Goal: Information Seeking & Learning: Learn about a topic

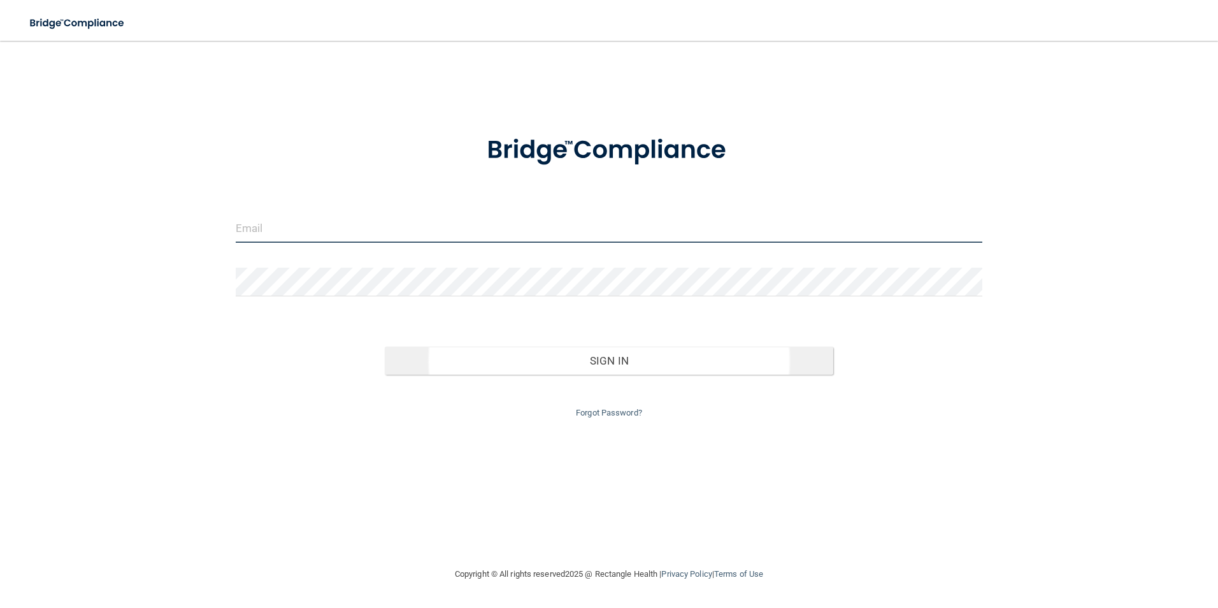
type input "PPicchioni@co.somerset.nj.us"
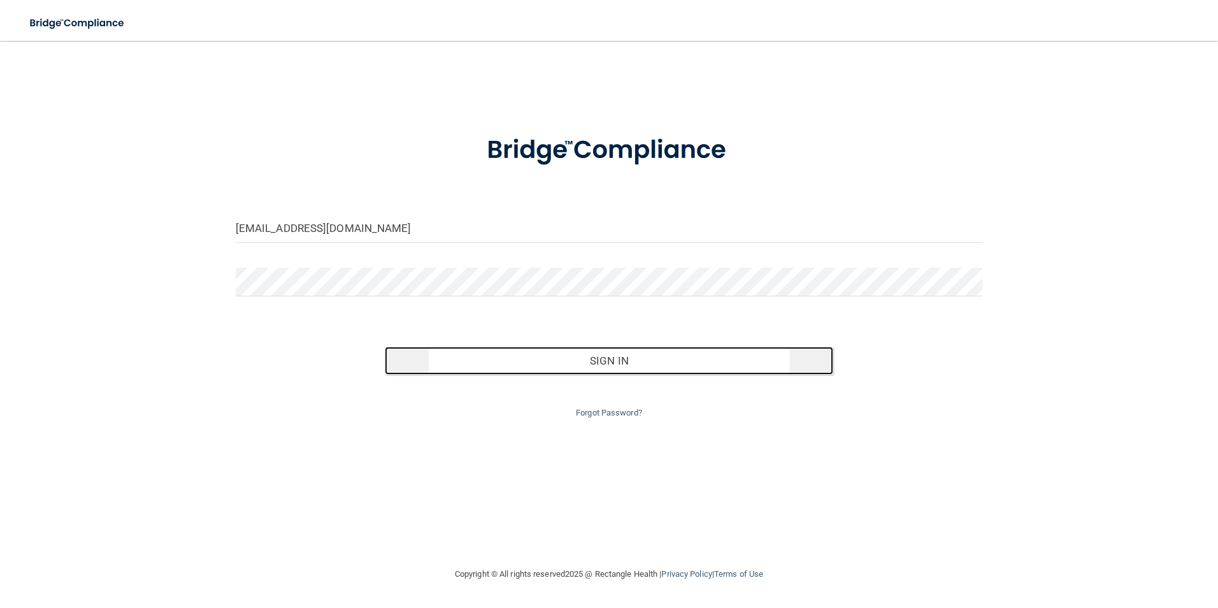
click at [616, 366] on button "Sign In" at bounding box center [609, 361] width 449 height 28
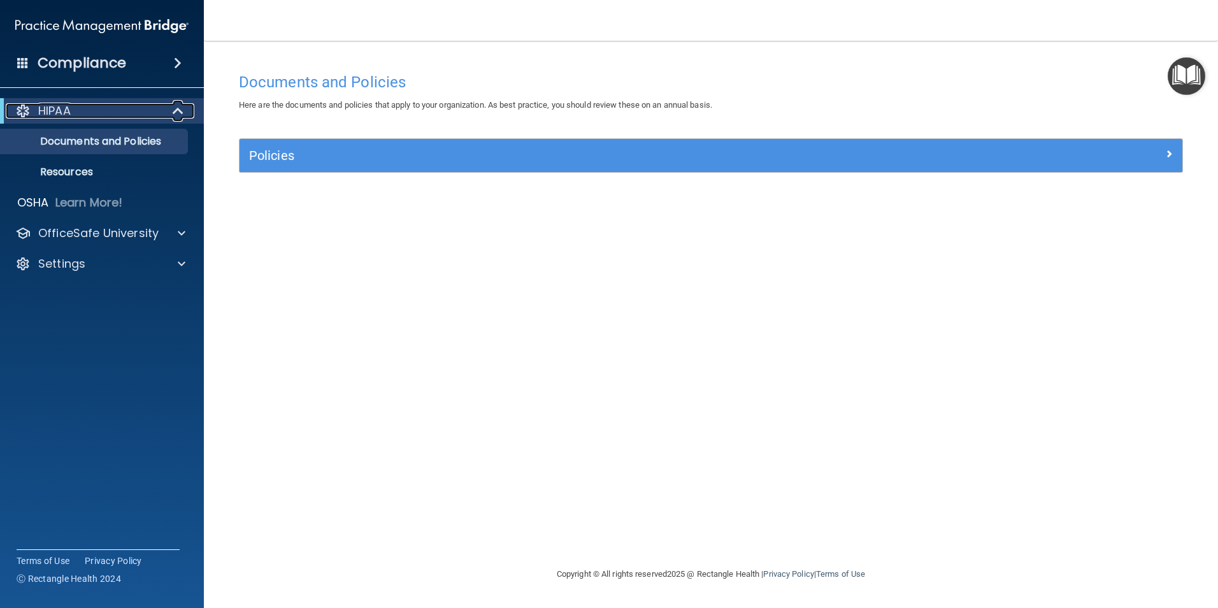
click at [175, 106] on span at bounding box center [179, 110] width 11 height 15
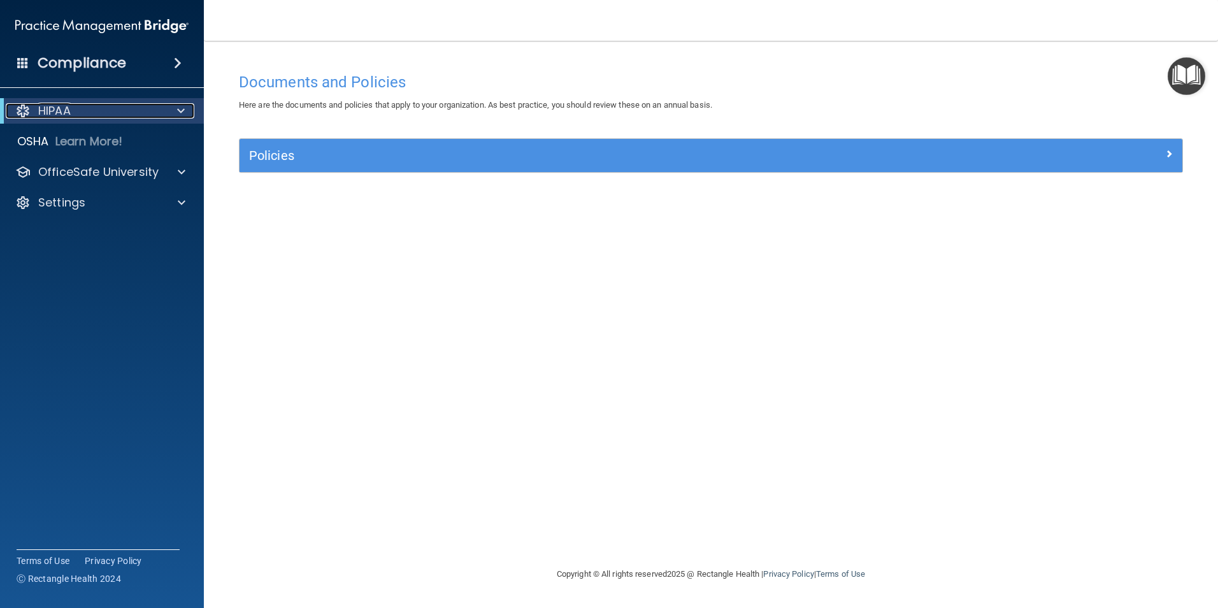
click at [175, 106] on div at bounding box center [178, 110] width 31 height 15
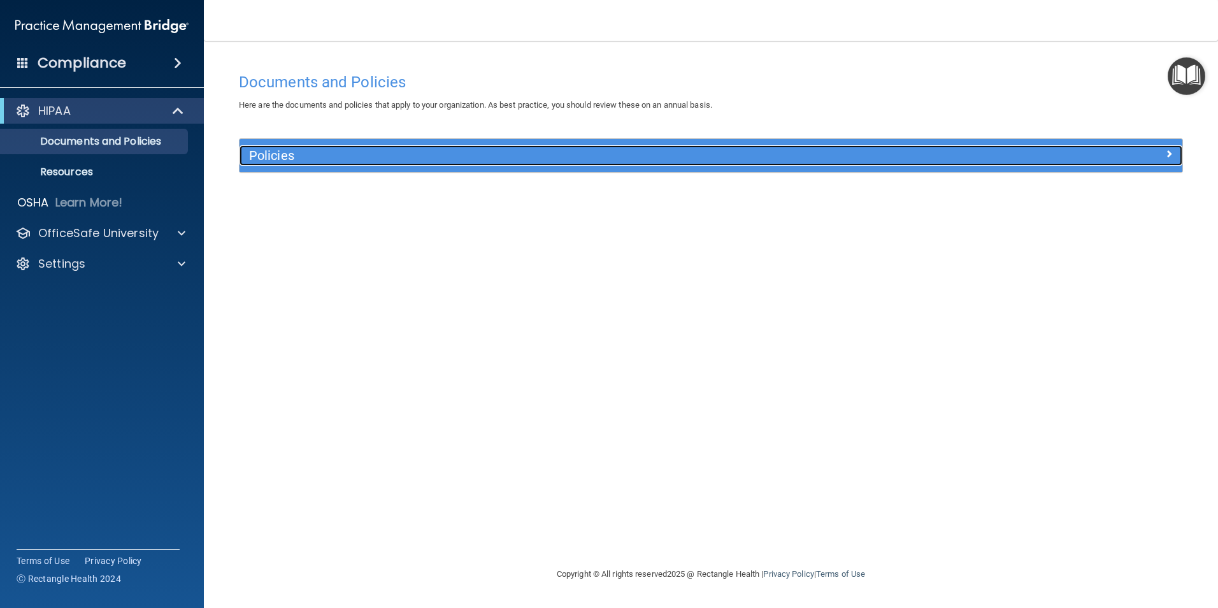
click at [269, 157] on h5 "Policies" at bounding box center [593, 155] width 688 height 14
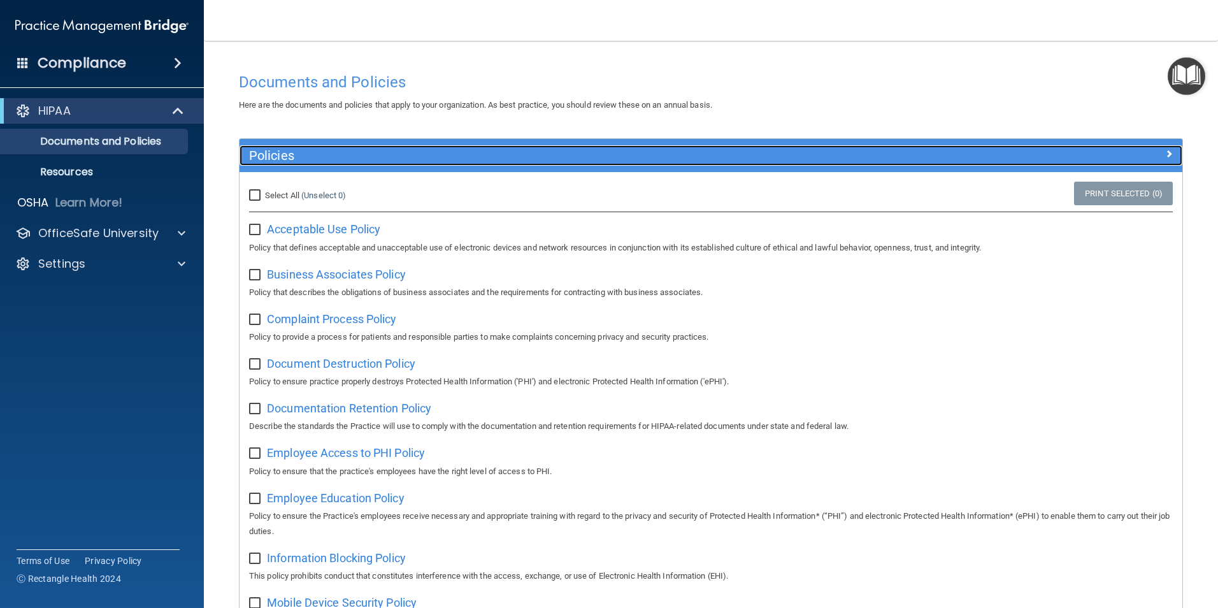
click at [270, 157] on h5 "Policies" at bounding box center [593, 155] width 688 height 14
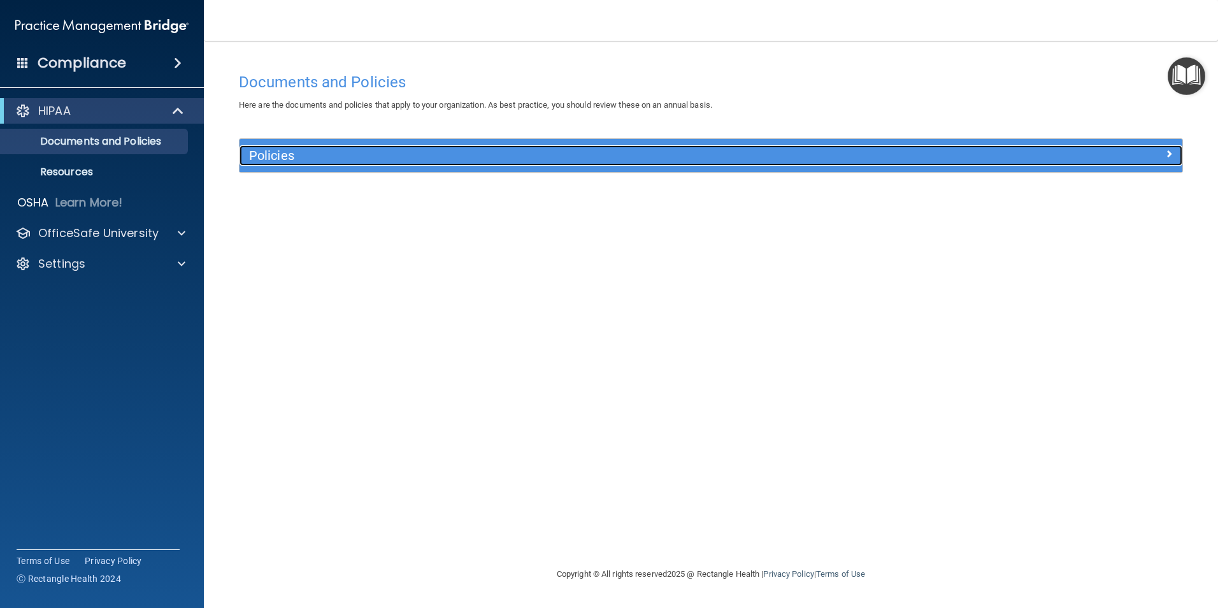
click at [270, 157] on h5 "Policies" at bounding box center [593, 155] width 688 height 14
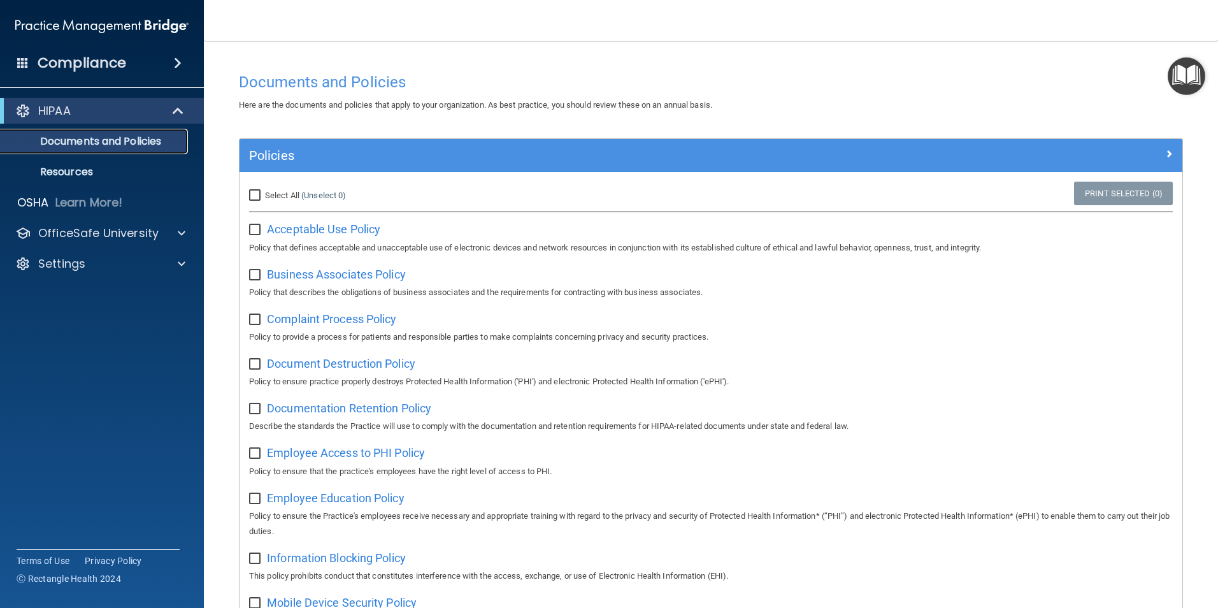
click at [103, 138] on p "Documents and Policies" at bounding box center [95, 141] width 174 height 13
click at [140, 109] on div "HIPAA" at bounding box center [84, 110] width 157 height 15
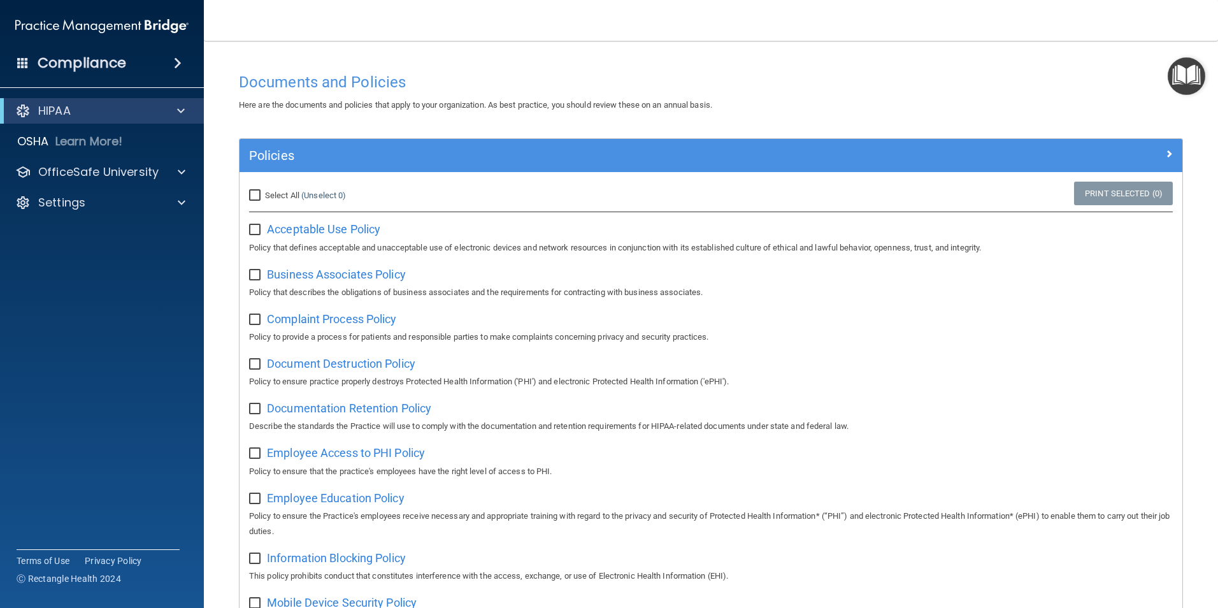
click at [174, 62] on span at bounding box center [178, 62] width 8 height 15
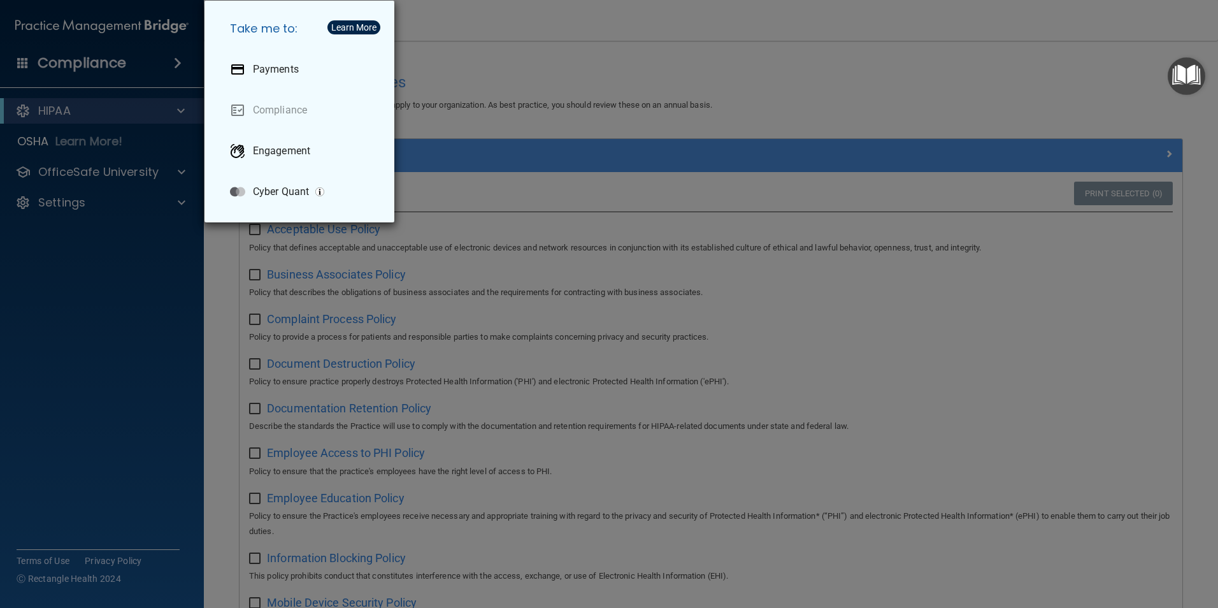
click at [103, 334] on div "Take me to: Payments Compliance Engagement Cyber Quant" at bounding box center [609, 304] width 1218 height 608
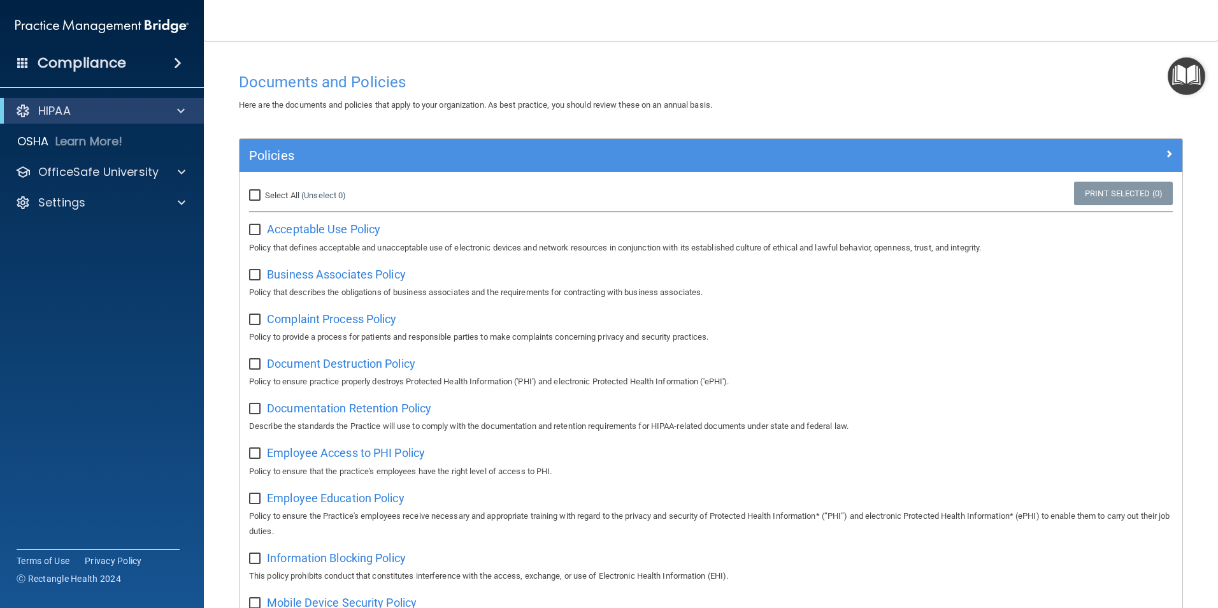
click at [1186, 71] on img "Open Resource Center" at bounding box center [1187, 76] width 38 height 38
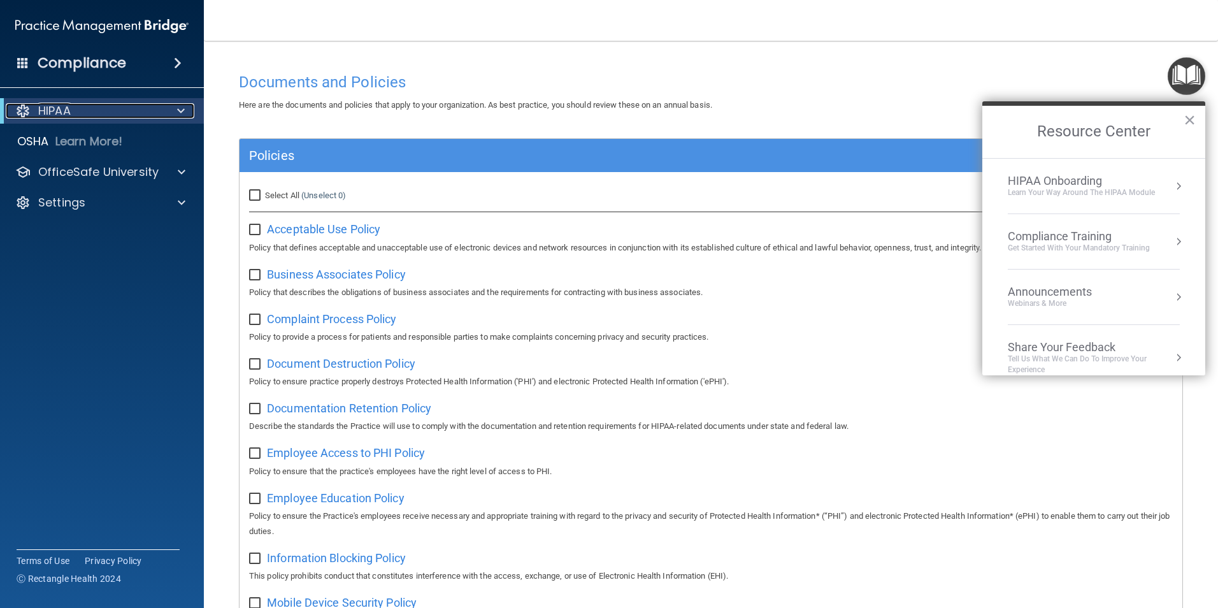
click at [170, 106] on div at bounding box center [178, 110] width 31 height 15
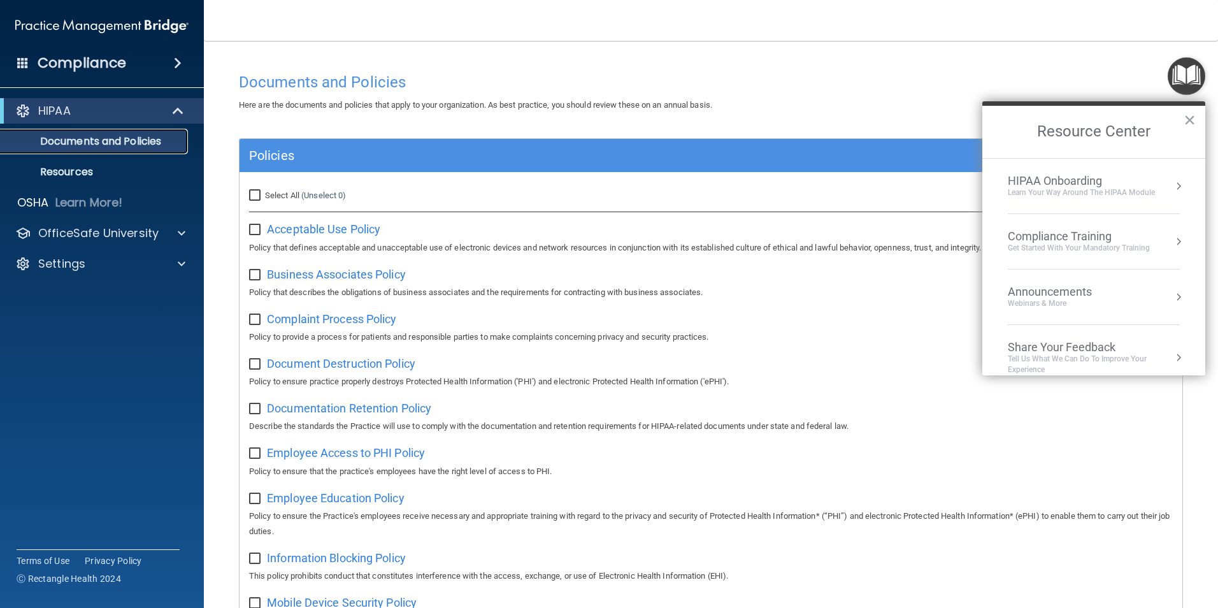
click at [110, 142] on p "Documents and Policies" at bounding box center [95, 141] width 174 height 13
click at [108, 141] on p "Documents and Policies" at bounding box center [95, 141] width 174 height 13
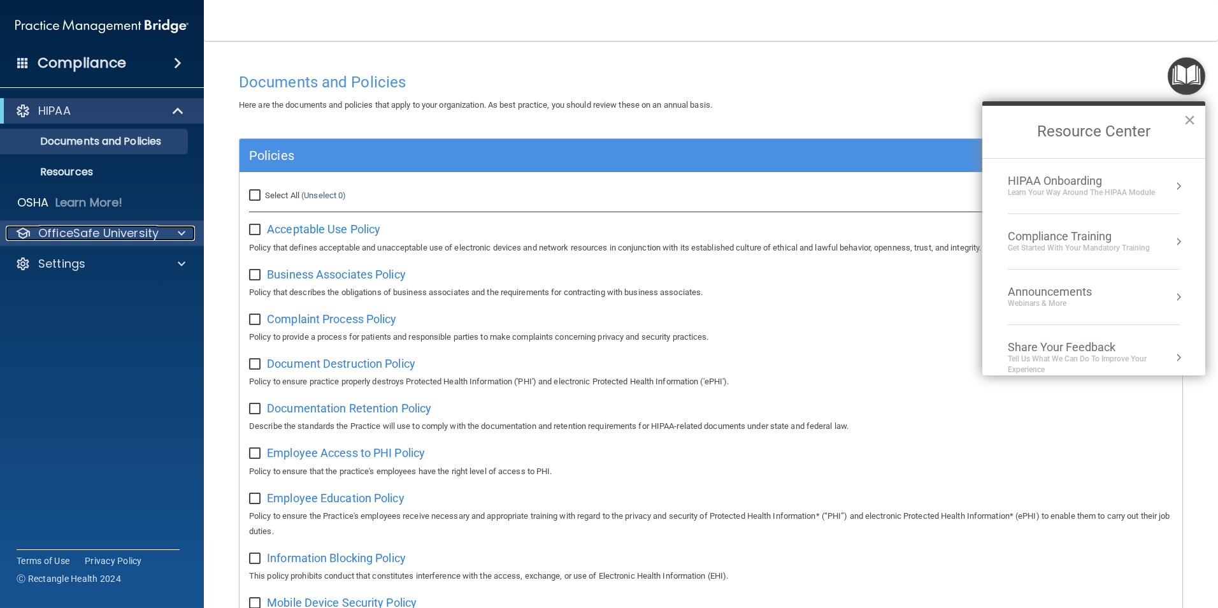
click at [125, 233] on p "OfficeSafe University" at bounding box center [98, 233] width 120 height 15
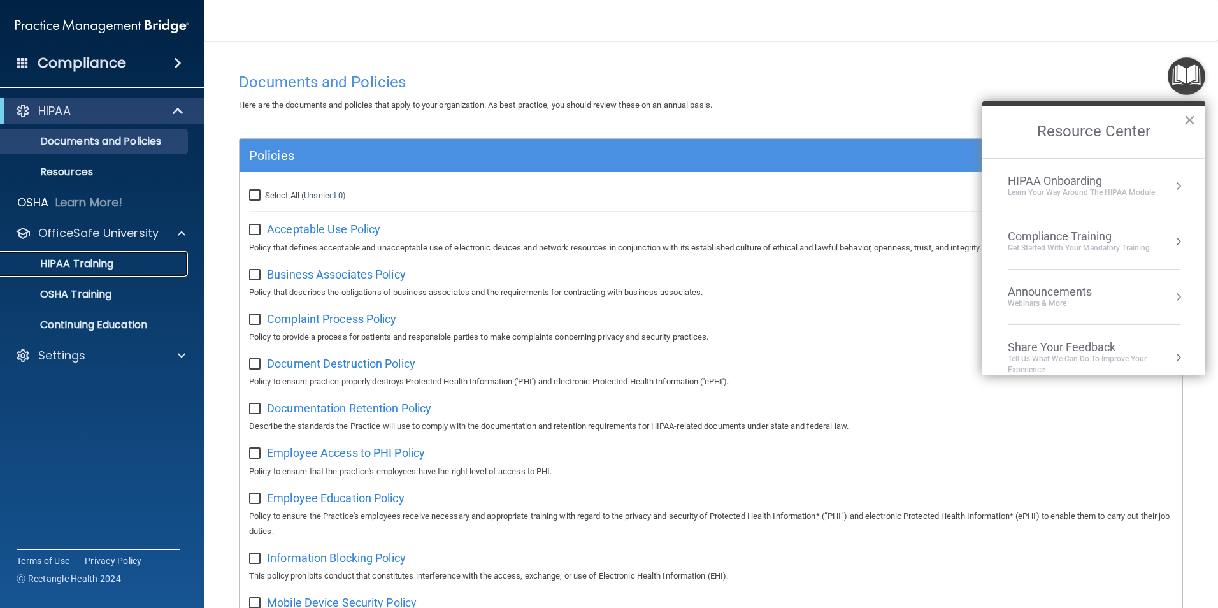
click at [83, 263] on p "HIPAA Training" at bounding box center [60, 263] width 105 height 13
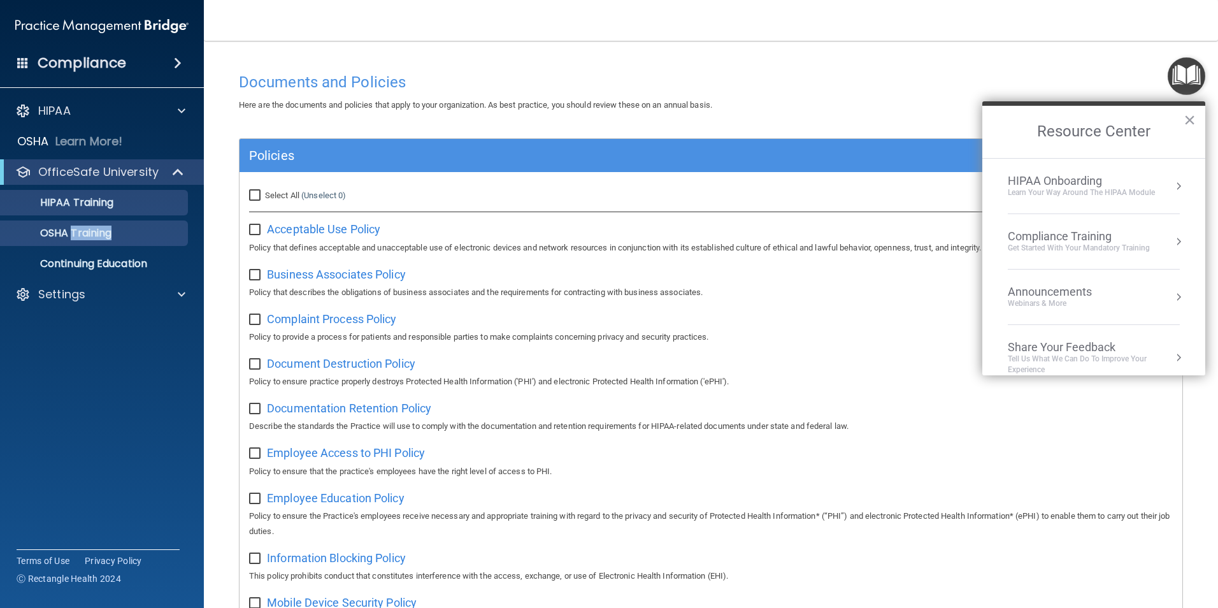
click at [83, 263] on ul "HIPAA Training OSHA Training Continuing Education" at bounding box center [102, 231] width 231 height 92
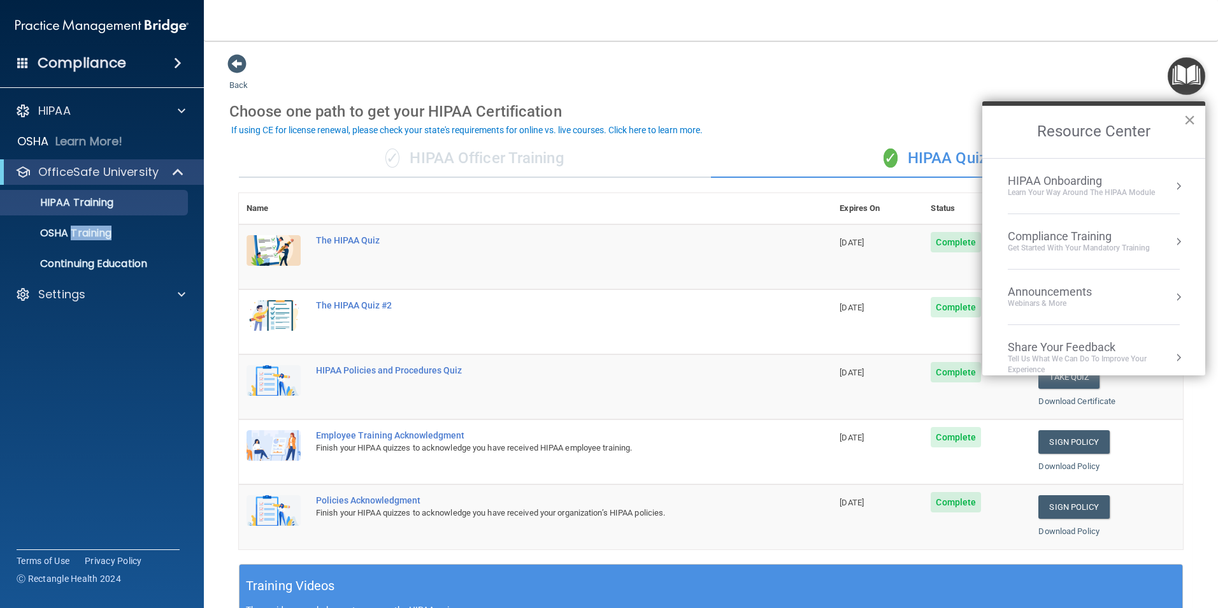
click at [1190, 116] on button "×" at bounding box center [1190, 120] width 12 height 20
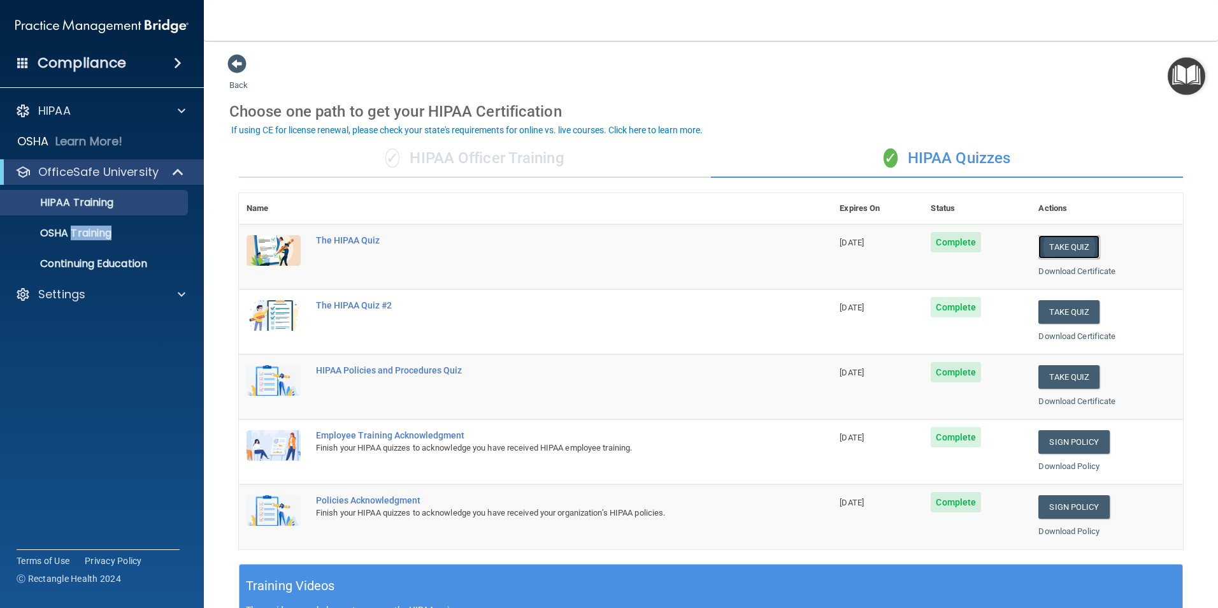
click at [1073, 248] on button "Take Quiz" at bounding box center [1069, 247] width 61 height 24
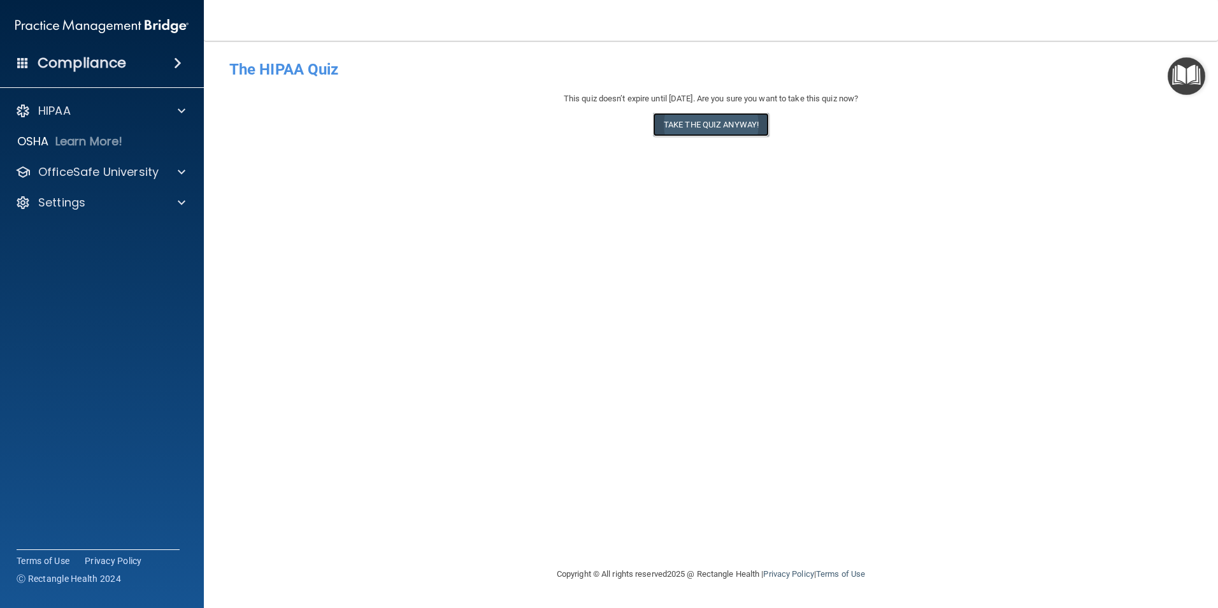
click at [698, 119] on button "Take the quiz anyway!" at bounding box center [711, 125] width 116 height 24
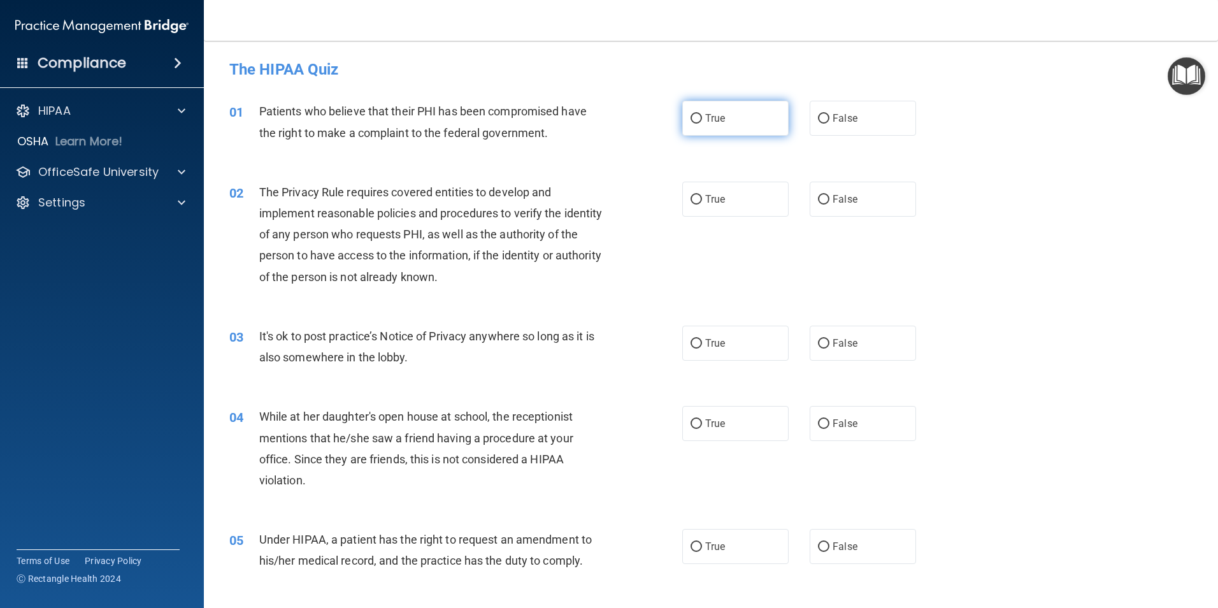
click at [693, 120] on input "True" at bounding box center [696, 119] width 11 height 10
radio input "true"
click at [691, 201] on input "True" at bounding box center [696, 200] width 11 height 10
radio input "true"
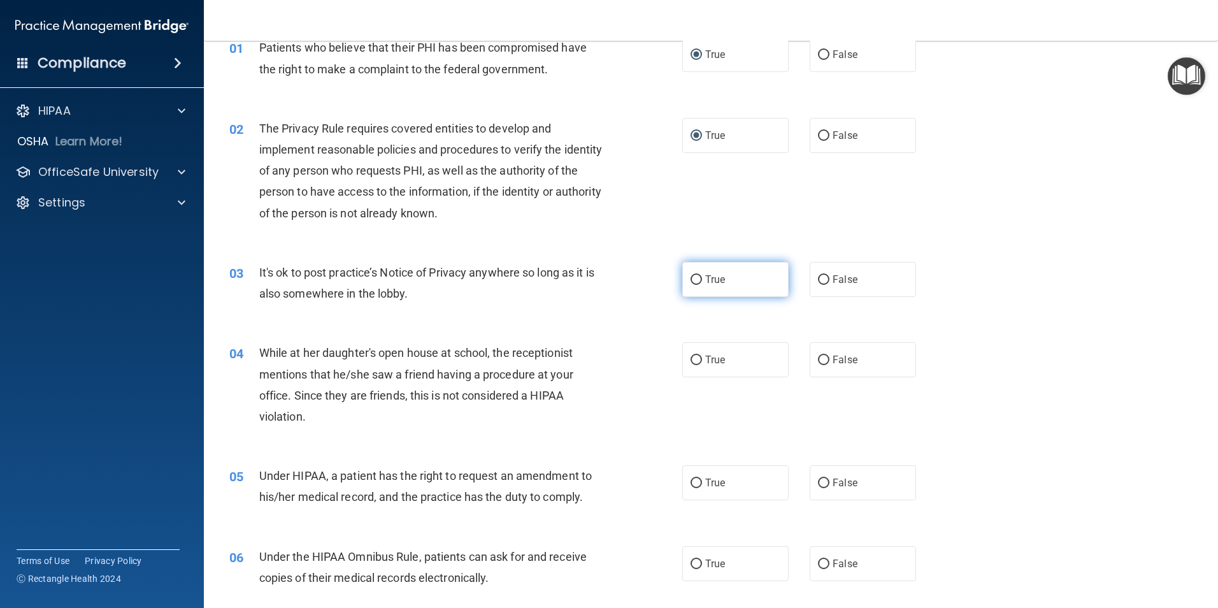
click at [695, 280] on input "True" at bounding box center [696, 280] width 11 height 10
radio input "true"
click at [691, 356] on input "True" at bounding box center [696, 361] width 11 height 10
radio input "true"
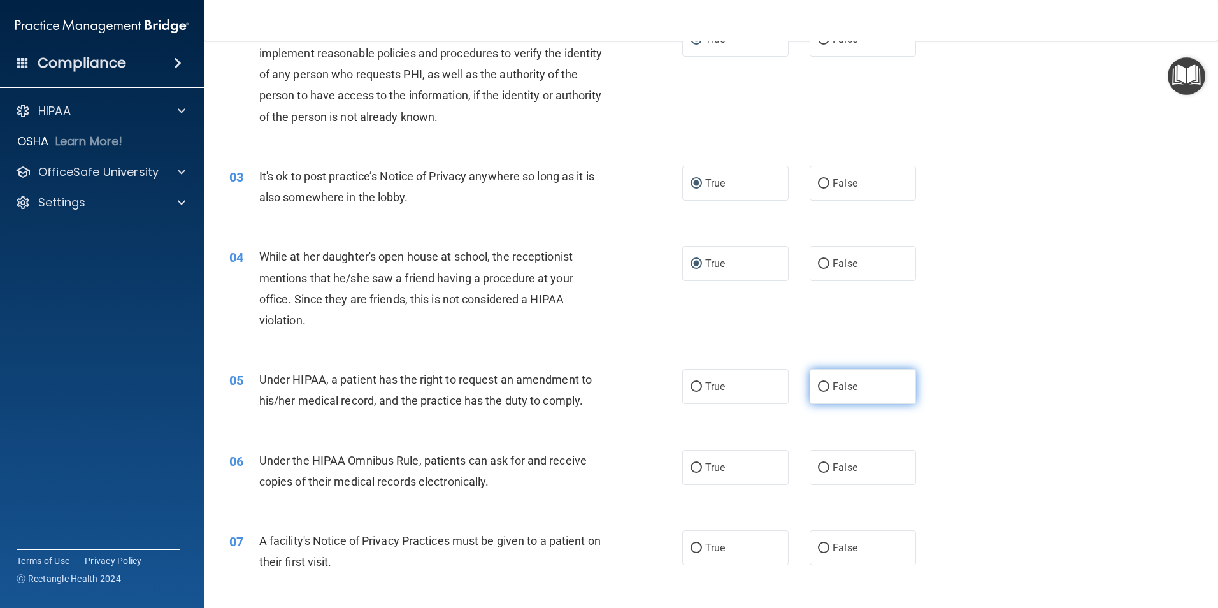
scroll to position [191, 0]
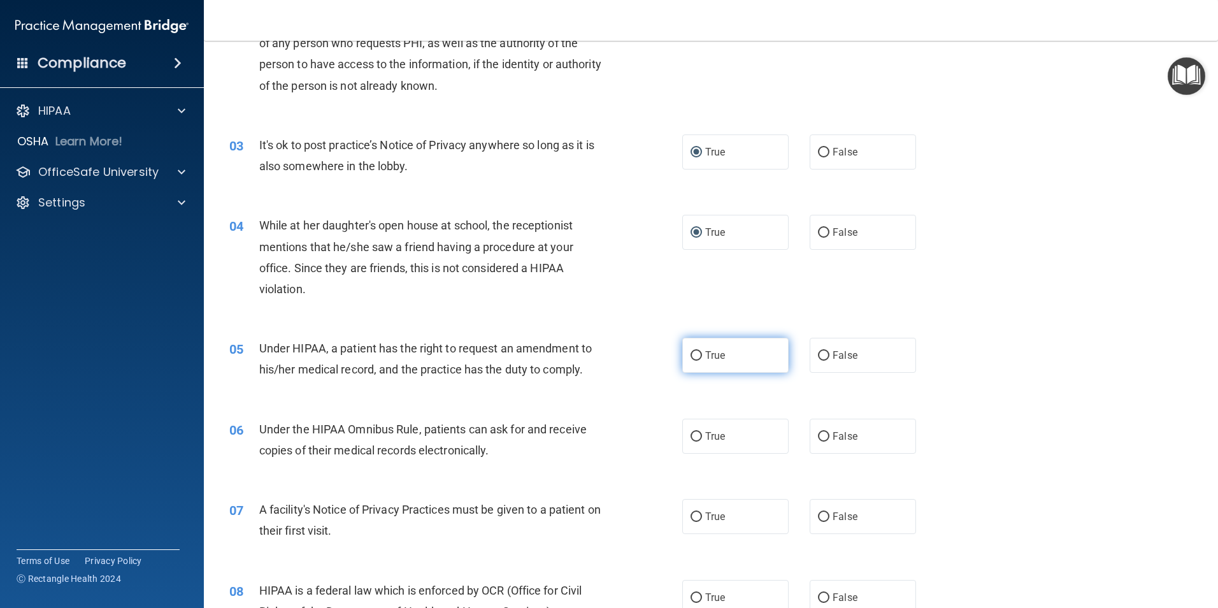
click at [691, 357] on input "True" at bounding box center [696, 356] width 11 height 10
radio input "true"
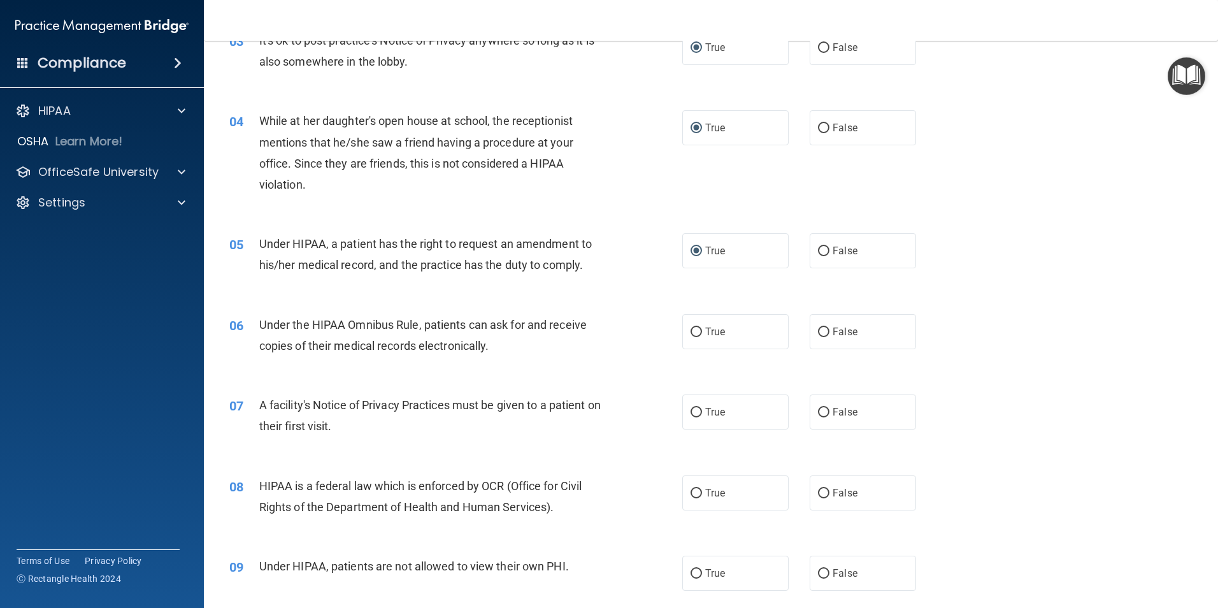
scroll to position [319, 0]
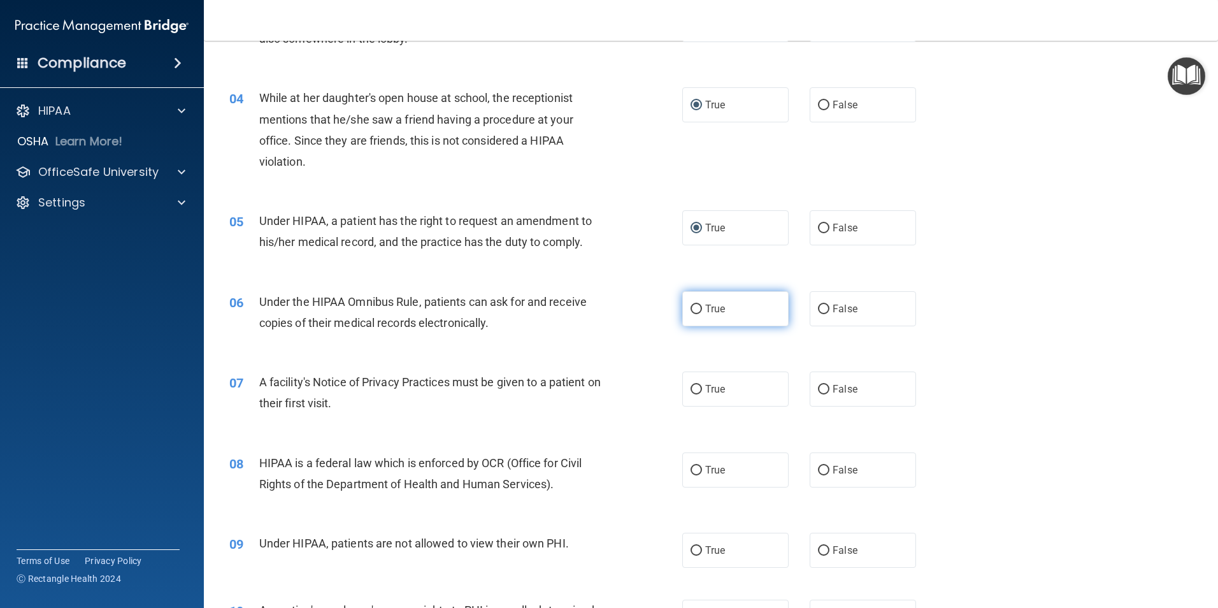
click at [691, 305] on input "True" at bounding box center [696, 310] width 11 height 10
radio input "true"
click at [694, 390] on input "True" at bounding box center [696, 390] width 11 height 10
radio input "true"
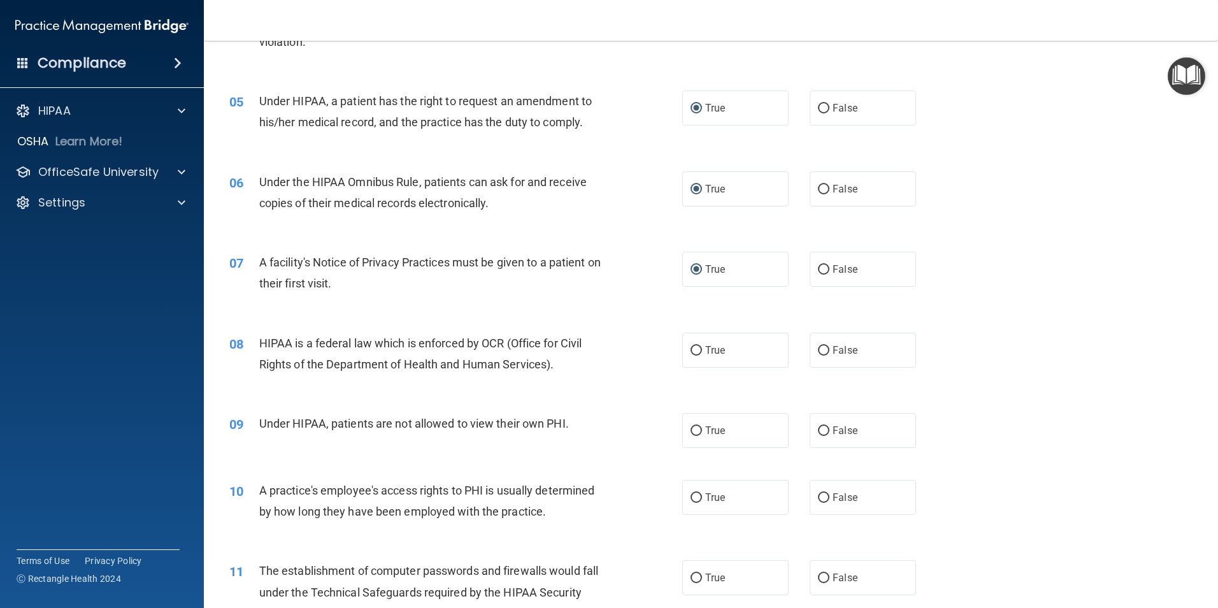
scroll to position [446, 0]
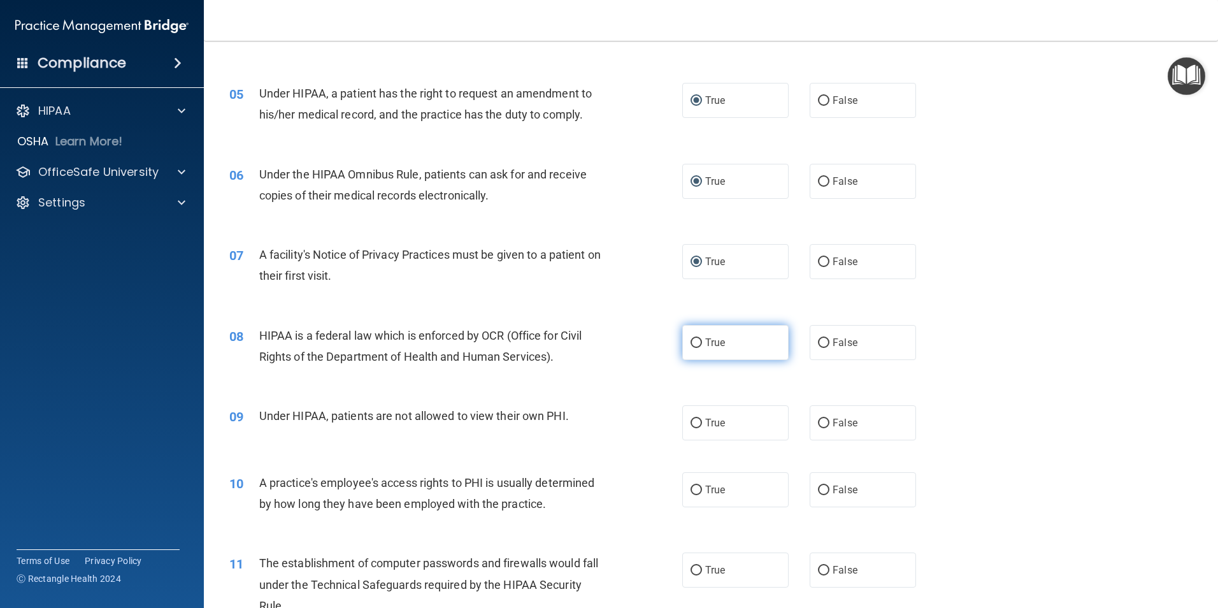
click at [694, 343] on input "True" at bounding box center [696, 343] width 11 height 10
radio input "true"
click at [818, 419] on input "False" at bounding box center [823, 424] width 11 height 10
radio input "true"
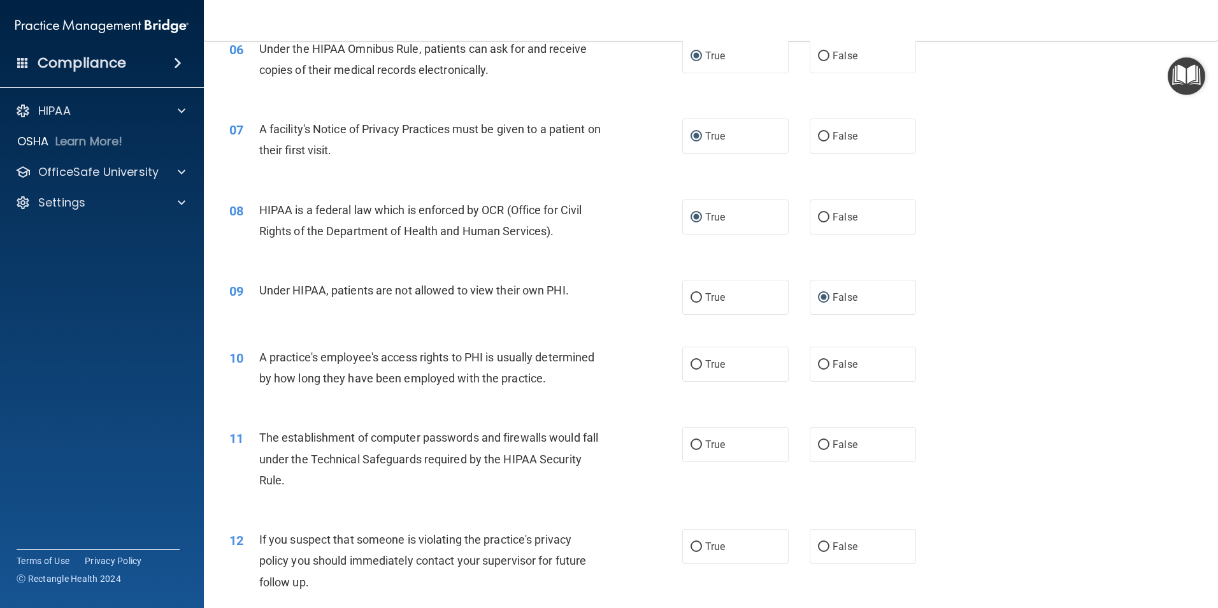
scroll to position [574, 0]
click at [818, 365] on input "False" at bounding box center [823, 363] width 11 height 10
radio input "true"
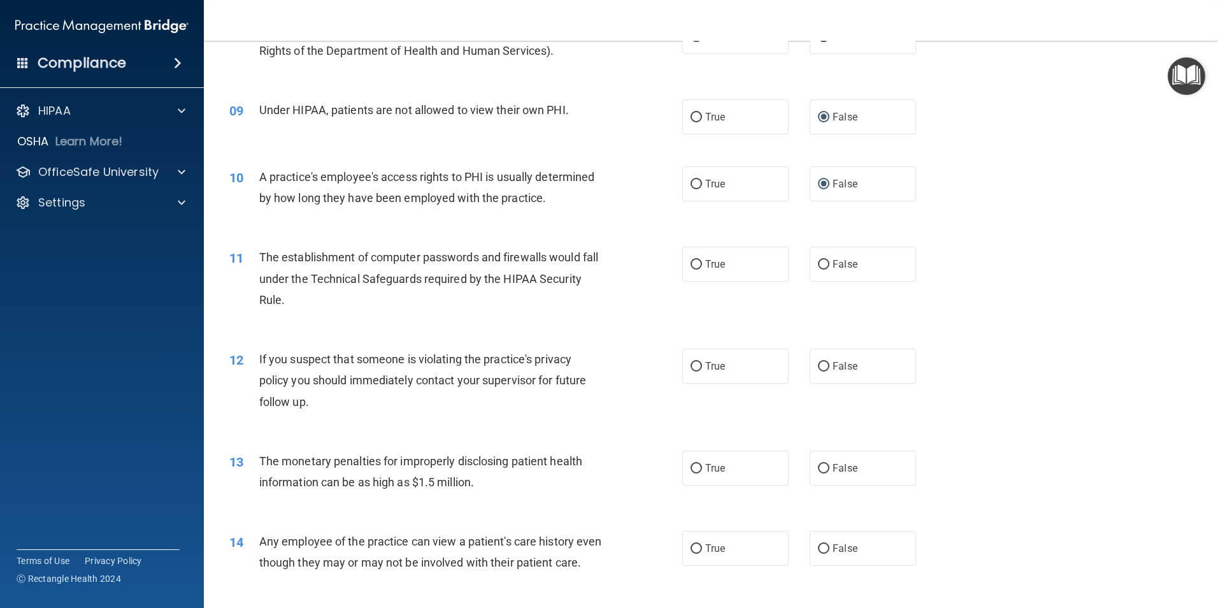
scroll to position [765, 0]
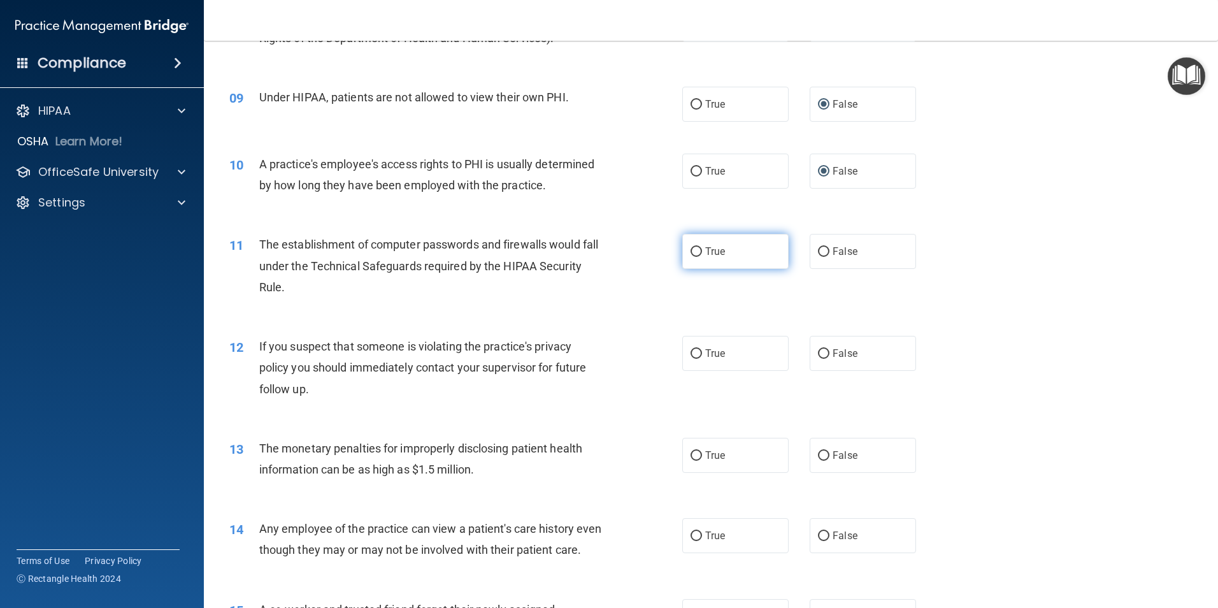
click at [693, 247] on input "True" at bounding box center [696, 252] width 11 height 10
radio input "true"
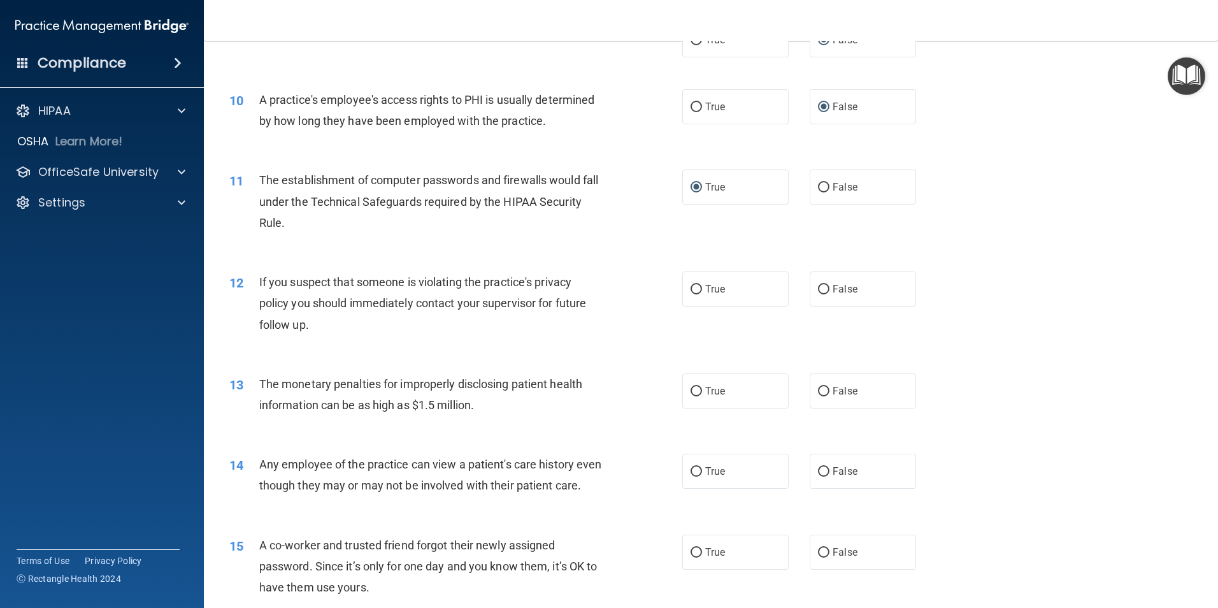
scroll to position [892, 0]
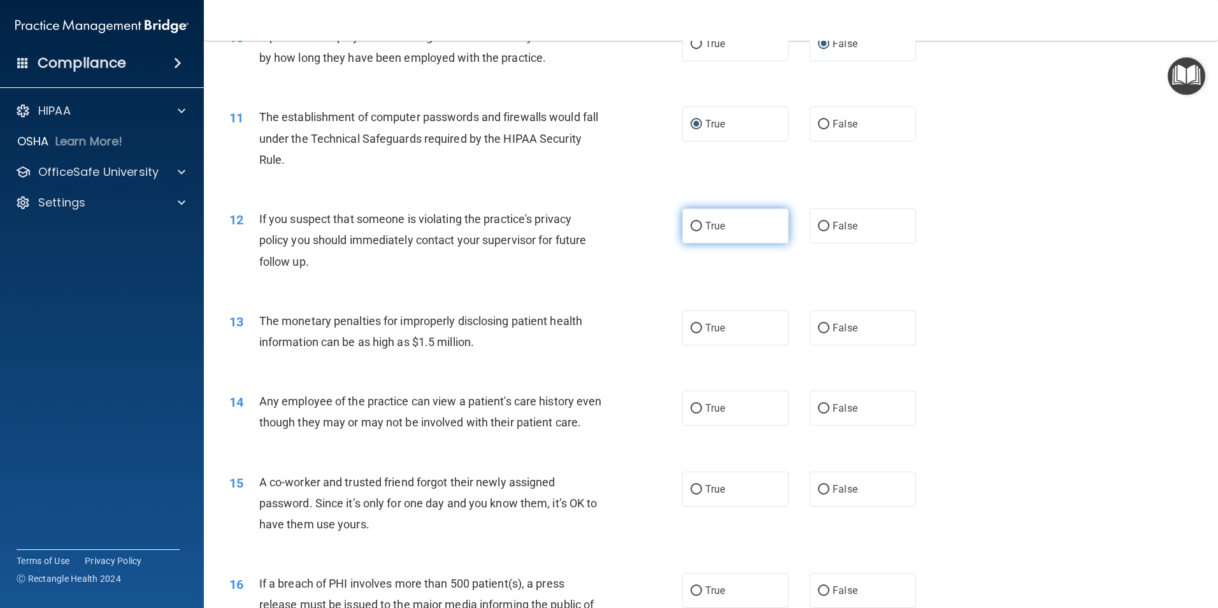
click at [691, 229] on input "True" at bounding box center [696, 227] width 11 height 10
radio input "true"
click at [691, 328] on input "True" at bounding box center [696, 329] width 11 height 10
radio input "true"
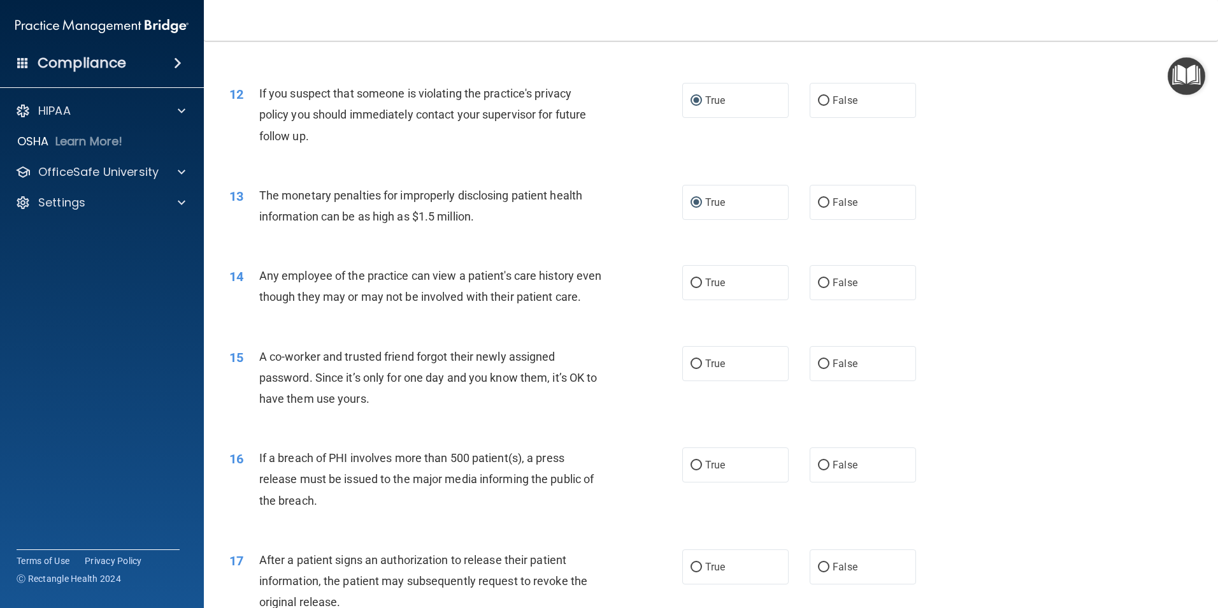
scroll to position [1020, 0]
click at [821, 278] on input "False" at bounding box center [823, 282] width 11 height 10
radio input "true"
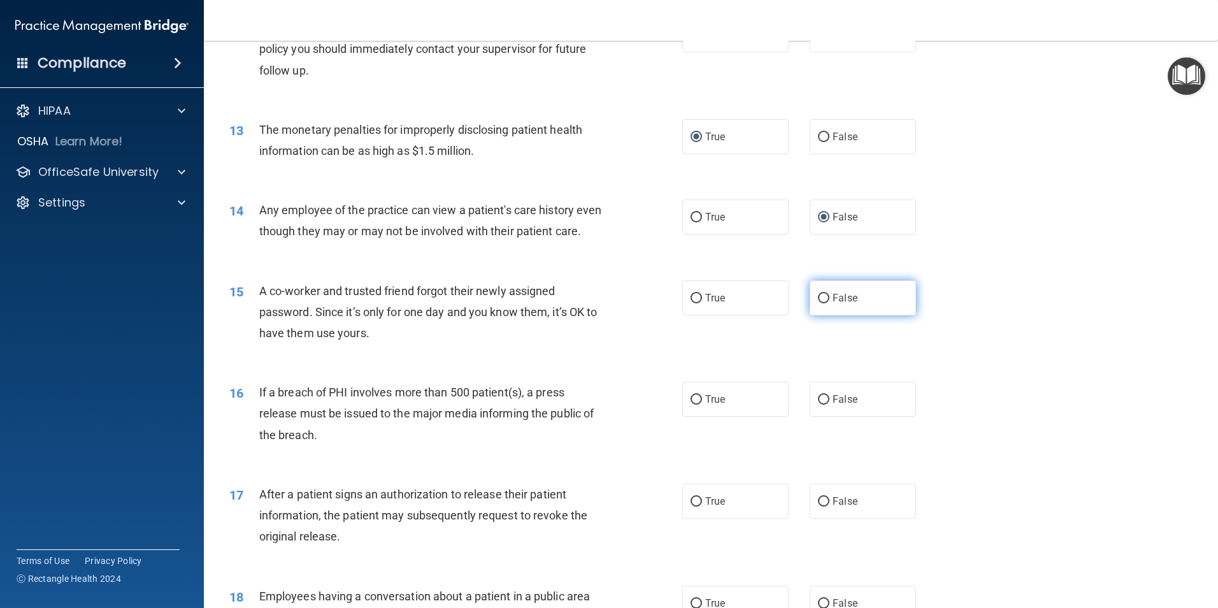
click at [819, 303] on input "False" at bounding box center [823, 299] width 11 height 10
radio input "true"
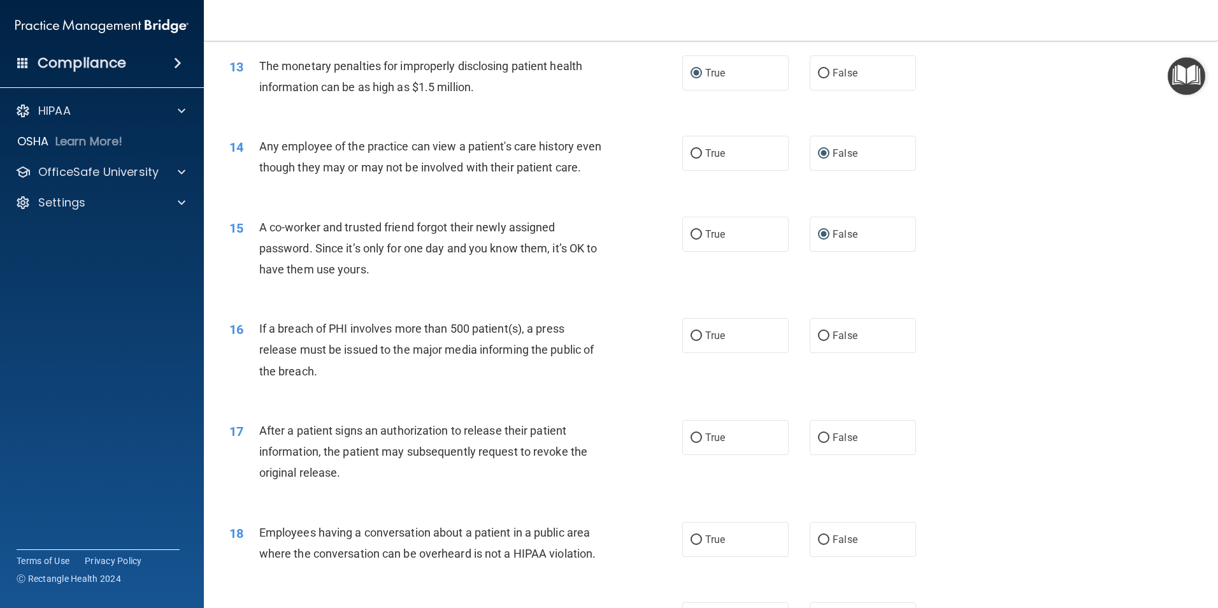
scroll to position [1211, 0]
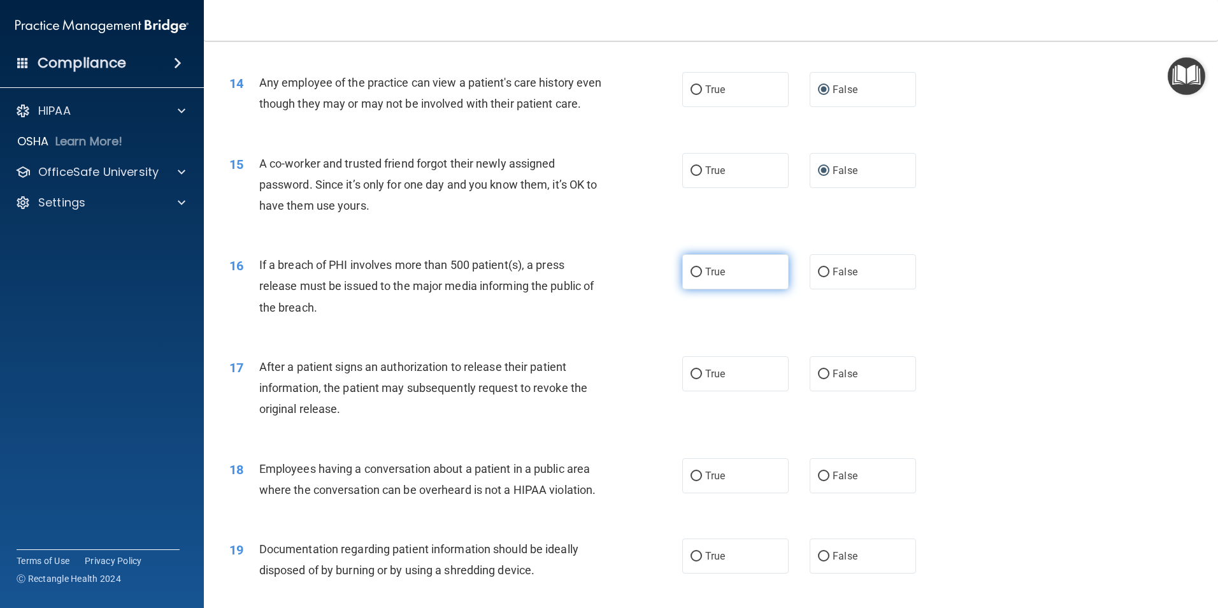
click at [691, 277] on input "True" at bounding box center [696, 273] width 11 height 10
radio input "true"
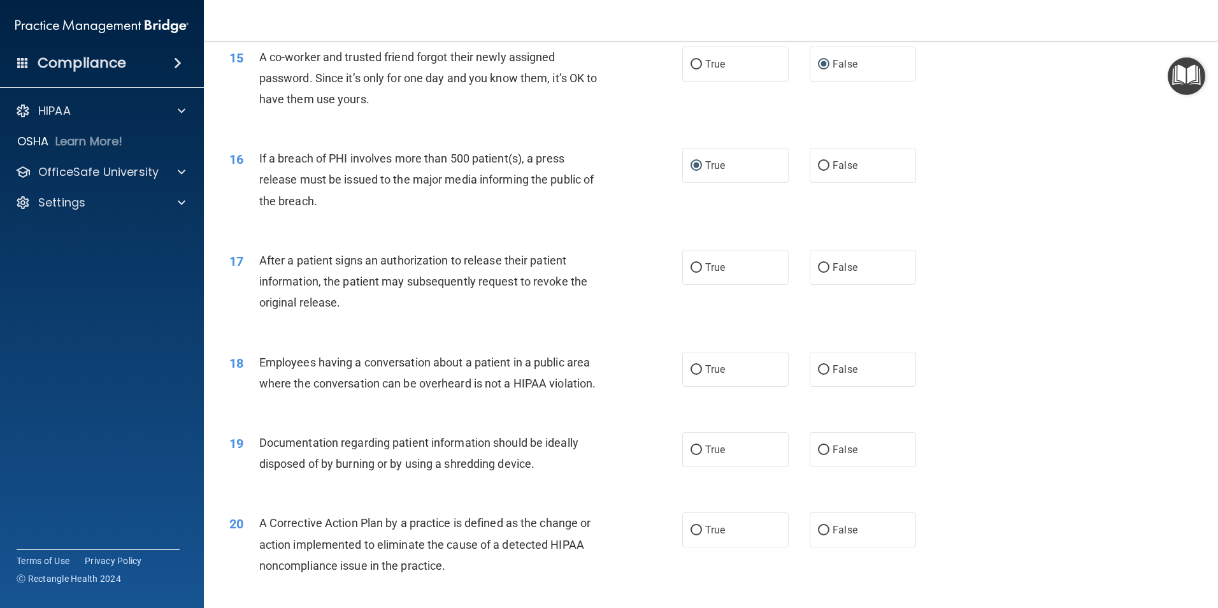
scroll to position [1338, 0]
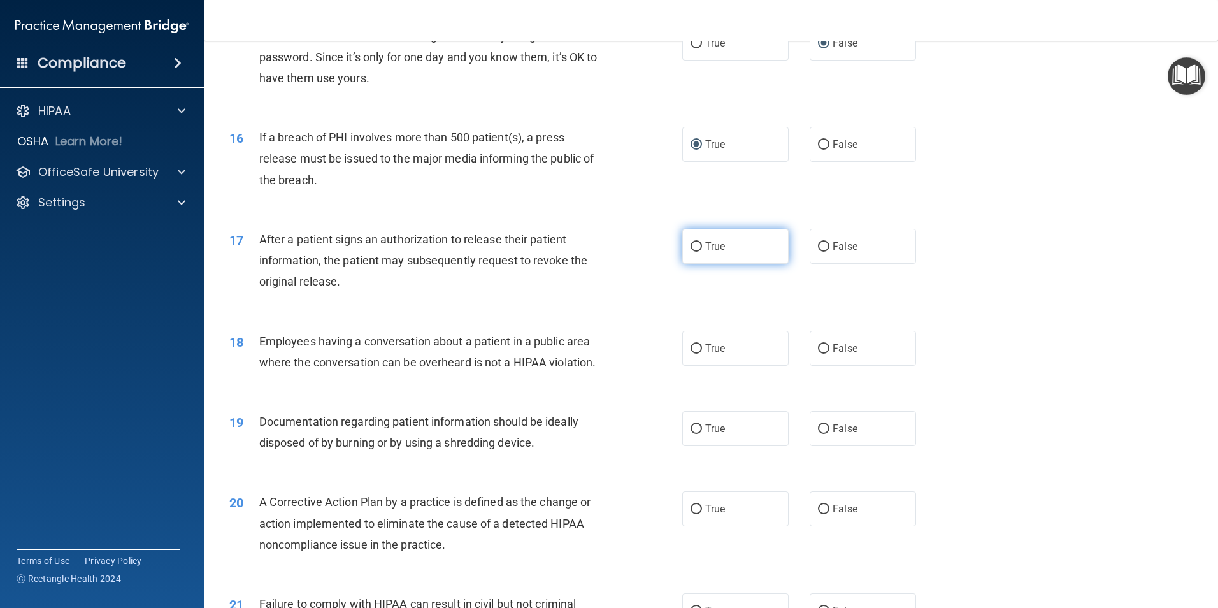
click at [691, 252] on input "True" at bounding box center [696, 247] width 11 height 10
radio input "true"
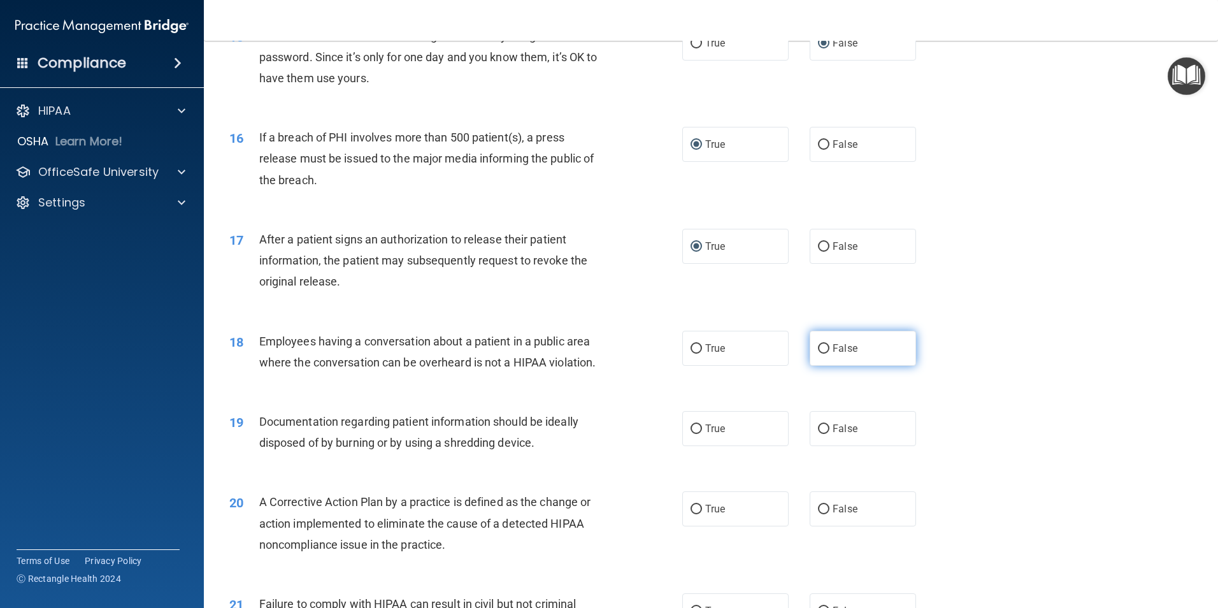
click at [818, 354] on input "False" at bounding box center [823, 349] width 11 height 10
radio input "true"
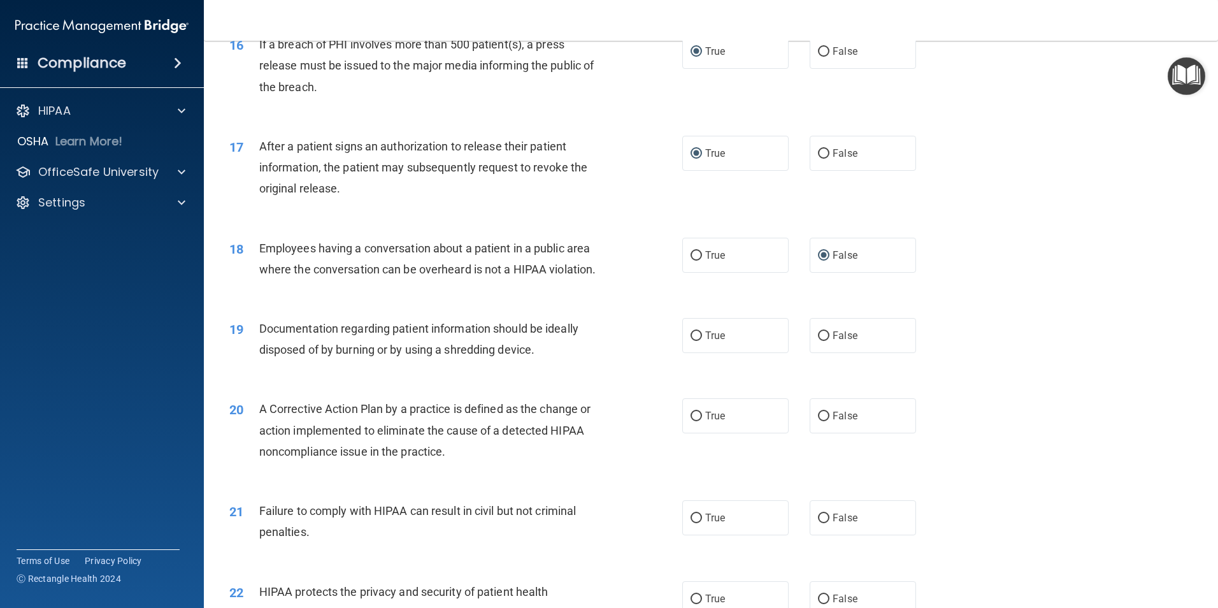
scroll to position [1466, 0]
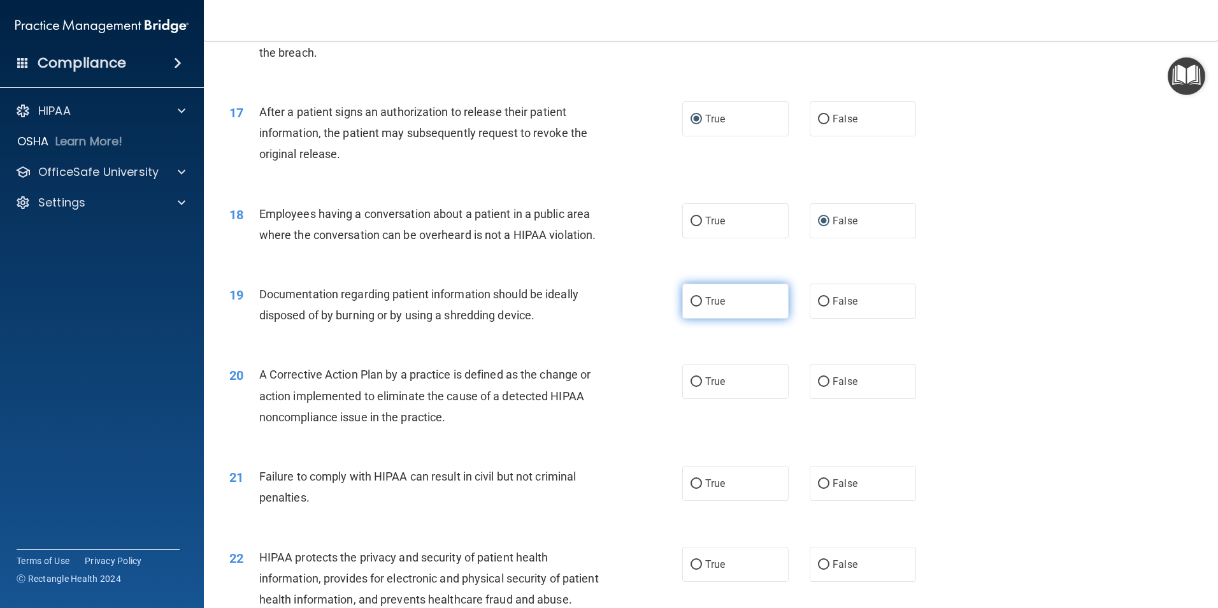
click at [695, 307] on input "True" at bounding box center [696, 302] width 11 height 10
radio input "true"
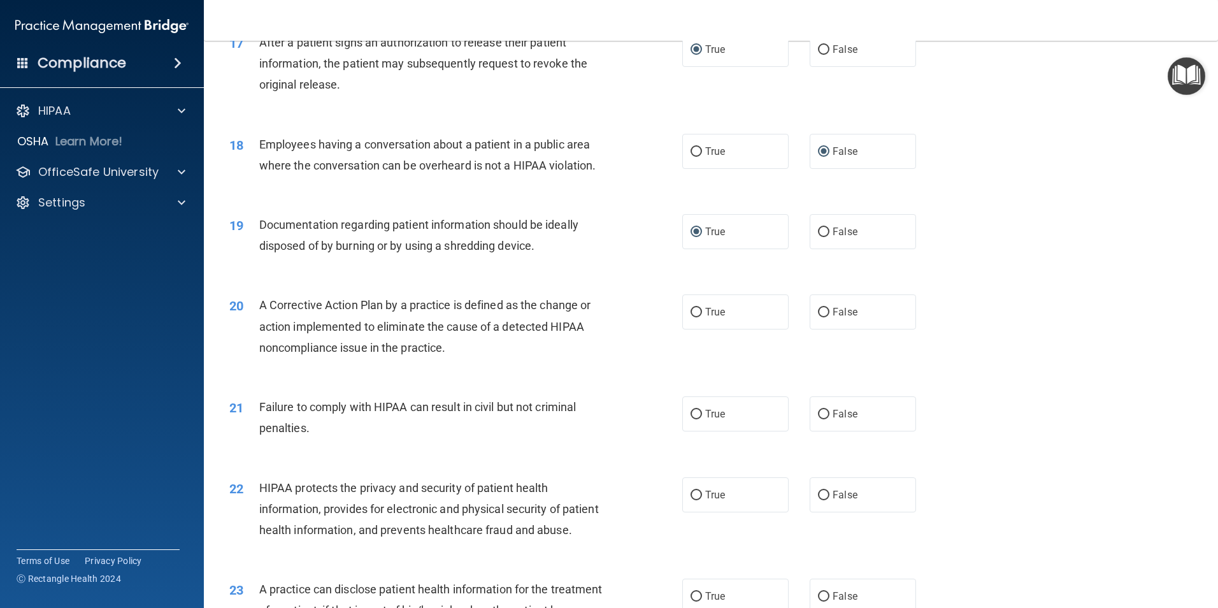
scroll to position [1593, 0]
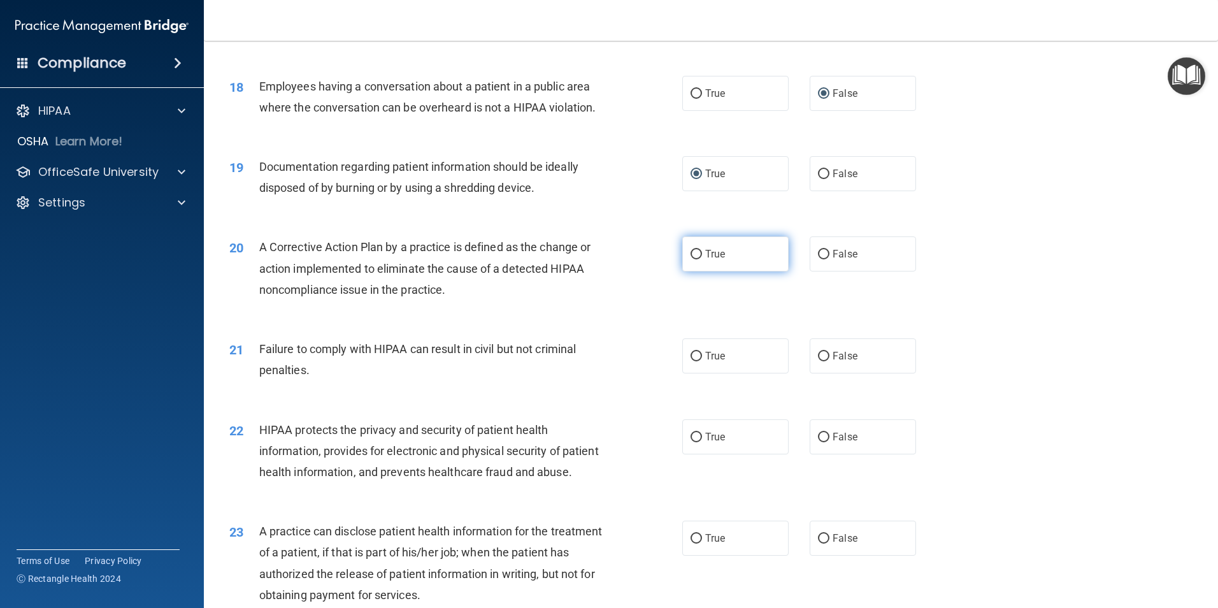
click at [693, 259] on input "True" at bounding box center [696, 255] width 11 height 10
radio input "true"
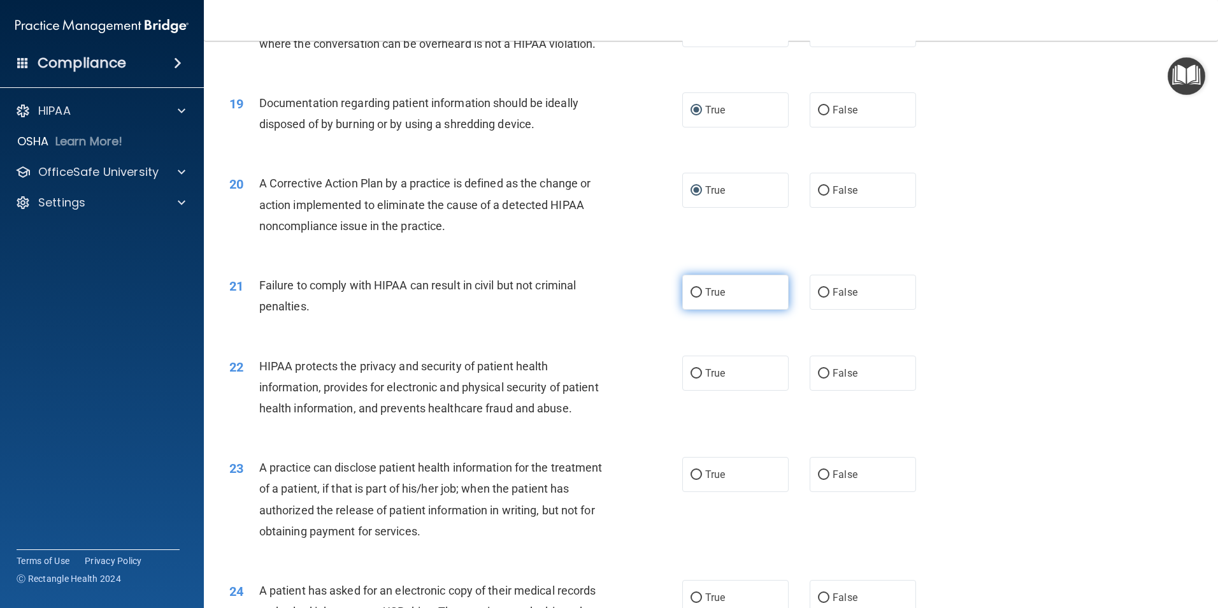
click at [692, 298] on input "True" at bounding box center [696, 293] width 11 height 10
radio input "true"
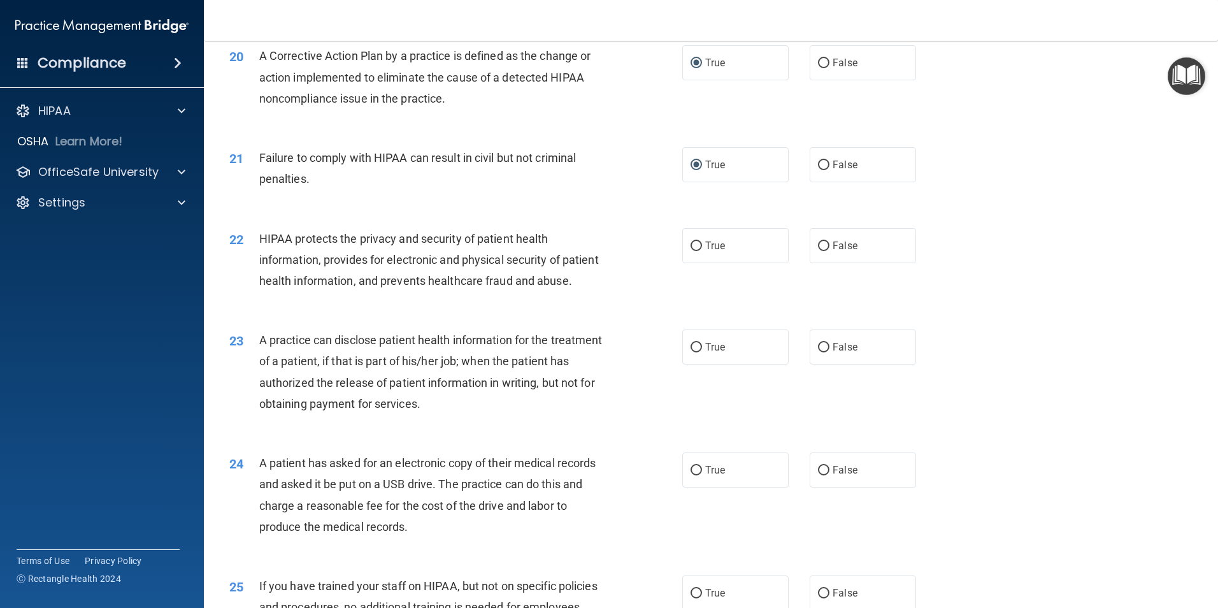
scroll to position [1848, 0]
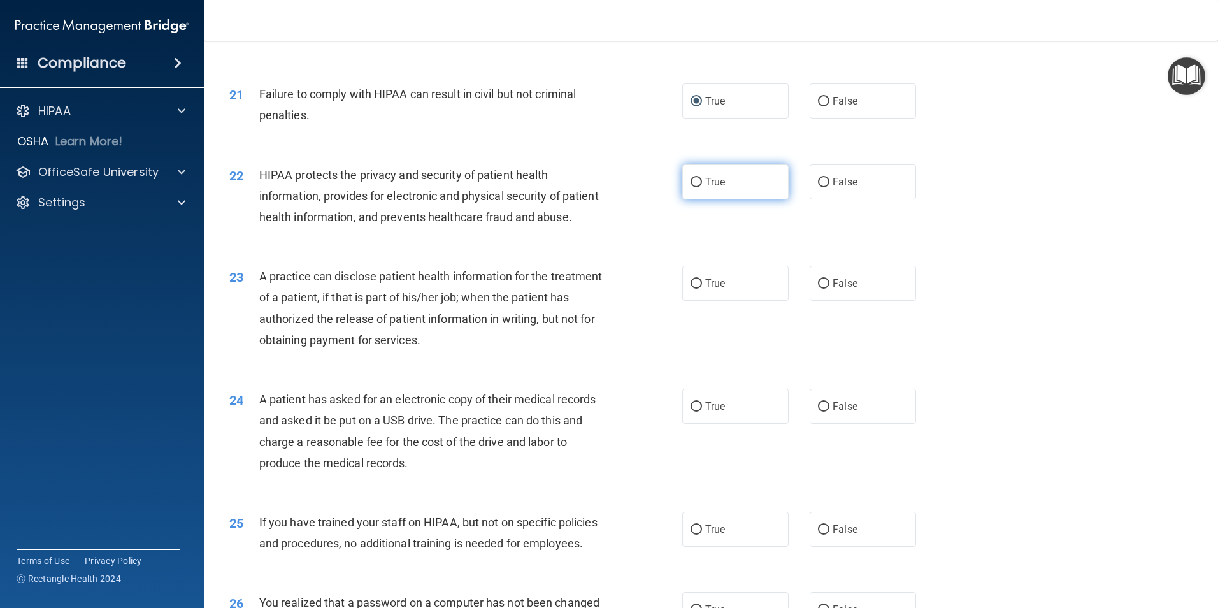
click at [695, 187] on input "True" at bounding box center [696, 183] width 11 height 10
radio input "true"
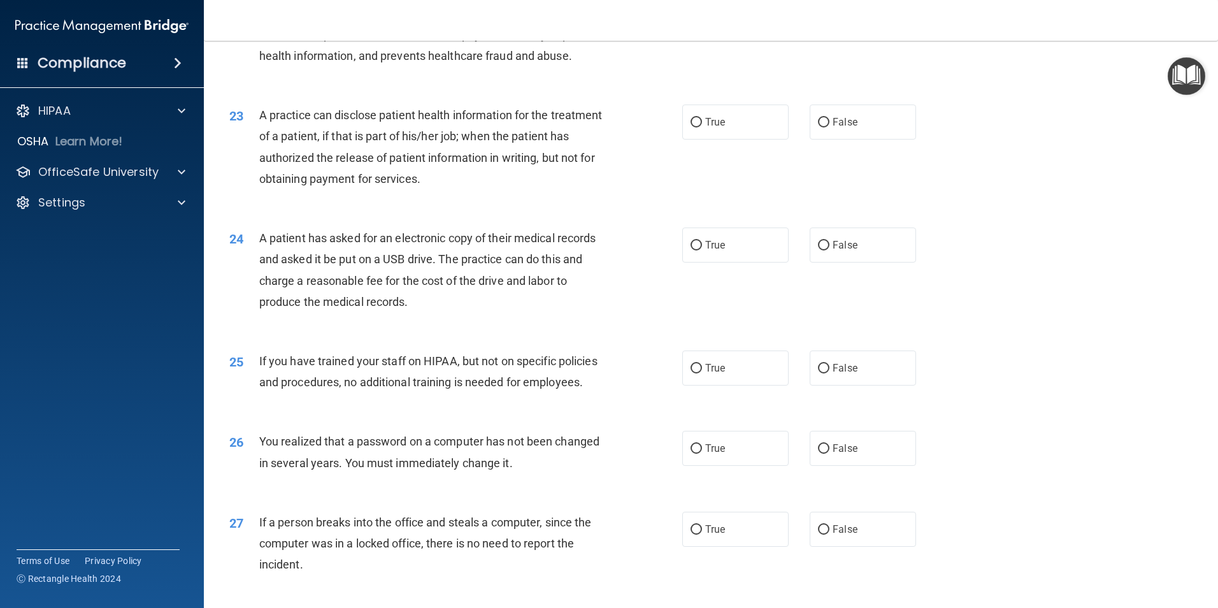
scroll to position [2039, 0]
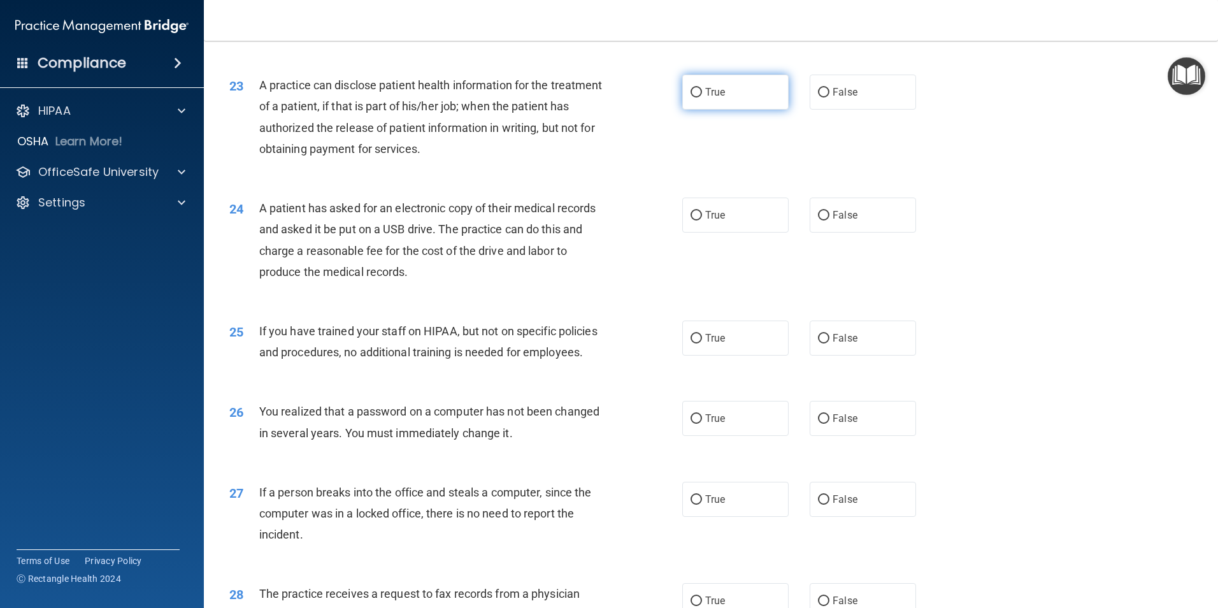
click at [691, 97] on input "True" at bounding box center [696, 93] width 11 height 10
radio input "true"
click at [693, 220] on input "True" at bounding box center [696, 216] width 11 height 10
radio input "true"
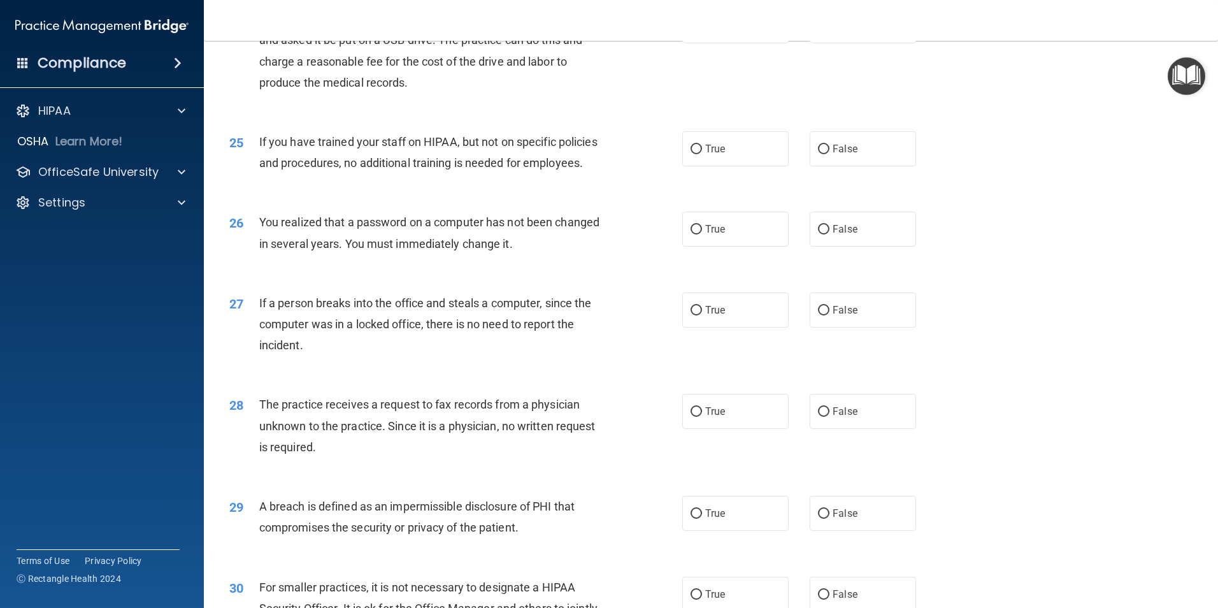
scroll to position [2230, 0]
click at [695, 152] on input "True" at bounding box center [696, 148] width 11 height 10
radio input "true"
click at [693, 233] on input "True" at bounding box center [696, 228] width 11 height 10
radio input "true"
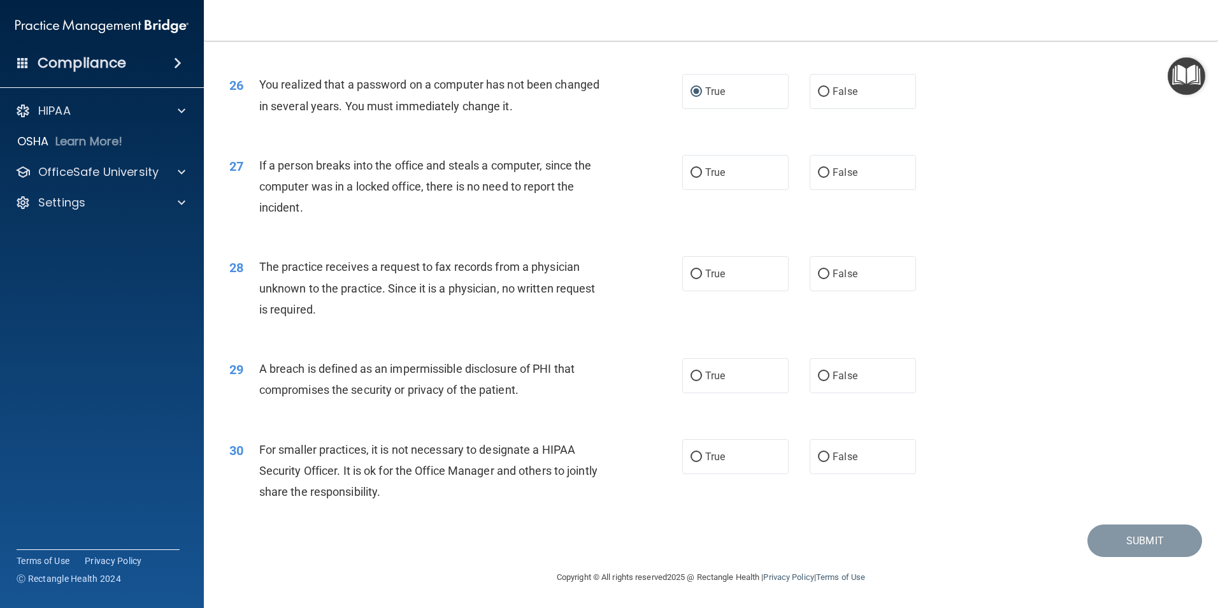
scroll to position [2422, 0]
click at [818, 178] on input "False" at bounding box center [823, 173] width 11 height 10
radio input "true"
click at [818, 279] on input "False" at bounding box center [823, 275] width 11 height 10
radio input "true"
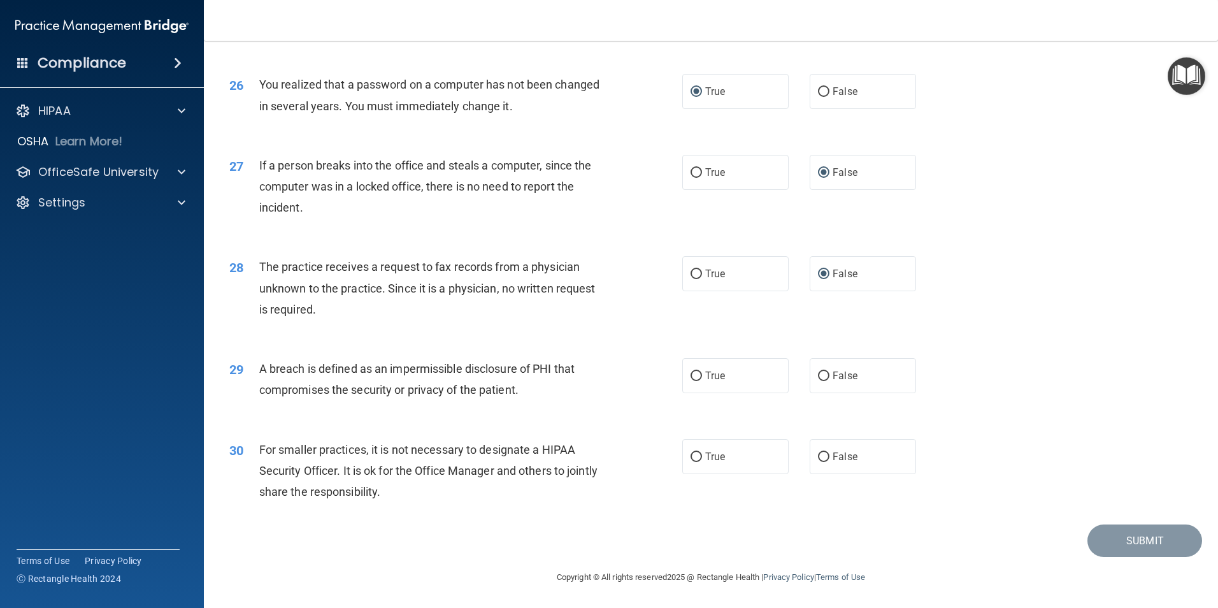
scroll to position [2429, 0]
click at [692, 381] on input "True" at bounding box center [696, 377] width 11 height 10
radio input "true"
click at [691, 457] on input "True" at bounding box center [696, 457] width 11 height 10
radio input "true"
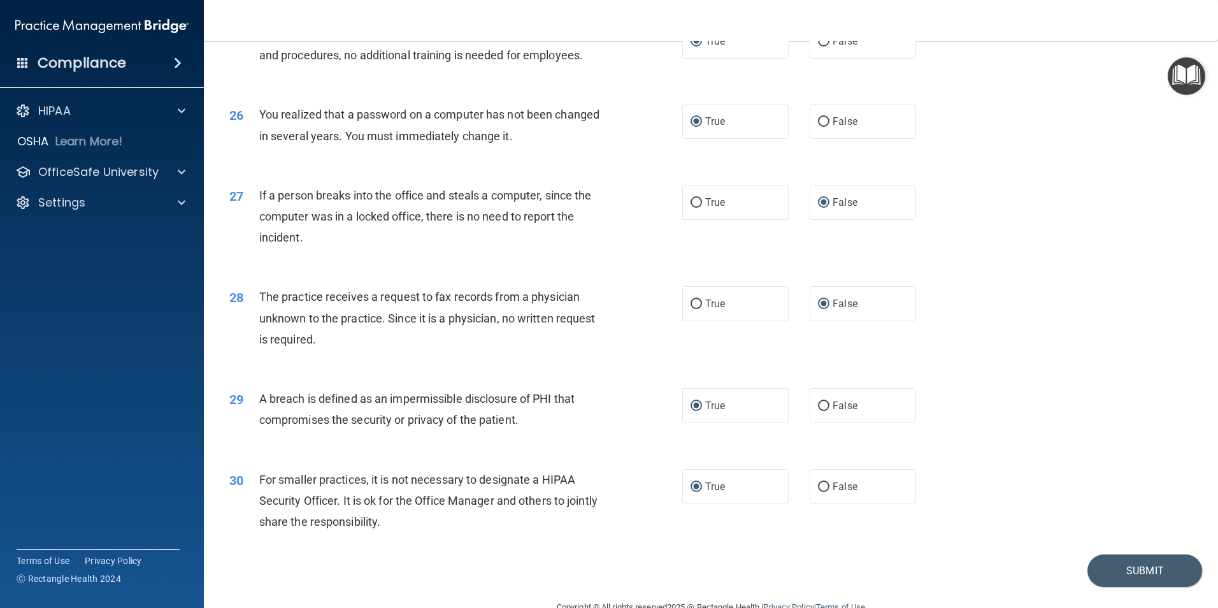
scroll to position [2365, 0]
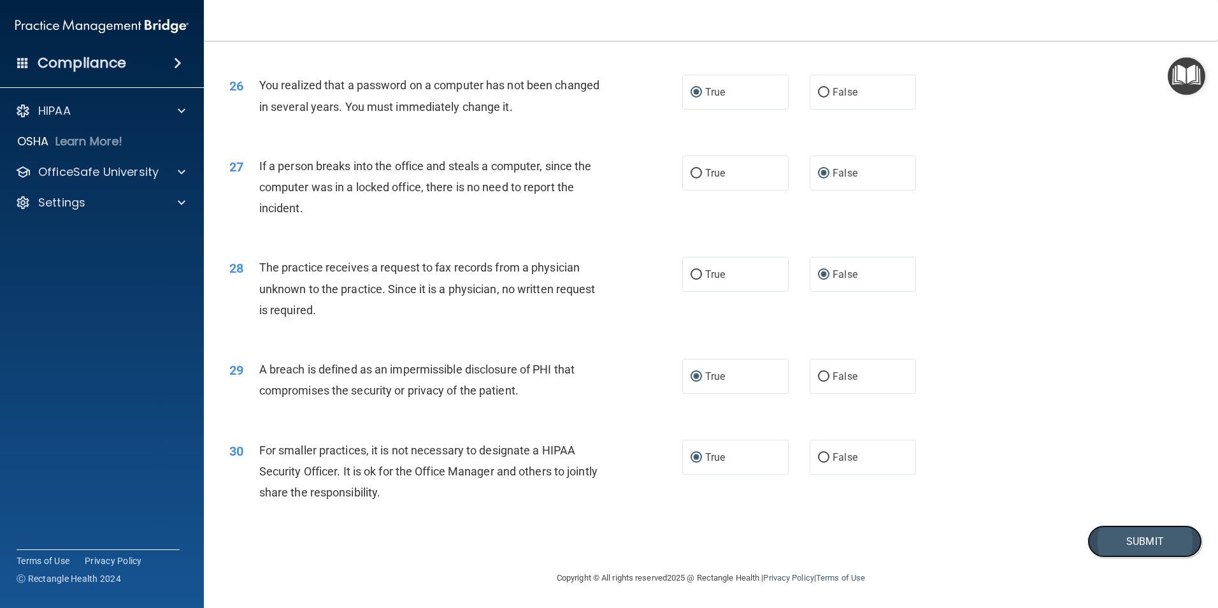
click at [1147, 558] on button "Submit" at bounding box center [1145, 541] width 115 height 32
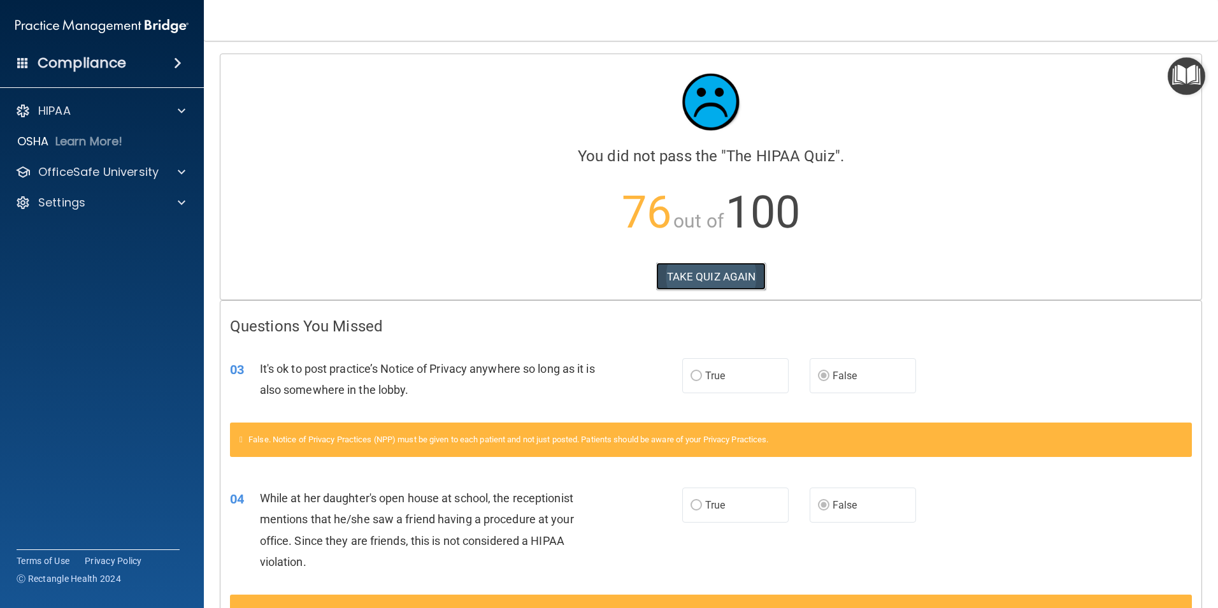
click at [719, 268] on button "TAKE QUIZ AGAIN" at bounding box center [711, 277] width 110 height 28
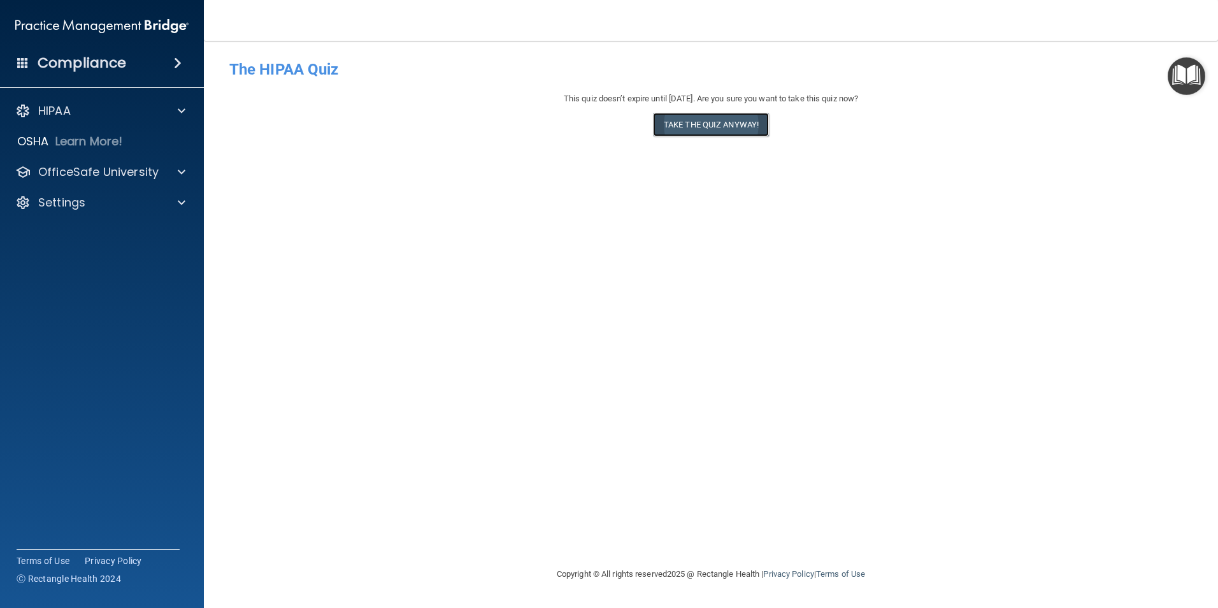
click at [702, 126] on button "Take the quiz anyway!" at bounding box center [711, 125] width 116 height 24
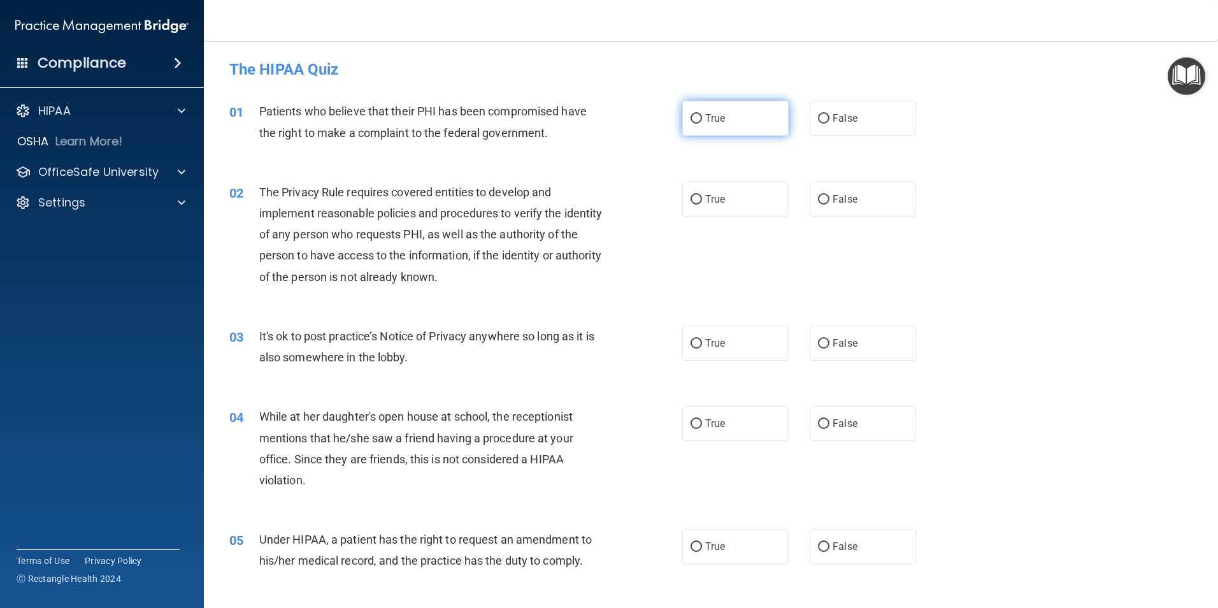
click at [691, 114] on input "True" at bounding box center [696, 119] width 11 height 10
radio input "true"
click at [691, 199] on input "True" at bounding box center [696, 200] width 11 height 10
radio input "true"
click at [819, 339] on input "False" at bounding box center [823, 344] width 11 height 10
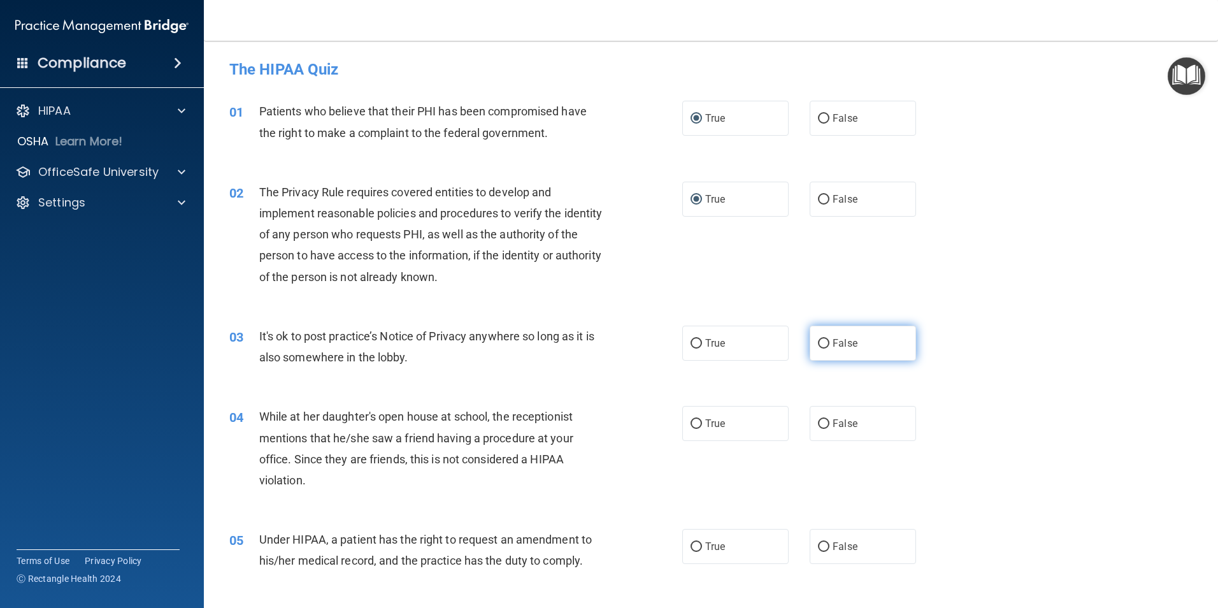
radio input "true"
click at [818, 422] on input "False" at bounding box center [823, 424] width 11 height 10
radio input "true"
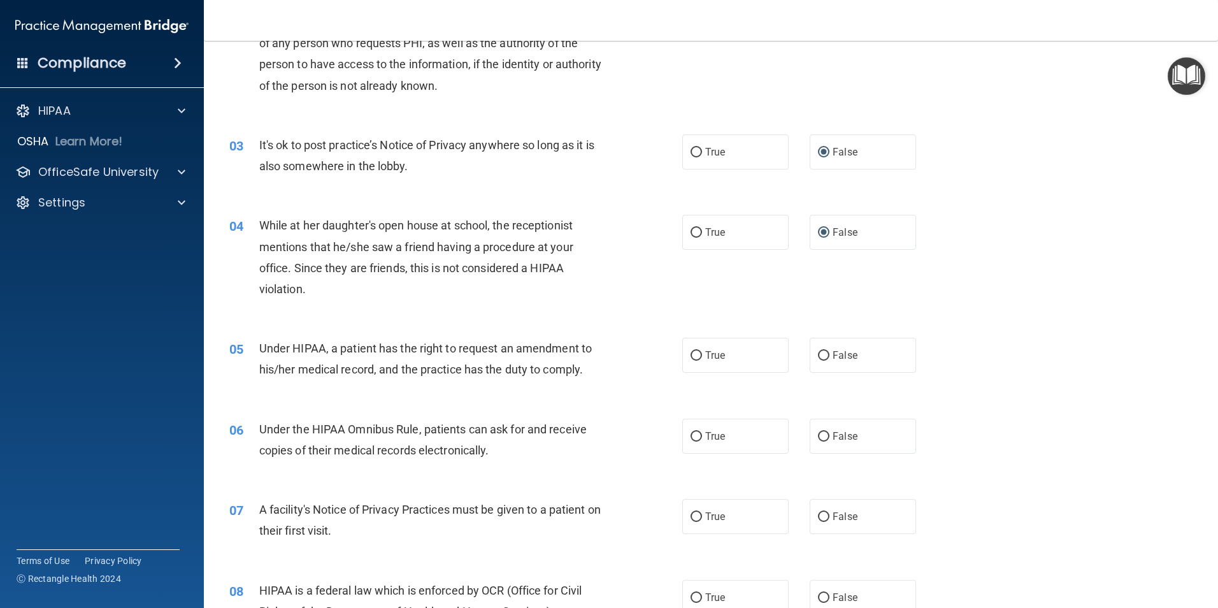
scroll to position [255, 0]
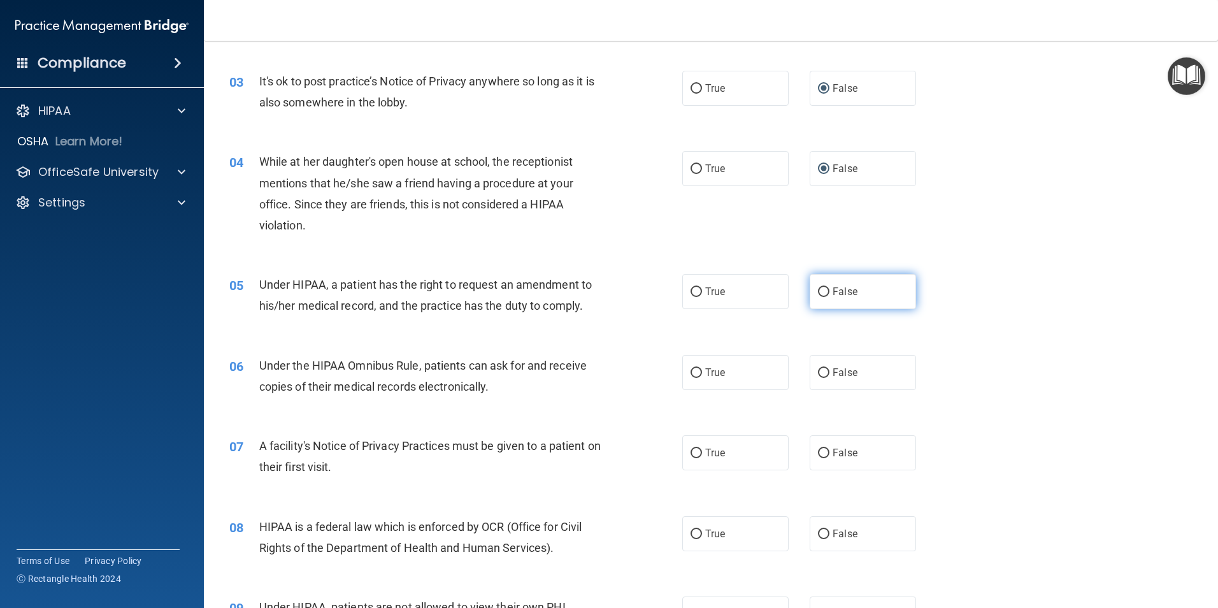
click at [820, 291] on input "False" at bounding box center [823, 292] width 11 height 10
radio input "true"
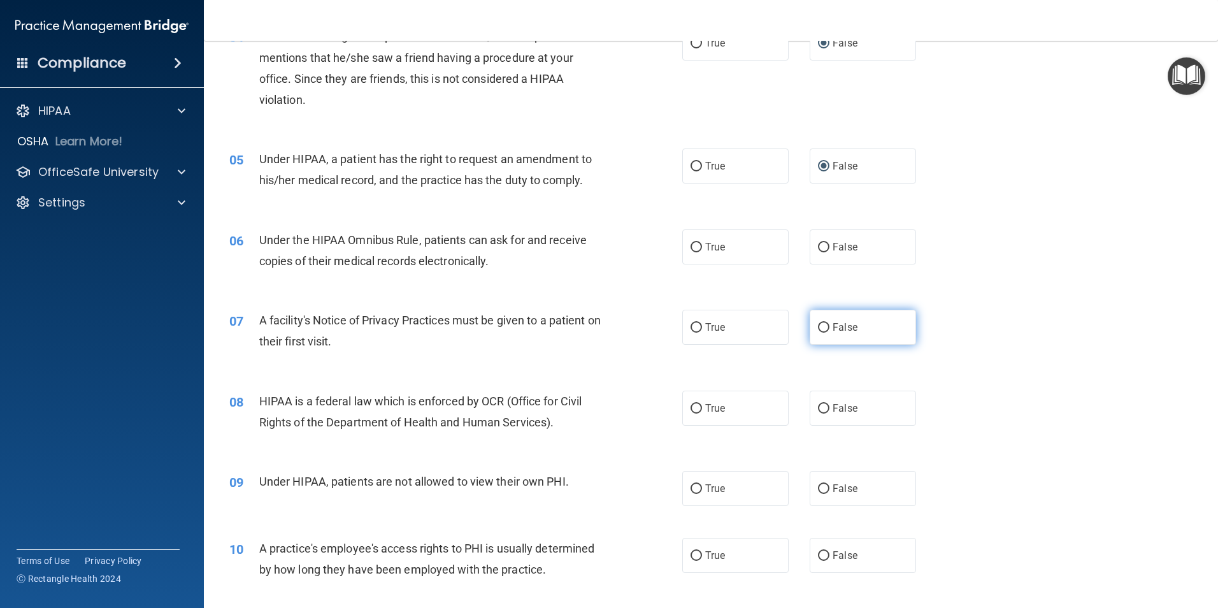
scroll to position [382, 0]
click at [691, 248] on input "True" at bounding box center [696, 246] width 11 height 10
radio input "true"
click at [693, 326] on input "True" at bounding box center [696, 326] width 11 height 10
radio input "true"
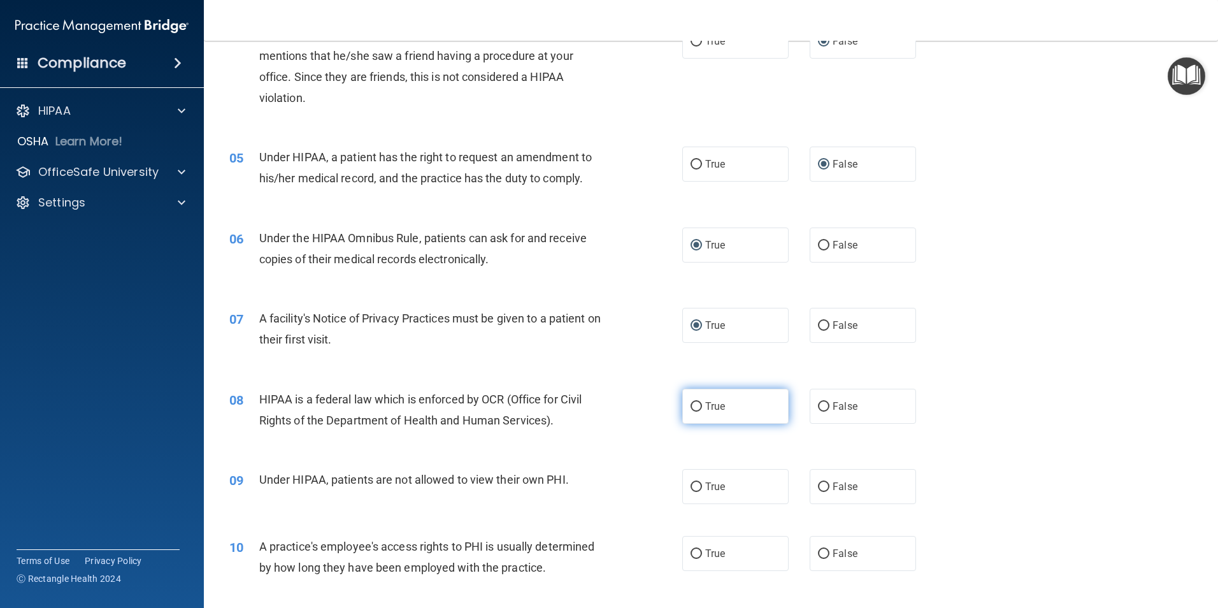
click at [696, 408] on input "True" at bounding box center [696, 407] width 11 height 10
radio input "true"
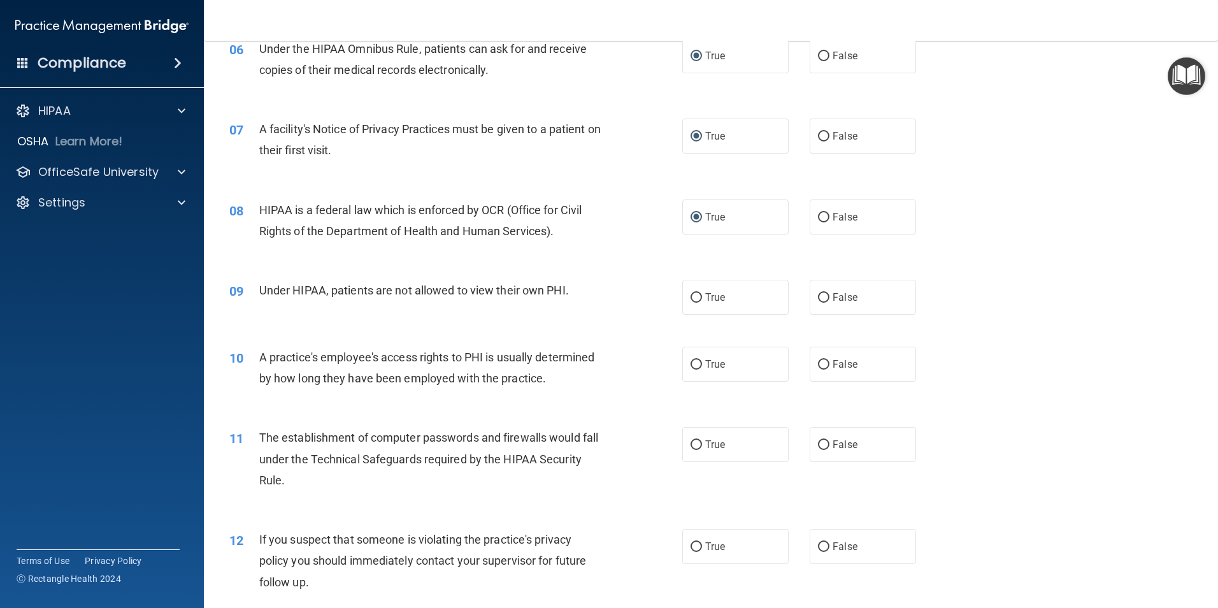
scroll to position [574, 0]
click at [819, 292] on input "False" at bounding box center [823, 296] width 11 height 10
radio input "true"
click at [818, 358] on input "False" at bounding box center [823, 363] width 11 height 10
radio input "true"
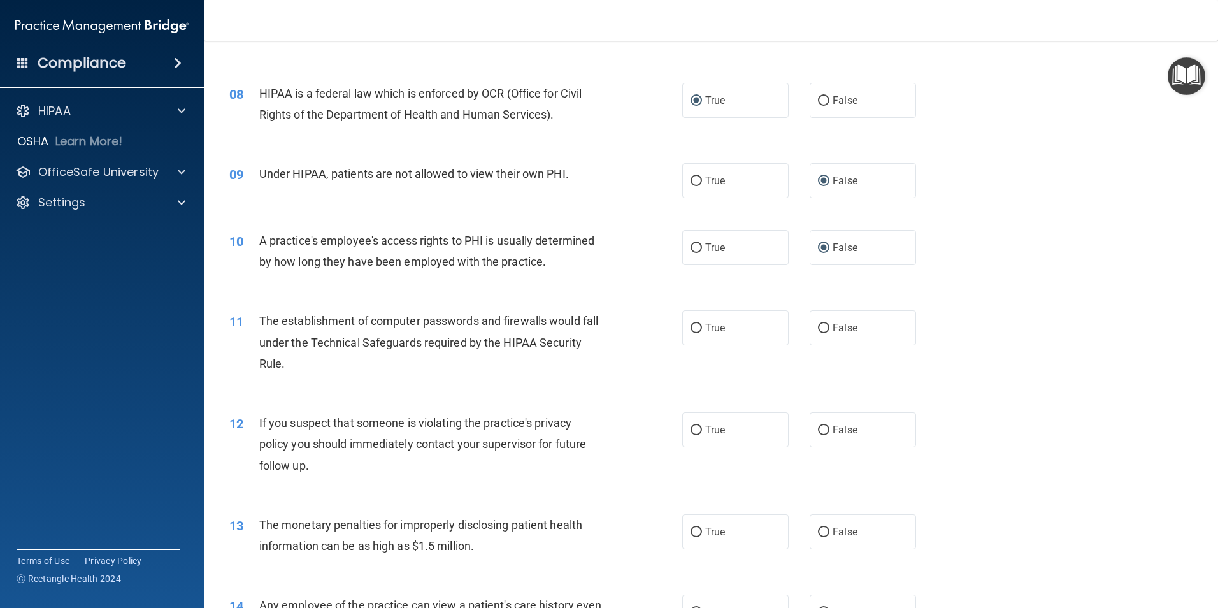
scroll to position [701, 0]
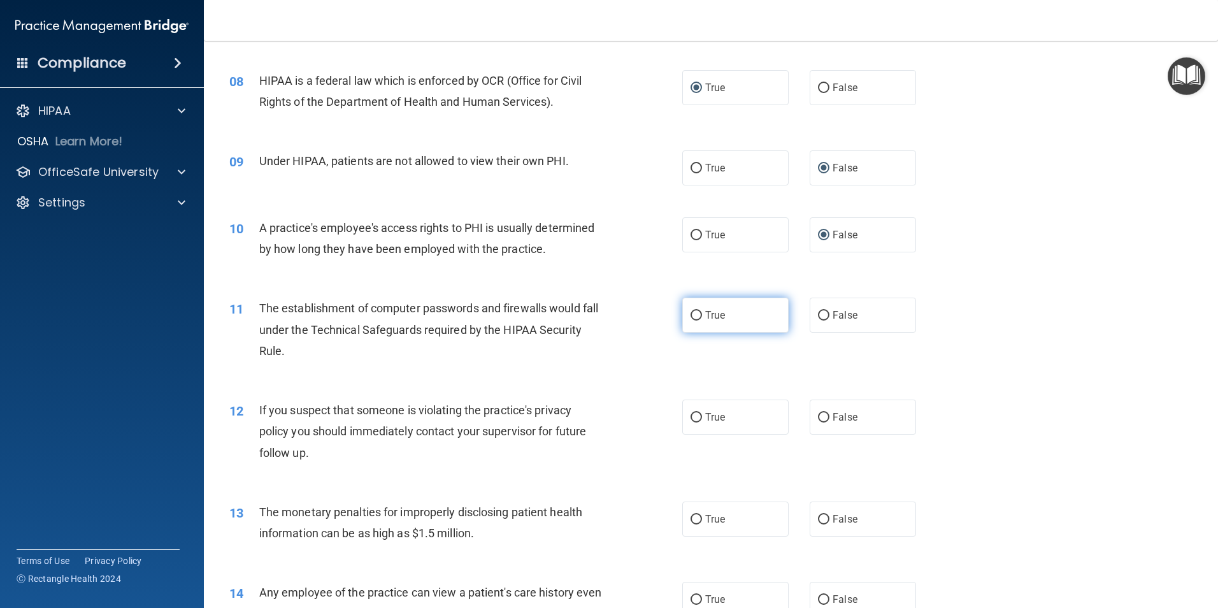
click at [691, 311] on input "True" at bounding box center [696, 316] width 11 height 10
radio input "true"
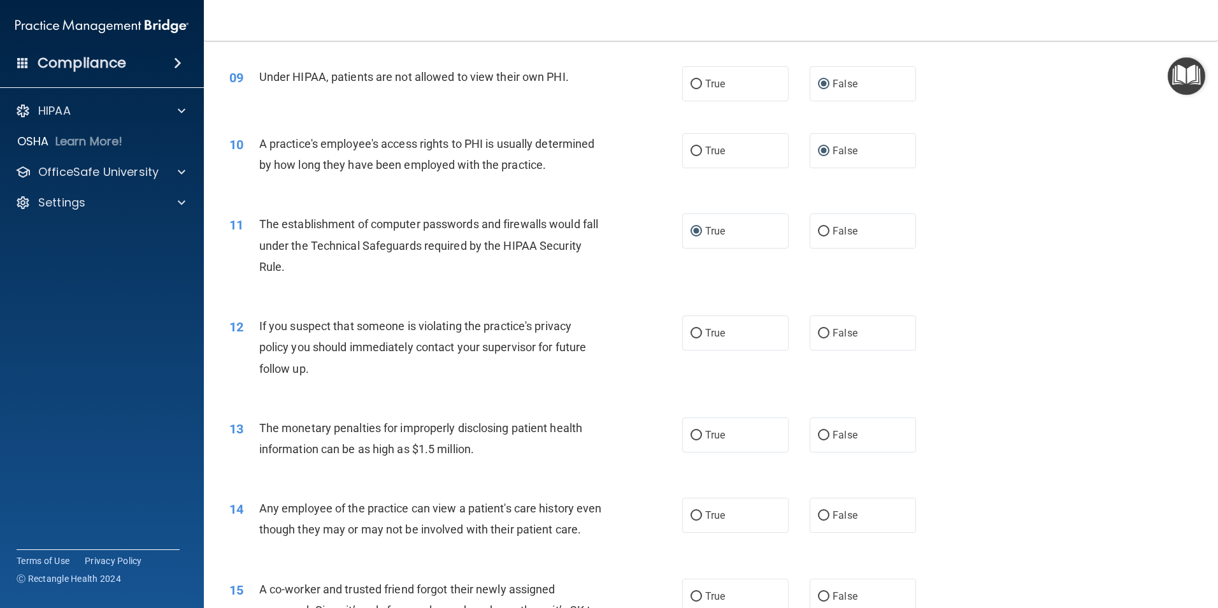
scroll to position [828, 0]
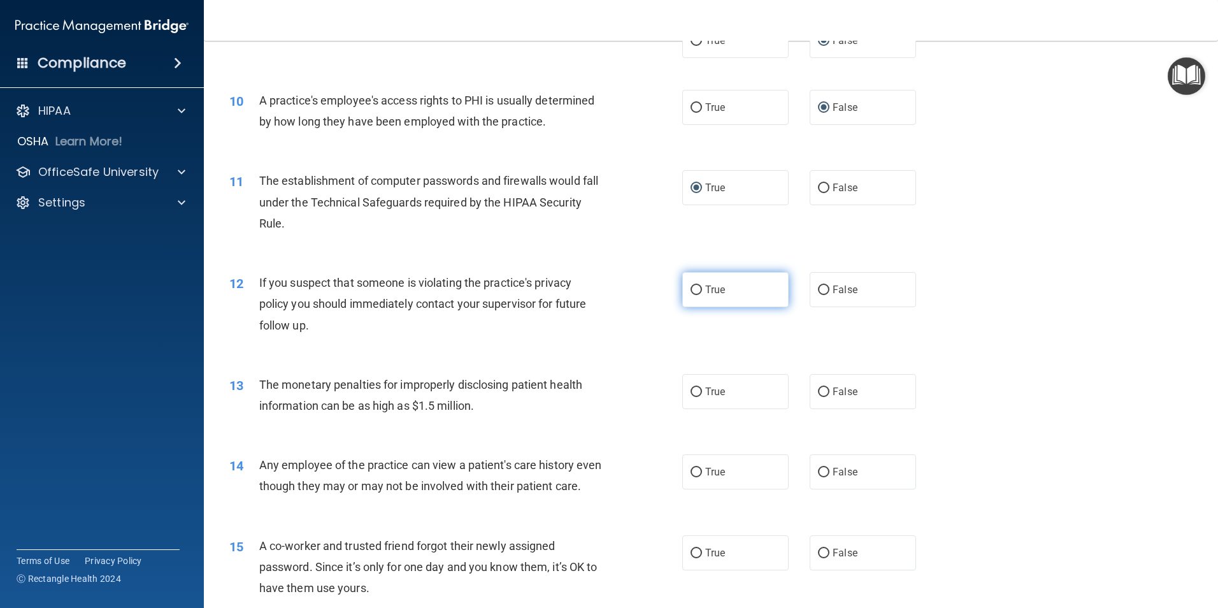
click at [694, 291] on input "True" at bounding box center [696, 290] width 11 height 10
radio input "true"
click at [691, 388] on input "True" at bounding box center [696, 392] width 11 height 10
radio input "true"
click at [818, 468] on input "False" at bounding box center [823, 473] width 11 height 10
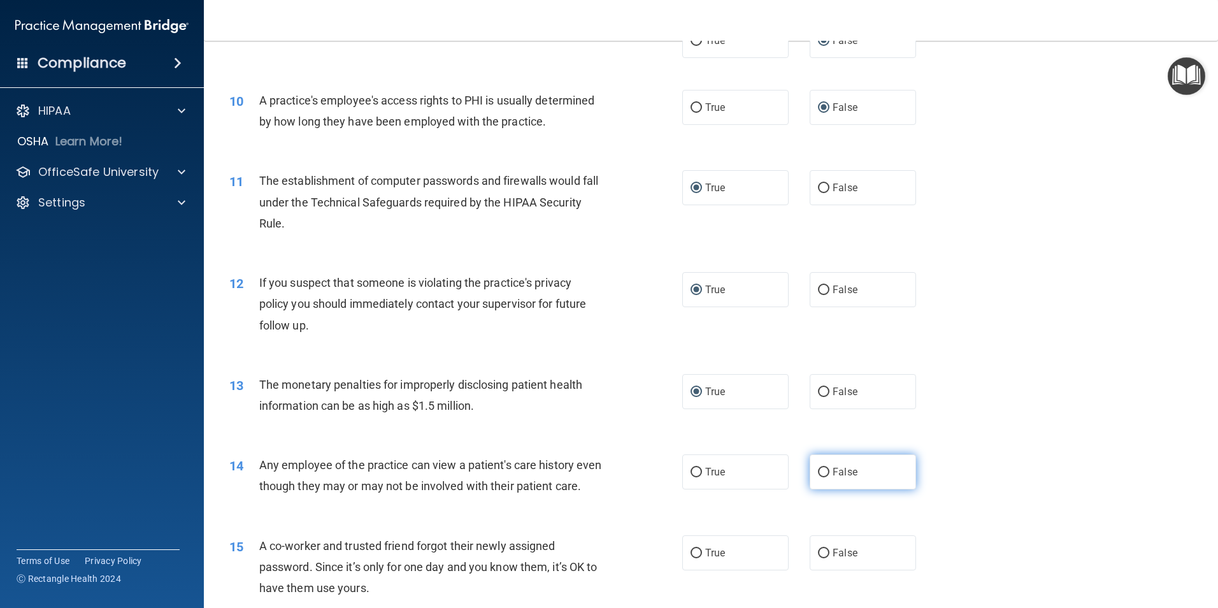
radio input "true"
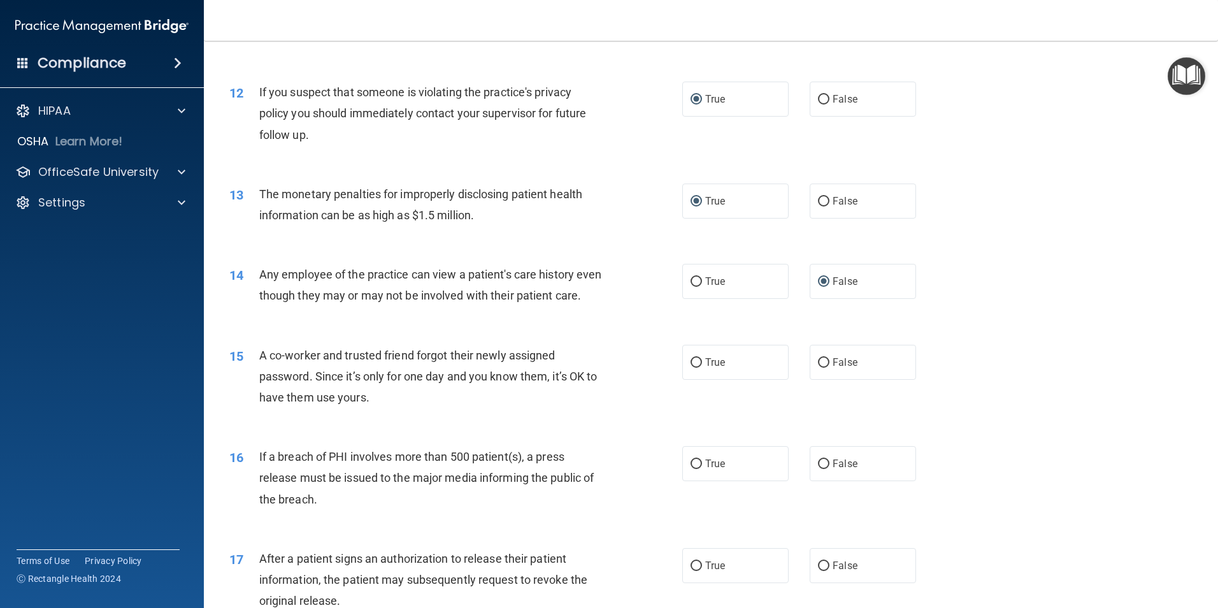
scroll to position [1020, 0]
click at [818, 367] on input "False" at bounding box center [823, 362] width 11 height 10
radio input "true"
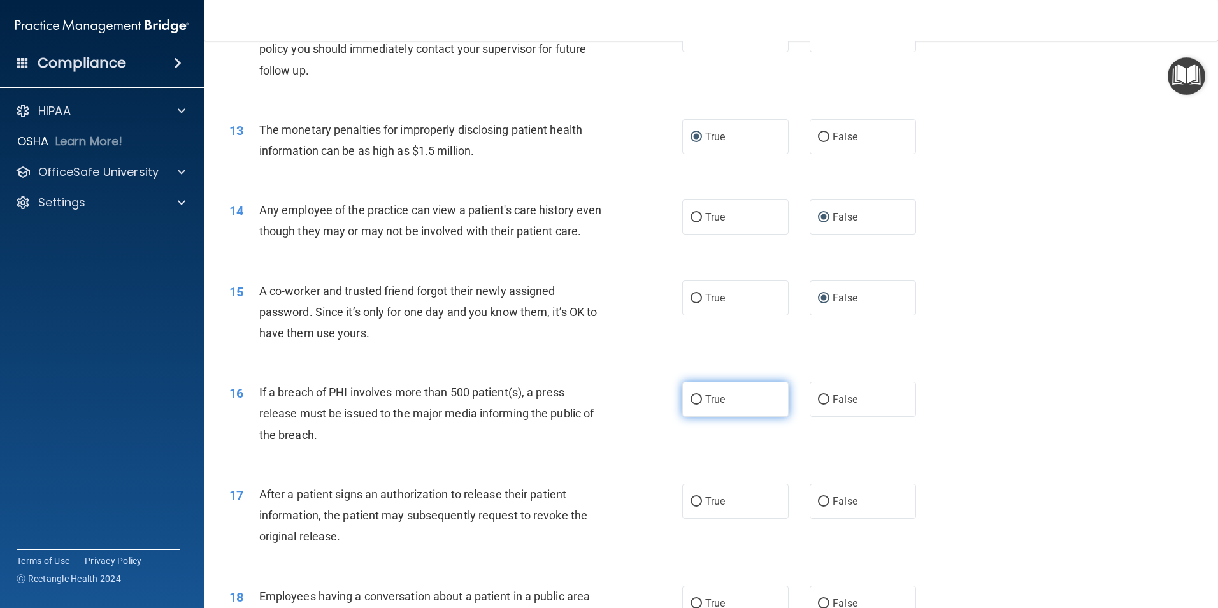
click at [693, 405] on input "True" at bounding box center [696, 400] width 11 height 10
radio input "true"
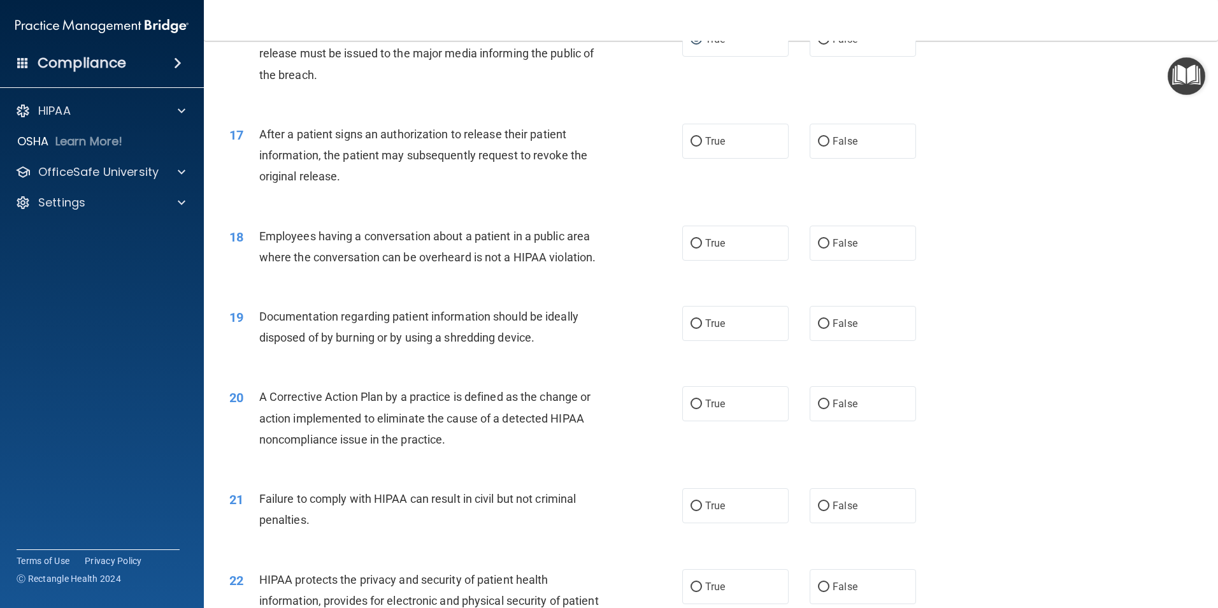
scroll to position [1466, 0]
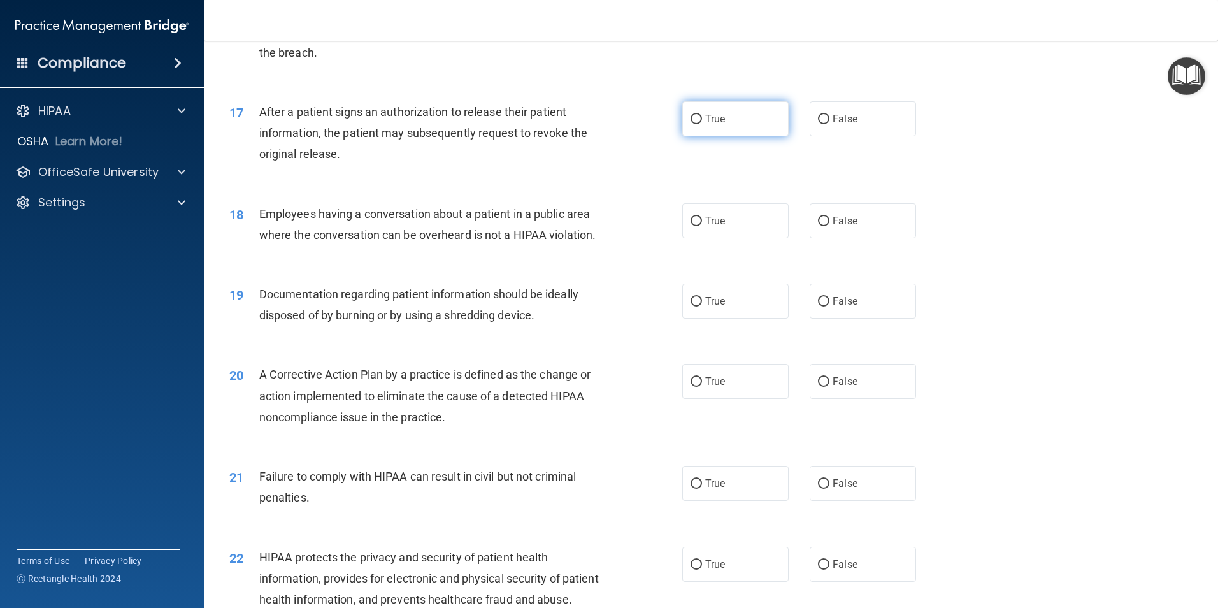
click at [692, 124] on input "True" at bounding box center [696, 120] width 11 height 10
radio input "true"
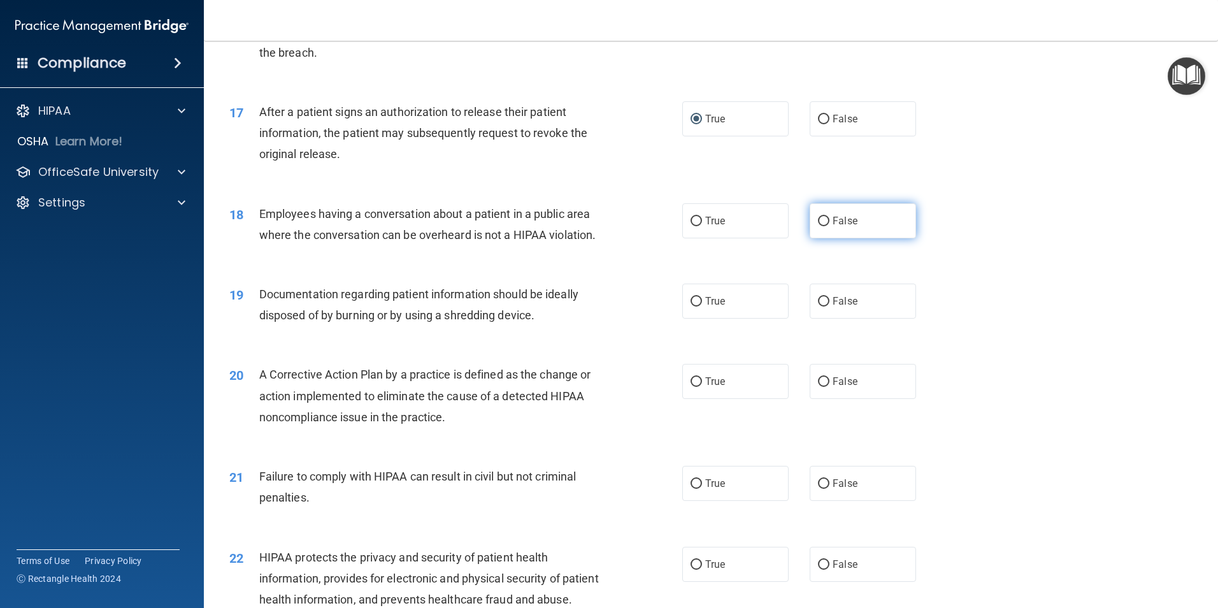
click at [819, 226] on input "False" at bounding box center [823, 222] width 11 height 10
radio input "true"
click at [691, 307] on input "True" at bounding box center [696, 302] width 11 height 10
radio input "true"
click at [691, 387] on input "True" at bounding box center [696, 382] width 11 height 10
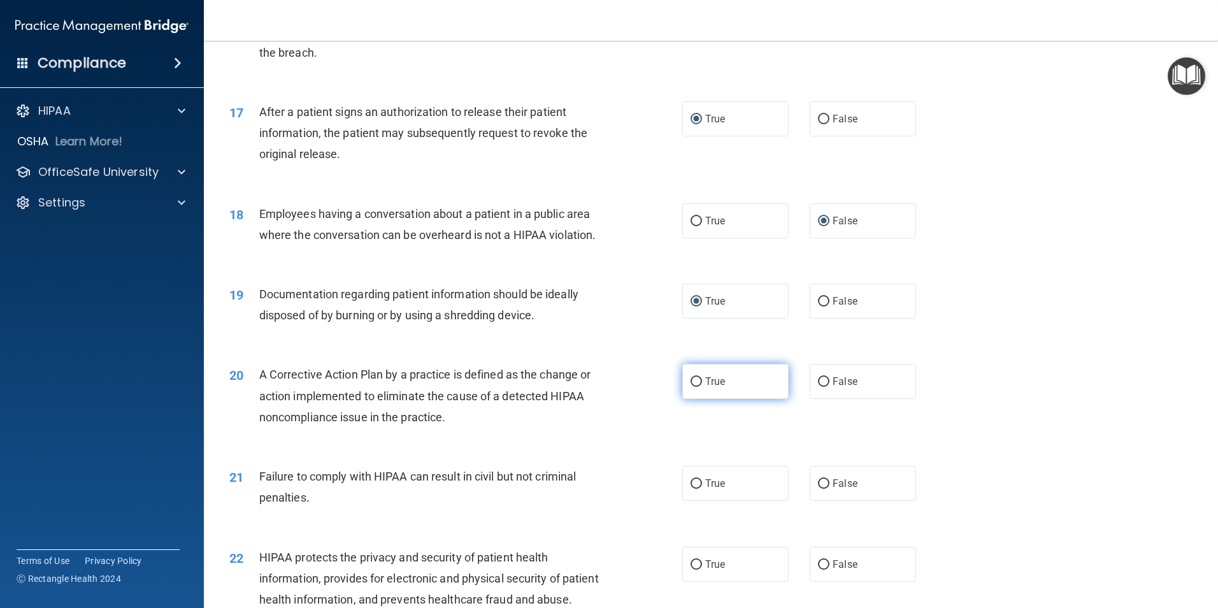
radio input "true"
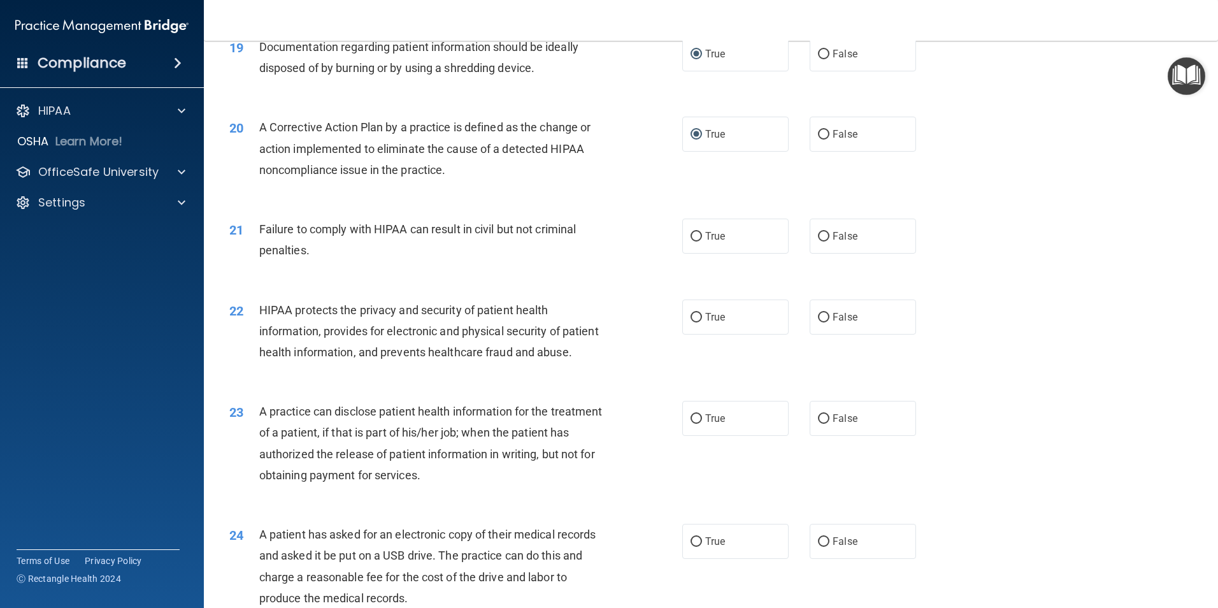
scroll to position [1721, 0]
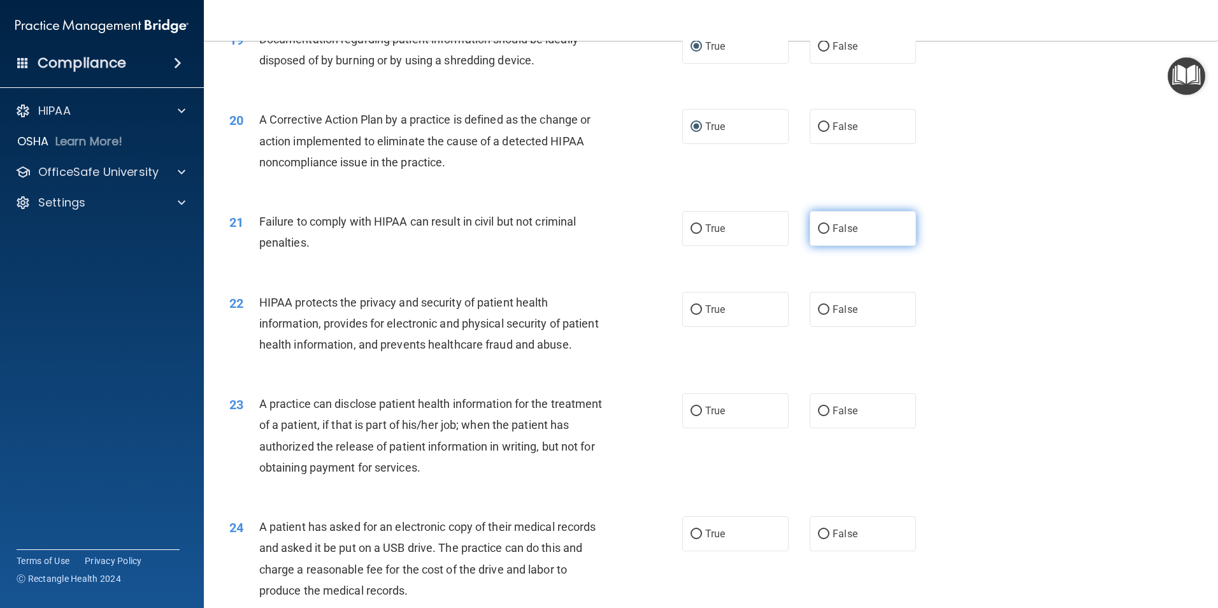
click at [821, 234] on input "False" at bounding box center [823, 229] width 11 height 10
radio input "true"
click at [692, 315] on input "True" at bounding box center [696, 310] width 11 height 10
radio input "true"
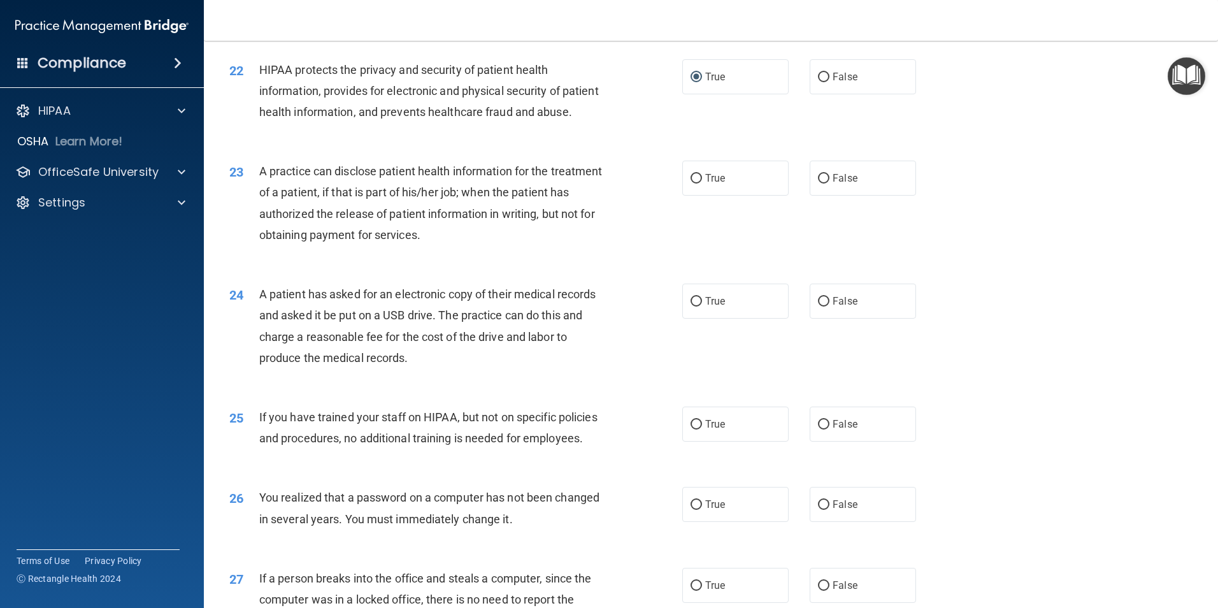
scroll to position [1975, 0]
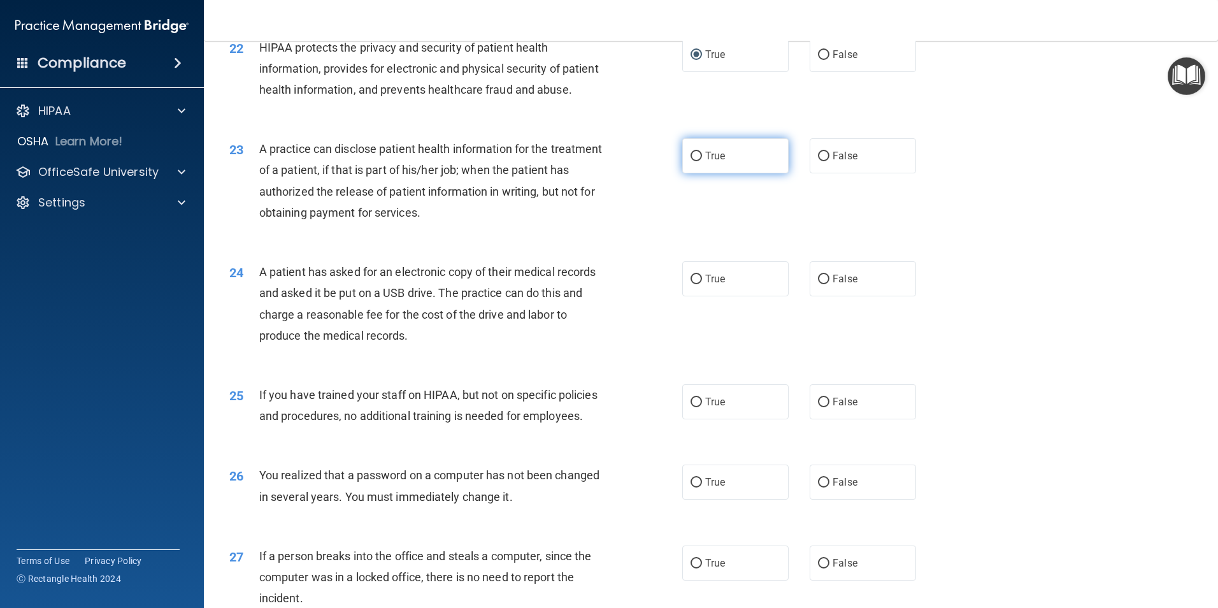
click at [693, 161] on input "True" at bounding box center [696, 157] width 11 height 10
radio input "true"
click at [690, 296] on label "True" at bounding box center [735, 278] width 106 height 35
click at [691, 284] on input "True" at bounding box center [696, 280] width 11 height 10
radio input "true"
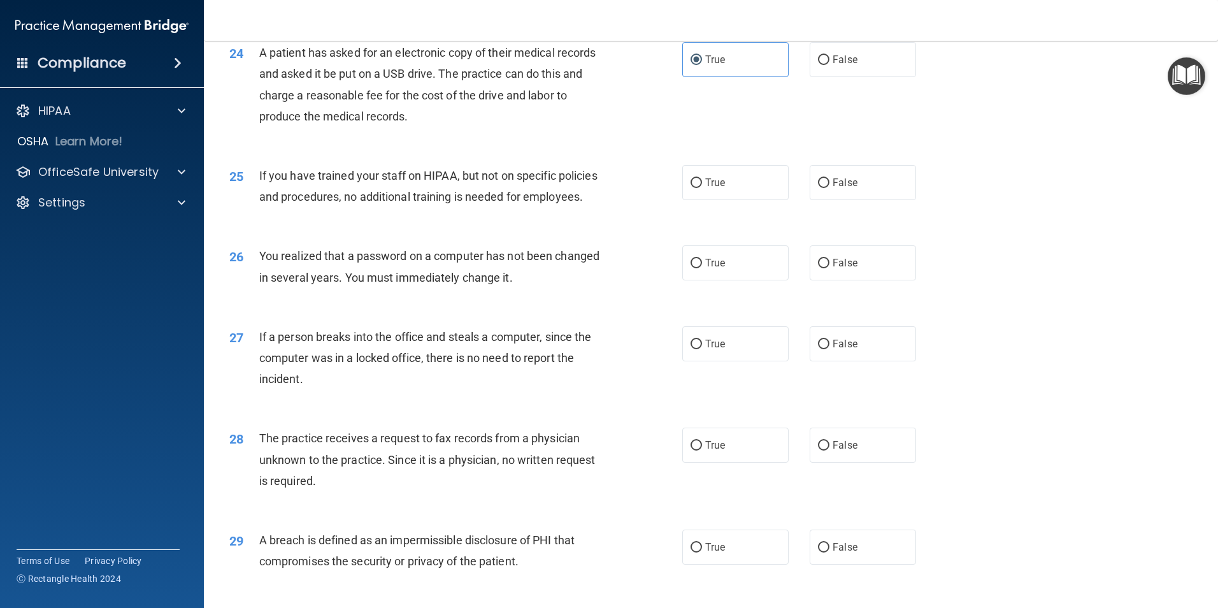
scroll to position [2230, 0]
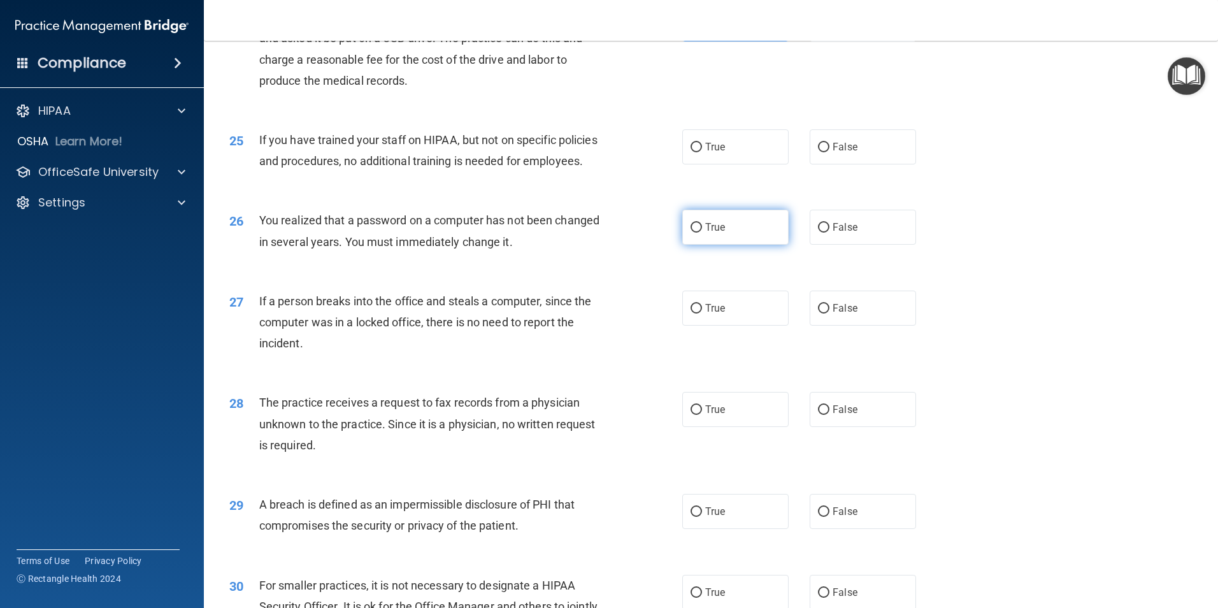
click at [691, 233] on input "True" at bounding box center [696, 228] width 11 height 10
radio input "true"
click at [821, 314] on input "False" at bounding box center [823, 309] width 11 height 10
radio input "true"
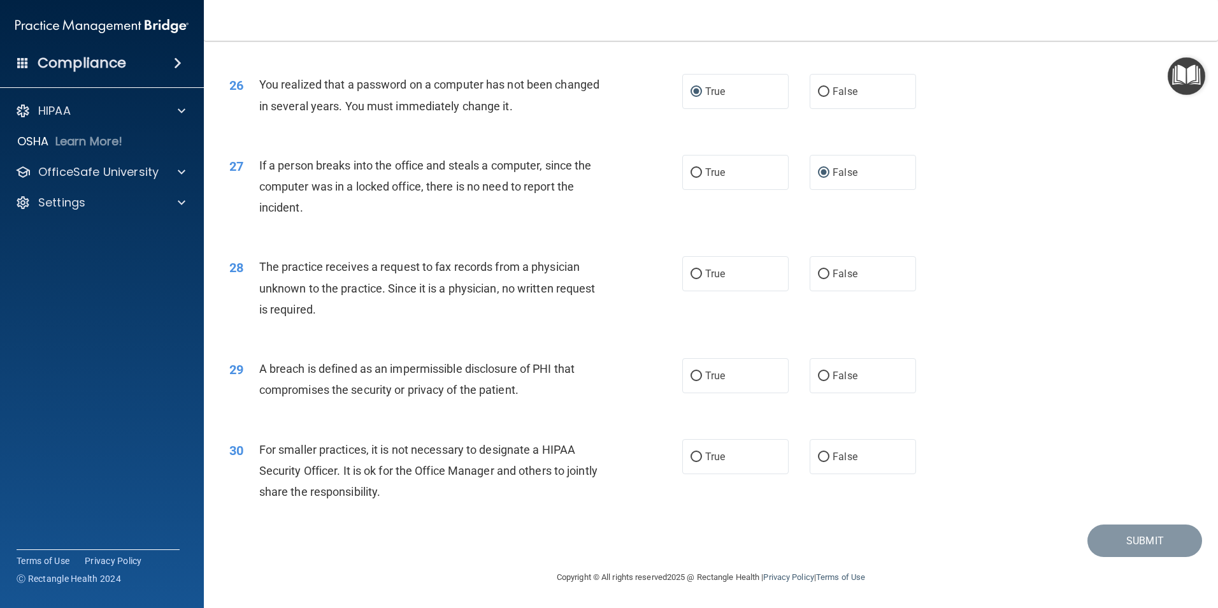
scroll to position [2429, 0]
click at [820, 275] on input "False" at bounding box center [823, 275] width 11 height 10
radio input "true"
click at [692, 376] on input "True" at bounding box center [696, 377] width 11 height 10
radio input "true"
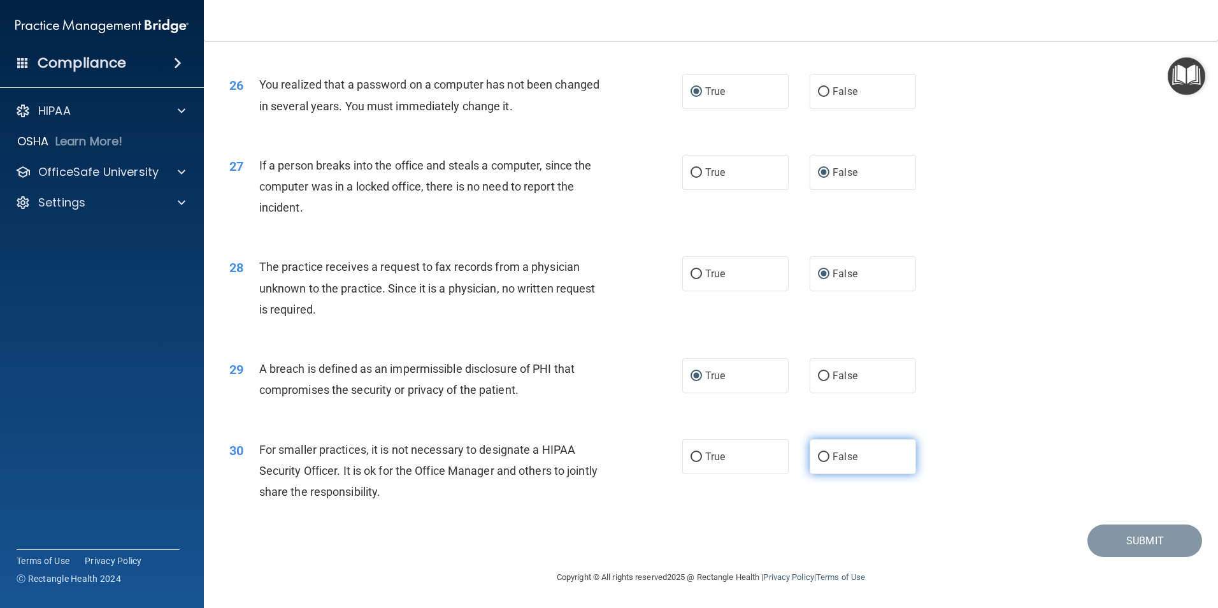
click at [818, 455] on input "False" at bounding box center [823, 457] width 11 height 10
radio input "true"
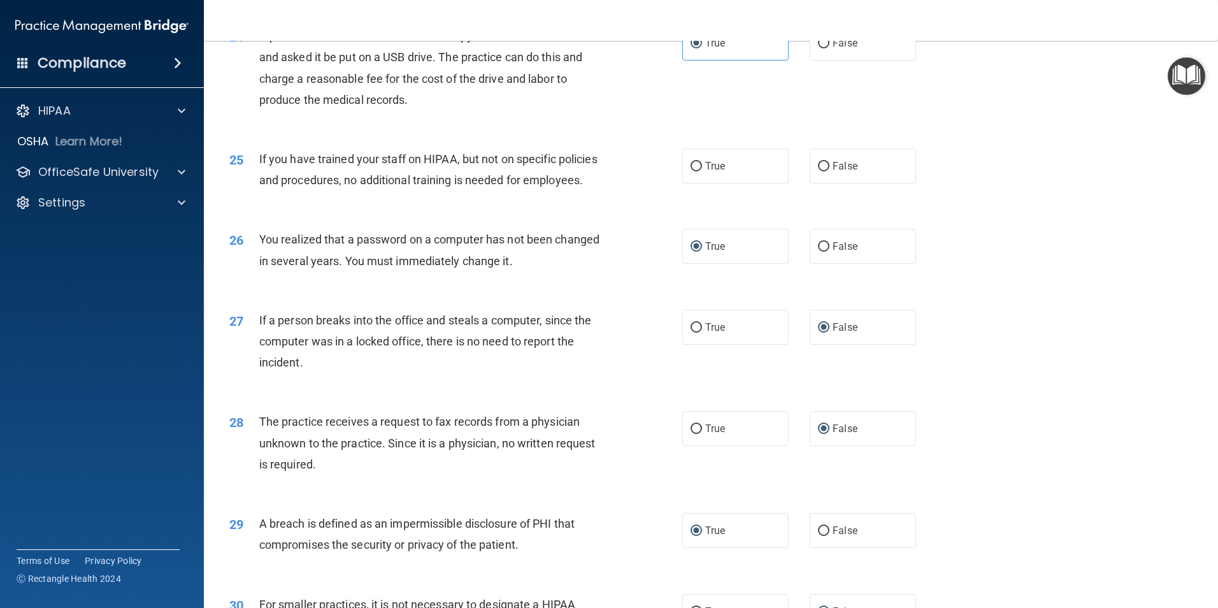
scroll to position [2174, 0]
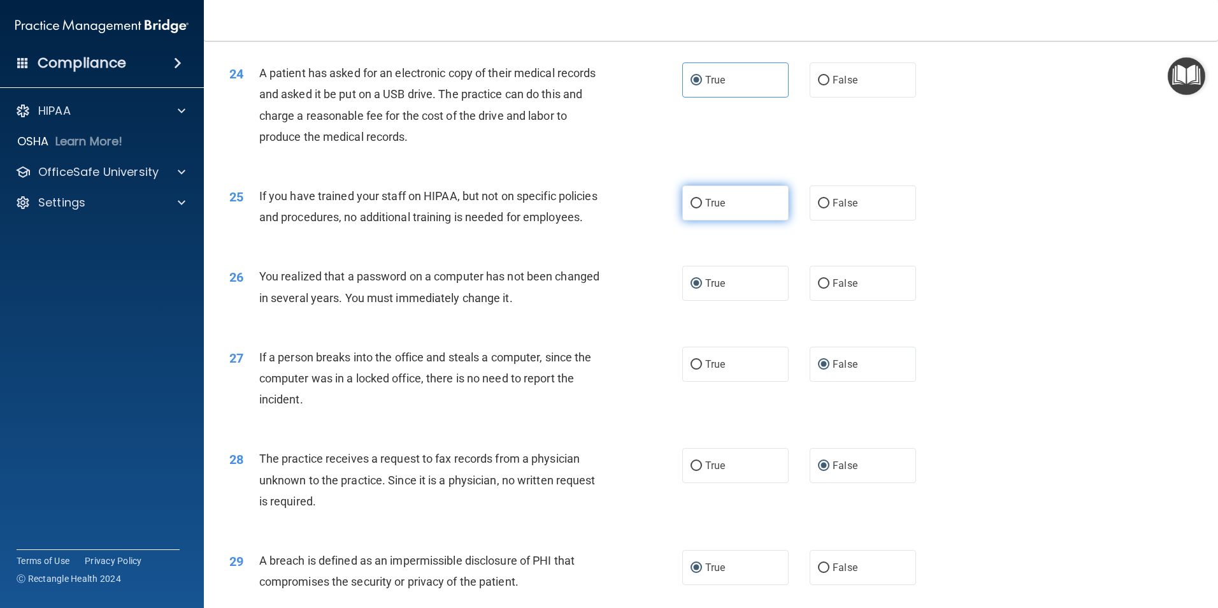
click at [691, 208] on input "True" at bounding box center [696, 204] width 11 height 10
radio input "true"
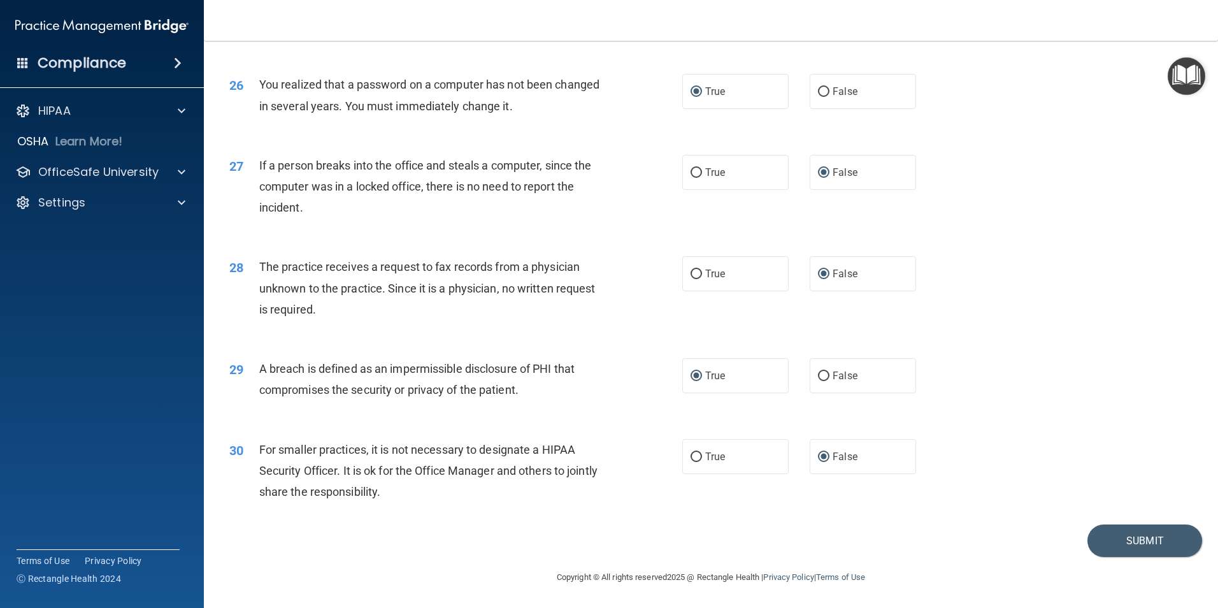
scroll to position [2429, 0]
click at [1118, 538] on button "Submit" at bounding box center [1145, 540] width 115 height 32
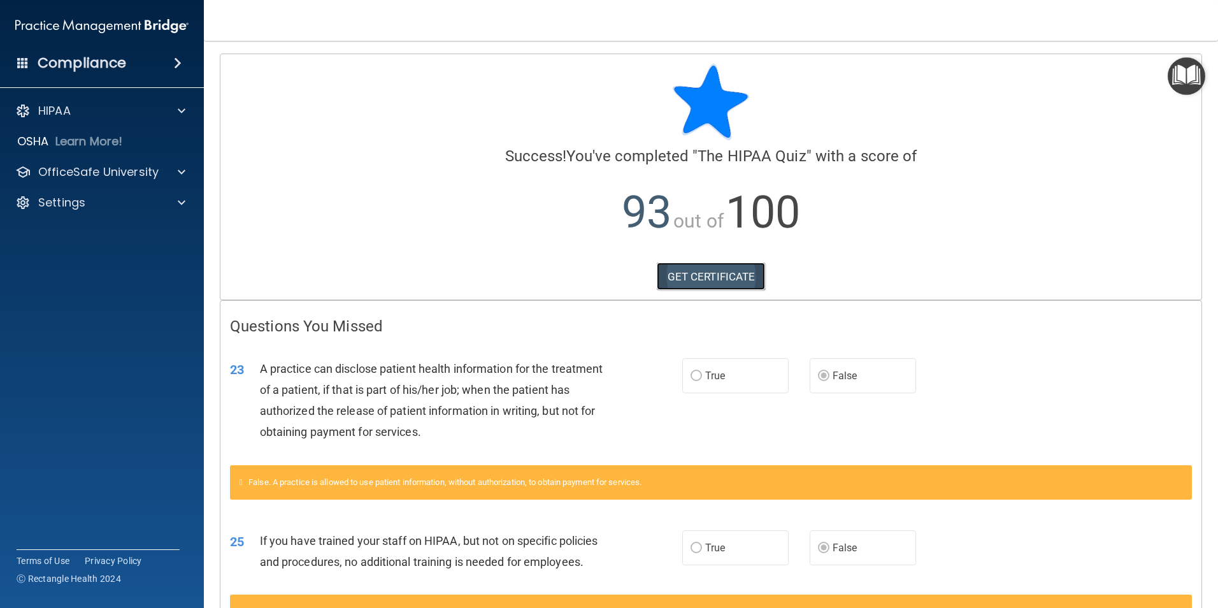
click at [706, 280] on link "GET CERTIFICATE" at bounding box center [711, 277] width 109 height 28
click at [92, 171] on p "OfficeSafe University" at bounding box center [98, 171] width 120 height 15
click at [80, 200] on p "HIPAA Training" at bounding box center [60, 202] width 105 height 13
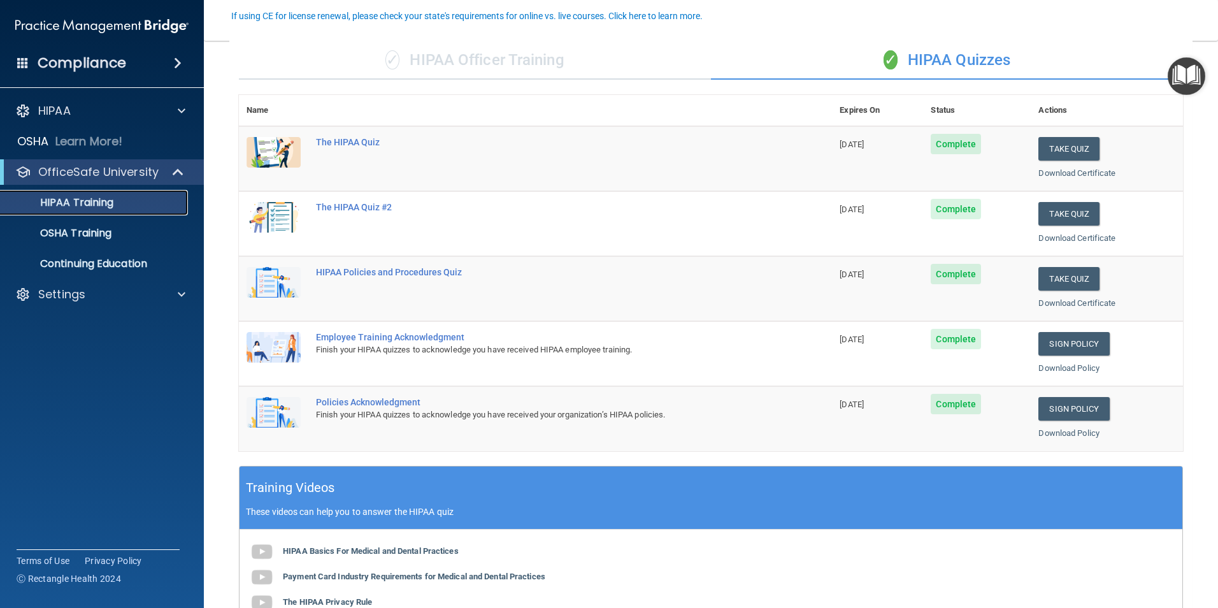
scroll to position [127, 0]
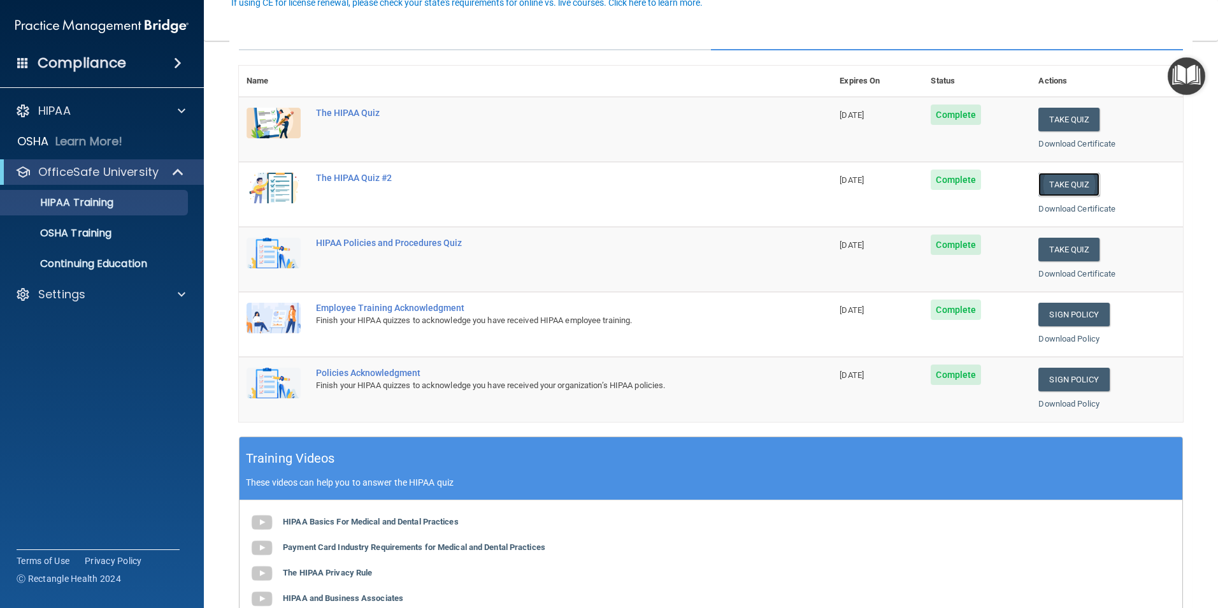
click at [1052, 184] on button "Take Quiz" at bounding box center [1069, 185] width 61 height 24
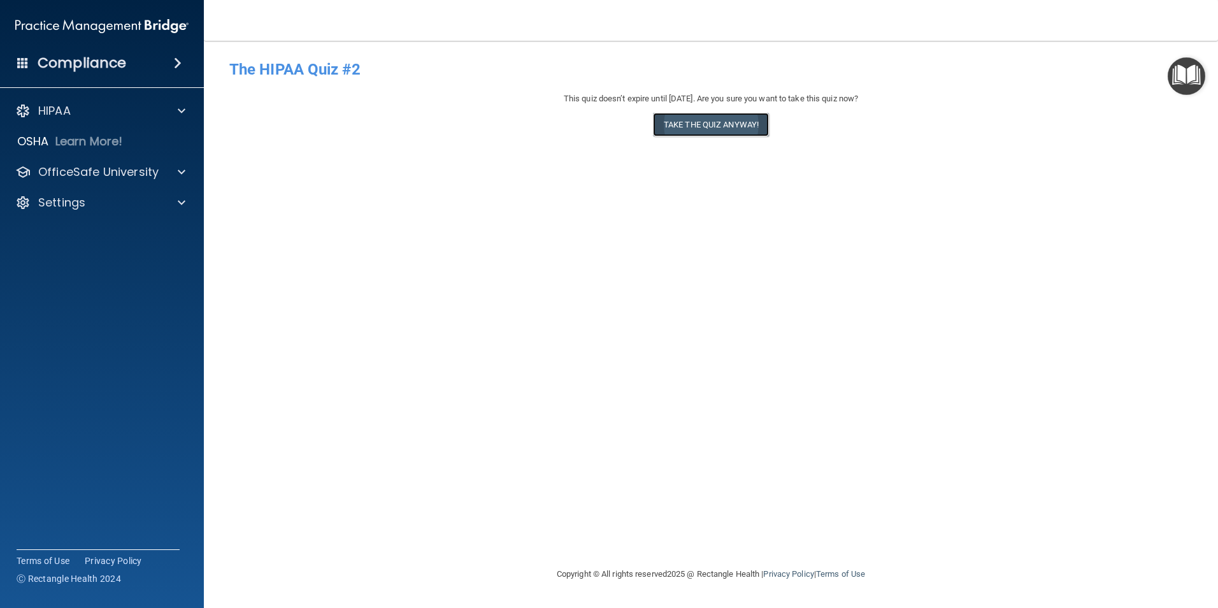
click at [720, 120] on button "Take the quiz anyway!" at bounding box center [711, 125] width 116 height 24
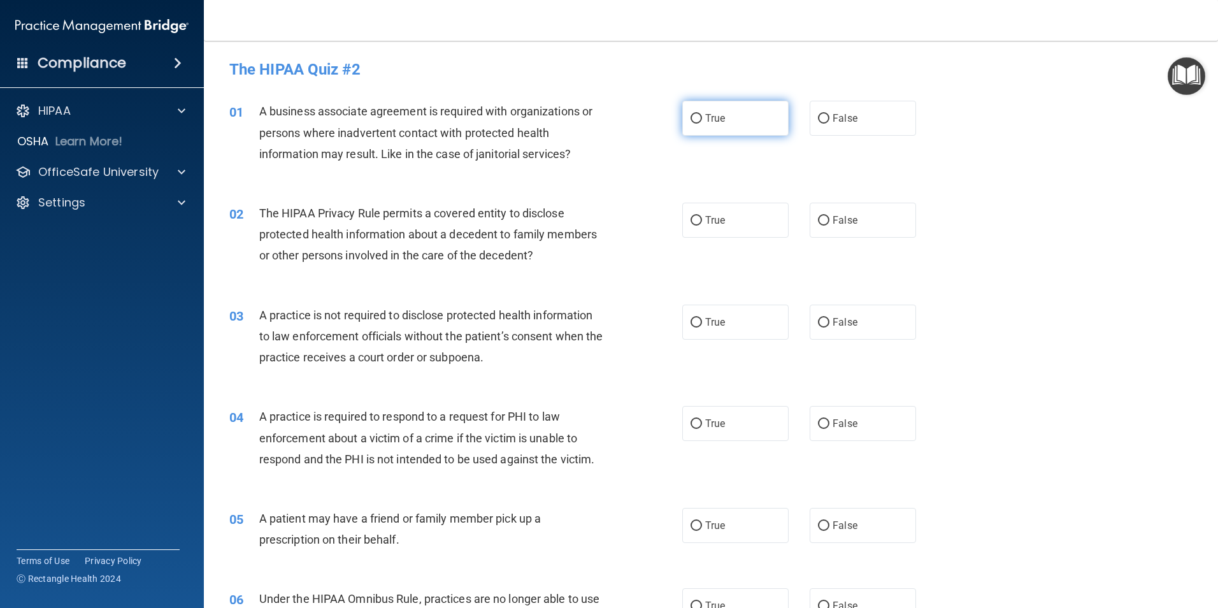
click at [685, 117] on label "True" at bounding box center [735, 118] width 106 height 35
click at [691, 117] on input "True" at bounding box center [696, 119] width 11 height 10
radio input "true"
click at [691, 218] on input "True" at bounding box center [696, 221] width 11 height 10
radio input "true"
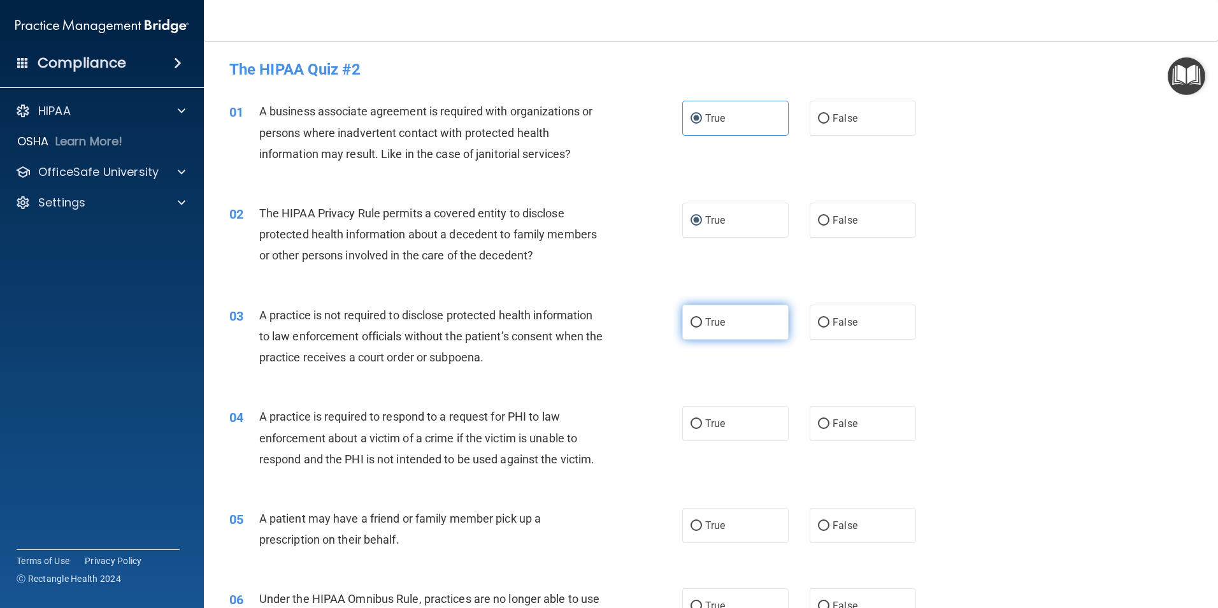
click at [691, 322] on input "True" at bounding box center [696, 323] width 11 height 10
radio input "true"
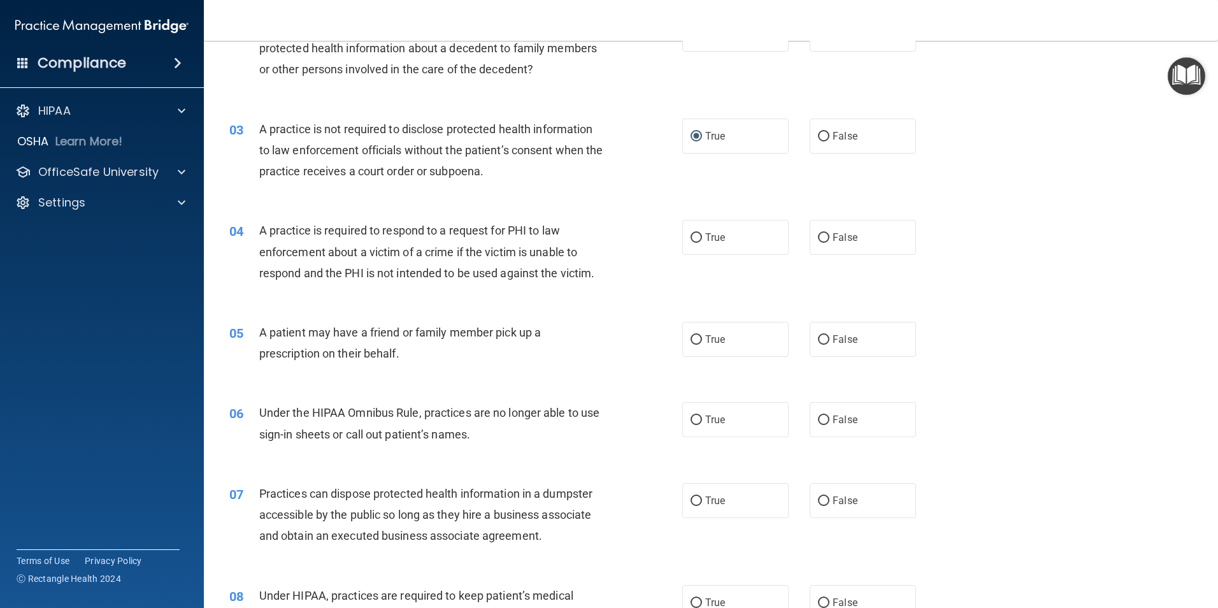
scroll to position [191, 0]
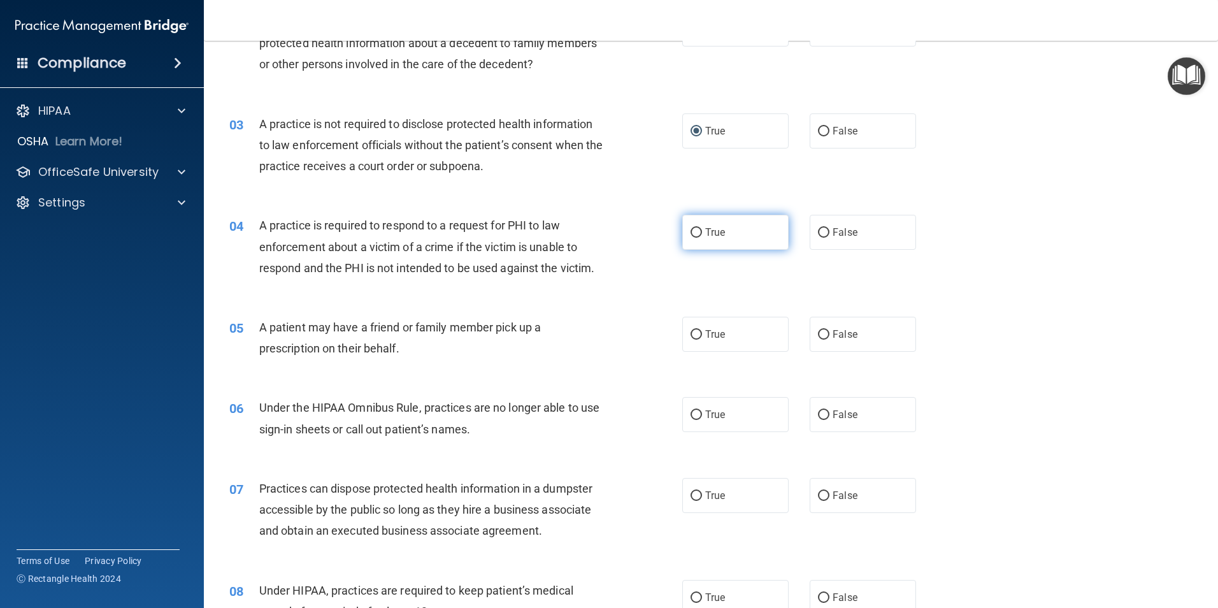
click at [697, 230] on input "True" at bounding box center [696, 233] width 11 height 10
radio input "true"
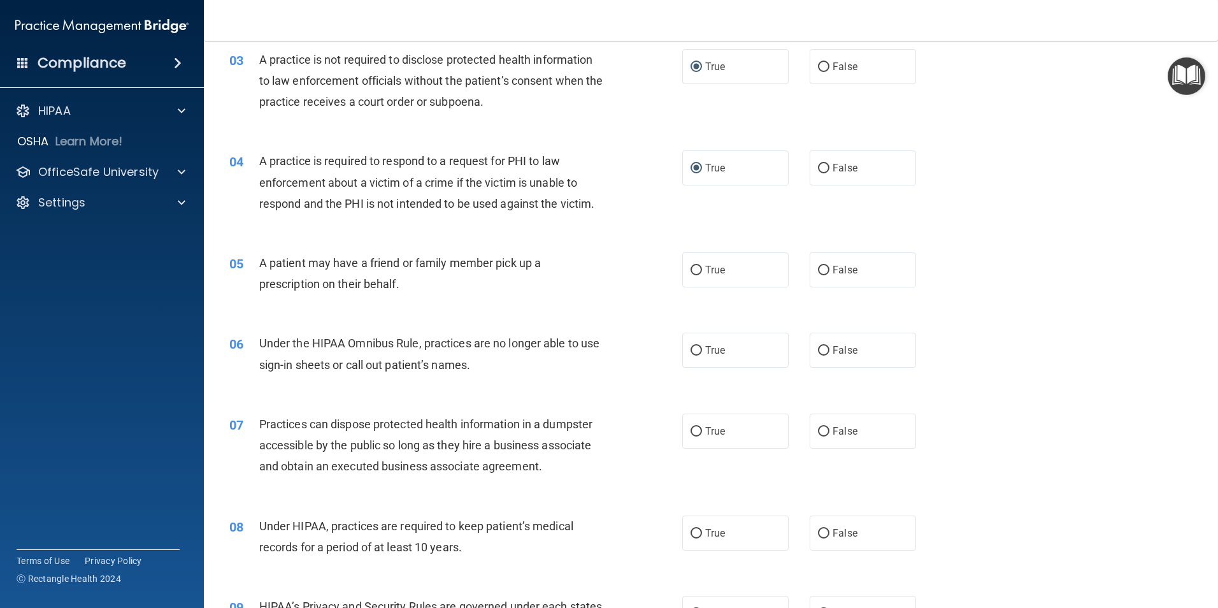
scroll to position [319, 0]
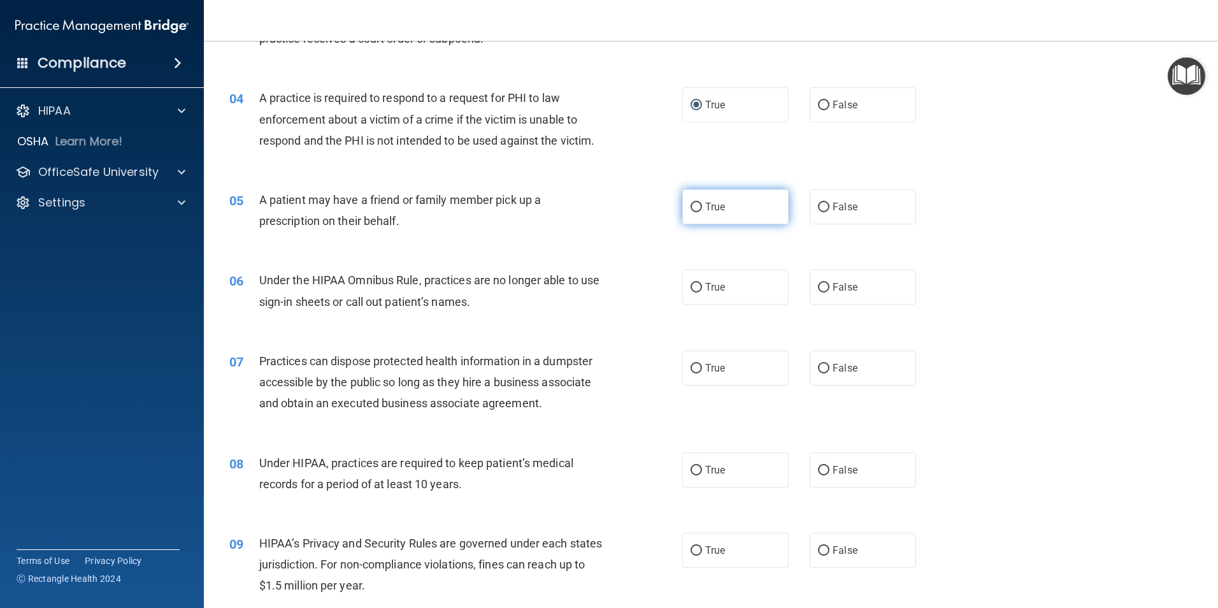
click at [691, 205] on input "True" at bounding box center [696, 208] width 11 height 10
radio input "true"
click at [693, 290] on input "True" at bounding box center [696, 288] width 11 height 10
radio input "true"
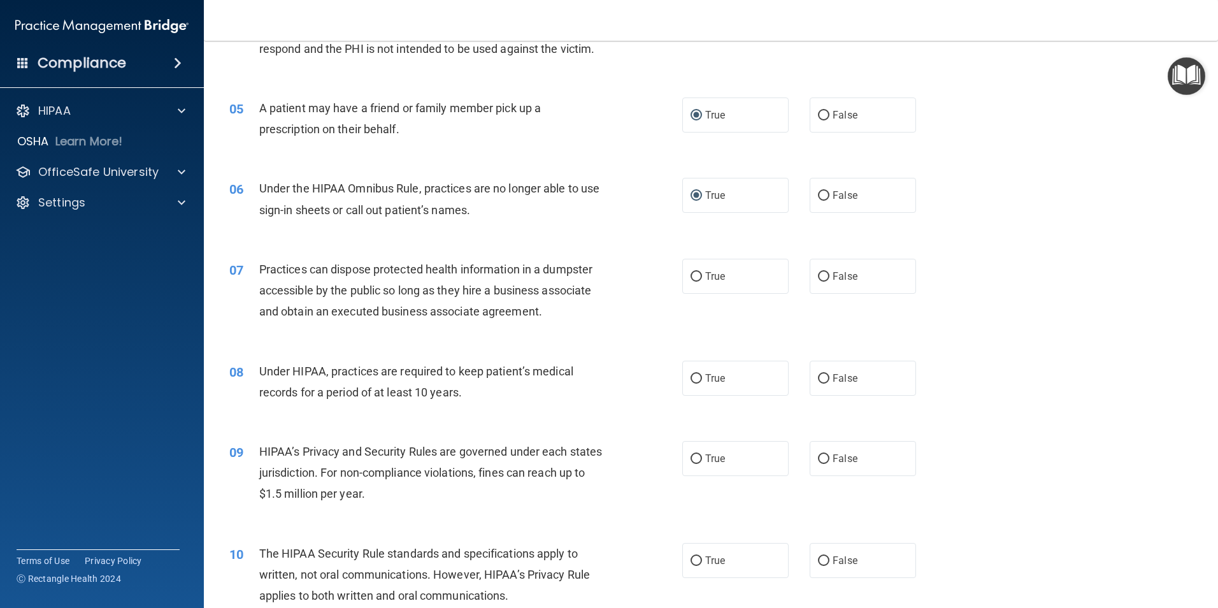
scroll to position [446, 0]
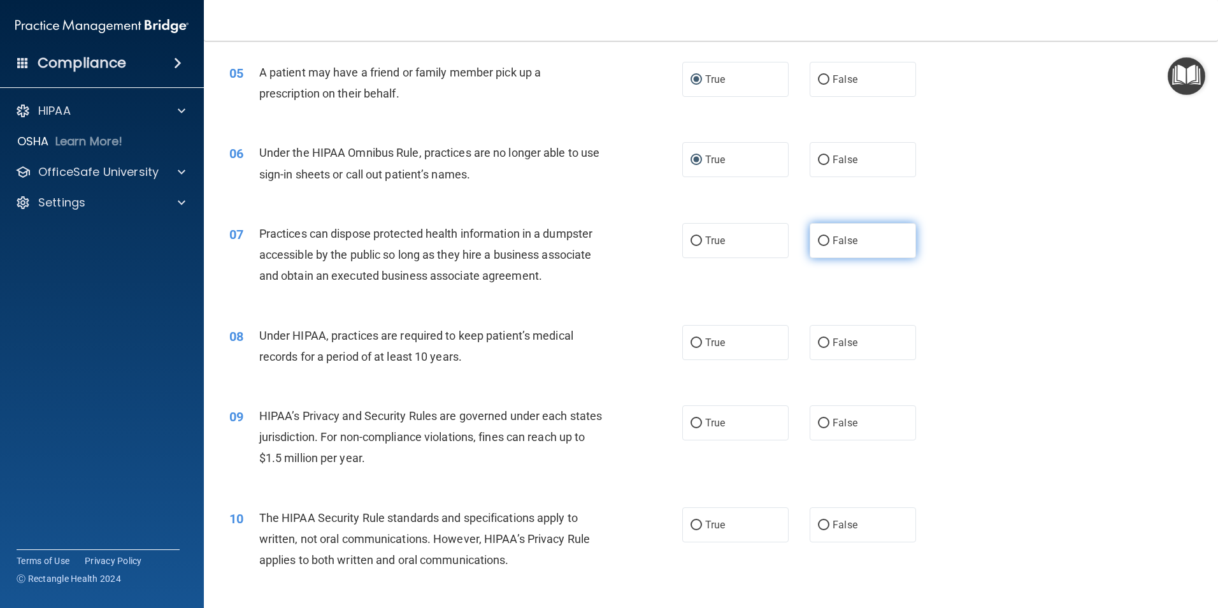
click at [819, 238] on input "False" at bounding box center [823, 241] width 11 height 10
radio input "true"
click at [819, 340] on input "False" at bounding box center [823, 343] width 11 height 10
radio input "true"
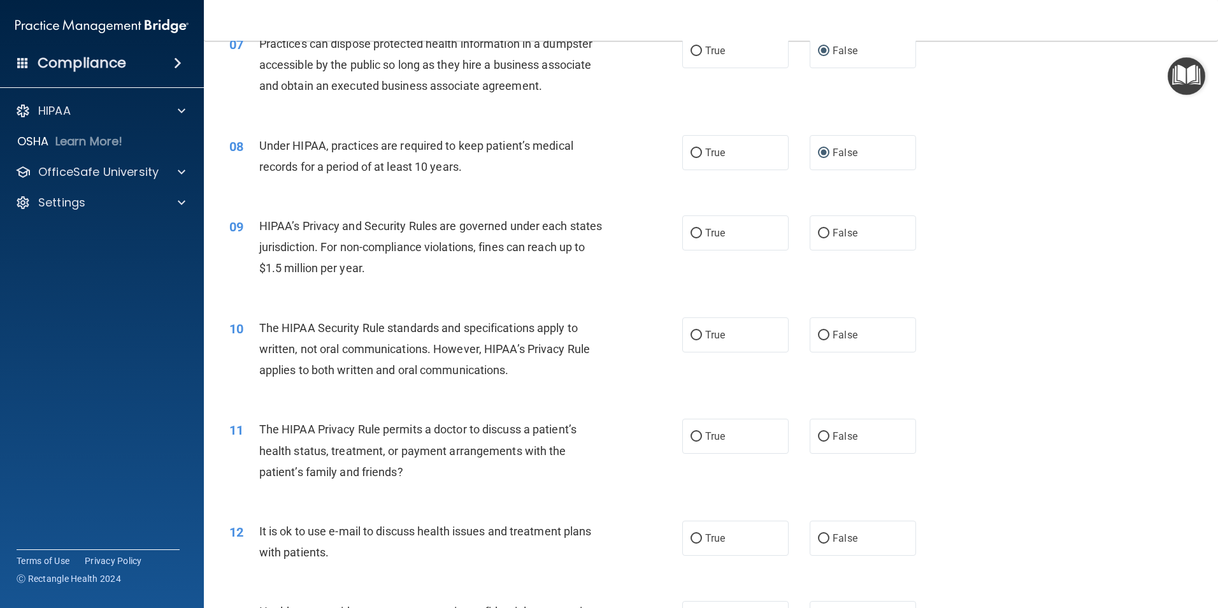
scroll to position [701, 0]
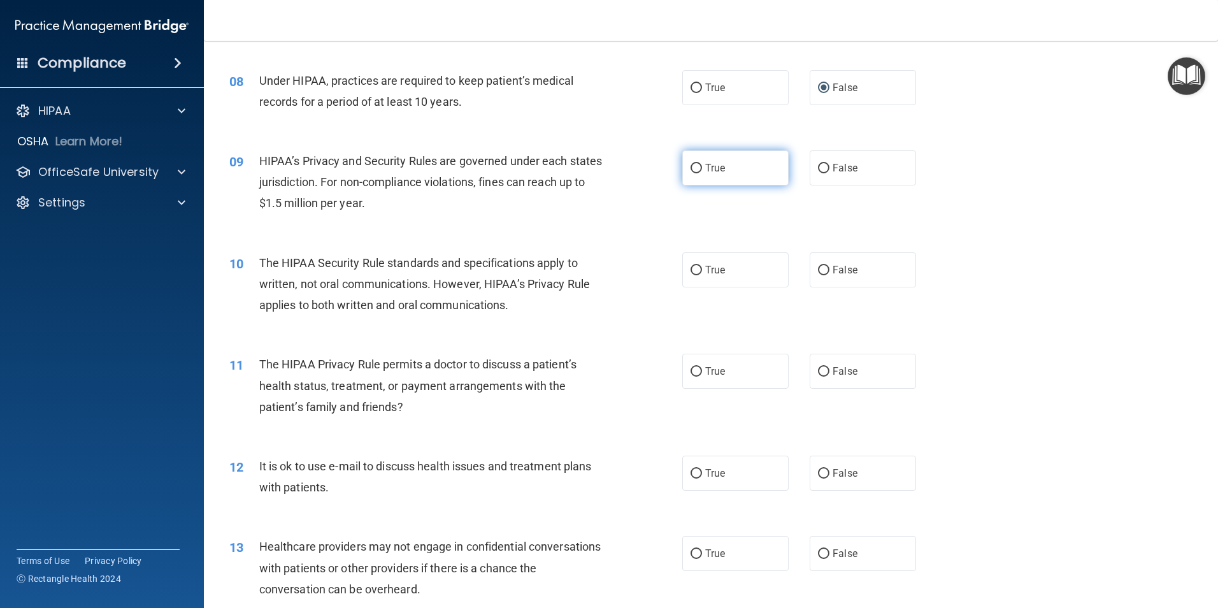
click at [691, 164] on input "True" at bounding box center [696, 169] width 11 height 10
radio input "true"
click at [693, 272] on input "True" at bounding box center [696, 271] width 11 height 10
radio input "true"
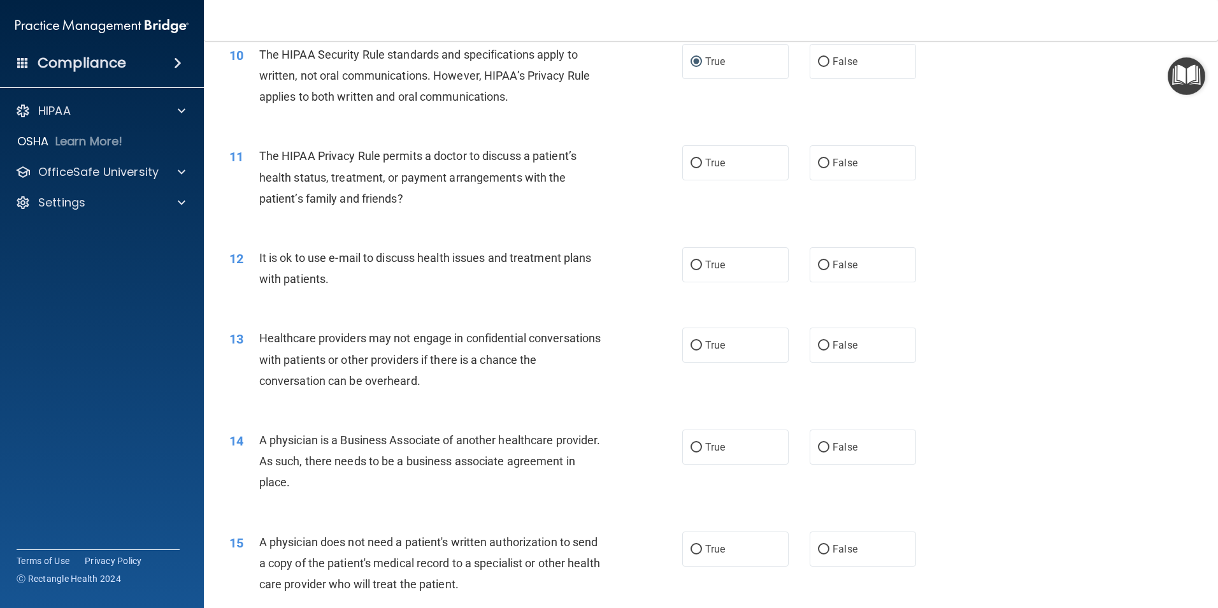
scroll to position [956, 0]
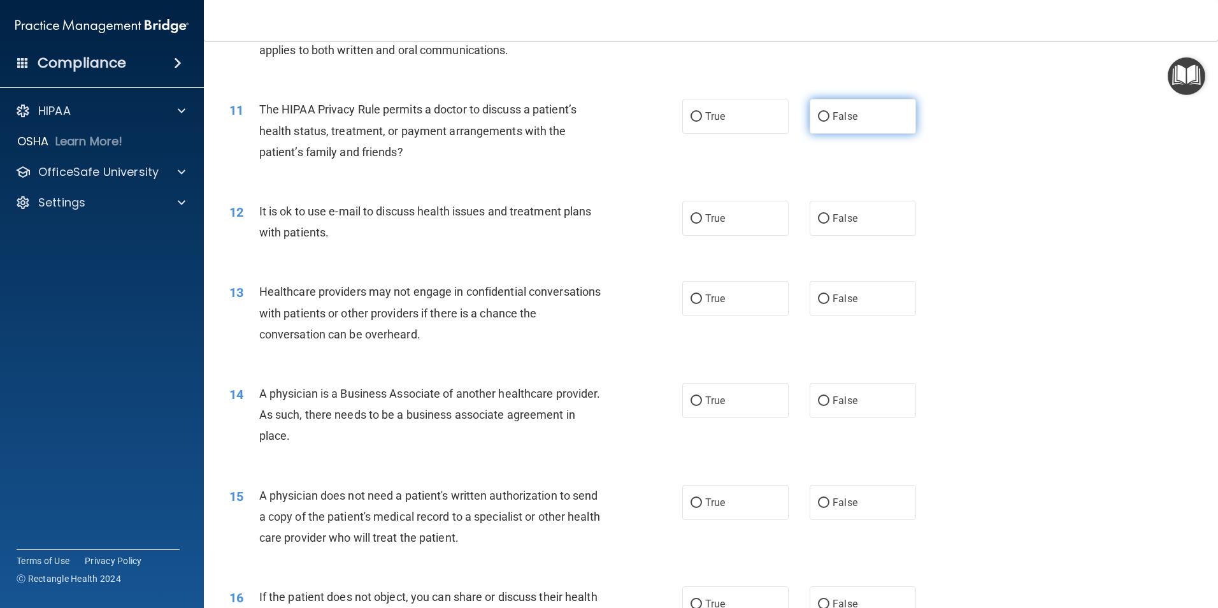
click at [821, 115] on input "False" at bounding box center [823, 117] width 11 height 10
radio input "true"
click at [693, 220] on input "True" at bounding box center [696, 219] width 11 height 10
radio input "true"
click at [692, 303] on input "True" at bounding box center [696, 299] width 11 height 10
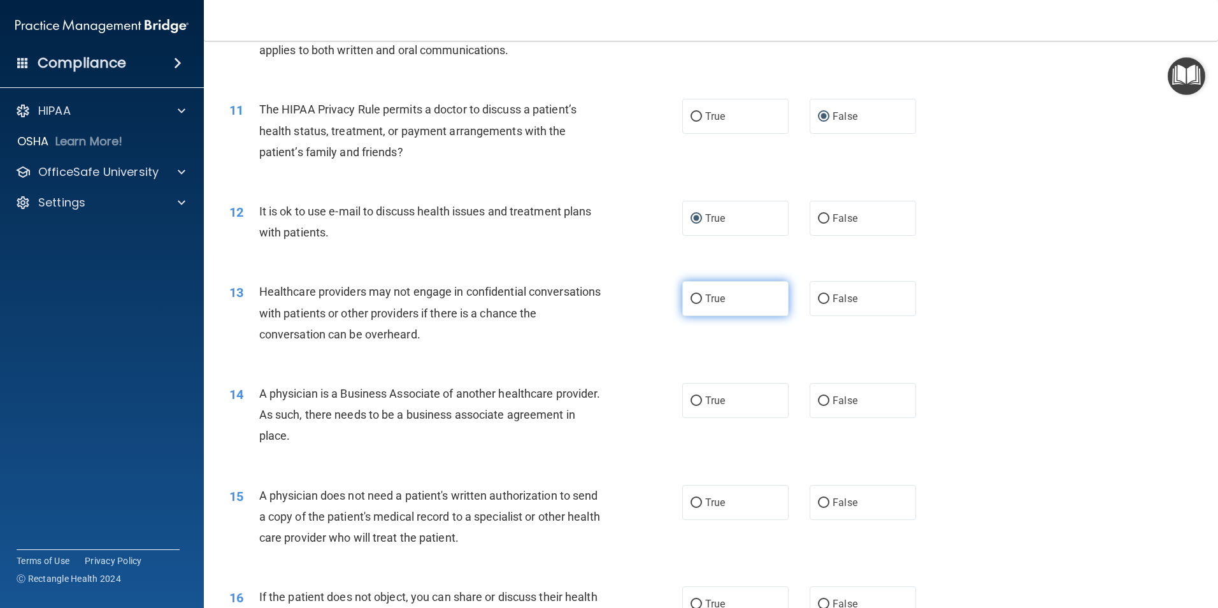
radio input "true"
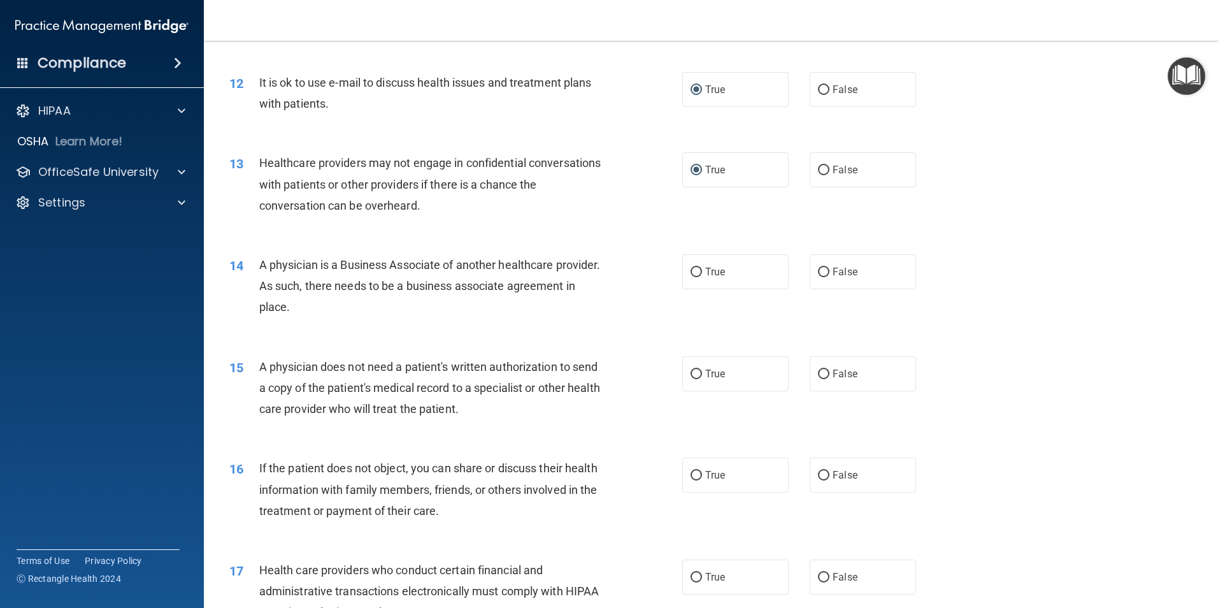
scroll to position [1147, 0]
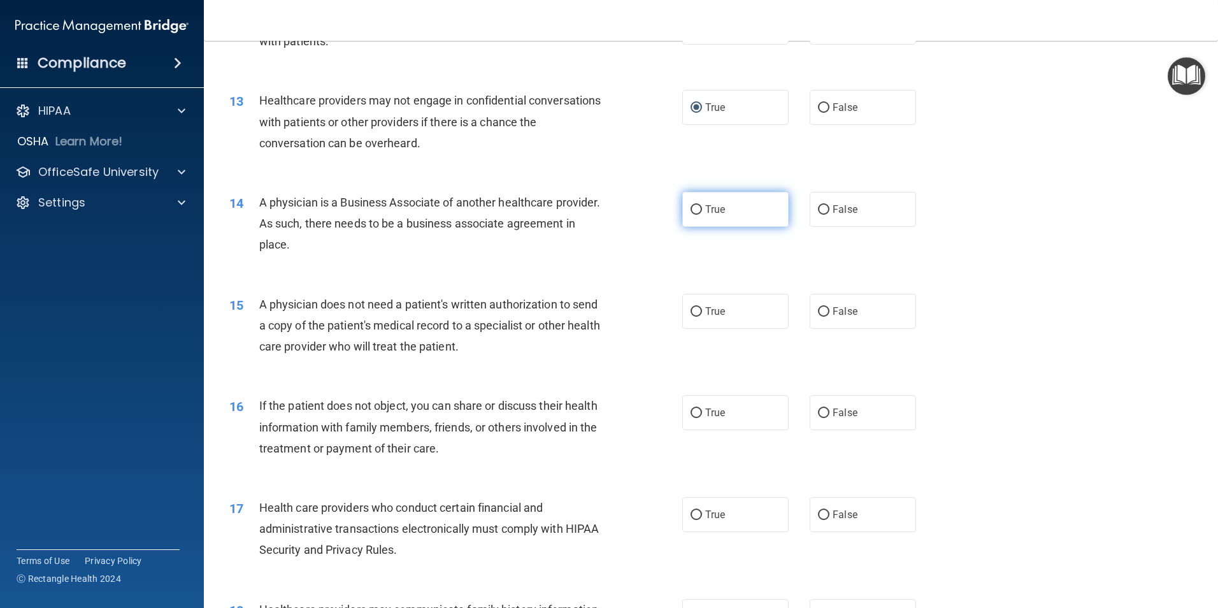
click at [694, 208] on input "True" at bounding box center [696, 210] width 11 height 10
radio input "true"
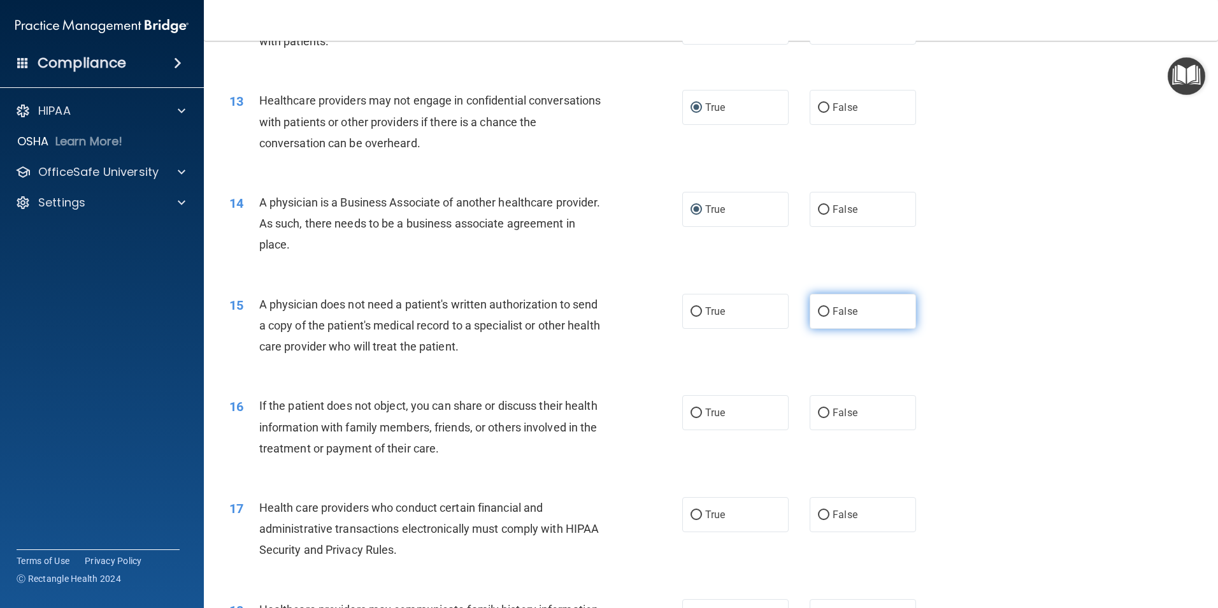
click at [818, 310] on input "False" at bounding box center [823, 312] width 11 height 10
radio input "true"
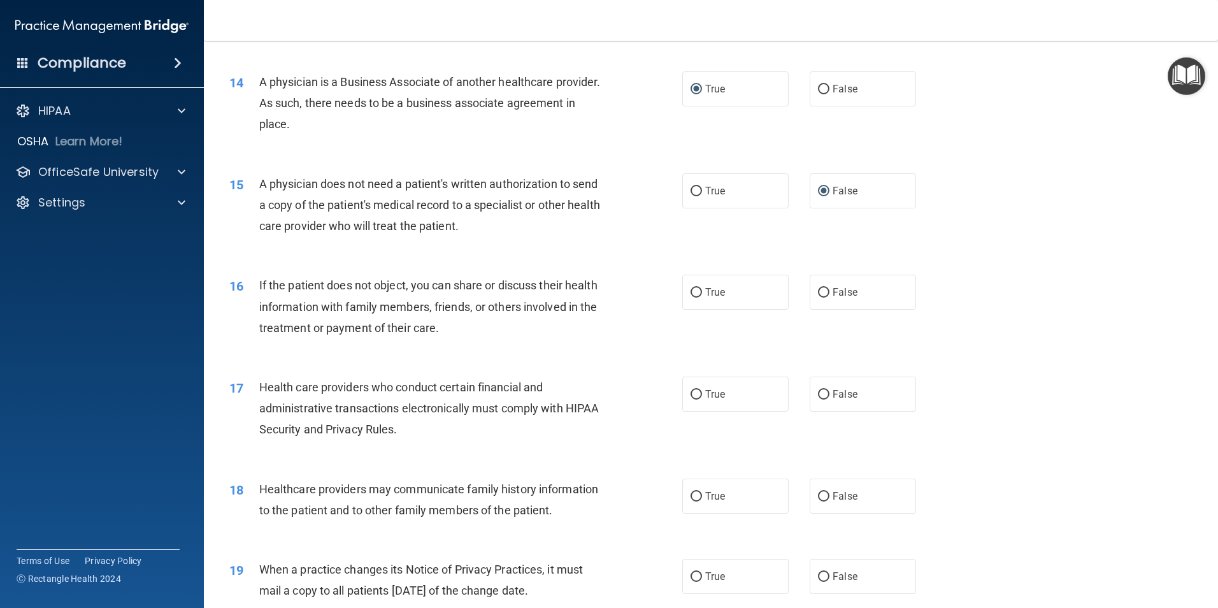
scroll to position [1274, 0]
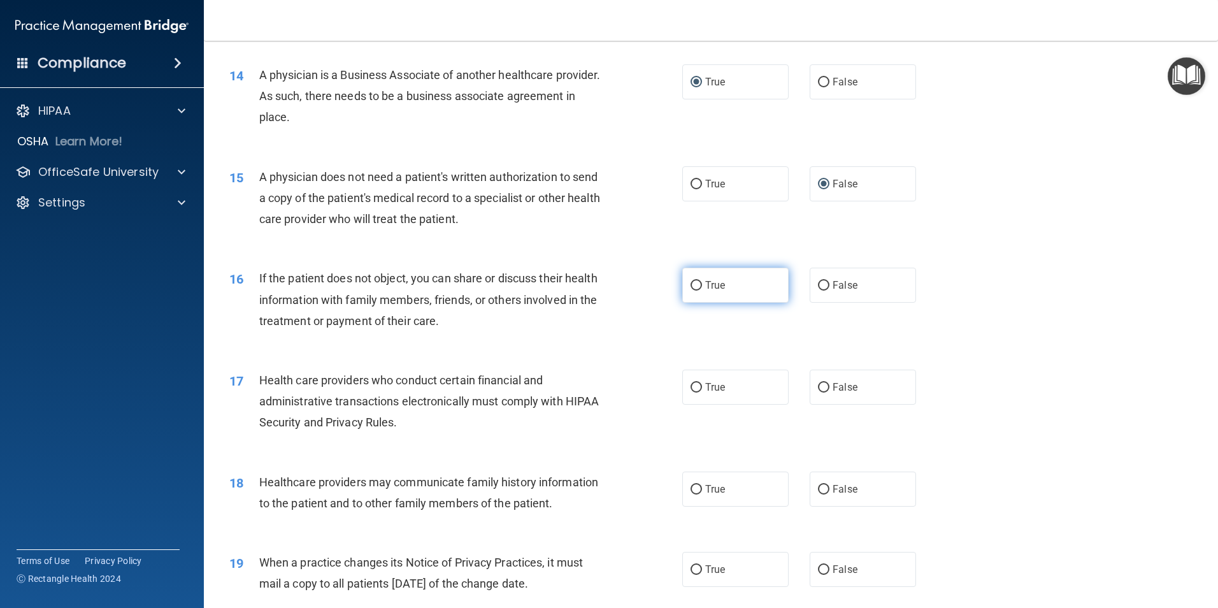
click at [694, 289] on input "True" at bounding box center [696, 286] width 11 height 10
radio input "true"
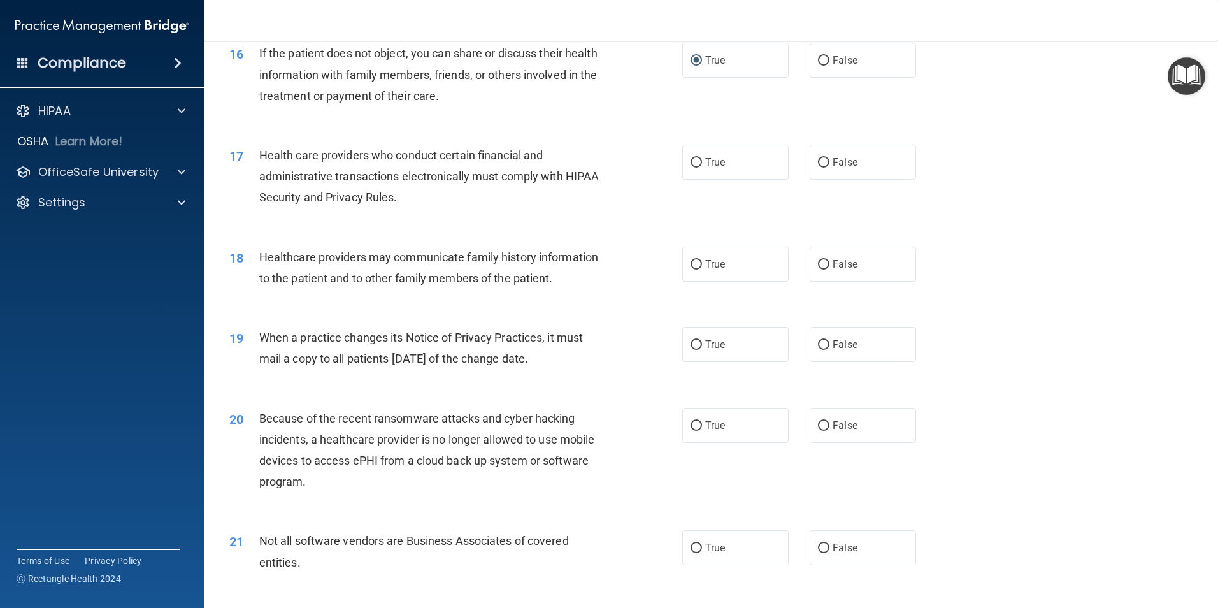
scroll to position [1529, 0]
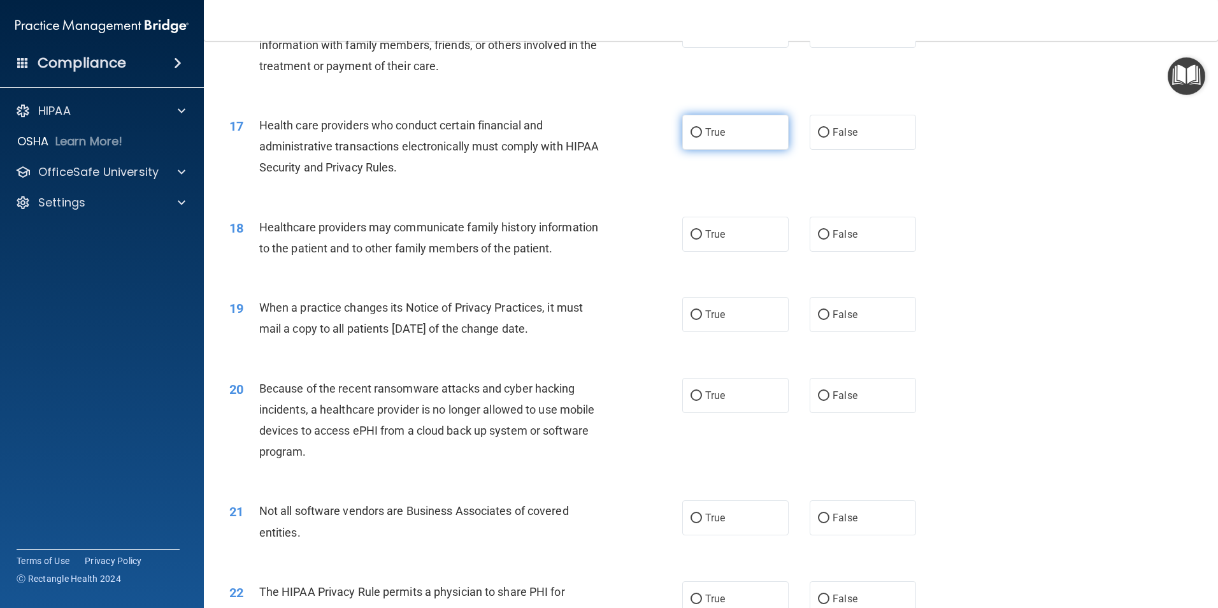
click at [693, 135] on input "True" at bounding box center [696, 133] width 11 height 10
radio input "true"
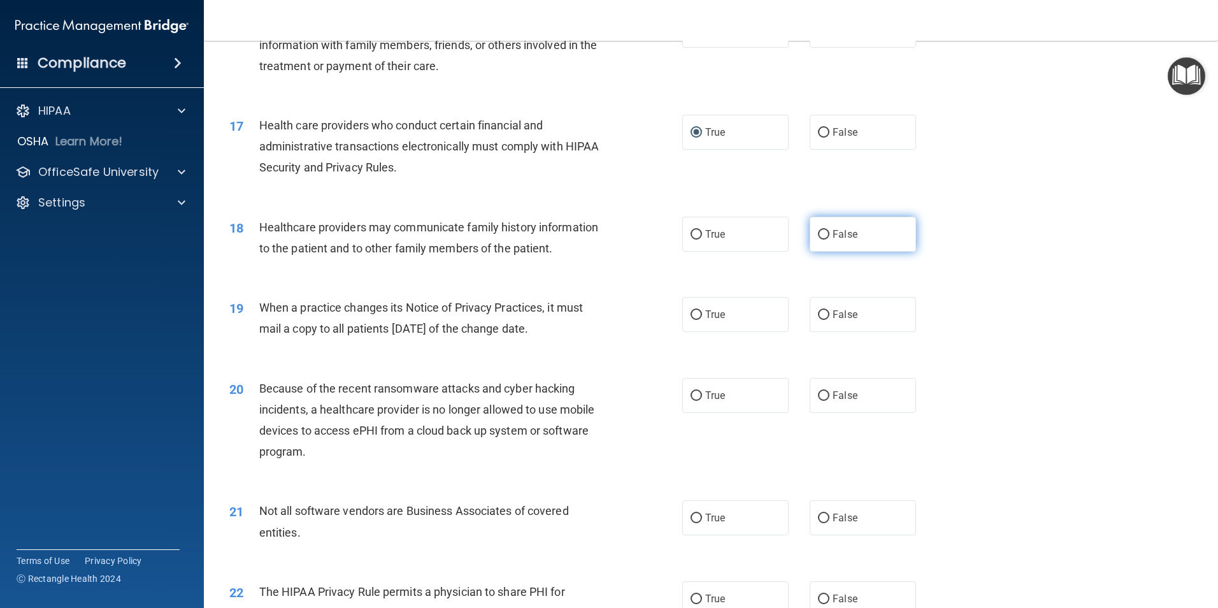
click at [822, 233] on input "False" at bounding box center [823, 235] width 11 height 10
radio input "true"
click at [691, 314] on input "True" at bounding box center [696, 315] width 11 height 10
radio input "true"
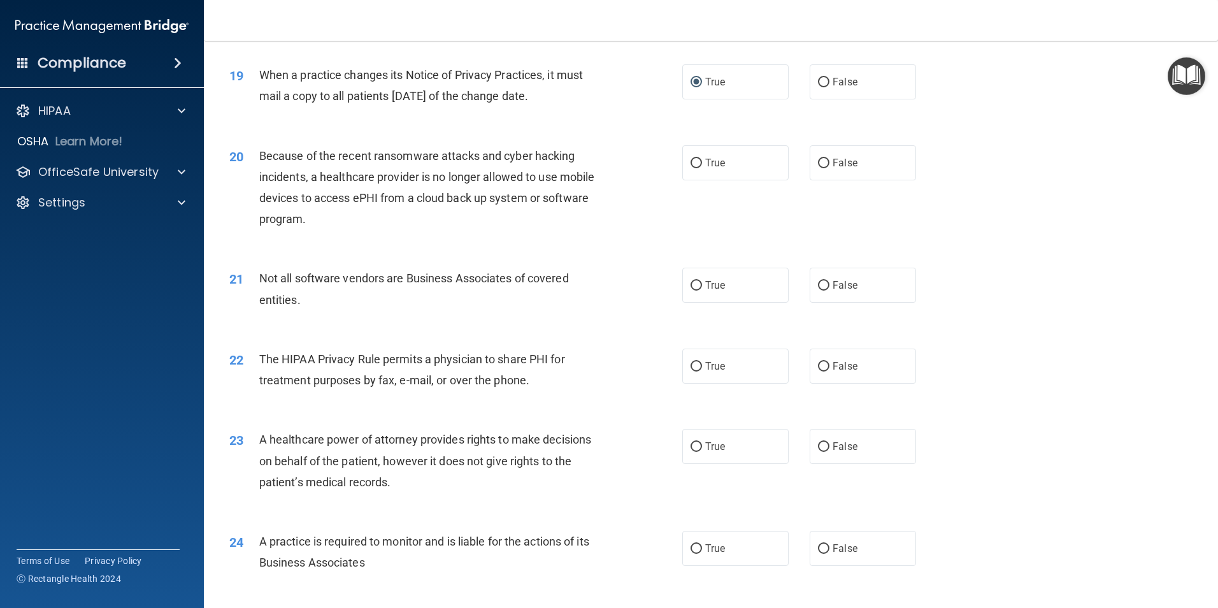
scroll to position [1784, 0]
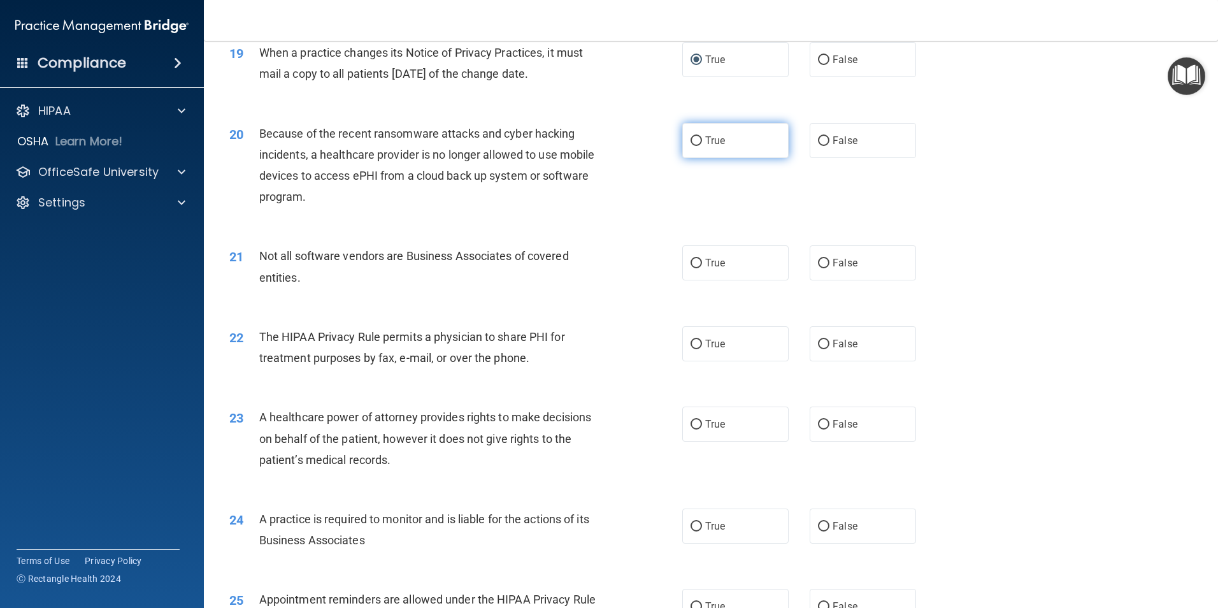
click at [691, 138] on input "True" at bounding box center [696, 141] width 11 height 10
radio input "true"
click at [693, 261] on input "True" at bounding box center [696, 264] width 11 height 10
radio input "true"
click at [693, 344] on input "True" at bounding box center [696, 345] width 11 height 10
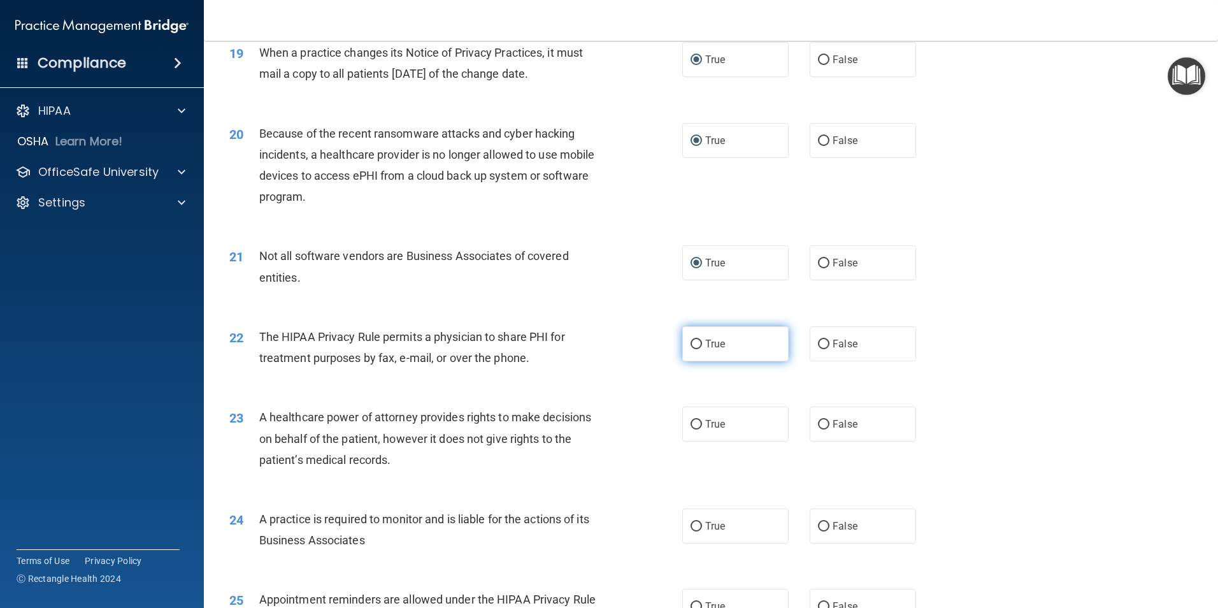
radio input "true"
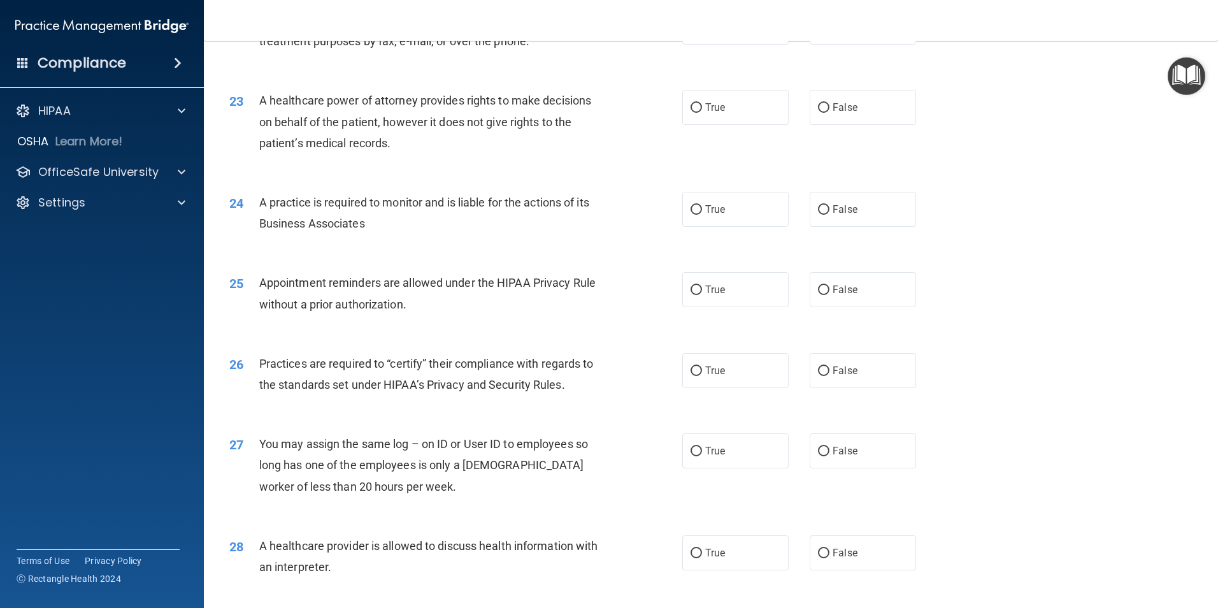
scroll to position [2103, 0]
click at [691, 101] on input "True" at bounding box center [696, 106] width 11 height 10
radio input "true"
click at [693, 206] on input "True" at bounding box center [696, 208] width 11 height 10
radio input "true"
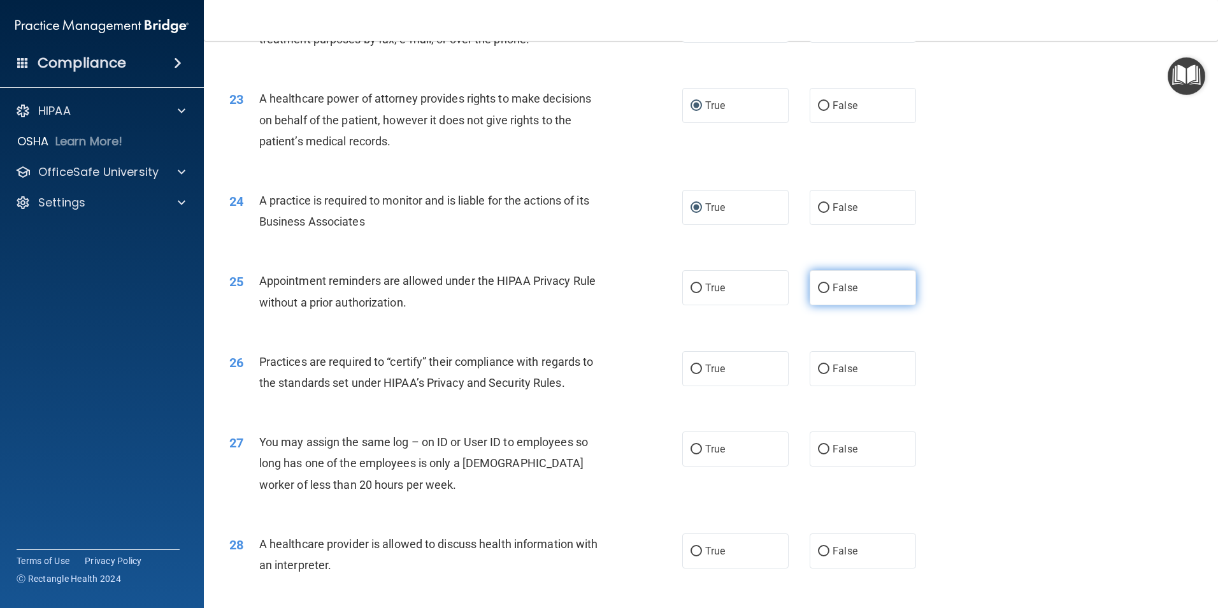
click at [818, 289] on input "False" at bounding box center [823, 289] width 11 height 10
radio input "true"
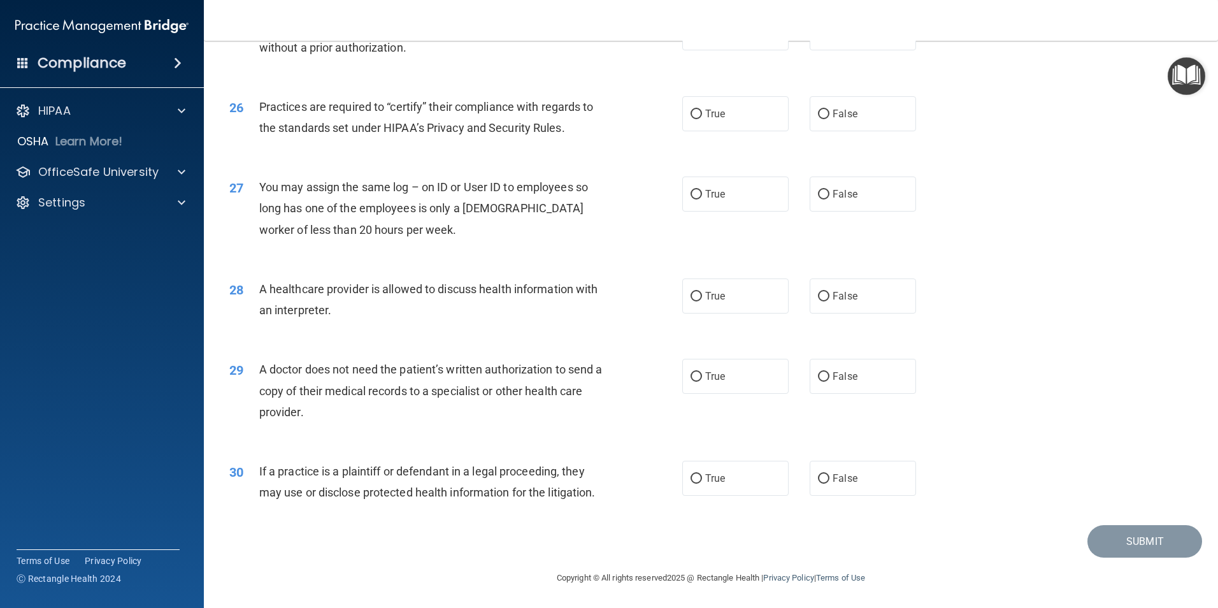
scroll to position [2294, 0]
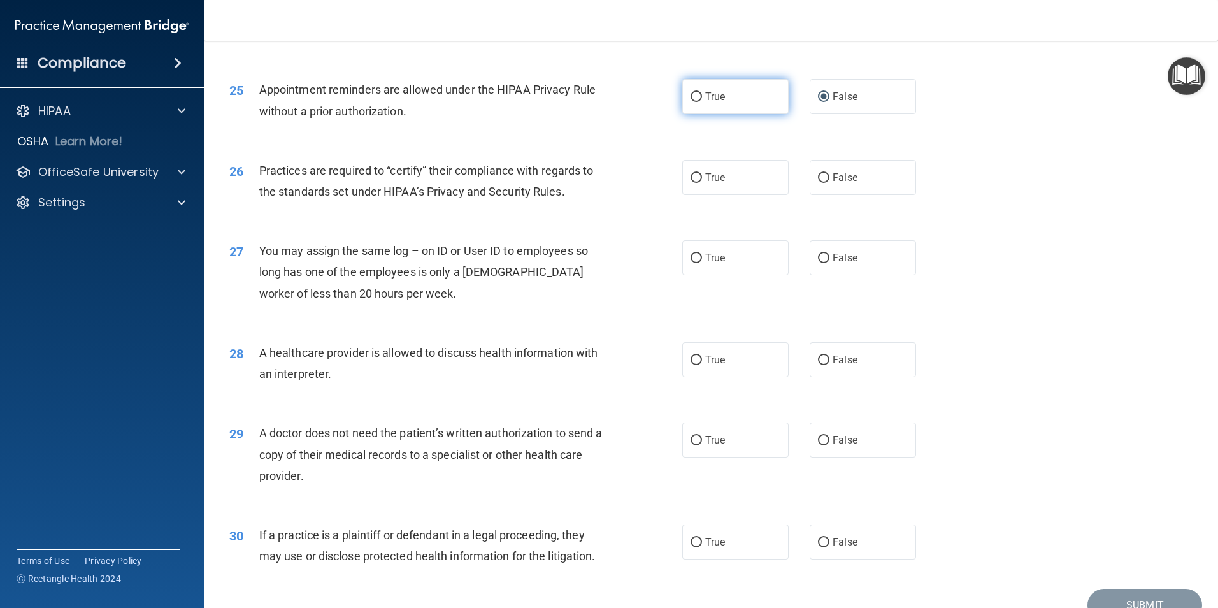
click at [693, 92] on input "True" at bounding box center [696, 97] width 11 height 10
radio input "true"
radio input "false"
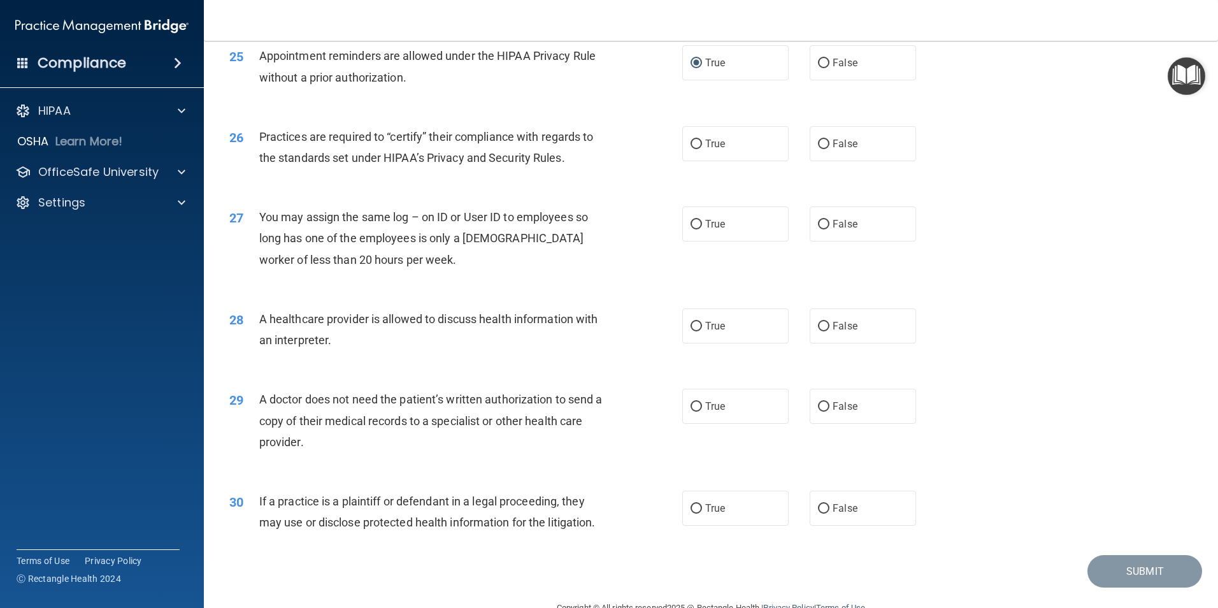
scroll to position [2358, 0]
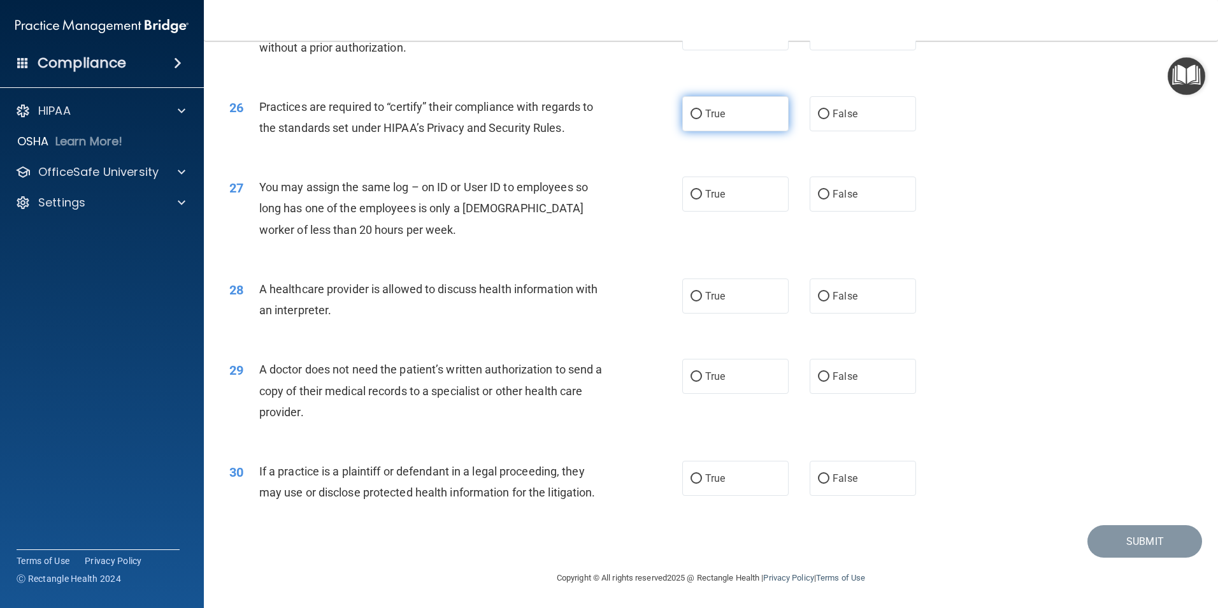
click at [693, 113] on input "True" at bounding box center [696, 115] width 11 height 10
radio input "true"
click at [691, 194] on input "True" at bounding box center [696, 195] width 11 height 10
radio input "true"
click at [691, 294] on input "True" at bounding box center [696, 297] width 11 height 10
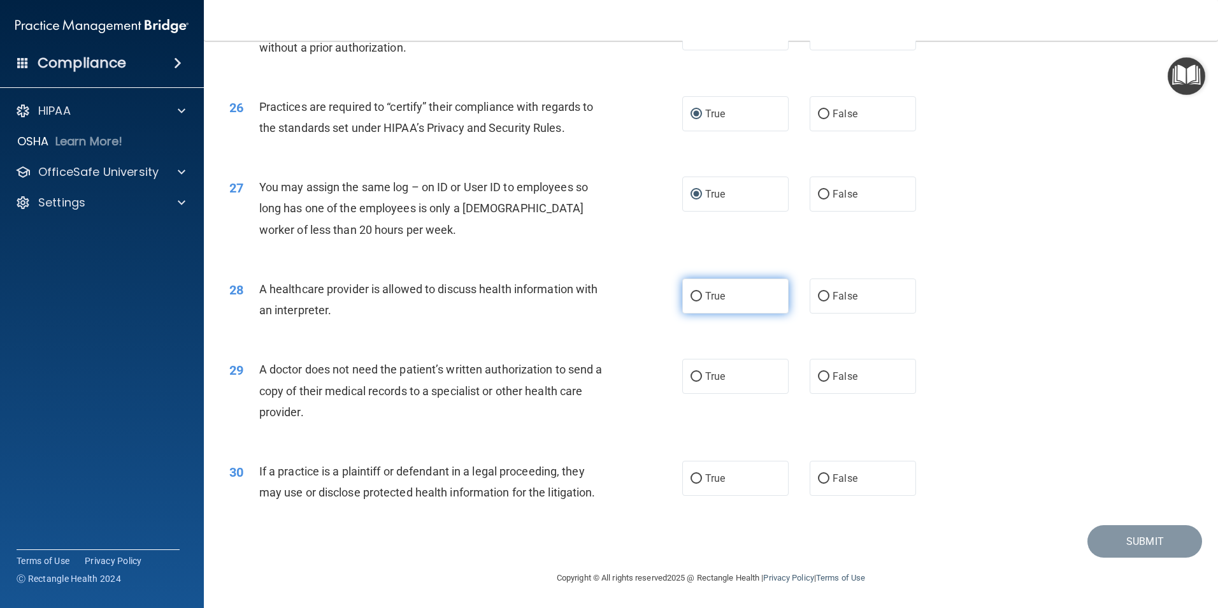
radio input "true"
click at [821, 295] on input "False" at bounding box center [823, 297] width 11 height 10
radio input "true"
radio input "false"
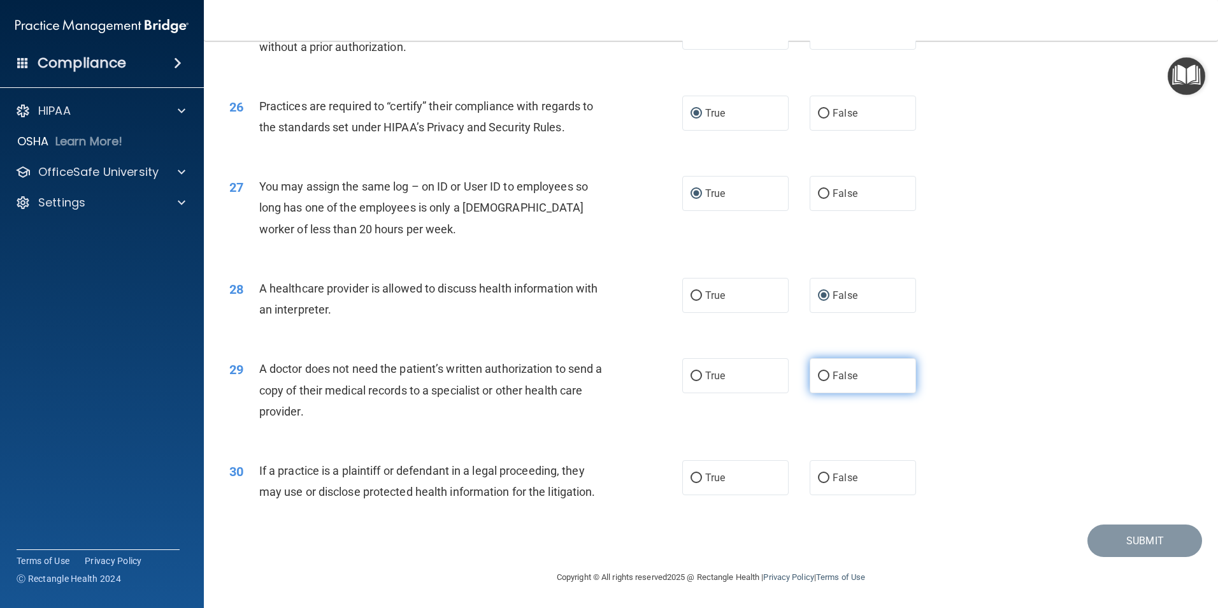
click at [818, 377] on input "False" at bounding box center [823, 377] width 11 height 10
radio input "true"
click at [818, 475] on input "False" at bounding box center [823, 478] width 11 height 10
radio input "true"
click at [1122, 541] on button "Submit" at bounding box center [1145, 540] width 115 height 32
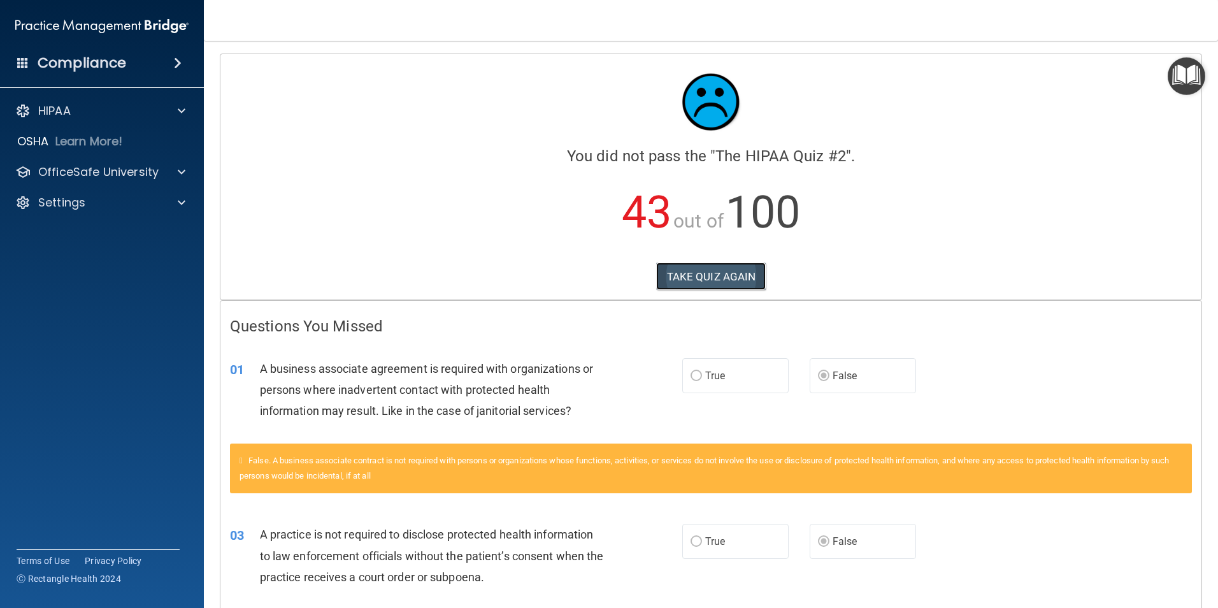
click at [700, 279] on button "TAKE QUIZ AGAIN" at bounding box center [711, 277] width 110 height 28
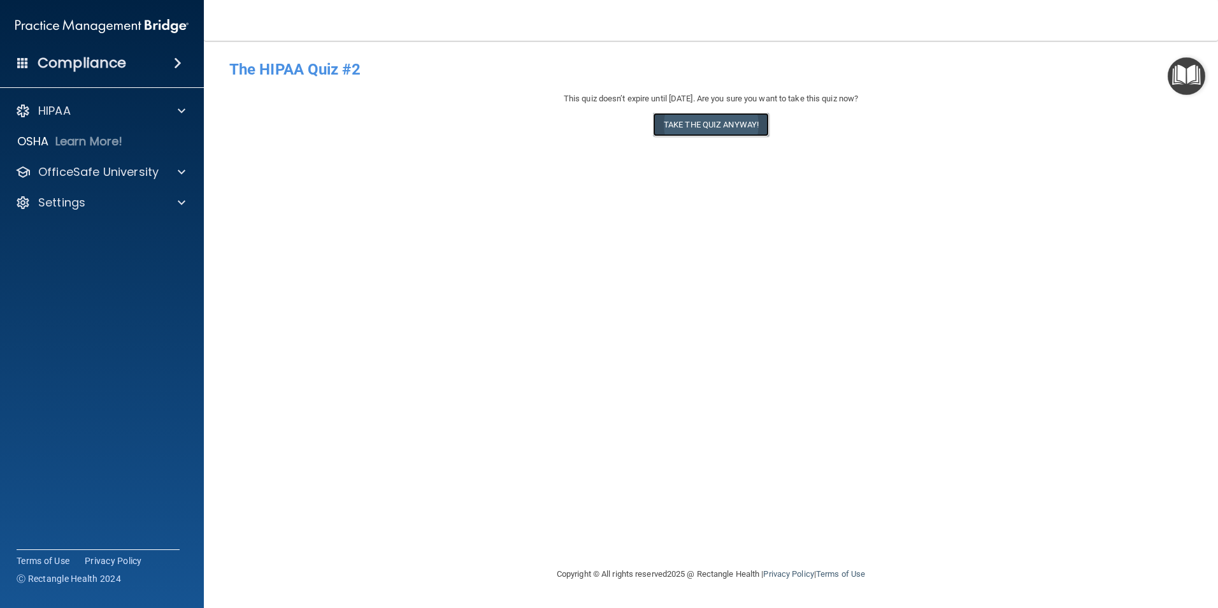
click at [727, 119] on button "Take the quiz anyway!" at bounding box center [711, 125] width 116 height 24
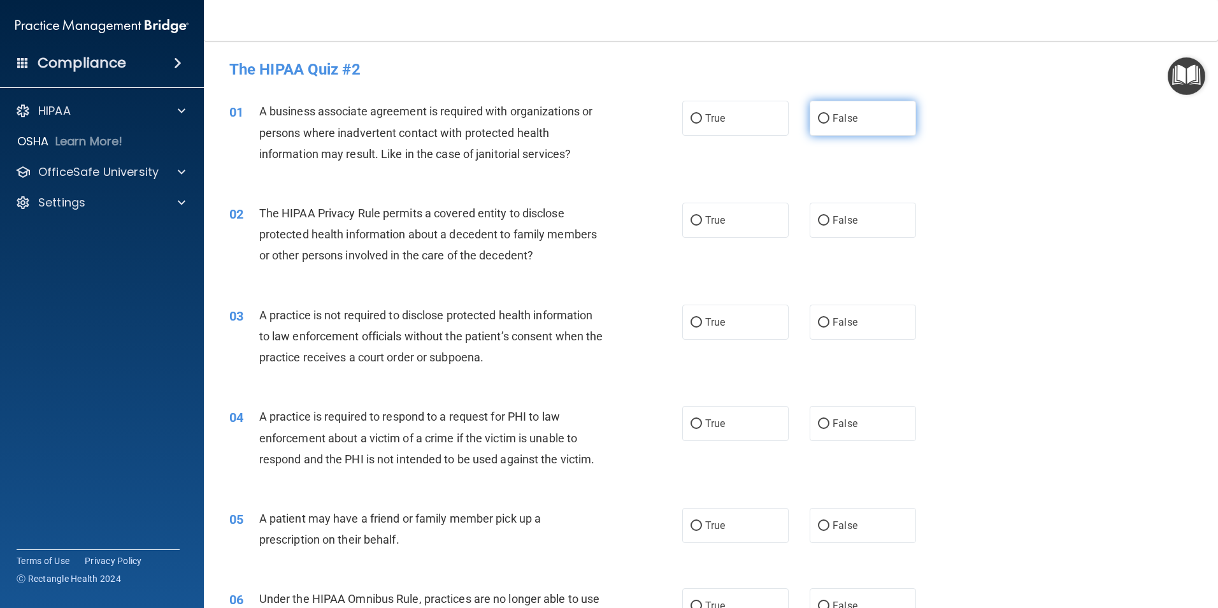
click at [821, 119] on input "False" at bounding box center [823, 119] width 11 height 10
radio input "true"
click at [693, 219] on input "True" at bounding box center [696, 221] width 11 height 10
radio input "true"
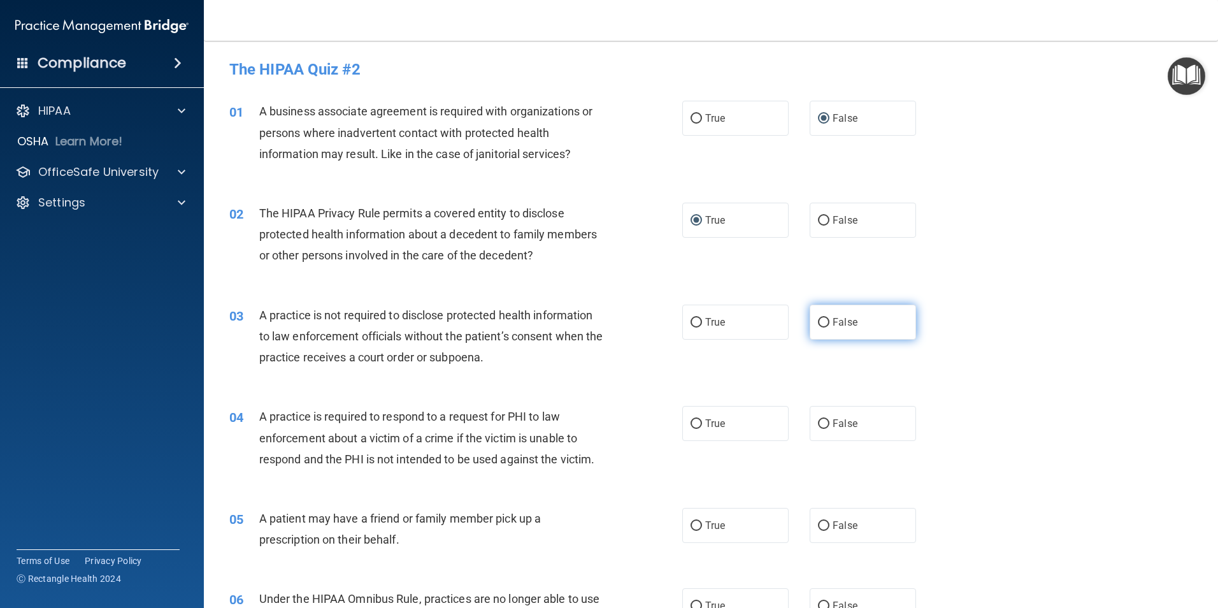
click at [823, 322] on input "False" at bounding box center [823, 323] width 11 height 10
radio input "true"
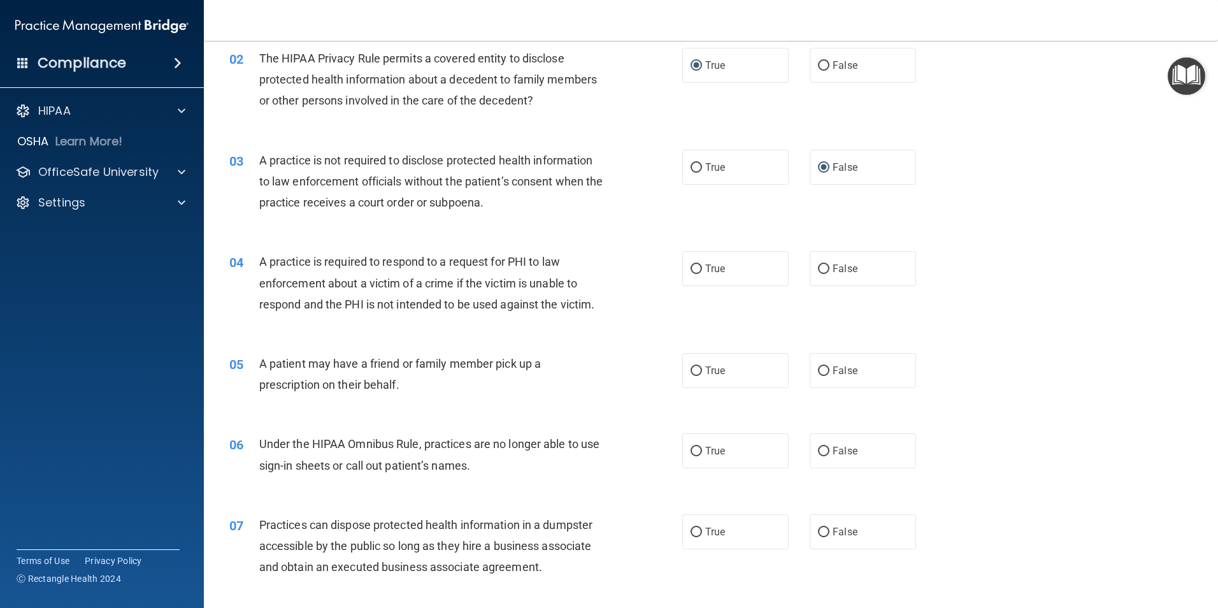
scroll to position [191, 0]
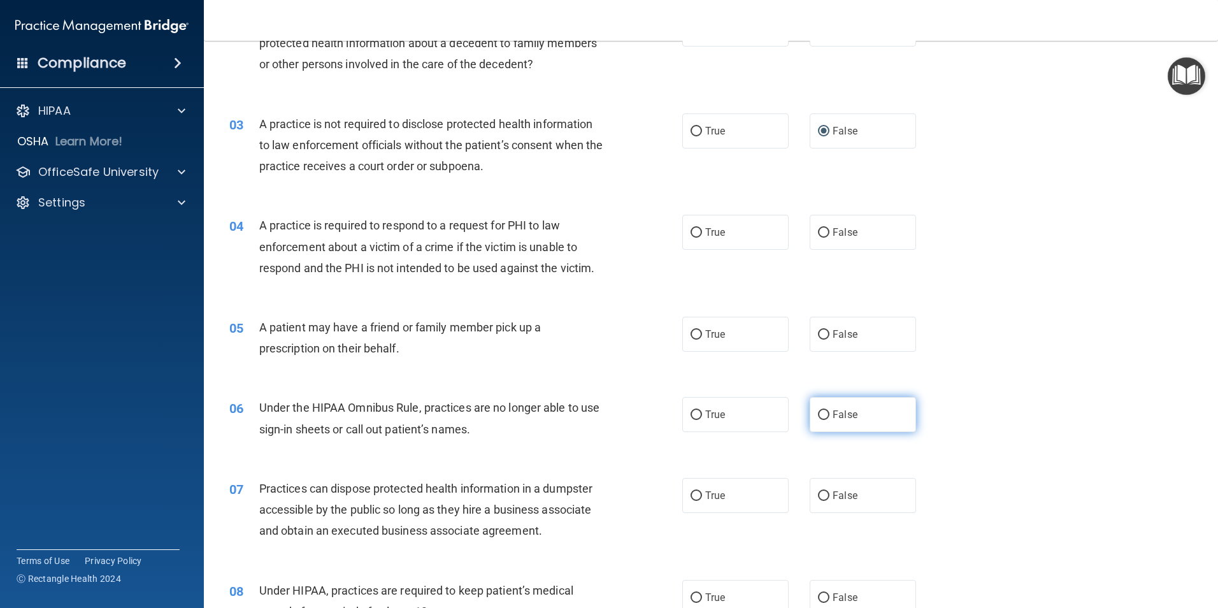
click at [821, 412] on input "False" at bounding box center [823, 415] width 11 height 10
radio input "true"
click at [693, 229] on input "True" at bounding box center [696, 233] width 11 height 10
radio input "true"
click at [691, 331] on input "True" at bounding box center [696, 335] width 11 height 10
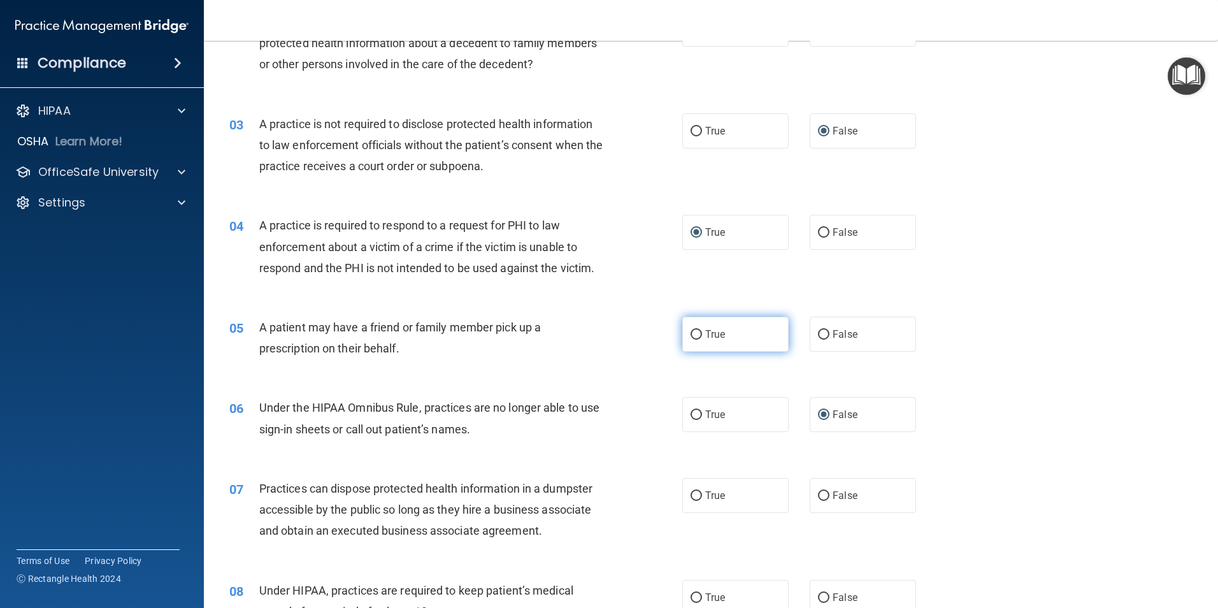
radio input "true"
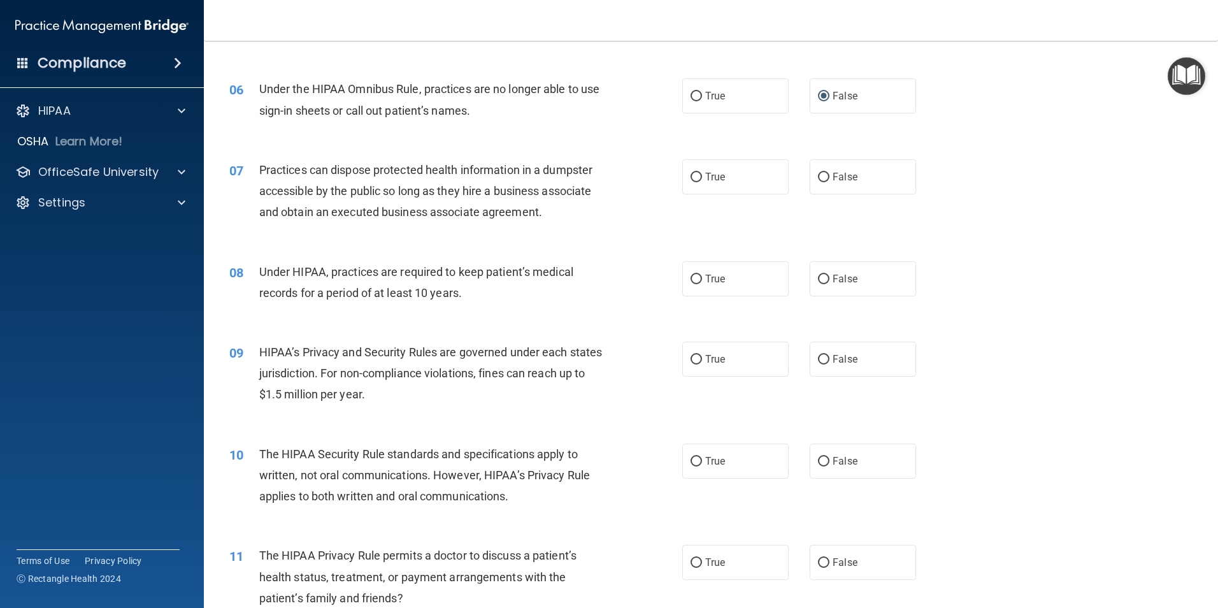
scroll to position [574, 0]
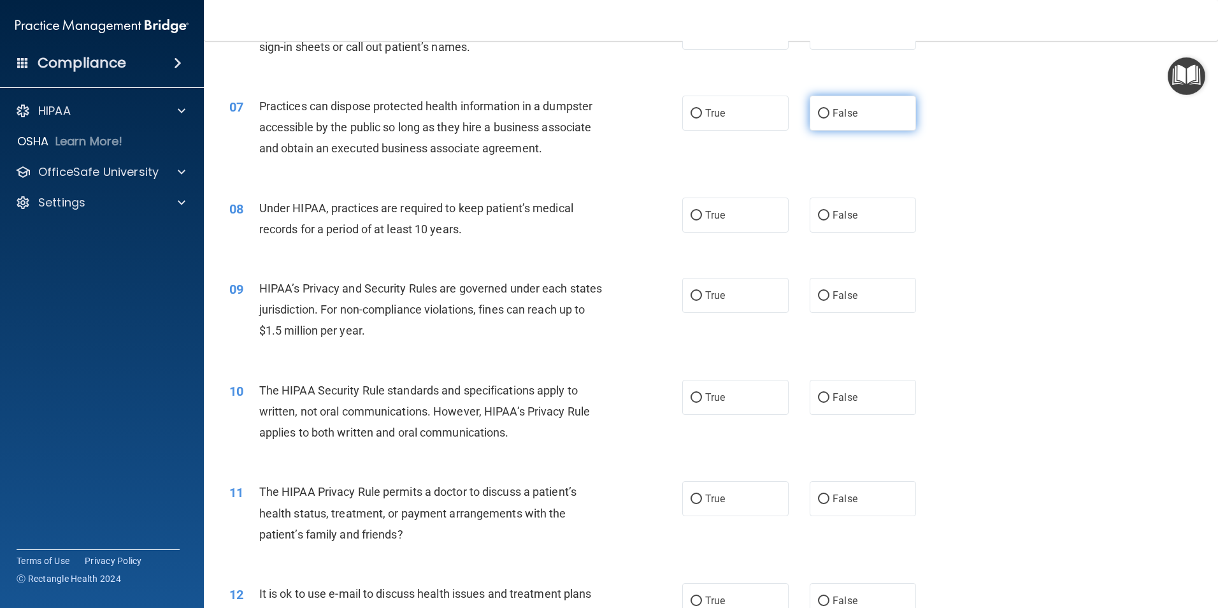
click at [818, 110] on input "False" at bounding box center [823, 114] width 11 height 10
radio input "true"
click at [821, 217] on input "False" at bounding box center [823, 216] width 11 height 10
radio input "true"
click at [818, 296] on input "False" at bounding box center [823, 296] width 11 height 10
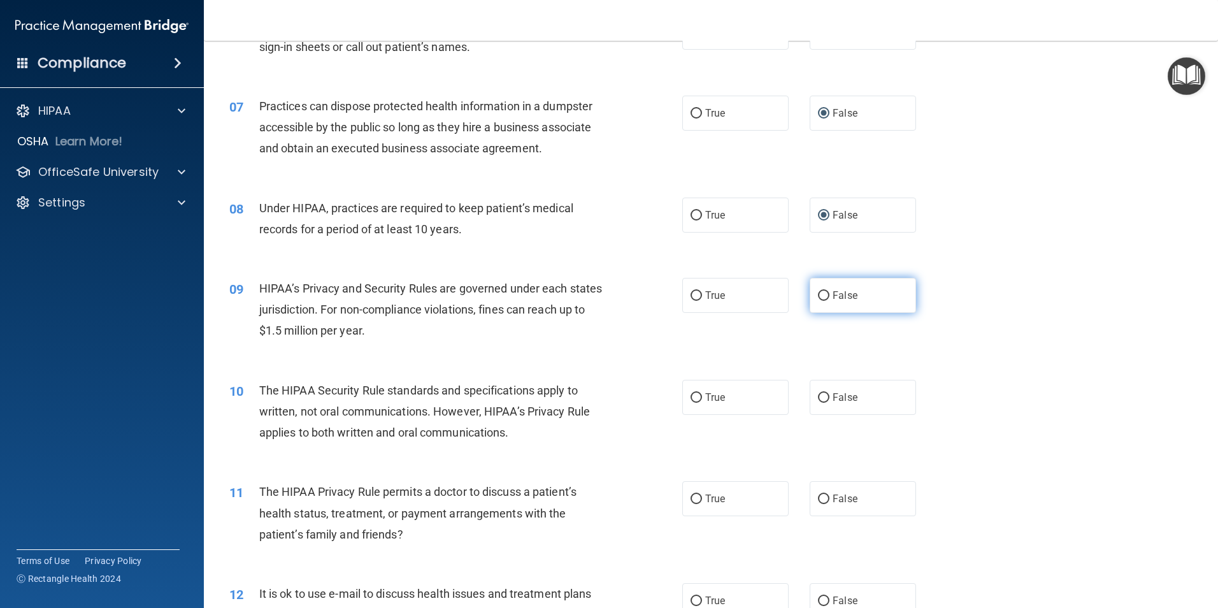
radio input "true"
click at [696, 497] on input "True" at bounding box center [696, 499] width 11 height 10
radio input "true"
click at [691, 394] on input "True" at bounding box center [696, 398] width 11 height 10
radio input "true"
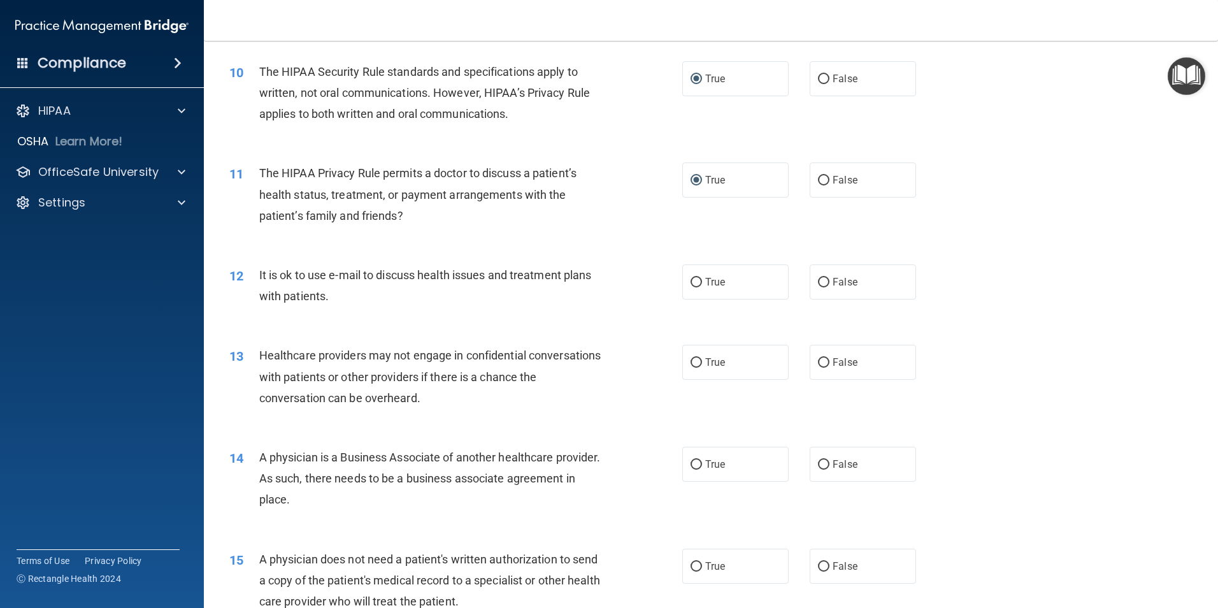
scroll to position [956, 0]
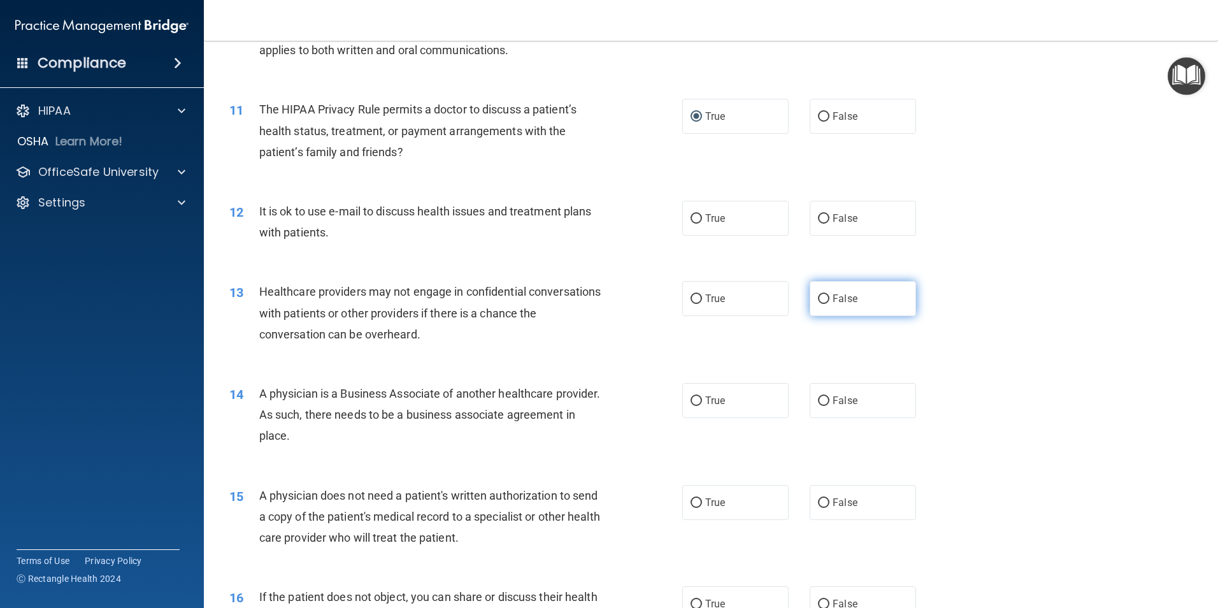
click at [823, 296] on input "False" at bounding box center [823, 299] width 11 height 10
radio input "true"
click at [819, 400] on input "False" at bounding box center [823, 401] width 11 height 10
radio input "true"
click at [691, 501] on input "True" at bounding box center [696, 503] width 11 height 10
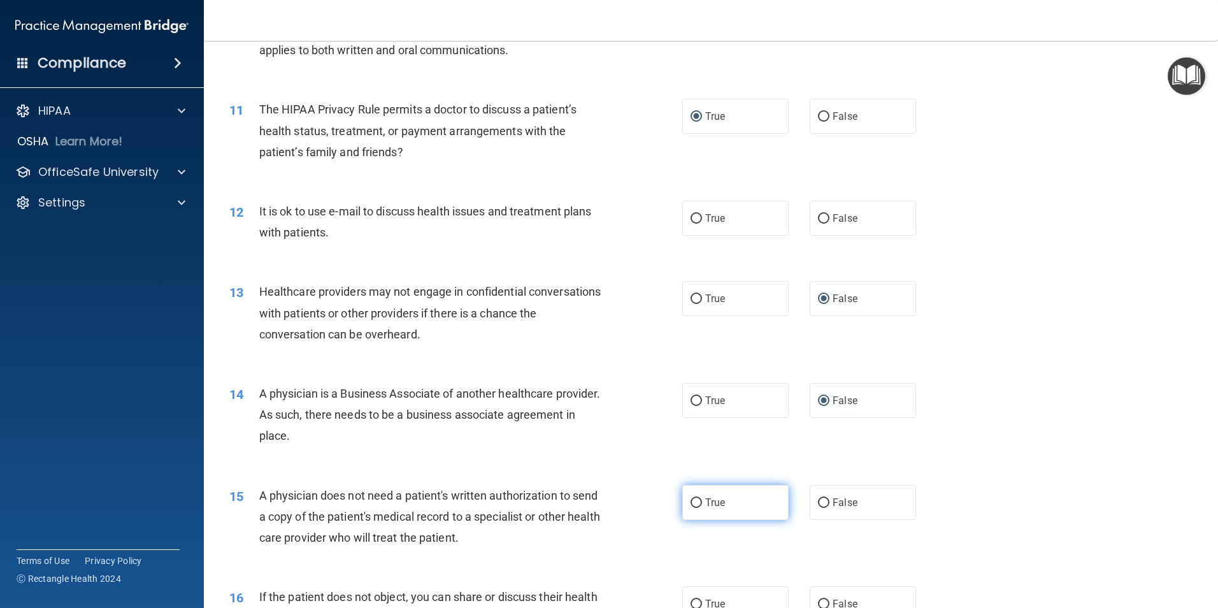
radio input "true"
click at [693, 214] on input "True" at bounding box center [696, 219] width 11 height 10
radio input "true"
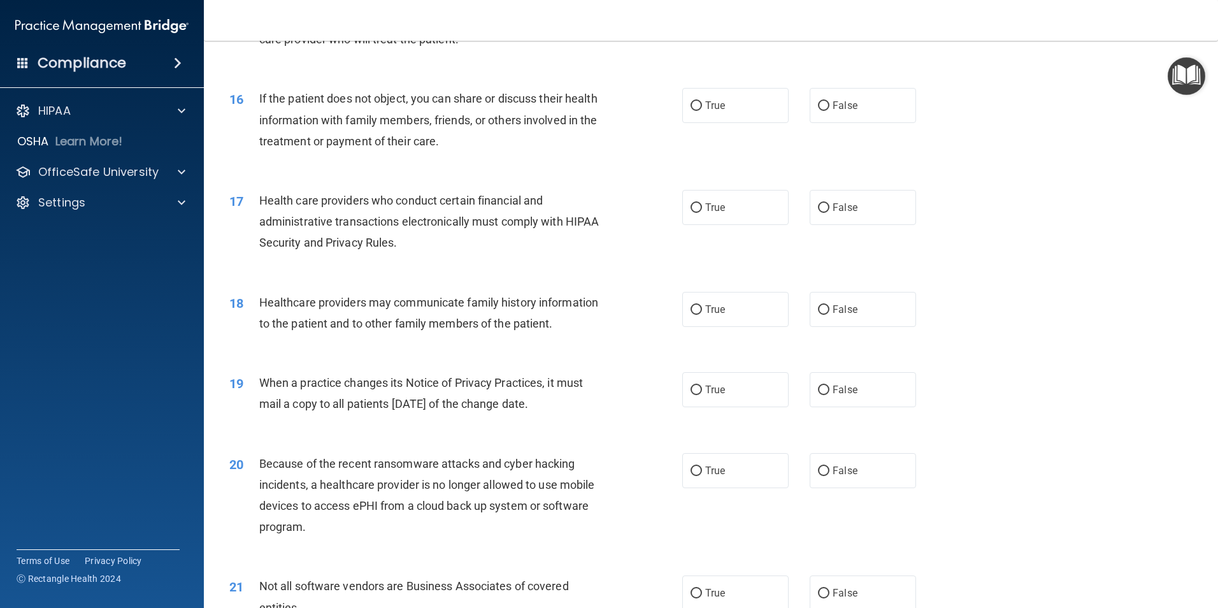
scroll to position [1466, 0]
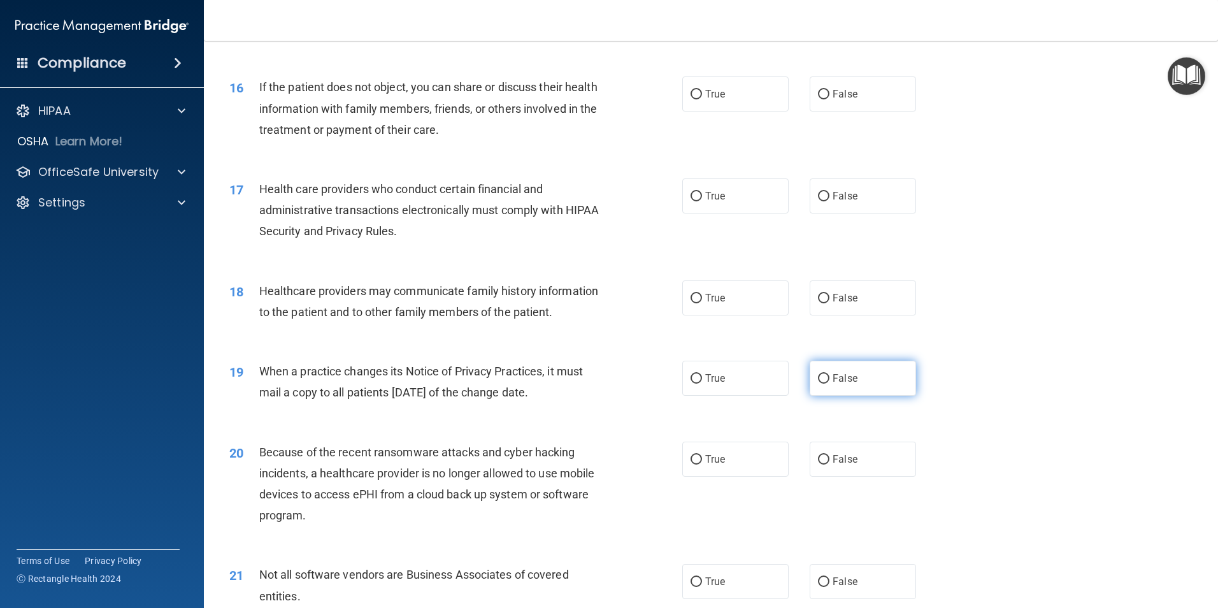
click at [822, 377] on input "False" at bounding box center [823, 379] width 11 height 10
radio input "true"
click at [691, 94] on input "True" at bounding box center [696, 95] width 11 height 10
radio input "true"
click at [691, 195] on input "True" at bounding box center [696, 197] width 11 height 10
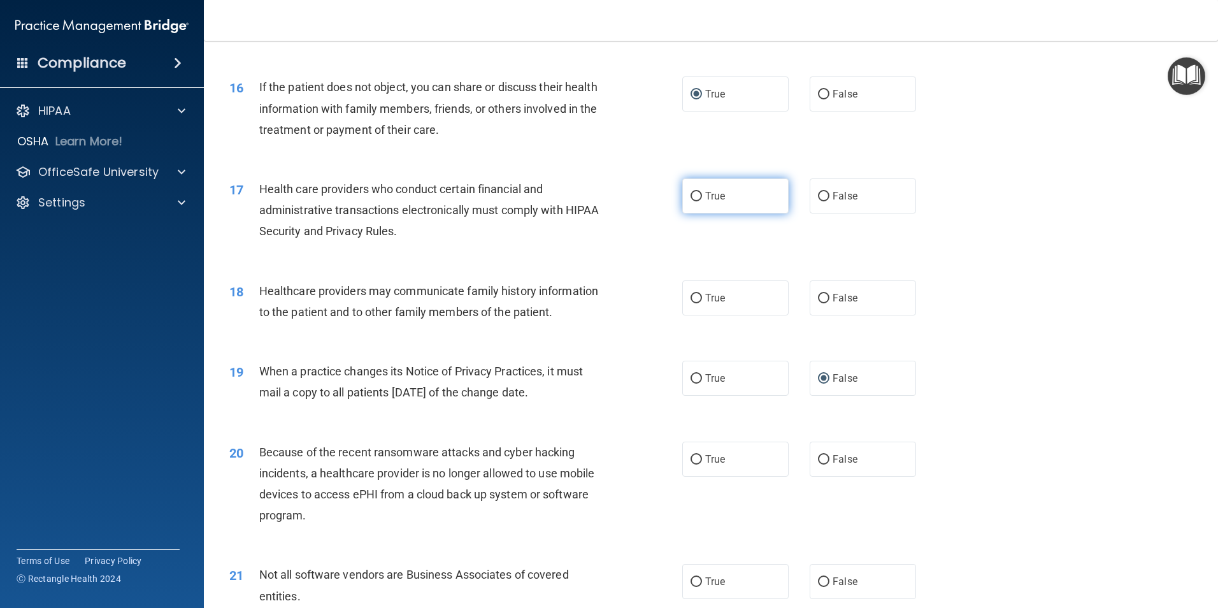
radio input "true"
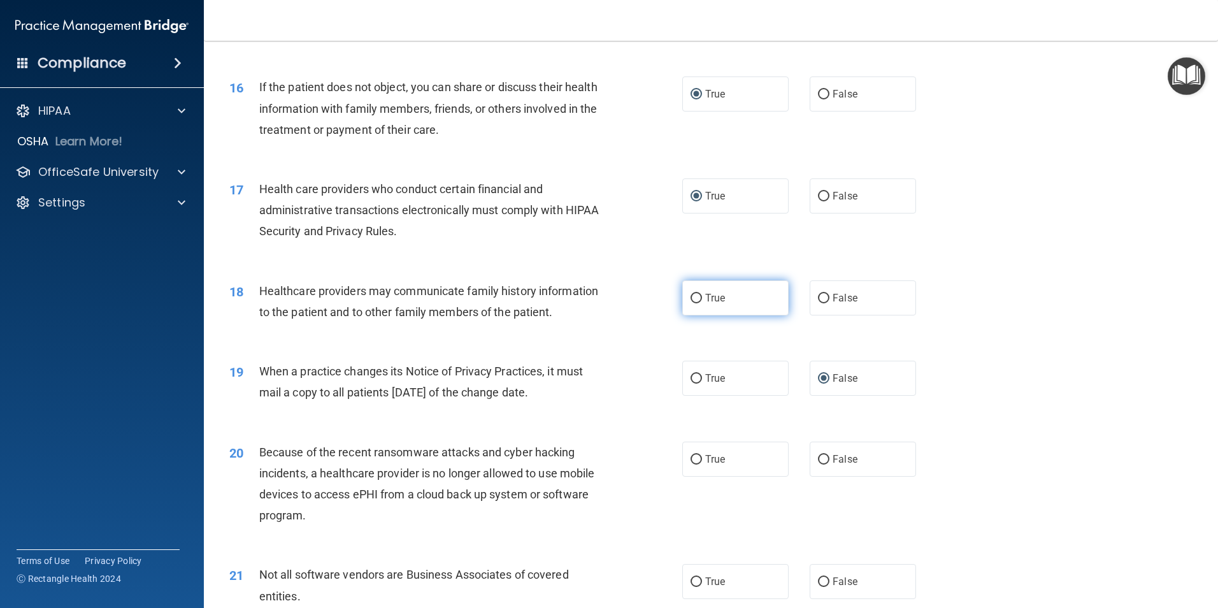
click at [691, 298] on input "True" at bounding box center [696, 299] width 11 height 10
radio input "true"
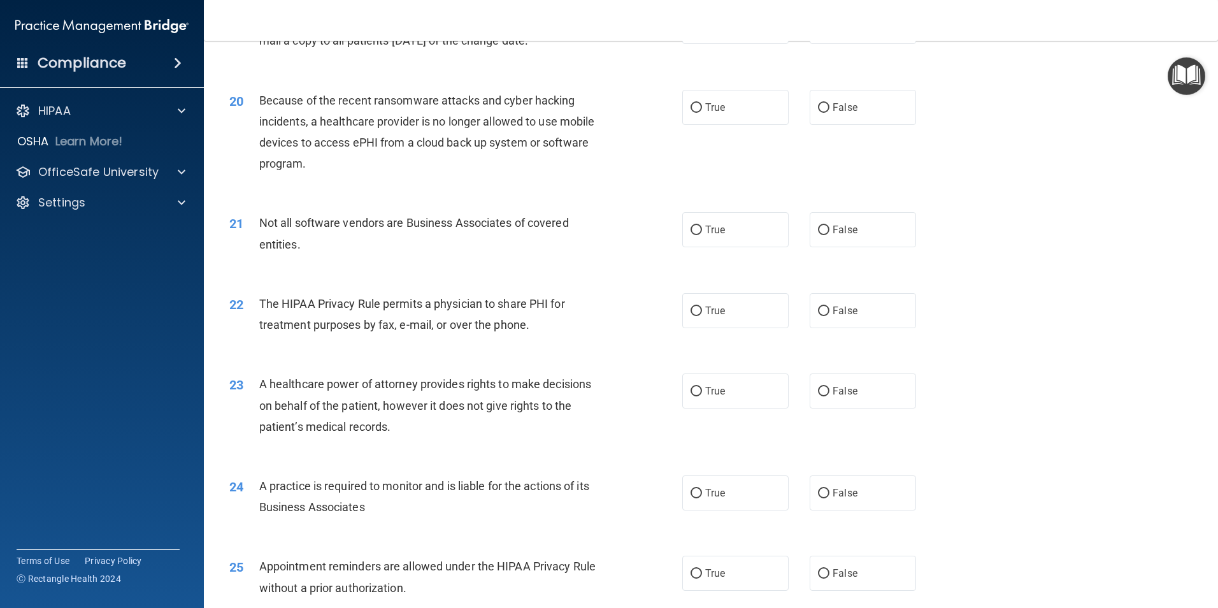
scroll to position [1848, 0]
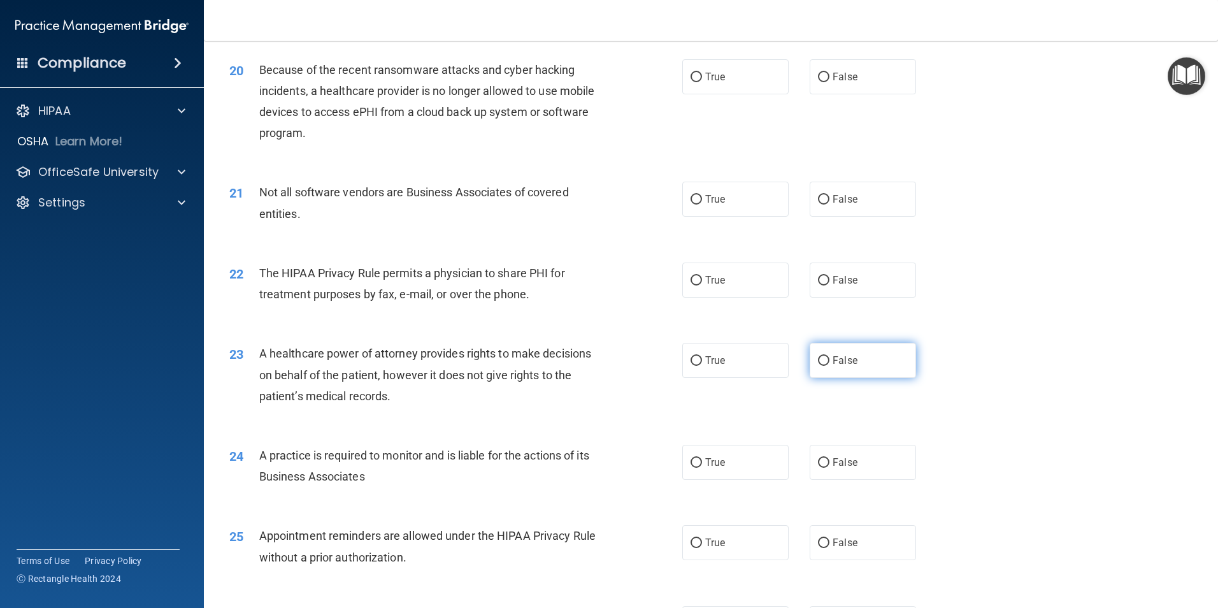
click at [819, 363] on input "False" at bounding box center [823, 361] width 11 height 10
radio input "true"
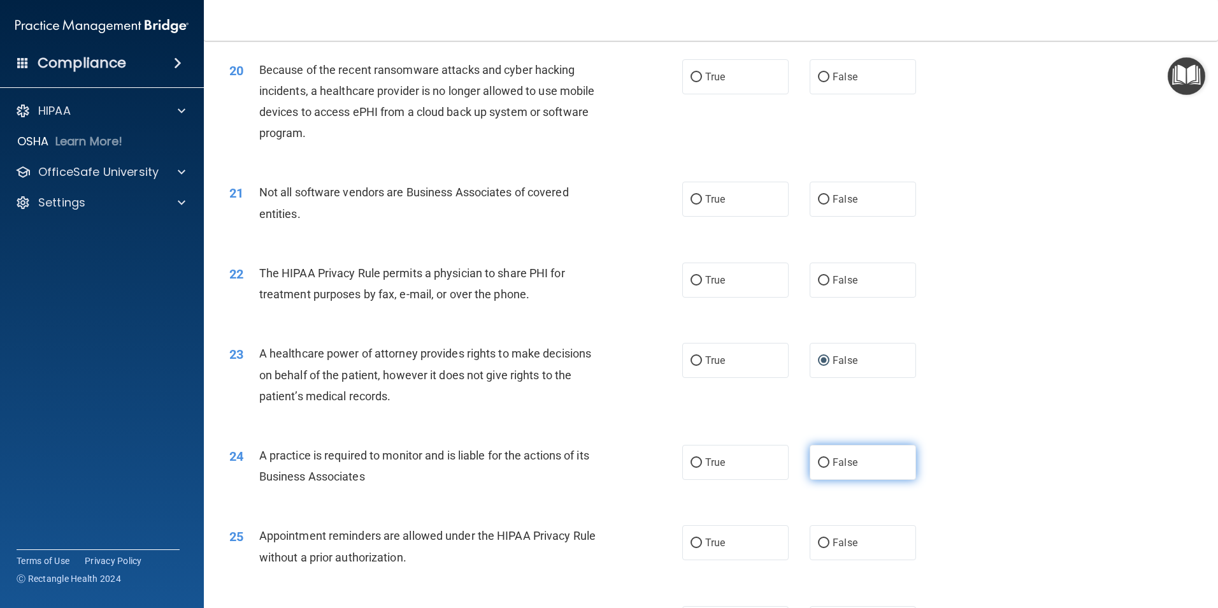
click at [819, 460] on input "False" at bounding box center [823, 463] width 11 height 10
radio input "true"
click at [693, 78] on input "True" at bounding box center [696, 78] width 11 height 10
radio input "true"
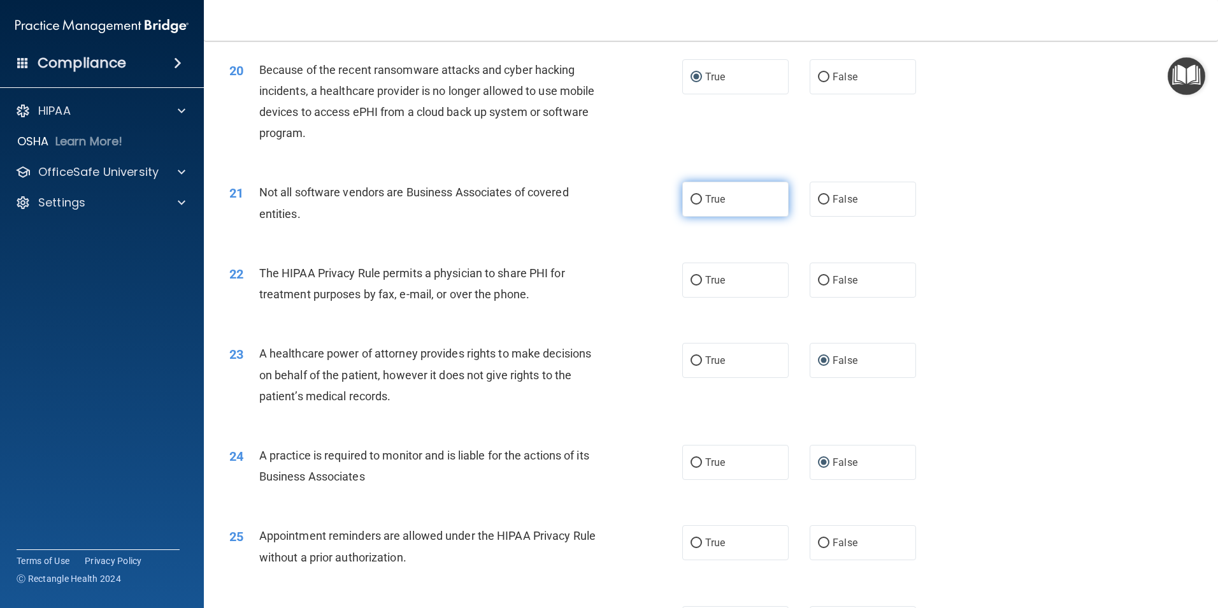
click at [691, 198] on input "True" at bounding box center [696, 200] width 11 height 10
radio input "true"
click at [693, 278] on input "True" at bounding box center [696, 281] width 11 height 10
radio input "true"
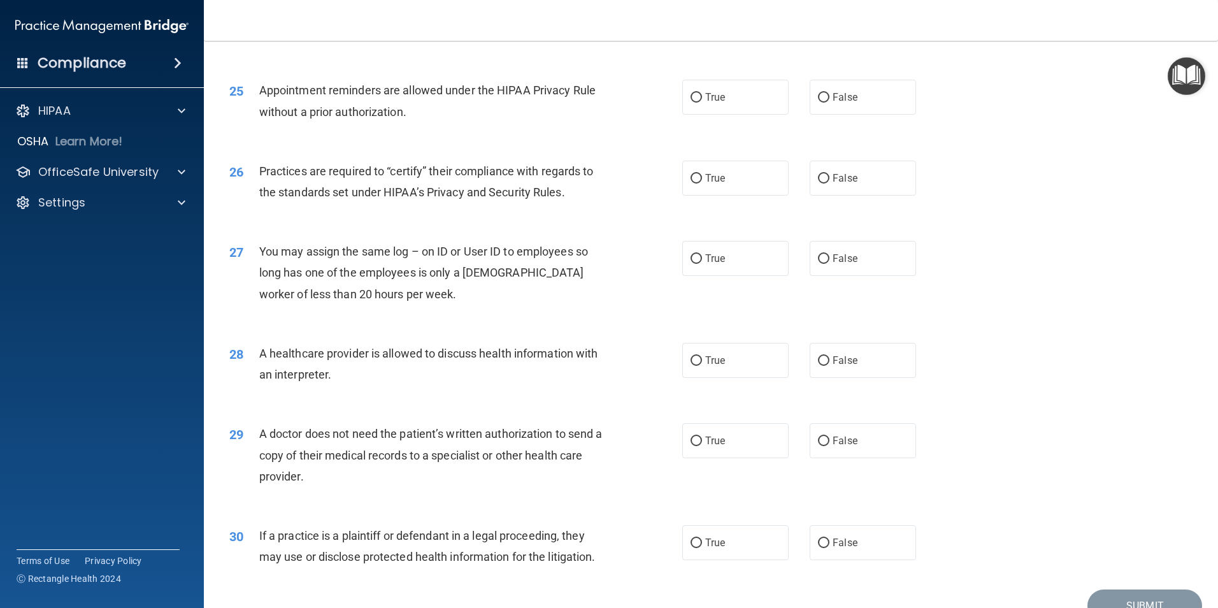
scroll to position [2294, 0]
click at [819, 178] on input "False" at bounding box center [823, 178] width 11 height 10
radio input "true"
click at [818, 261] on input "False" at bounding box center [823, 259] width 11 height 10
radio input "true"
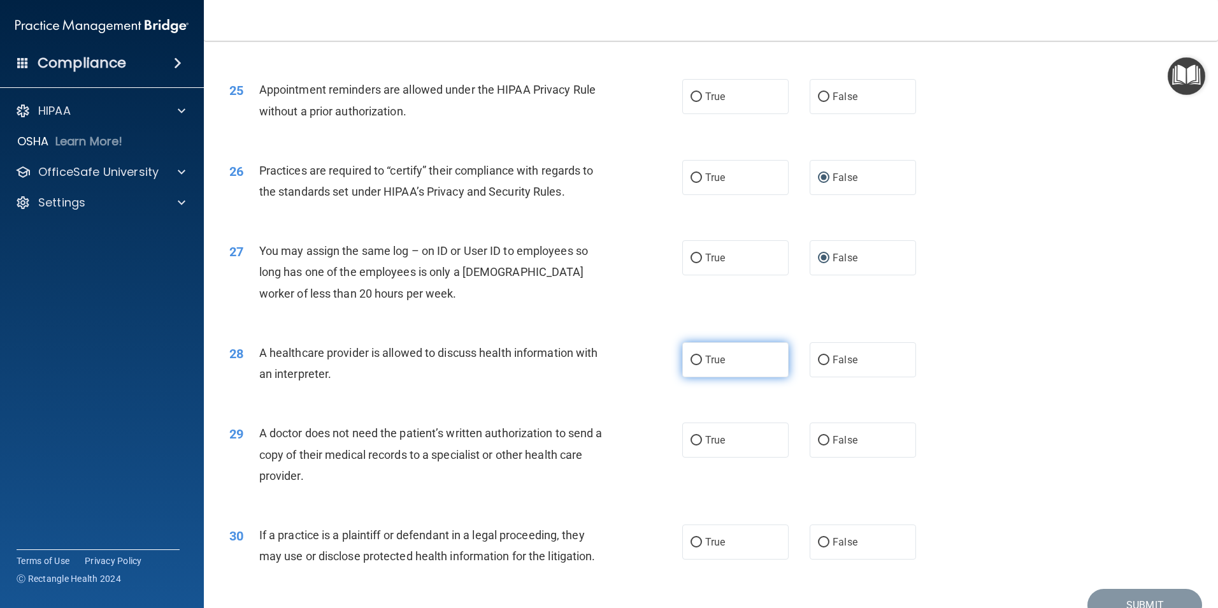
click at [691, 358] on input "True" at bounding box center [696, 361] width 11 height 10
radio input "true"
click at [693, 440] on input "True" at bounding box center [696, 441] width 11 height 10
radio input "true"
click at [691, 541] on input "True" at bounding box center [696, 543] width 11 height 10
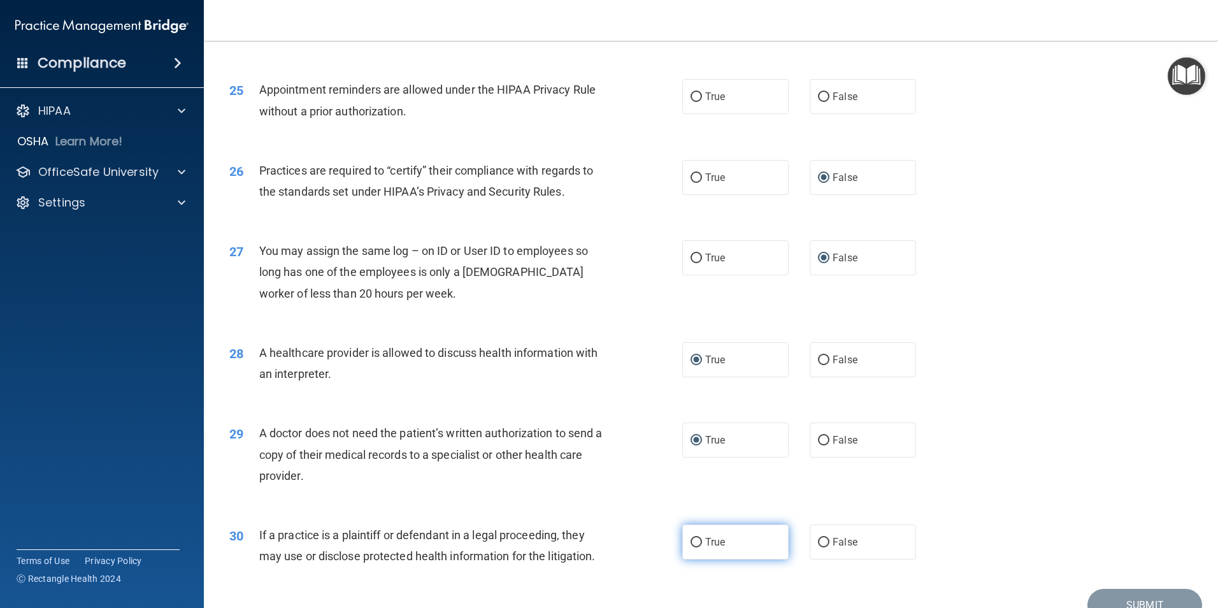
radio input "true"
click at [691, 96] on input "True" at bounding box center [696, 97] width 11 height 10
radio input "true"
click at [1101, 593] on button "Submit" at bounding box center [1145, 605] width 115 height 32
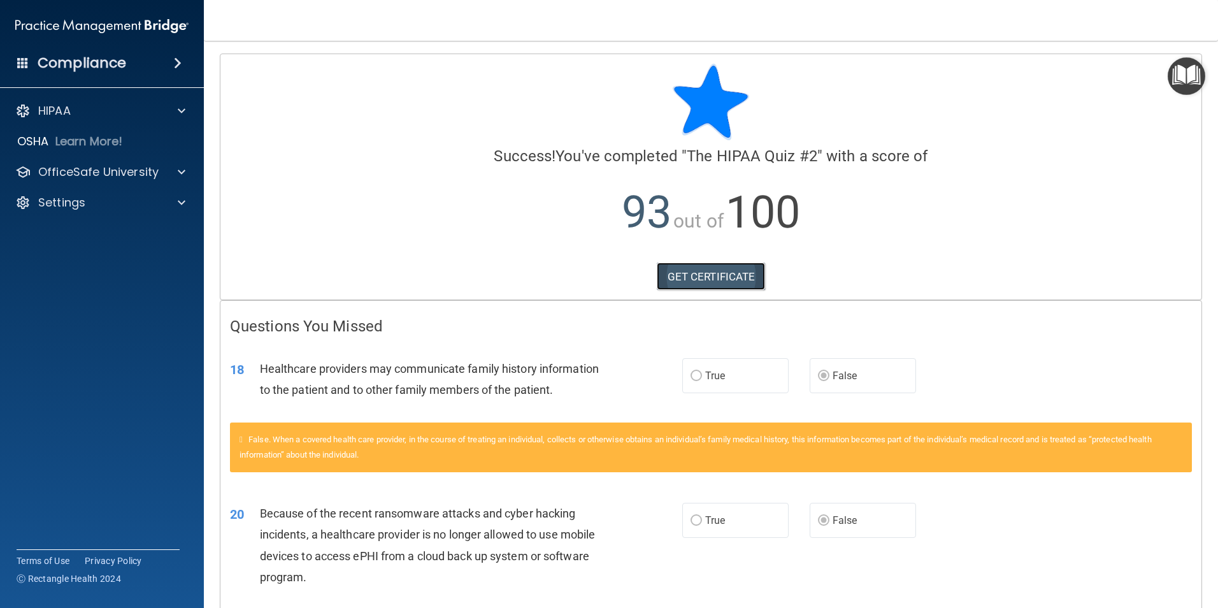
click at [712, 277] on link "GET CERTIFICATE" at bounding box center [711, 277] width 109 height 28
click at [54, 112] on p "HIPAA" at bounding box center [54, 110] width 32 height 15
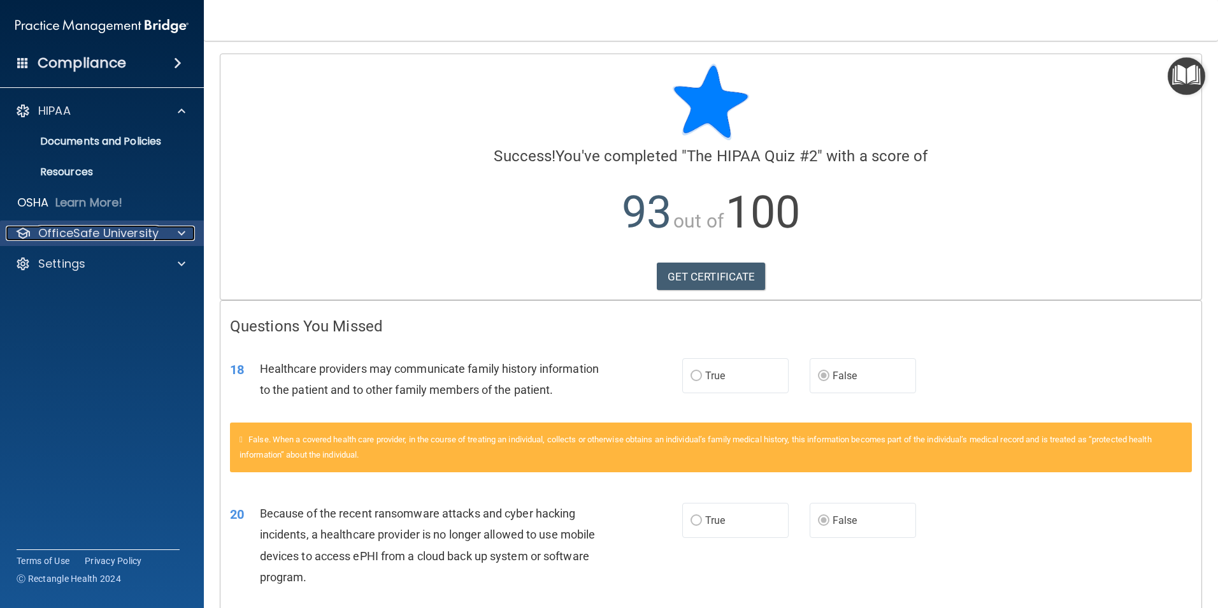
click at [85, 238] on p "OfficeSafe University" at bounding box center [98, 233] width 120 height 15
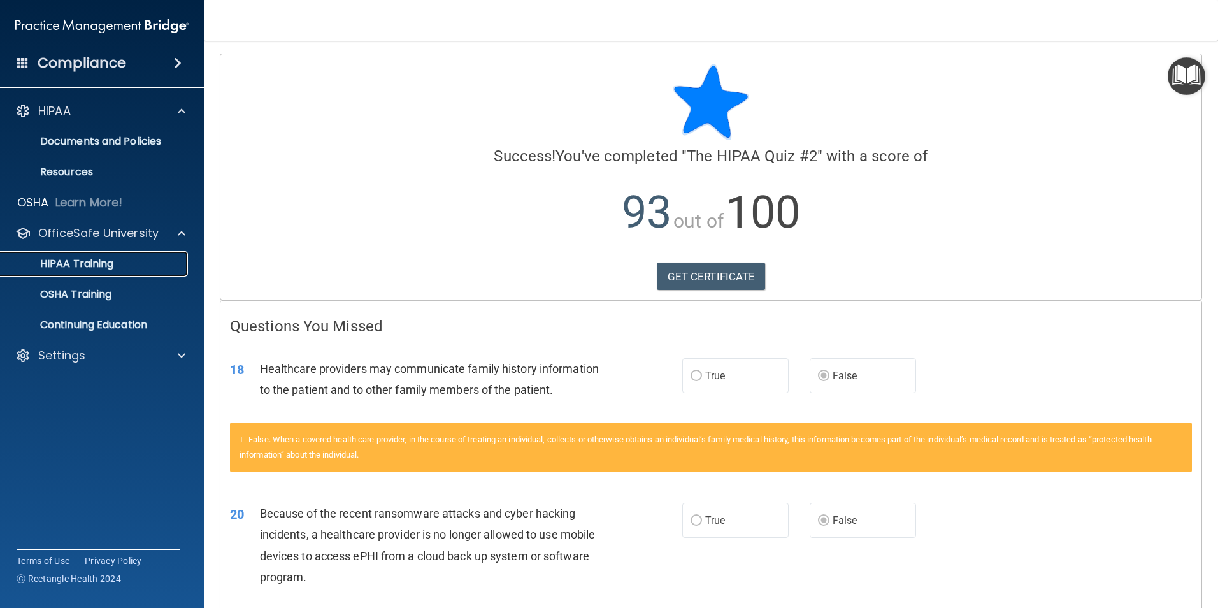
click at [83, 261] on p "HIPAA Training" at bounding box center [60, 263] width 105 height 13
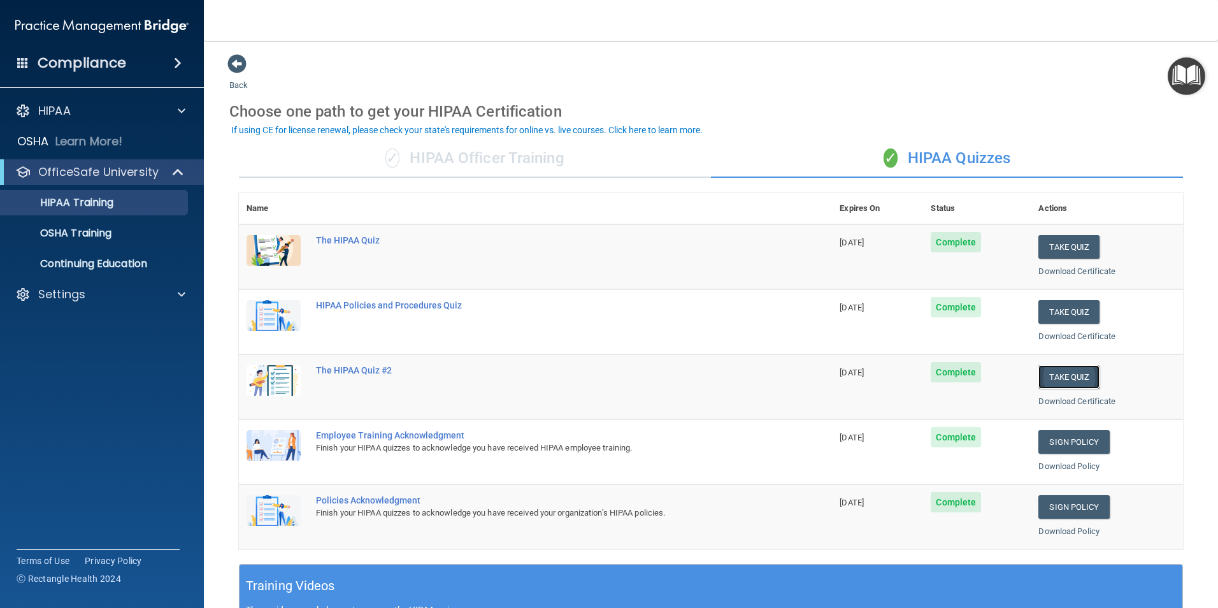
click at [1052, 375] on button "Take Quiz" at bounding box center [1069, 377] width 61 height 24
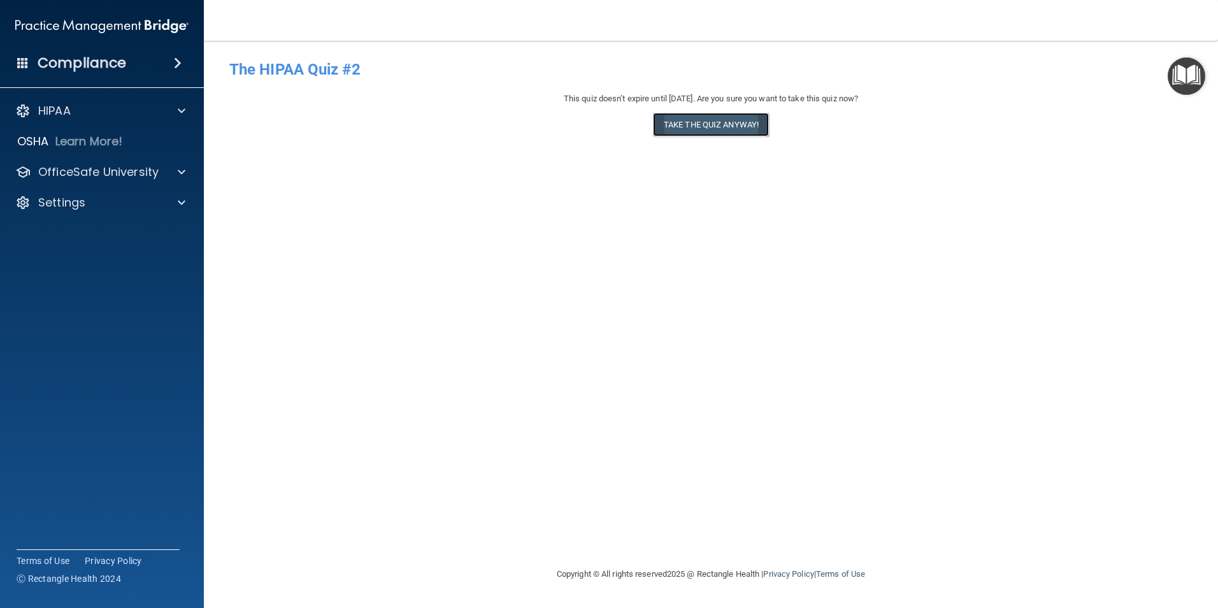
click at [714, 123] on button "Take the quiz anyway!" at bounding box center [711, 125] width 116 height 24
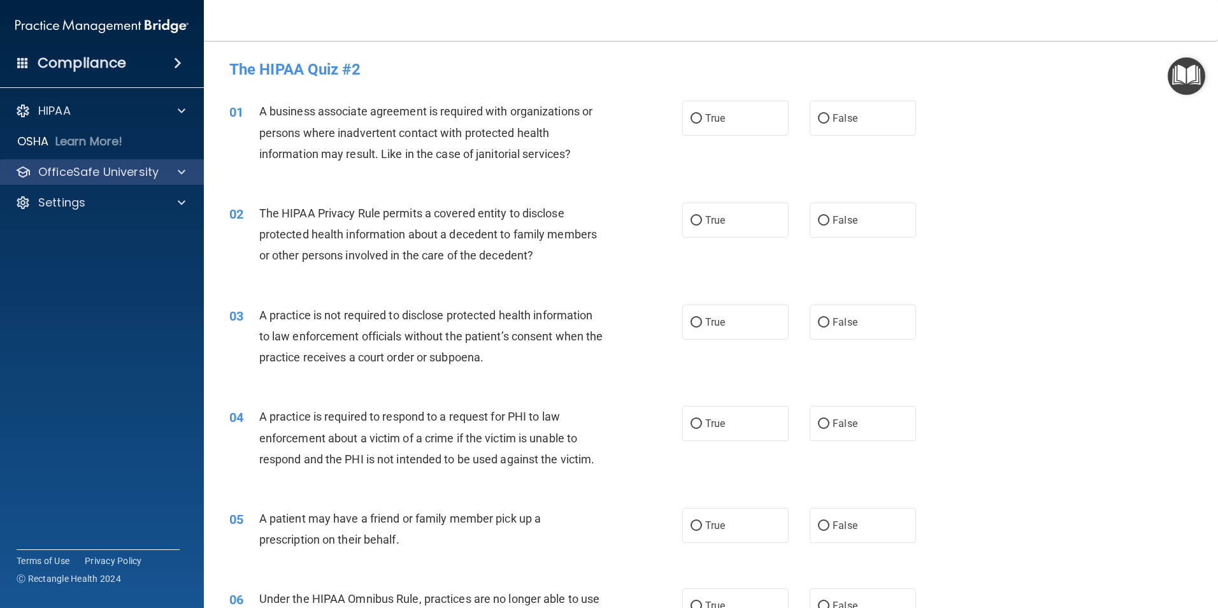
click at [152, 180] on div "OfficeSafe University" at bounding box center [102, 171] width 205 height 25
click at [180, 176] on span at bounding box center [182, 171] width 8 height 15
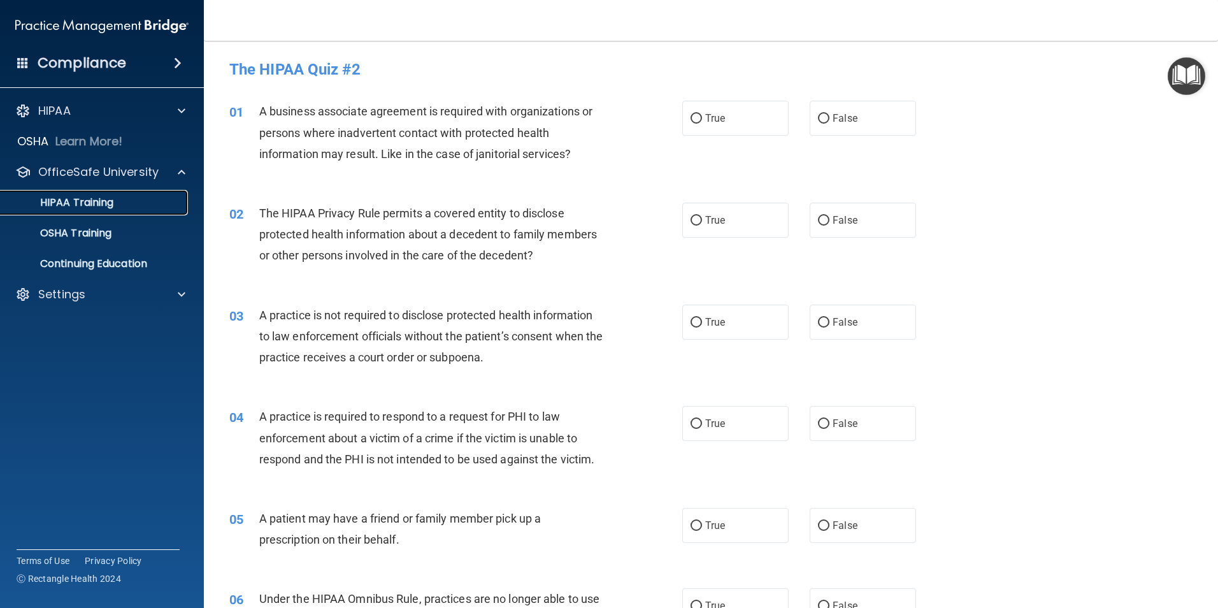
click at [75, 204] on p "HIPAA Training" at bounding box center [60, 202] width 105 height 13
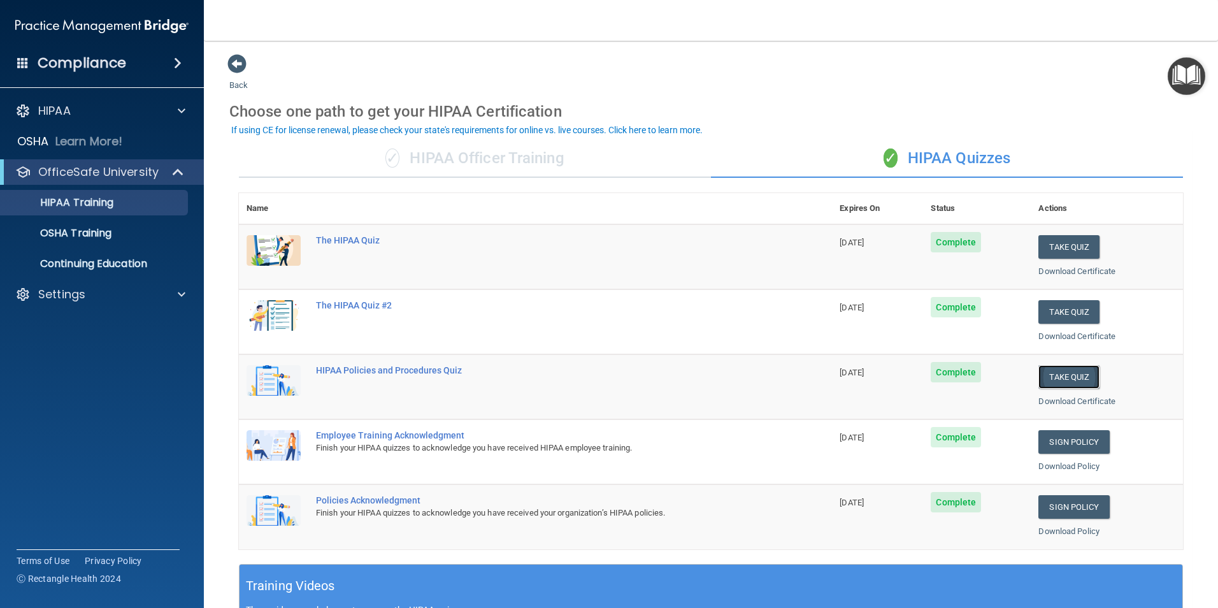
click at [1067, 373] on button "Take Quiz" at bounding box center [1069, 377] width 61 height 24
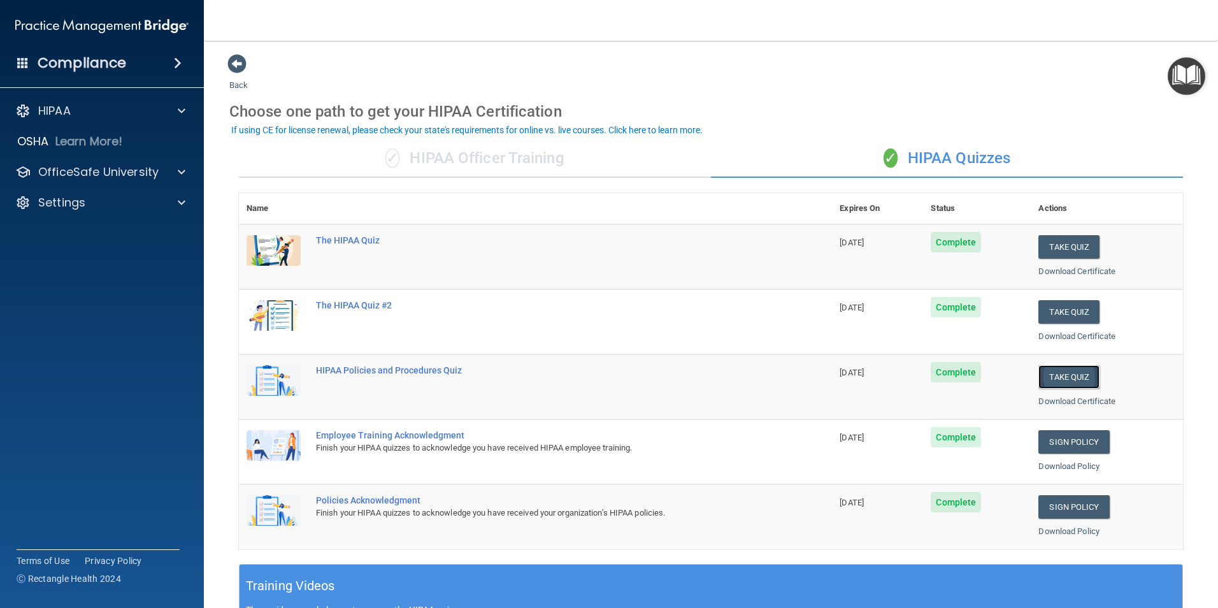
click at [1067, 373] on button "Take Quiz" at bounding box center [1069, 377] width 61 height 24
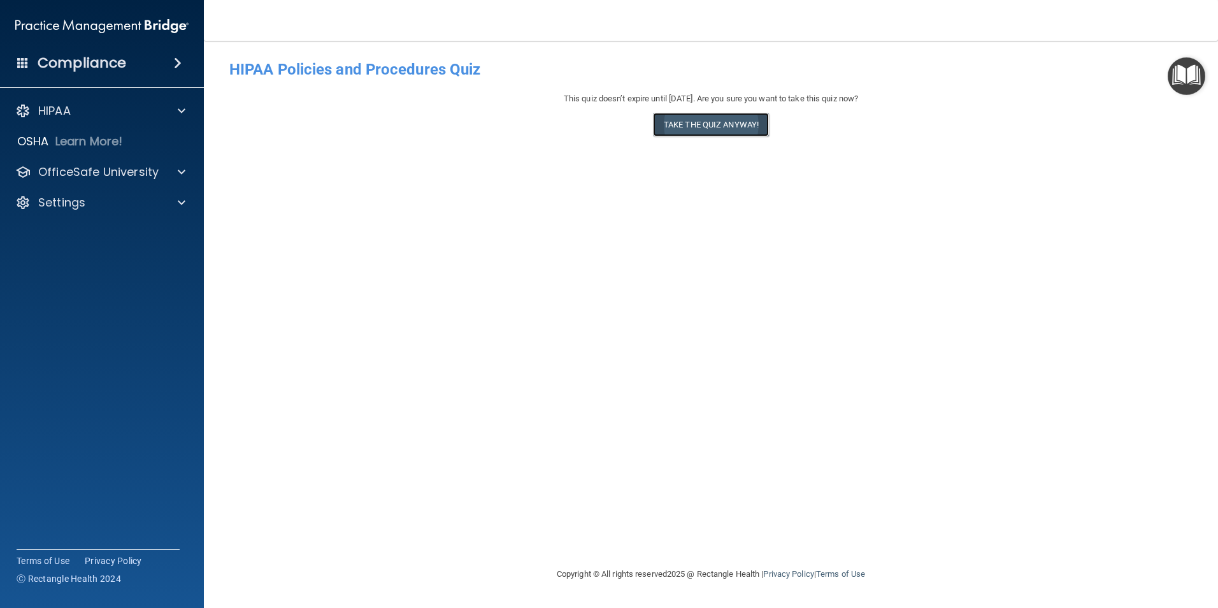
click at [735, 119] on button "Take the quiz anyway!" at bounding box center [711, 125] width 116 height 24
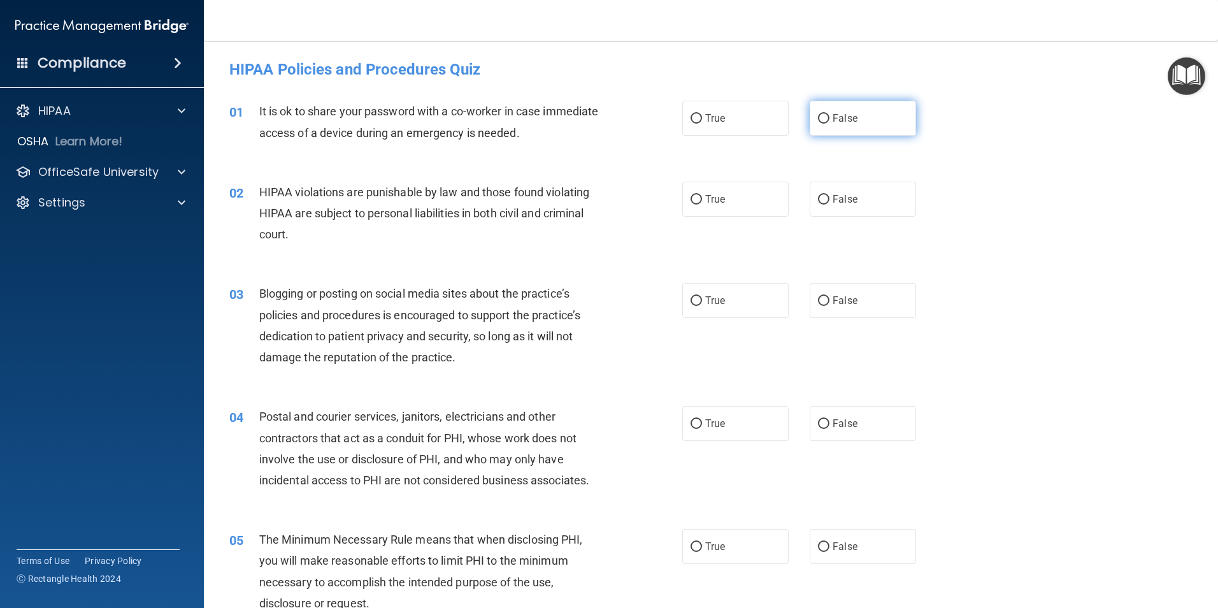
click at [820, 116] on input "False" at bounding box center [823, 119] width 11 height 10
radio input "true"
click at [818, 198] on input "False" at bounding box center [823, 200] width 11 height 10
radio input "true"
click at [691, 299] on input "True" at bounding box center [696, 301] width 11 height 10
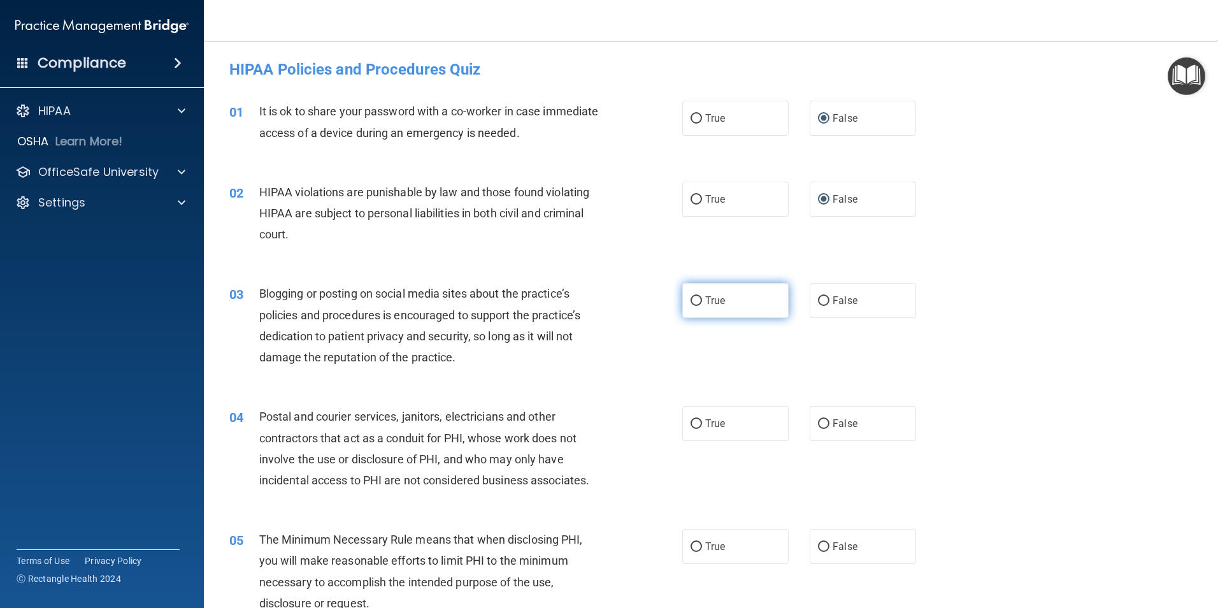
radio input "true"
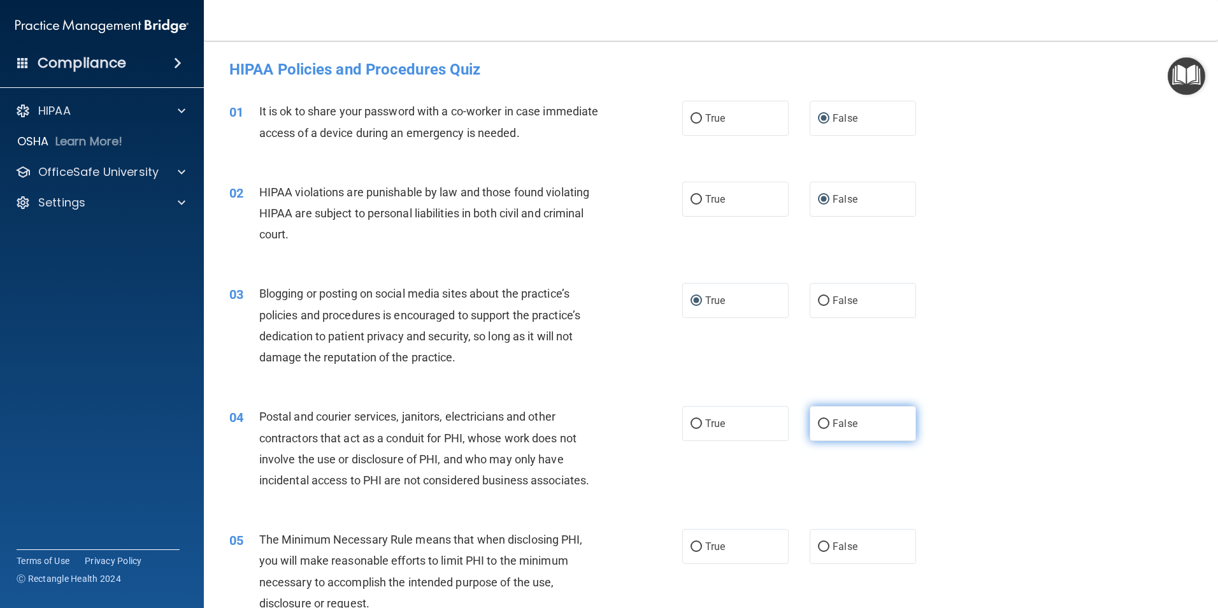
click at [819, 424] on input "False" at bounding box center [823, 424] width 11 height 10
radio input "true"
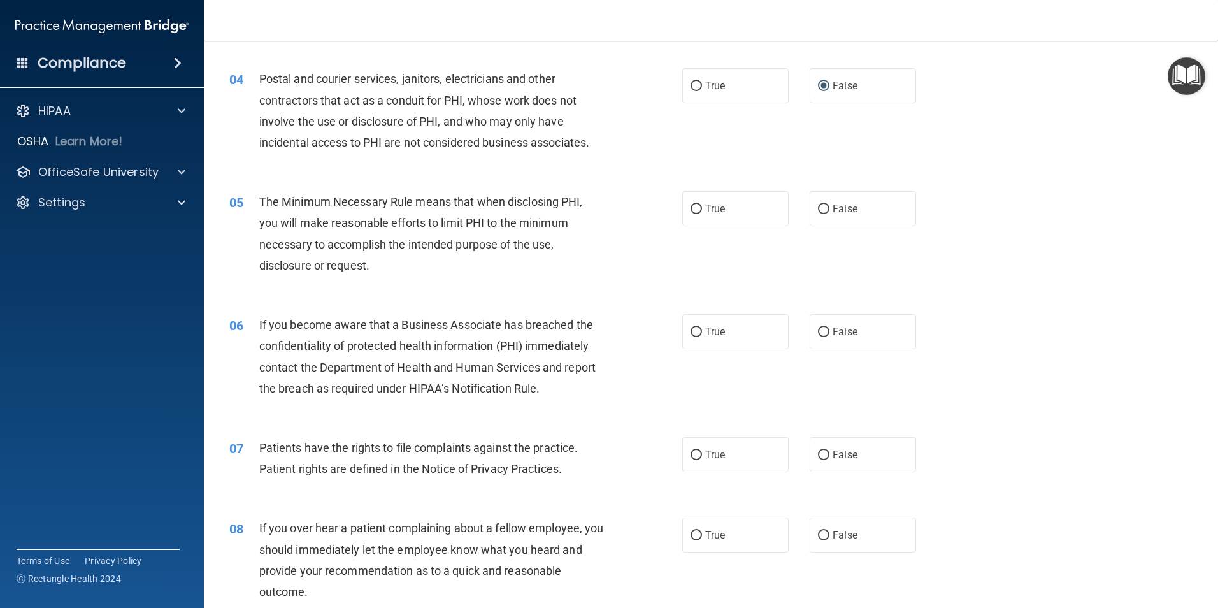
scroll to position [382, 0]
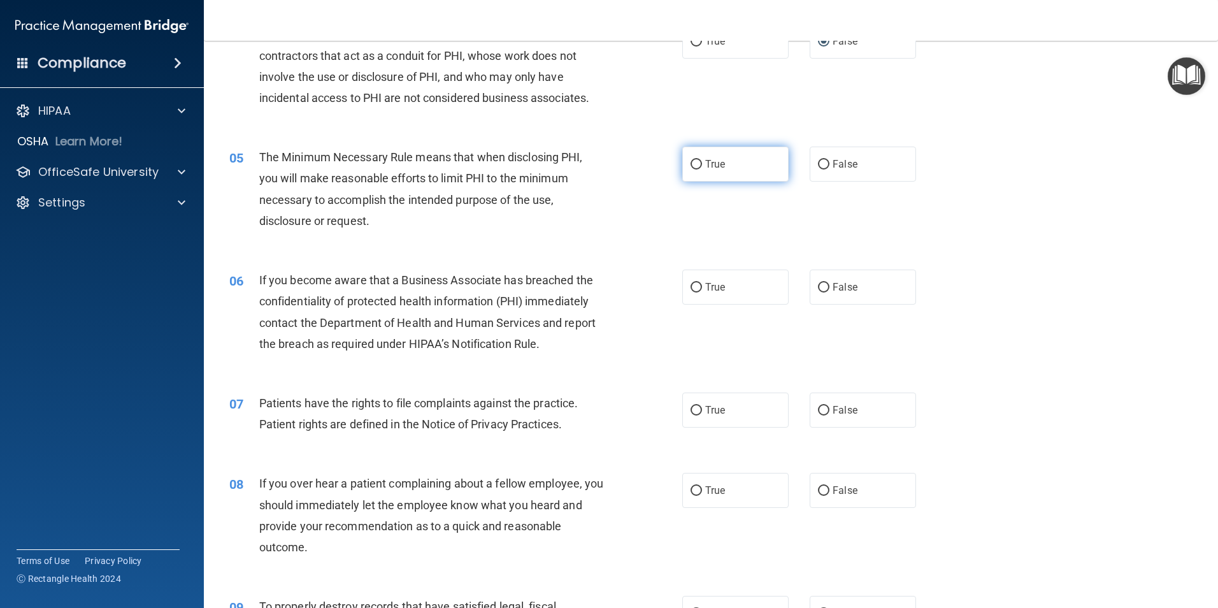
click at [692, 162] on input "True" at bounding box center [696, 165] width 11 height 10
radio input "true"
click at [695, 285] on input "True" at bounding box center [696, 288] width 11 height 10
radio input "true"
click at [691, 410] on input "True" at bounding box center [696, 411] width 11 height 10
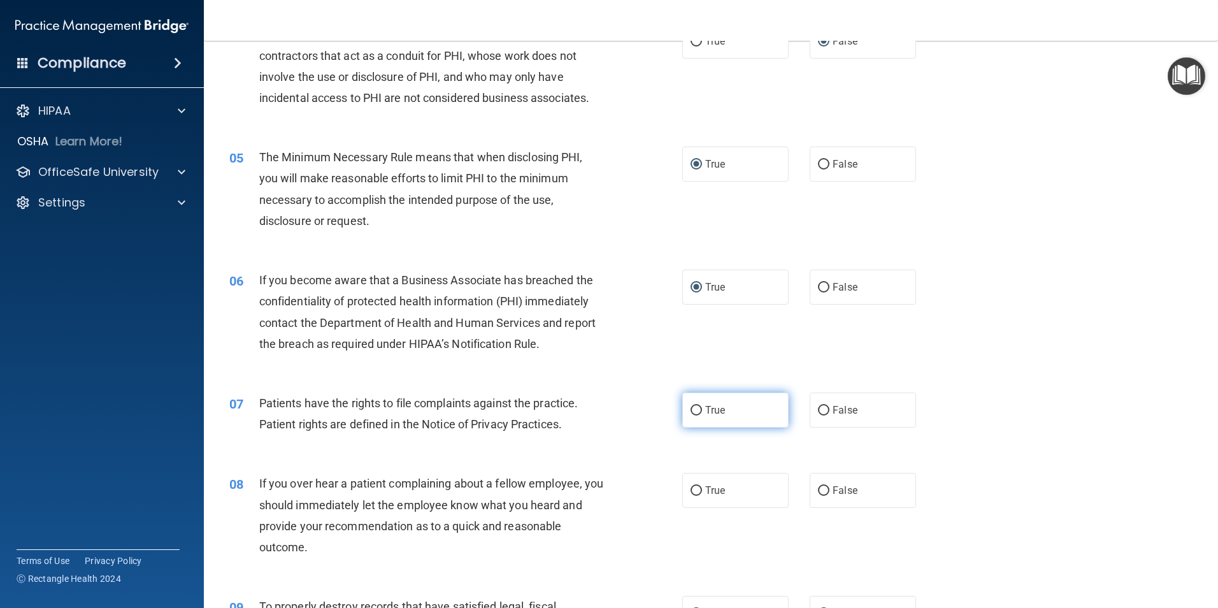
radio input "true"
click at [818, 489] on input "False" at bounding box center [823, 491] width 11 height 10
radio input "true"
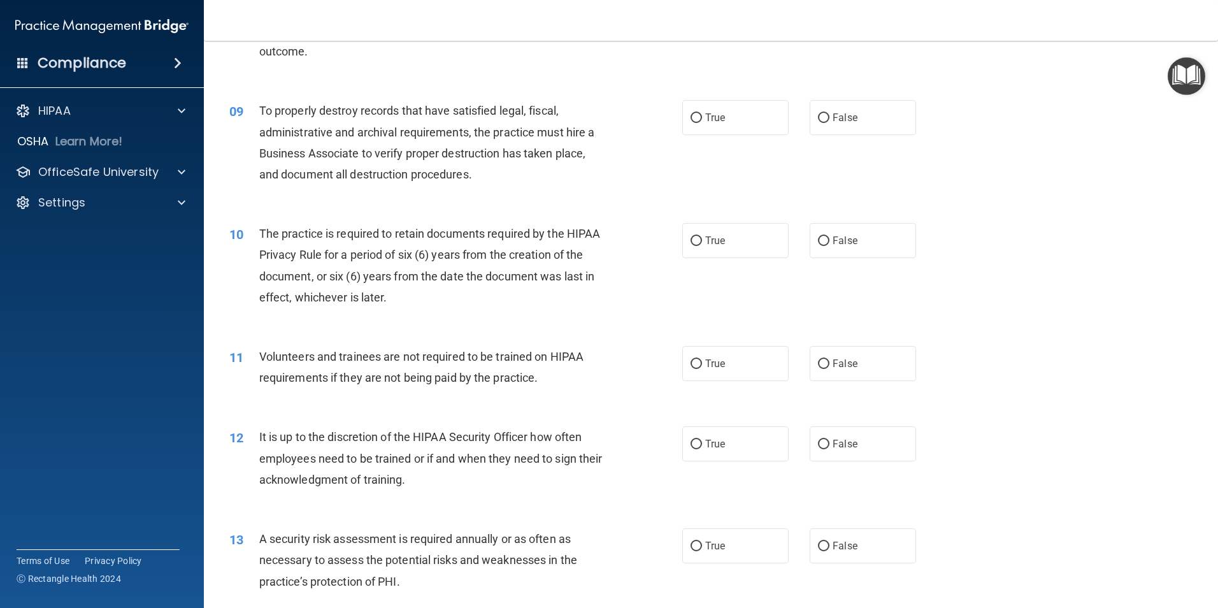
scroll to position [892, 0]
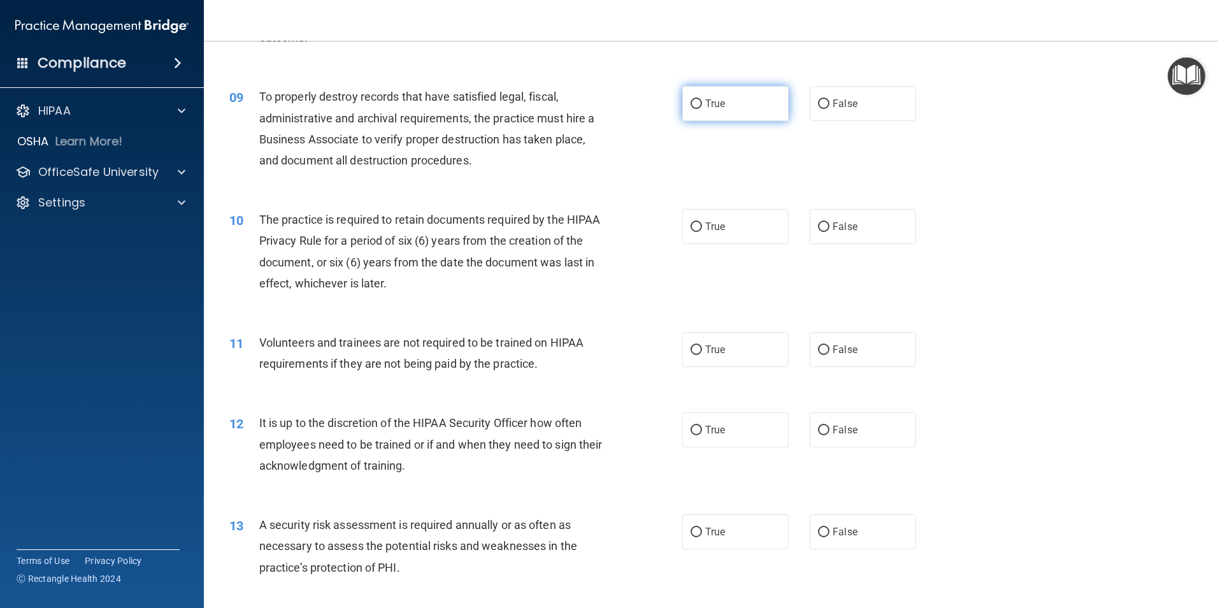
click at [691, 97] on label "True" at bounding box center [735, 103] width 106 height 35
click at [691, 99] on input "True" at bounding box center [696, 104] width 11 height 10
radio input "true"
click at [693, 228] on input "True" at bounding box center [696, 227] width 11 height 10
radio input "true"
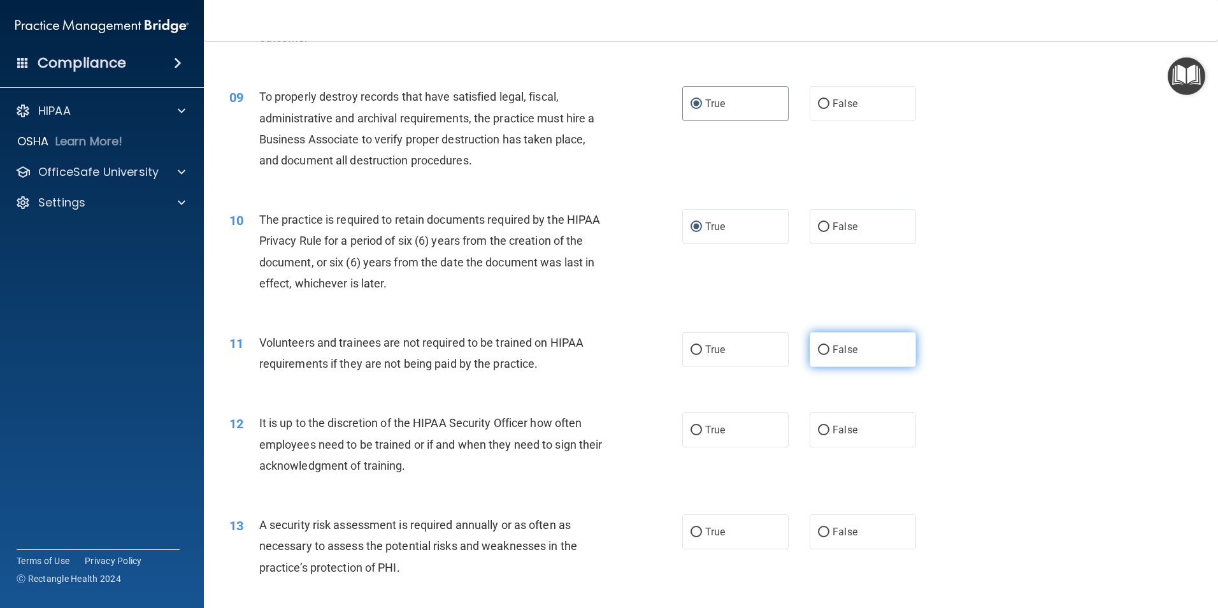
click at [821, 350] on input "False" at bounding box center [823, 350] width 11 height 10
radio input "true"
click at [691, 431] on input "True" at bounding box center [696, 431] width 11 height 10
radio input "true"
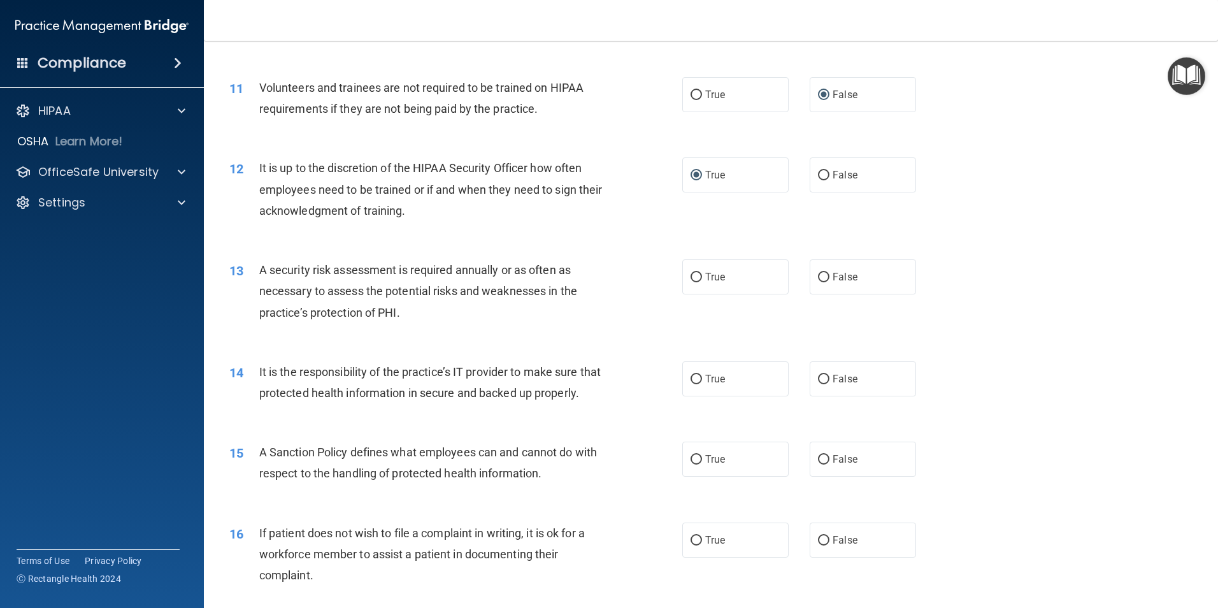
scroll to position [1211, 0]
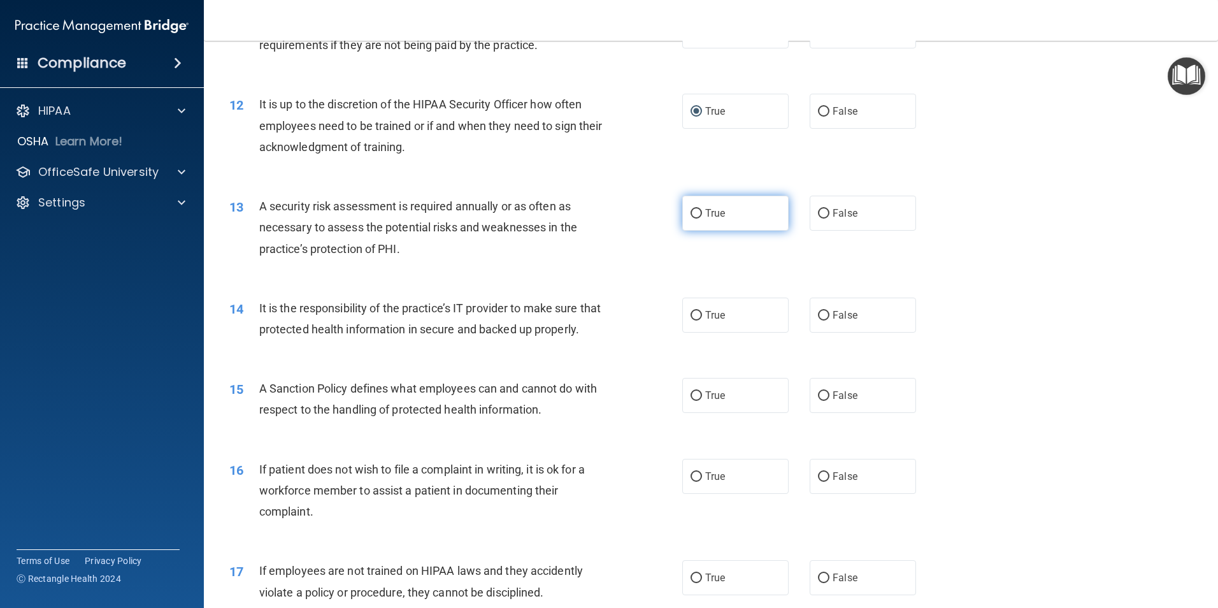
click at [691, 217] on input "True" at bounding box center [696, 214] width 11 height 10
radio input "true"
click at [694, 317] on input "True" at bounding box center [696, 316] width 11 height 10
radio input "true"
click at [691, 401] on input "True" at bounding box center [696, 396] width 11 height 10
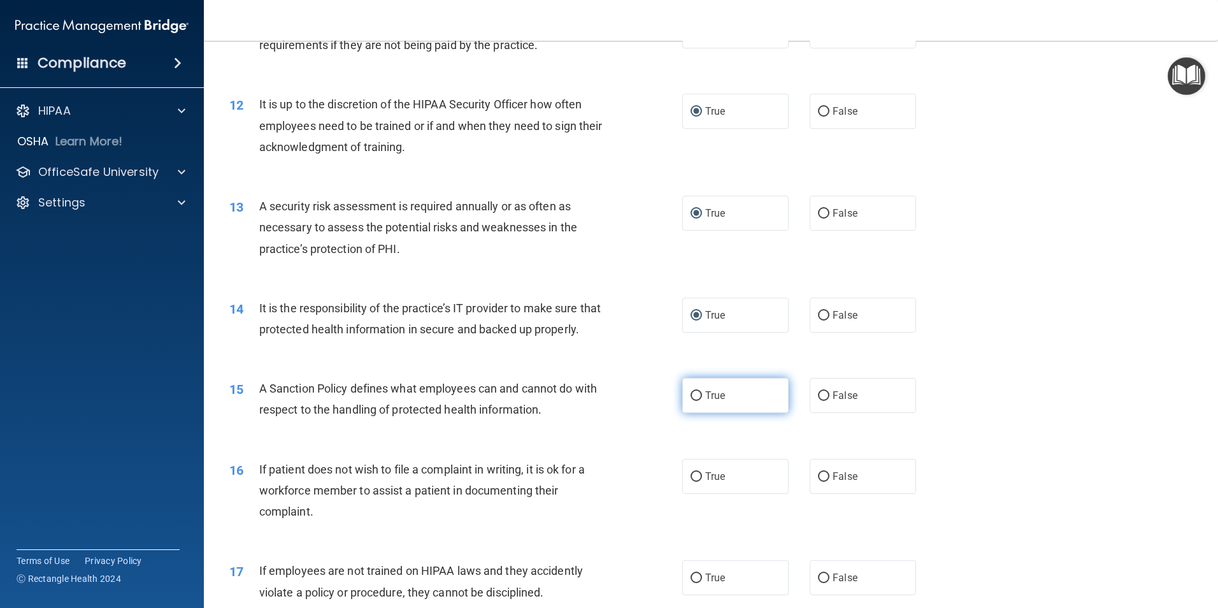
radio input "true"
click at [818, 401] on input "False" at bounding box center [823, 396] width 11 height 10
radio input "true"
radio input "false"
click at [694, 482] on input "True" at bounding box center [696, 477] width 11 height 10
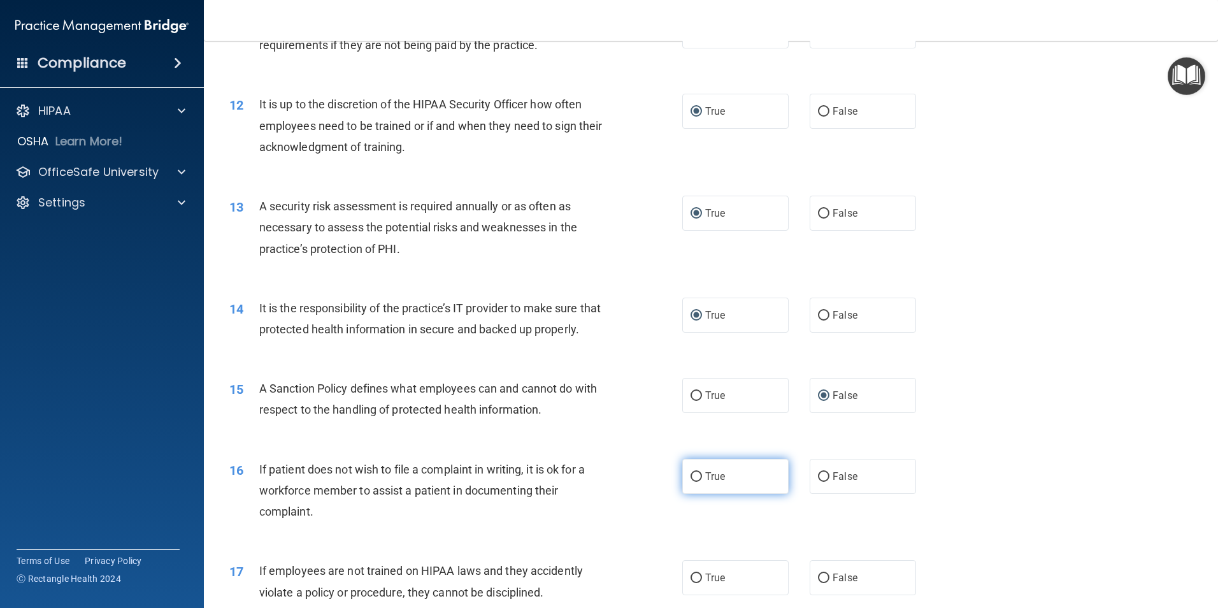
radio input "true"
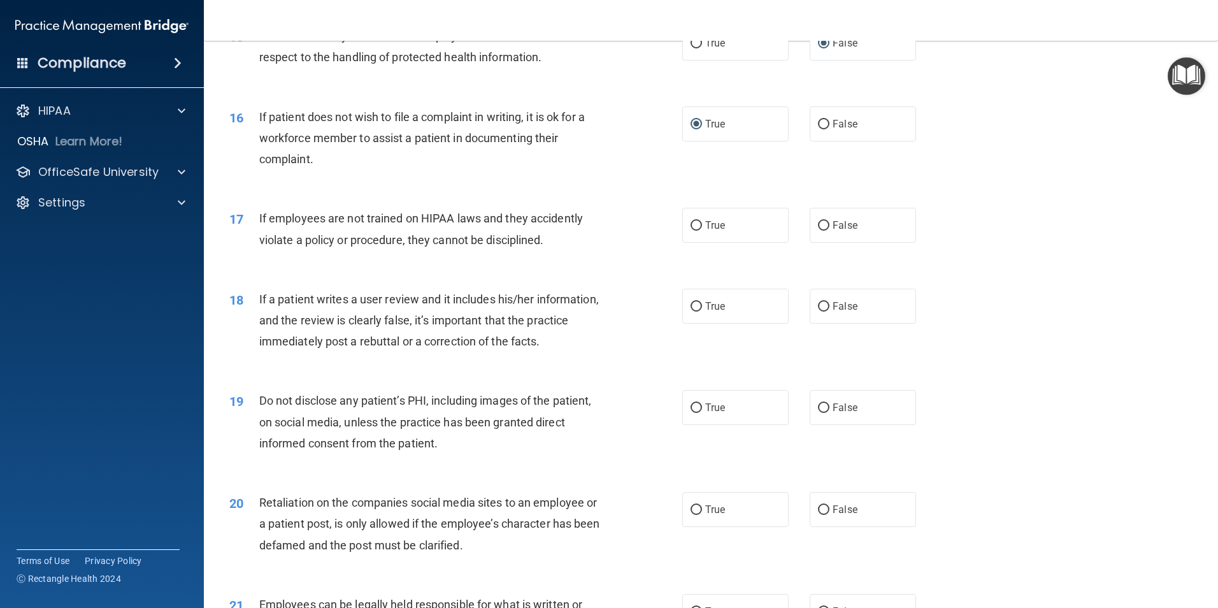
scroll to position [1593, 0]
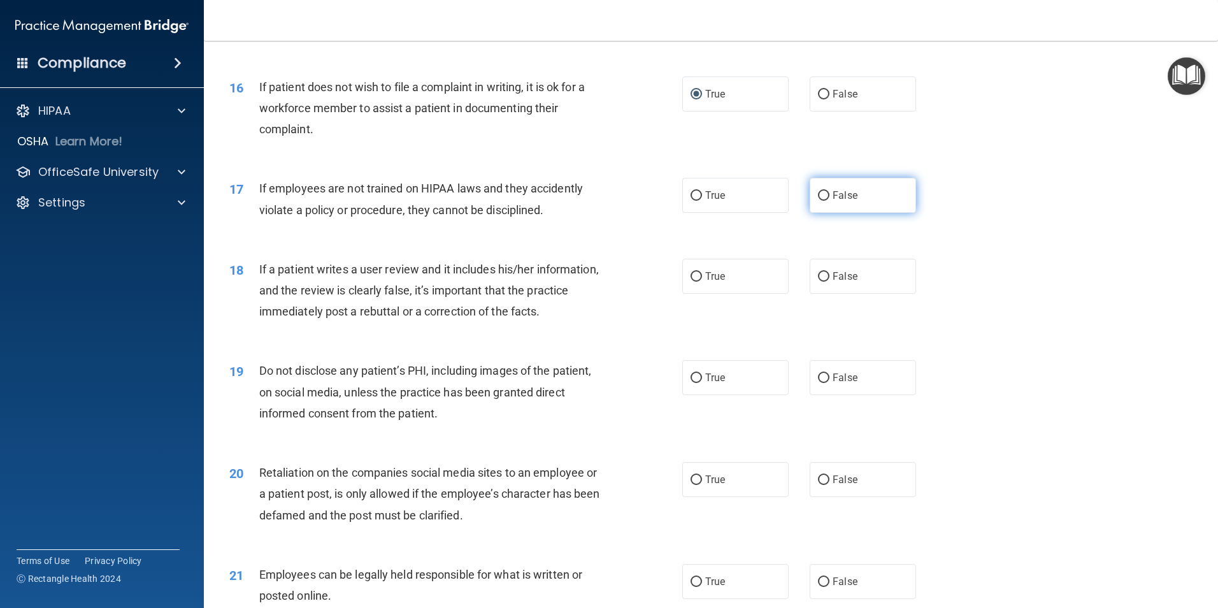
click at [822, 201] on input "False" at bounding box center [823, 196] width 11 height 10
radio input "true"
click at [691, 282] on input "True" at bounding box center [696, 277] width 11 height 10
radio input "true"
click at [694, 383] on input "True" at bounding box center [696, 378] width 11 height 10
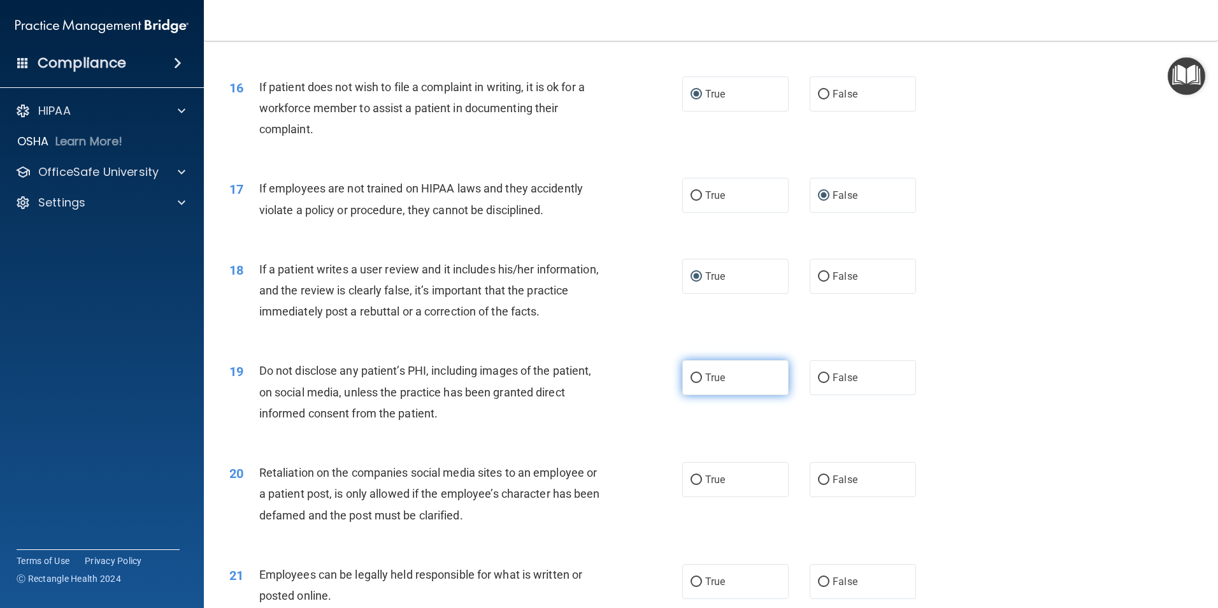
radio input "true"
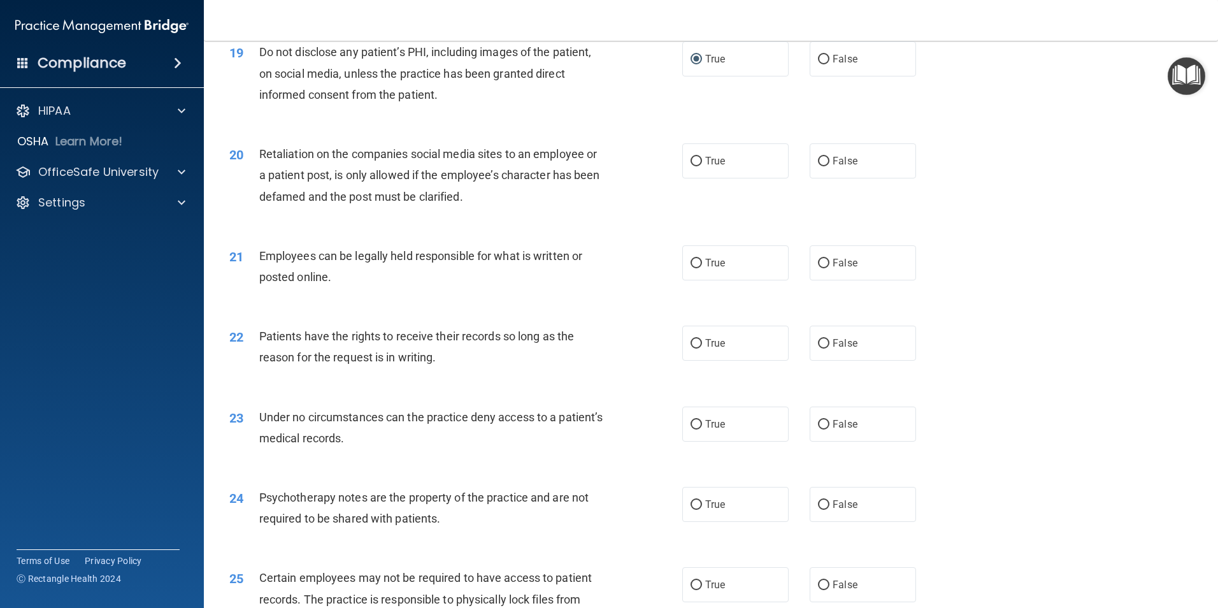
scroll to position [1975, 0]
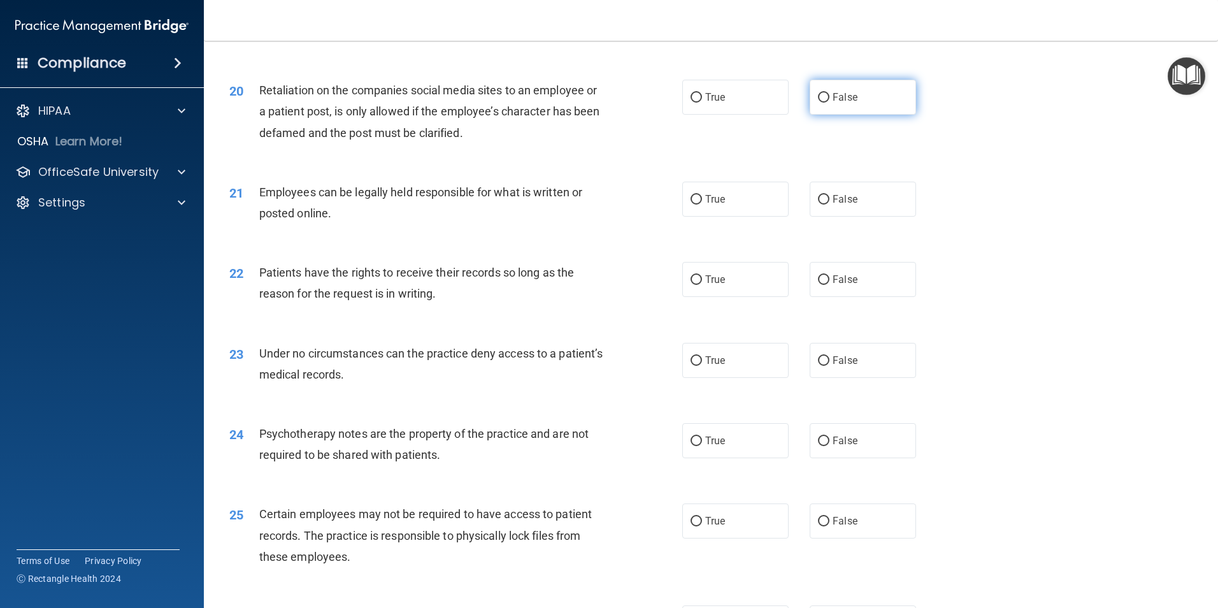
click at [819, 103] on input "False" at bounding box center [823, 98] width 11 height 10
radio input "true"
click at [691, 205] on input "True" at bounding box center [696, 200] width 11 height 10
radio input "true"
click at [691, 285] on input "True" at bounding box center [696, 280] width 11 height 10
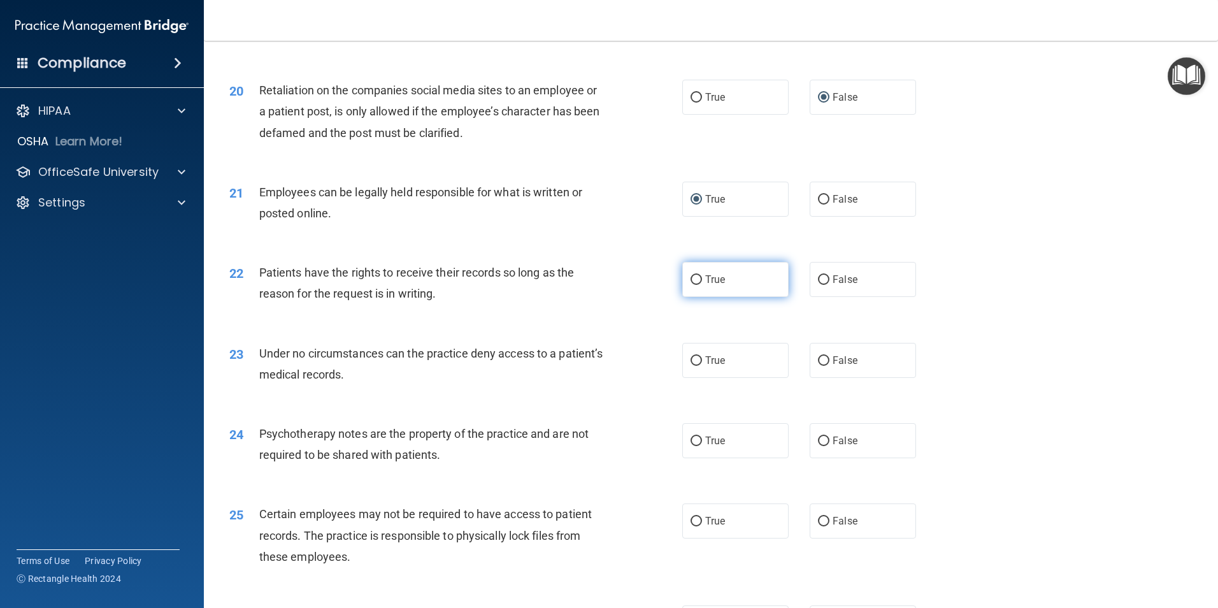
radio input "true"
click at [818, 366] on input "False" at bounding box center [823, 361] width 11 height 10
radio input "true"
click at [691, 446] on input "True" at bounding box center [696, 442] width 11 height 10
radio input "true"
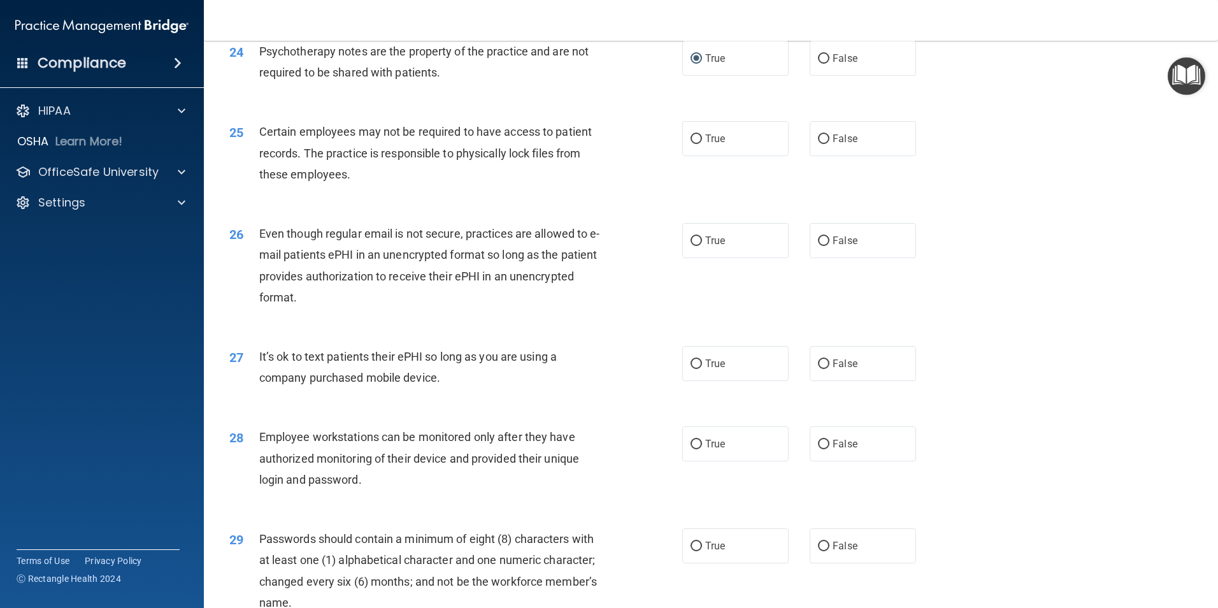
scroll to position [2422, 0]
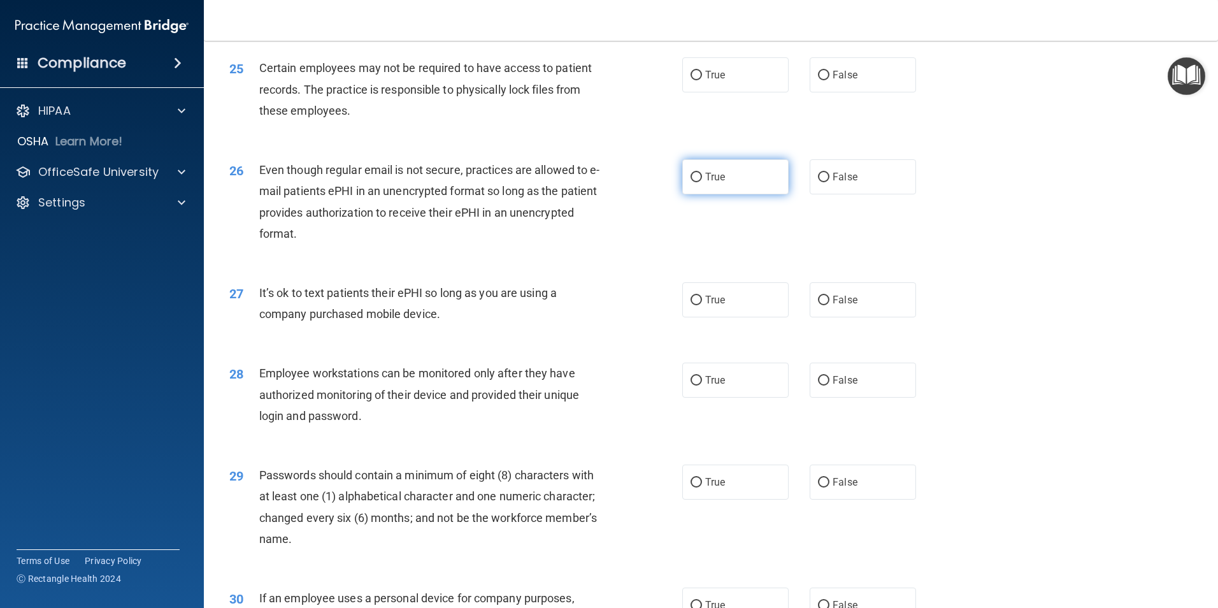
click at [695, 182] on input "True" at bounding box center [696, 178] width 11 height 10
radio input "true"
click at [693, 305] on input "True" at bounding box center [696, 301] width 11 height 10
radio input "true"
click at [818, 386] on input "False" at bounding box center [823, 381] width 11 height 10
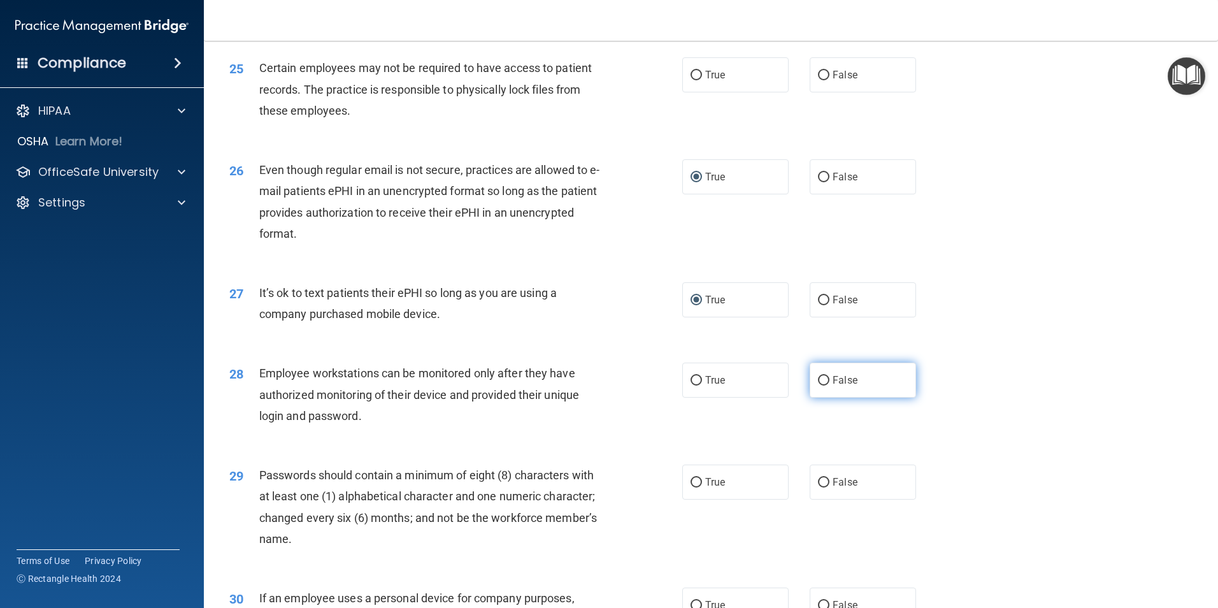
radio input "true"
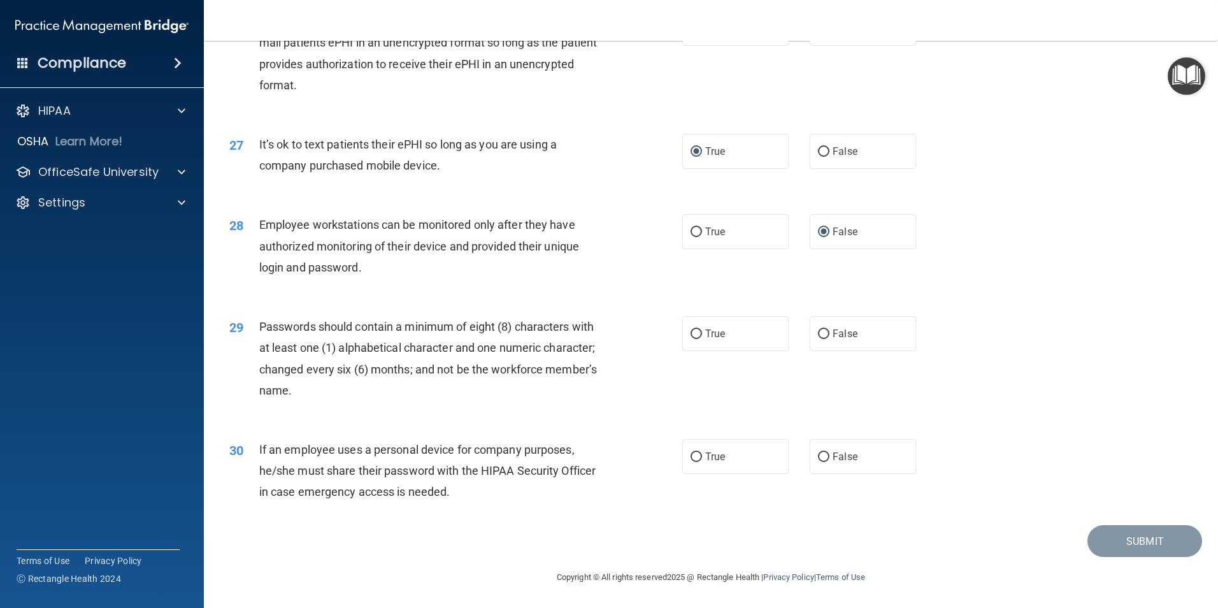
scroll to position [2591, 0]
click at [693, 333] on input "True" at bounding box center [696, 334] width 11 height 10
radio input "true"
drag, startPoint x: 695, startPoint y: 453, endPoint x: 711, endPoint y: 450, distance: 15.6
click at [697, 453] on input "True" at bounding box center [696, 457] width 11 height 10
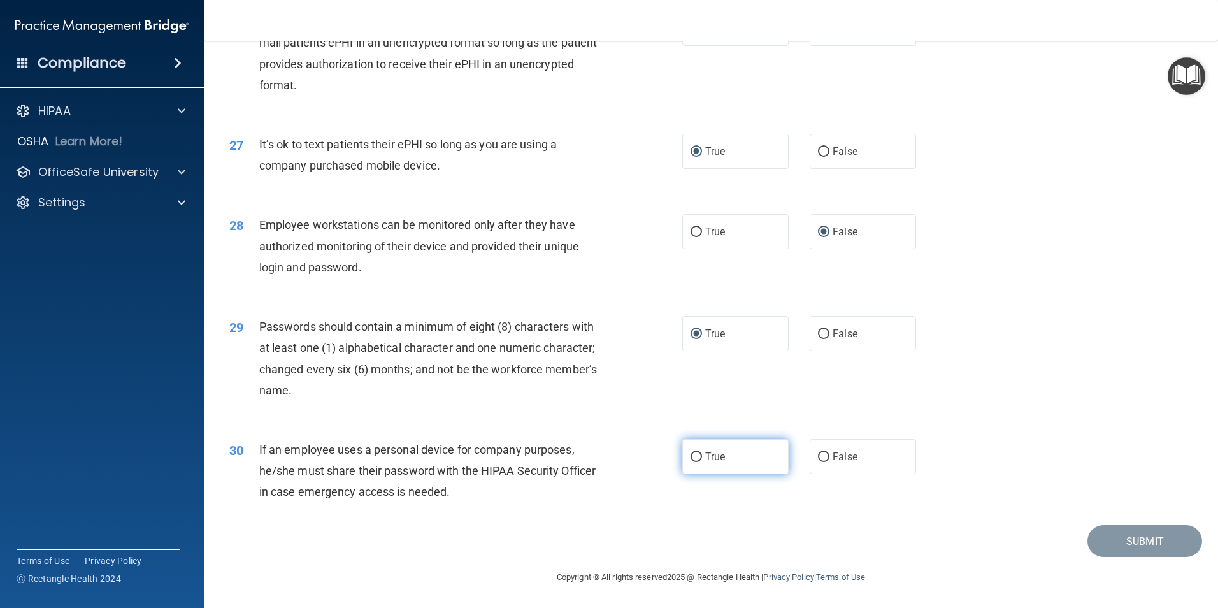
radio input "true"
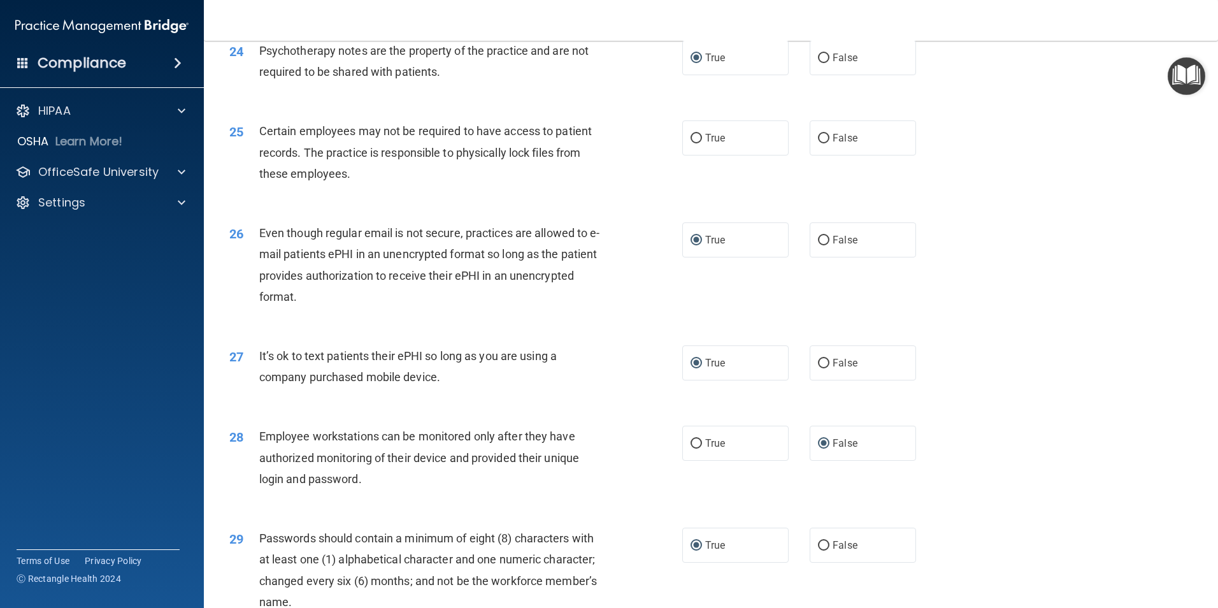
scroll to position [2336, 0]
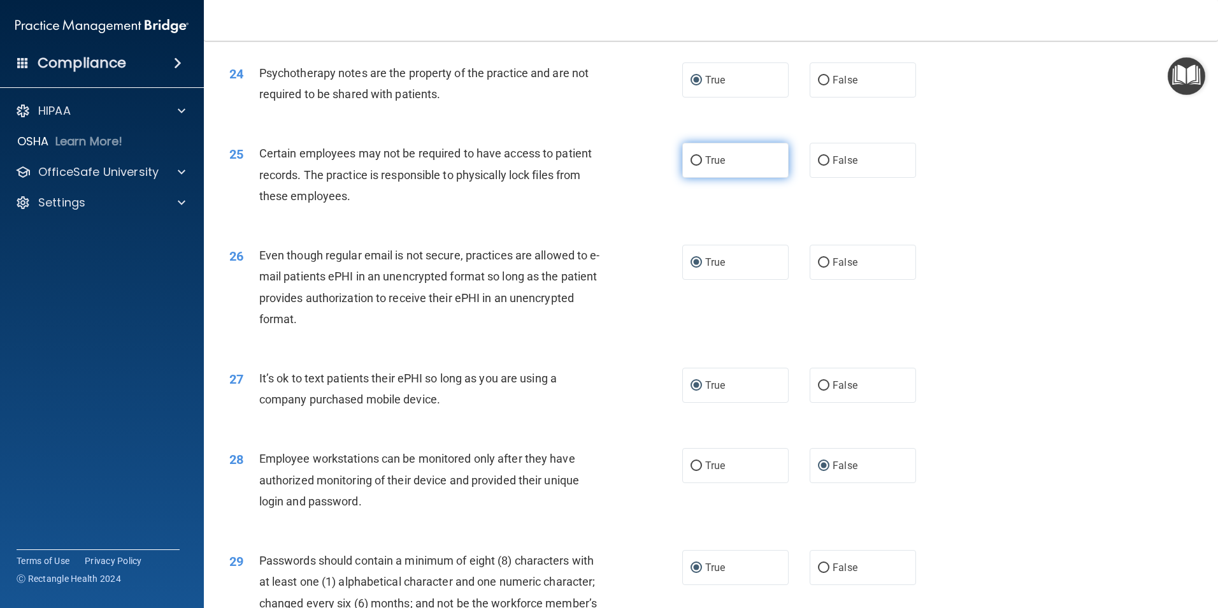
click at [691, 166] on input "True" at bounding box center [696, 161] width 11 height 10
radio input "true"
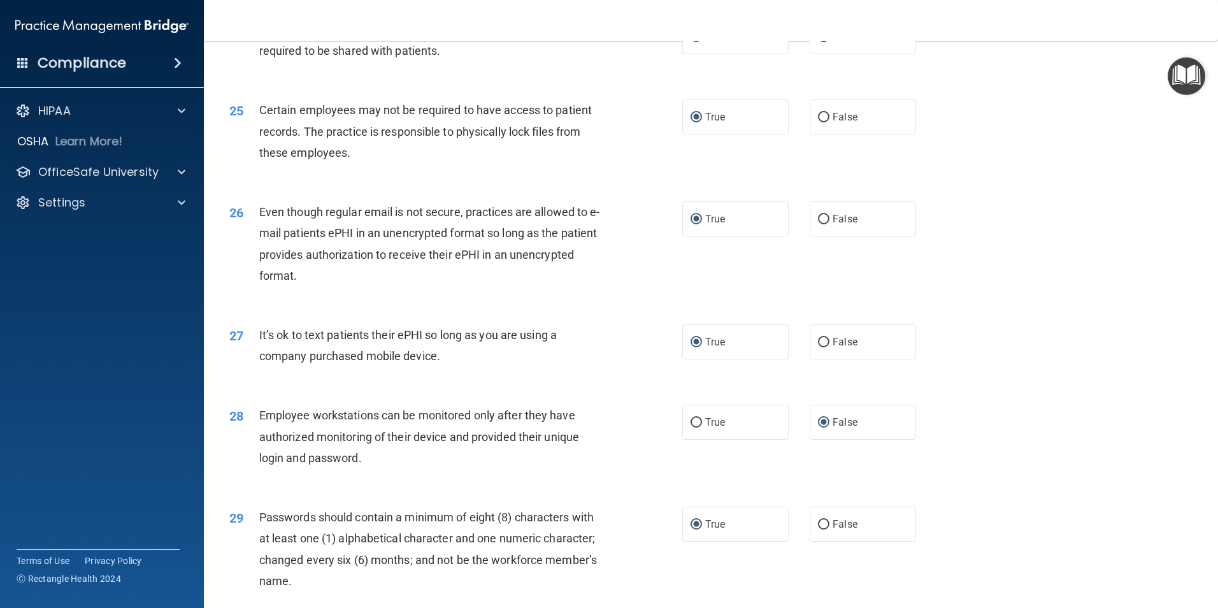
scroll to position [2591, 0]
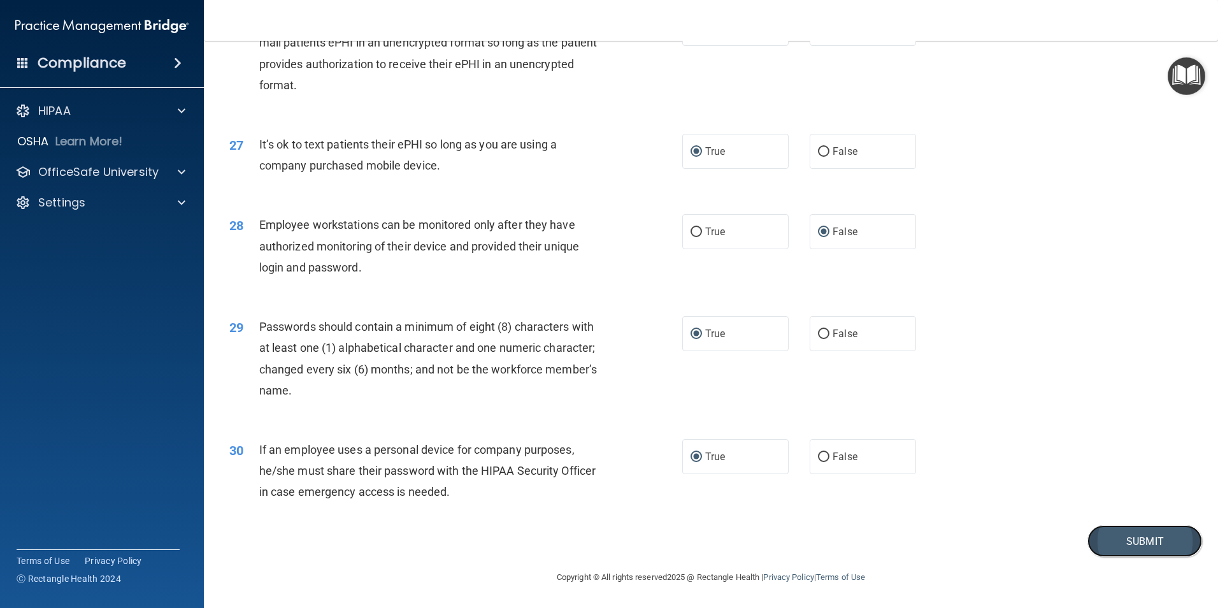
click at [1133, 537] on button "Submit" at bounding box center [1145, 541] width 115 height 32
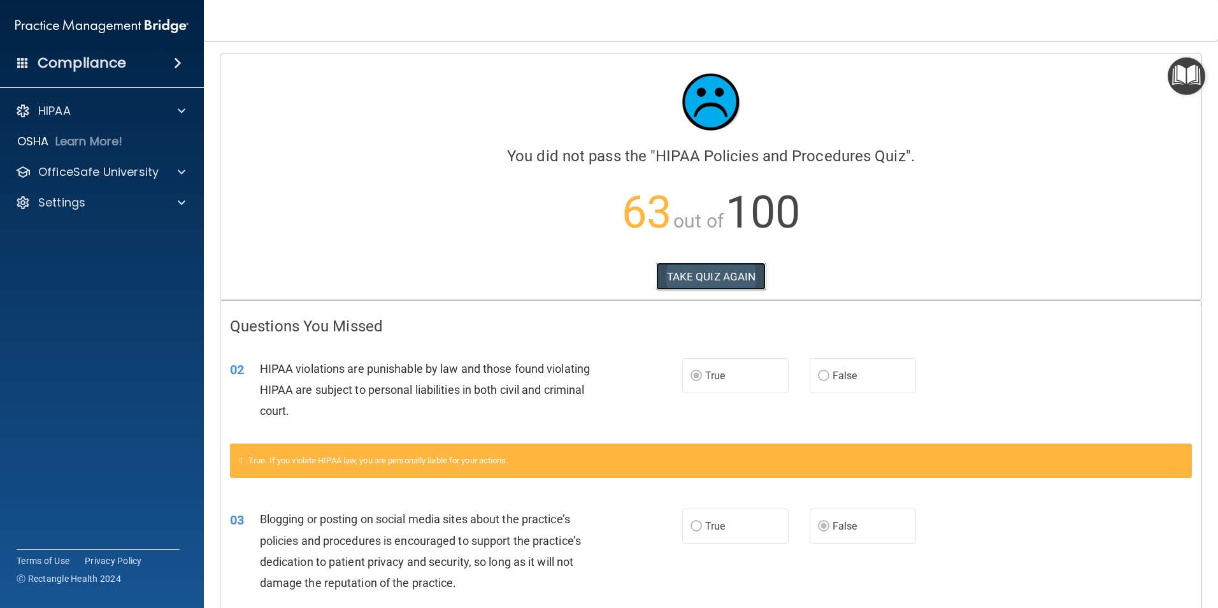
click at [729, 275] on button "TAKE QUIZ AGAIN" at bounding box center [711, 277] width 110 height 28
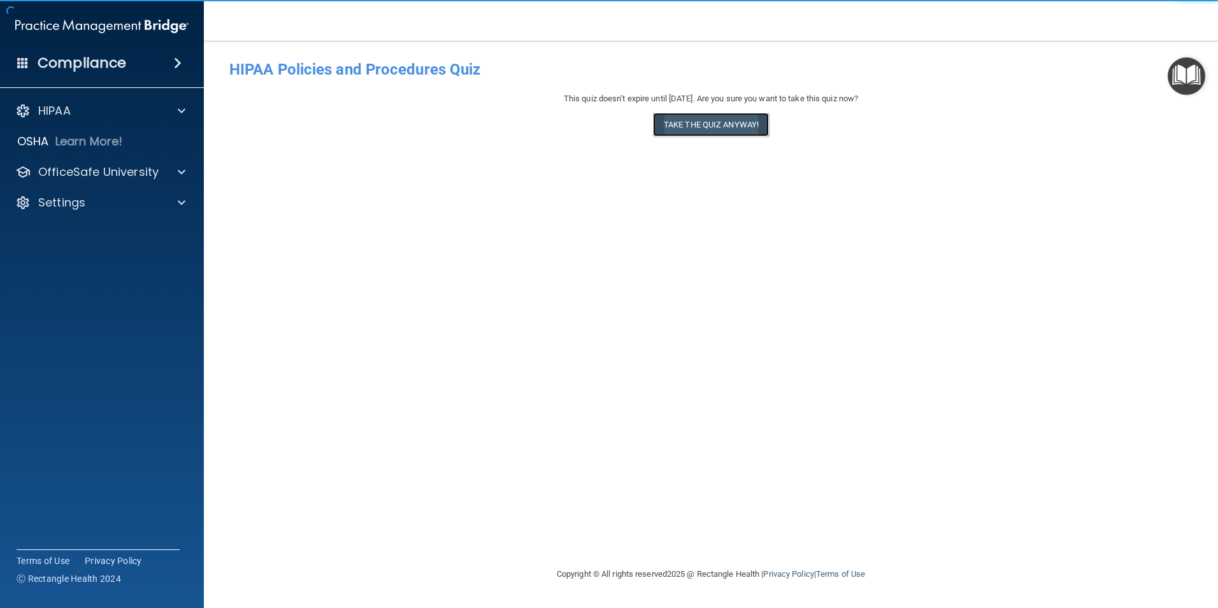
click at [711, 127] on button "Take the quiz anyway!" at bounding box center [711, 125] width 116 height 24
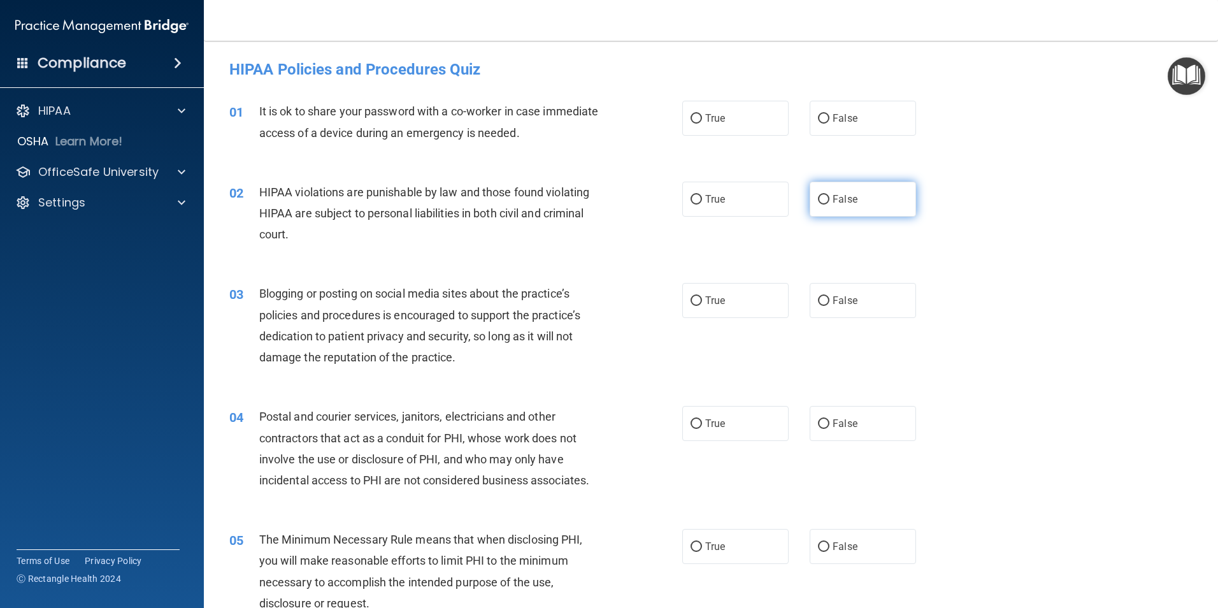
click at [819, 195] on input "False" at bounding box center [823, 200] width 11 height 10
radio input "true"
click at [819, 301] on input "False" at bounding box center [823, 301] width 11 height 10
radio input "true"
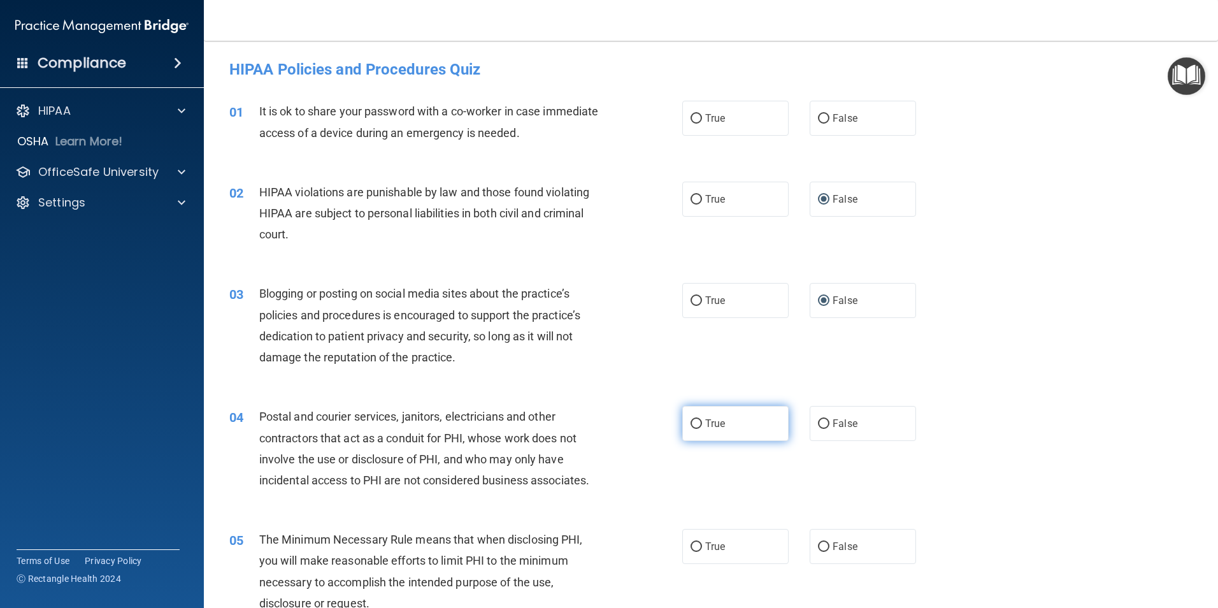
click at [691, 422] on input "True" at bounding box center [696, 424] width 11 height 10
radio input "true"
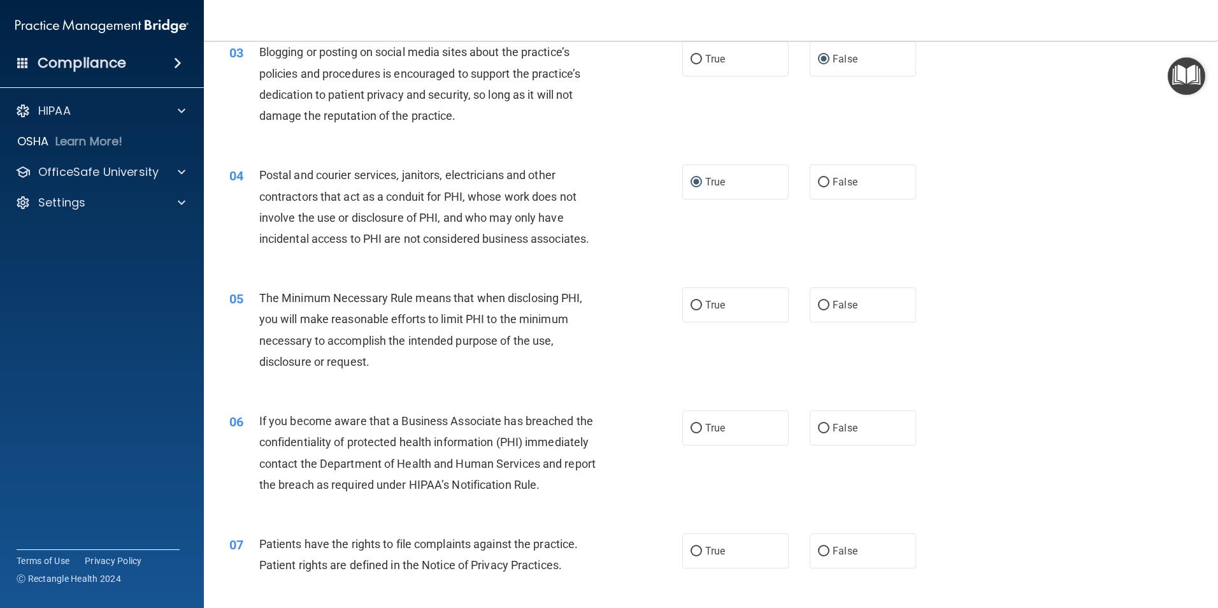
scroll to position [255, 0]
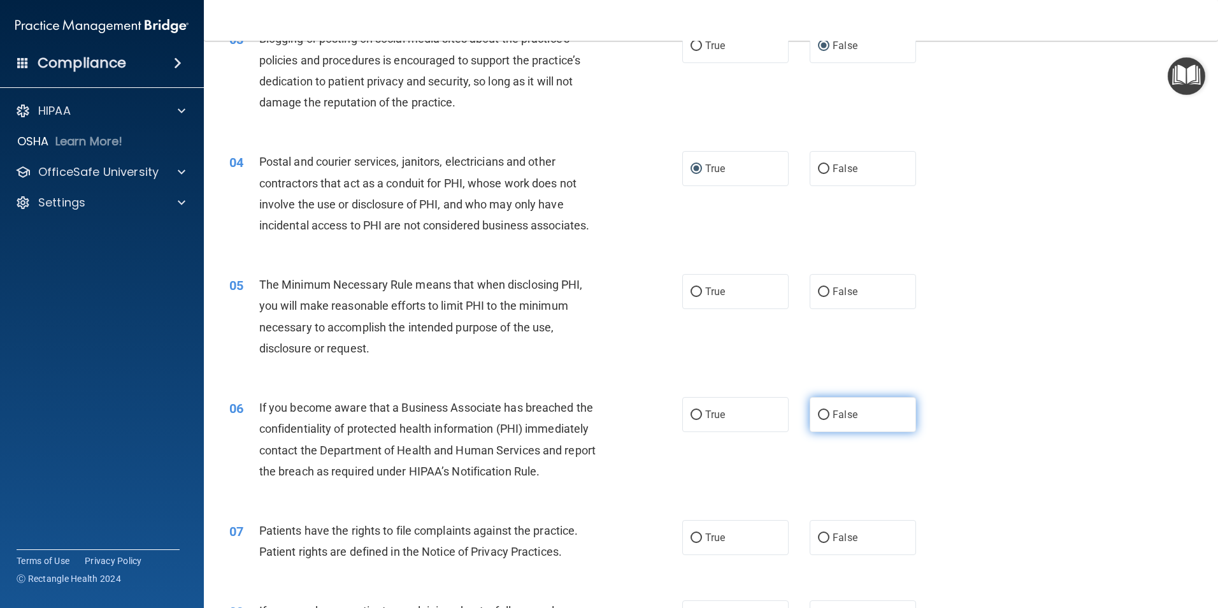
click at [818, 412] on input "False" at bounding box center [823, 415] width 11 height 10
radio input "true"
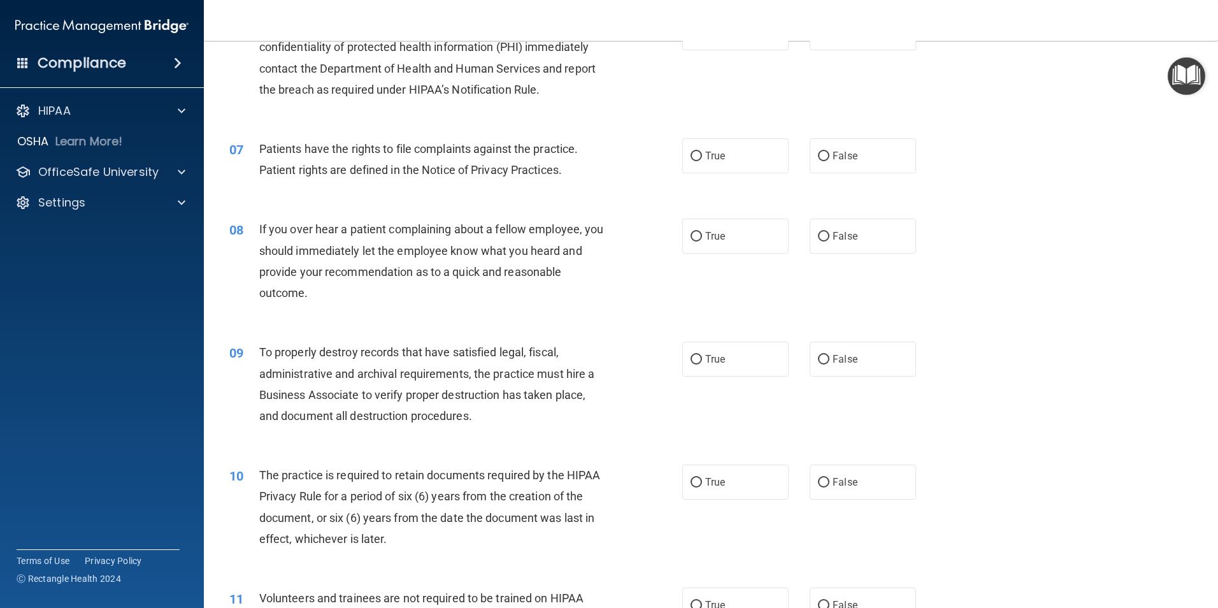
scroll to position [637, 0]
click at [818, 358] on input "False" at bounding box center [823, 359] width 11 height 10
radio input "true"
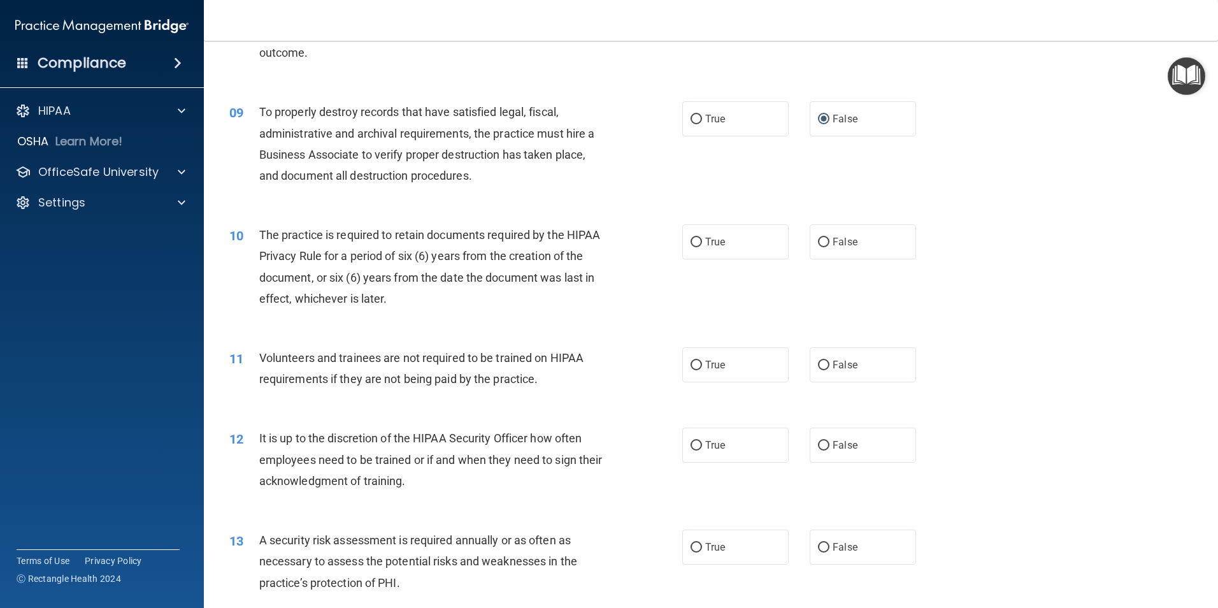
scroll to position [892, 0]
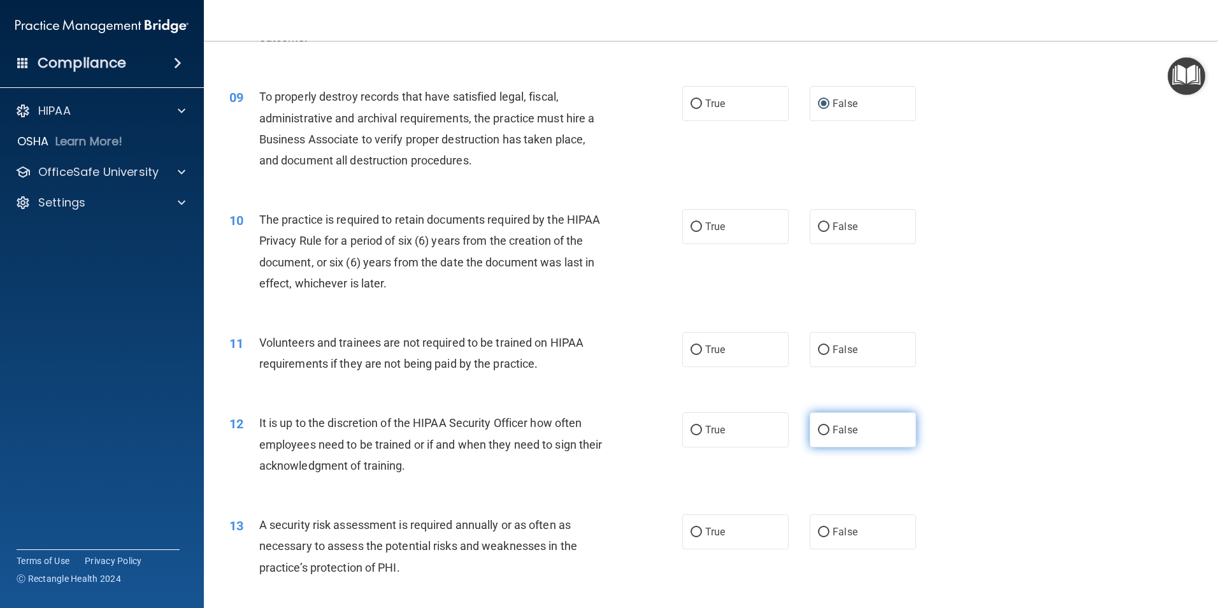
click at [818, 429] on input "False" at bounding box center [823, 431] width 11 height 10
radio input "true"
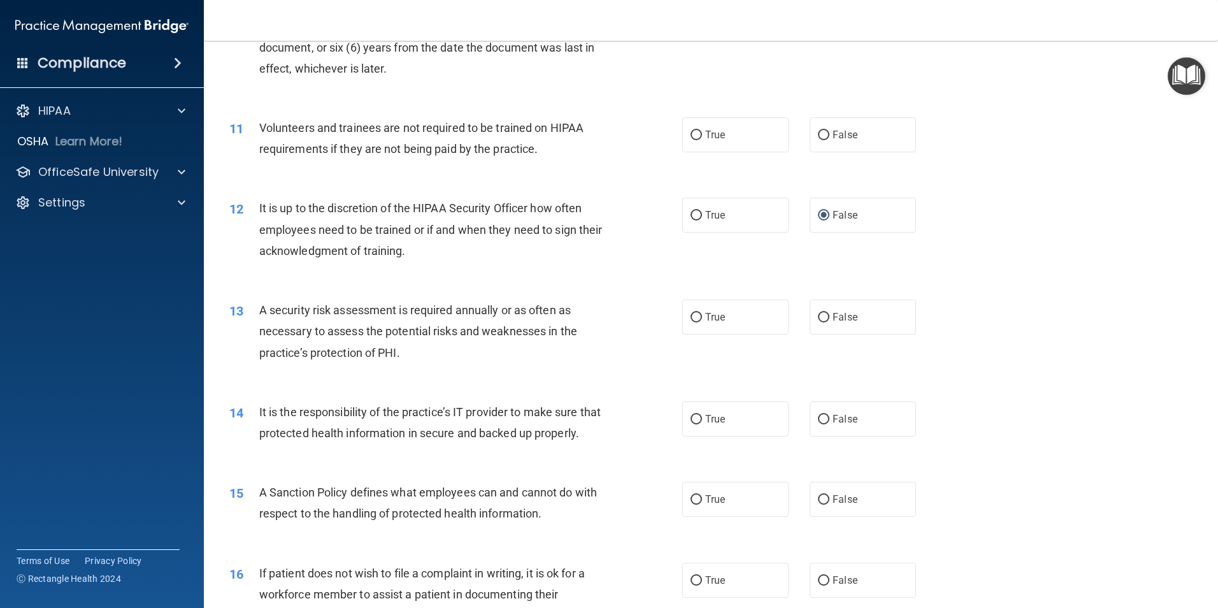
scroll to position [1147, 0]
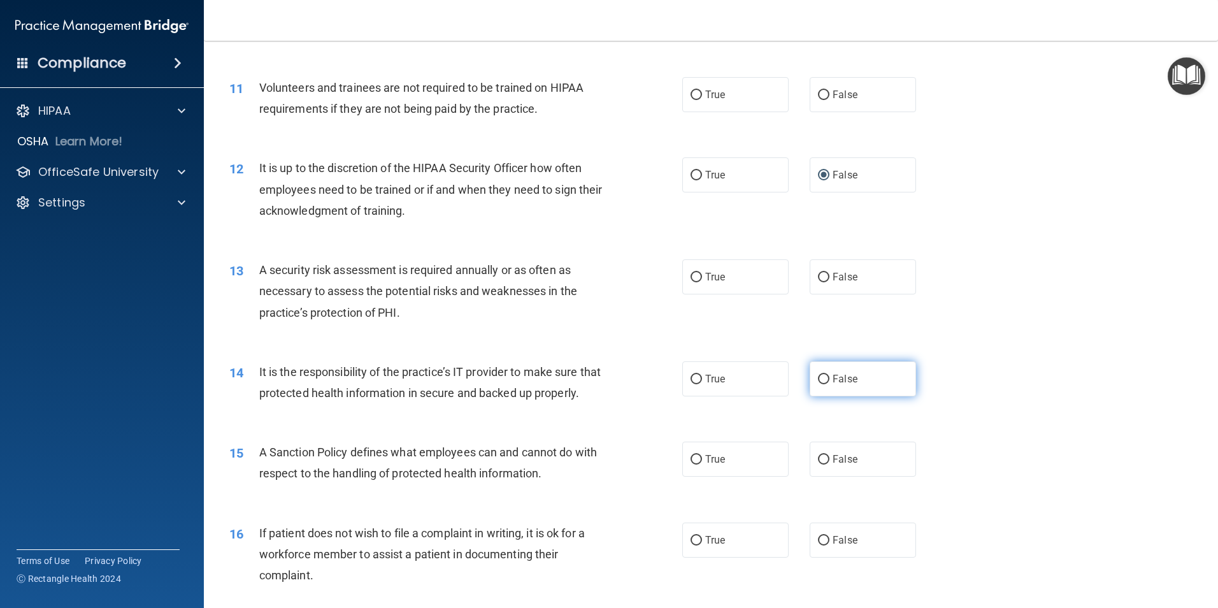
click at [818, 379] on input "False" at bounding box center [823, 380] width 11 height 10
radio input "true"
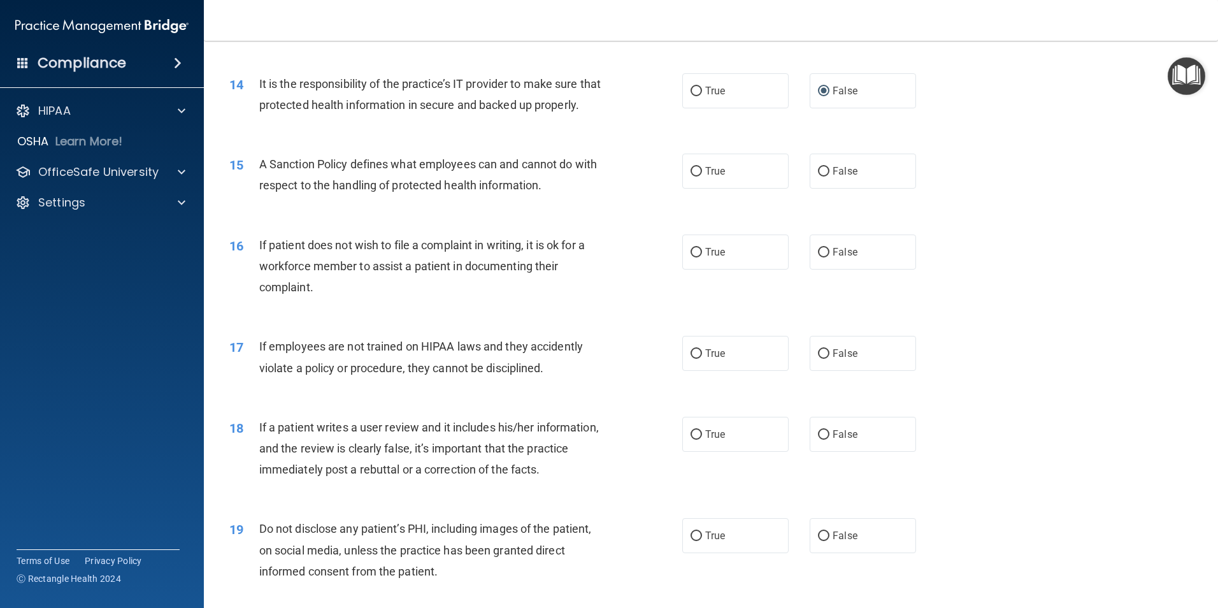
scroll to position [1466, 0]
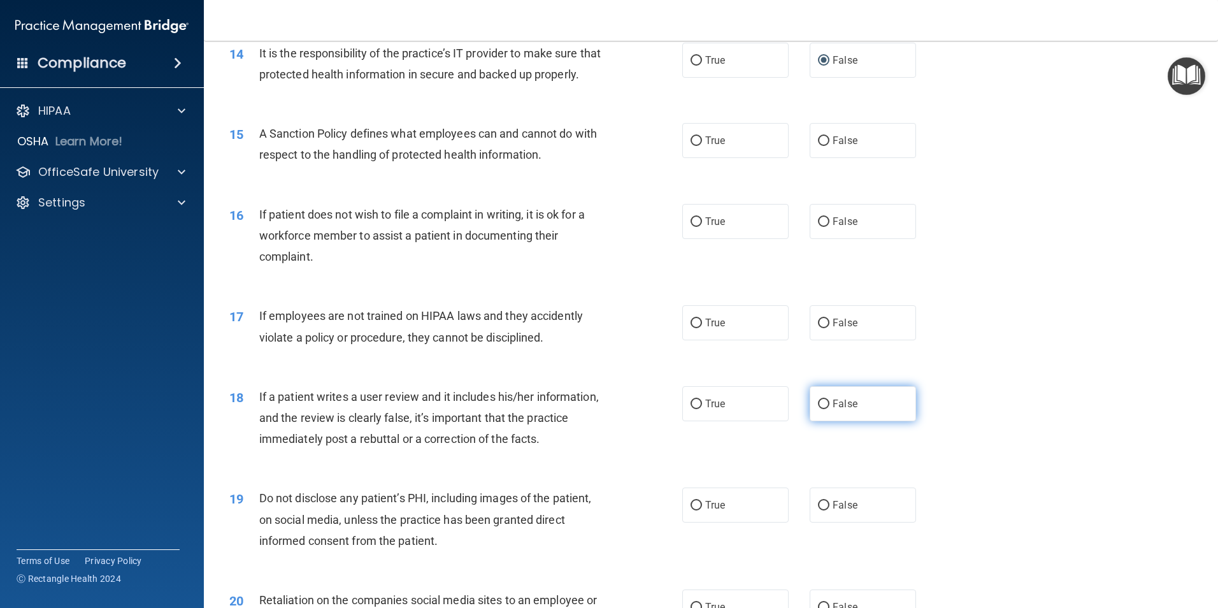
click at [818, 409] on input "False" at bounding box center [823, 405] width 11 height 10
radio input "true"
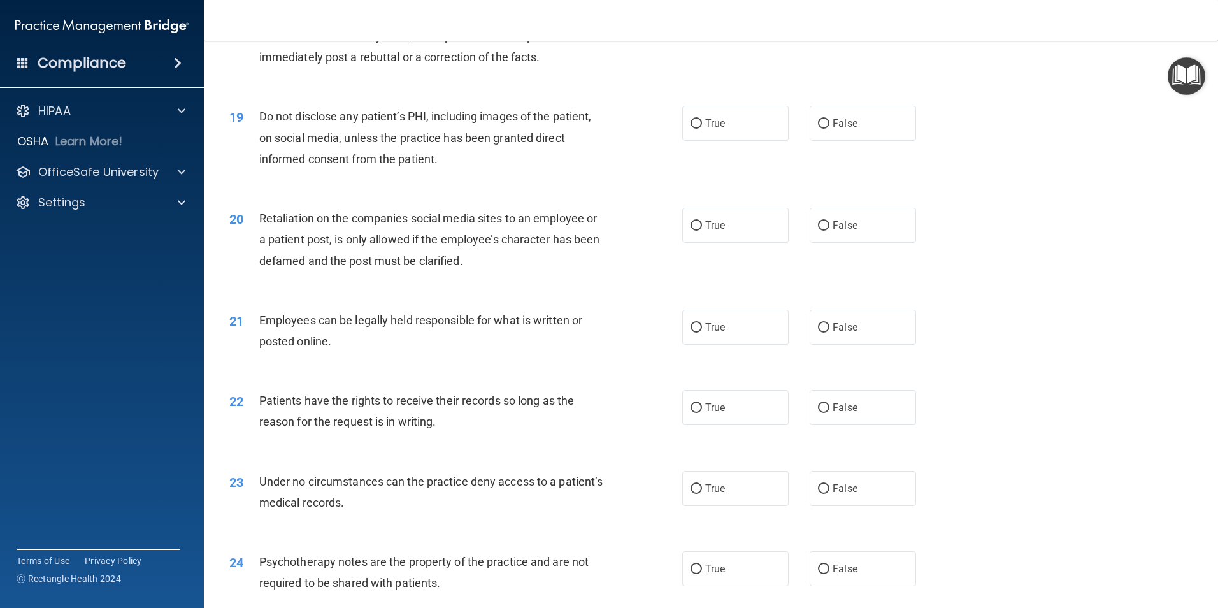
scroll to position [1848, 0]
click at [819, 412] on input "False" at bounding box center [823, 408] width 11 height 10
radio input "true"
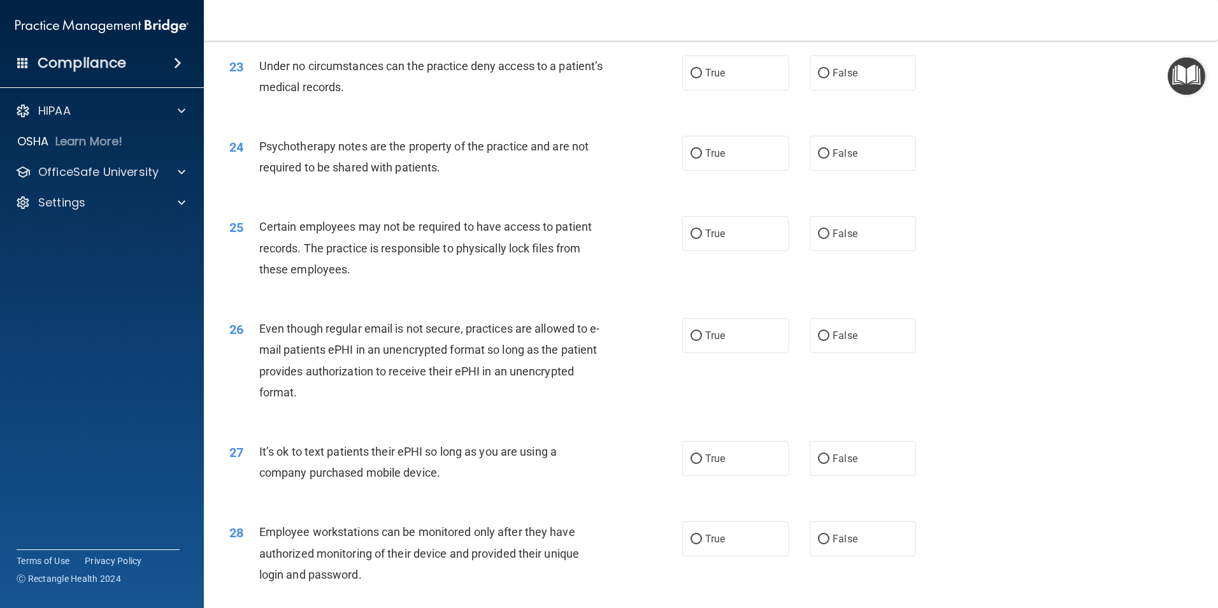
scroll to position [2294, 0]
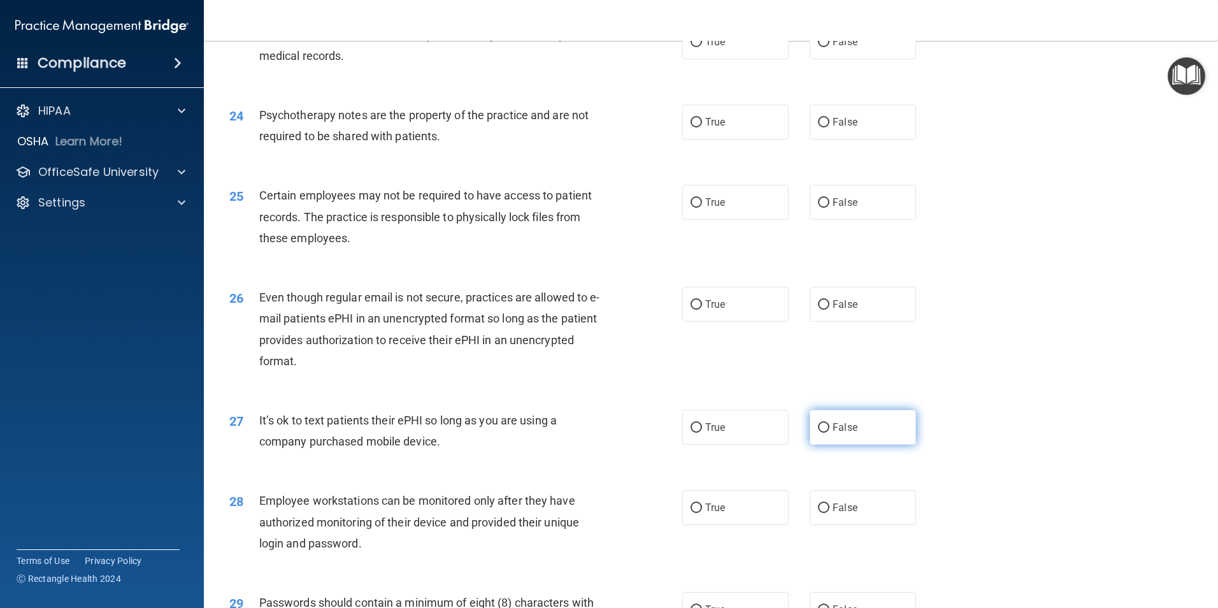
click at [818, 433] on input "False" at bounding box center [823, 428] width 11 height 10
radio input "true"
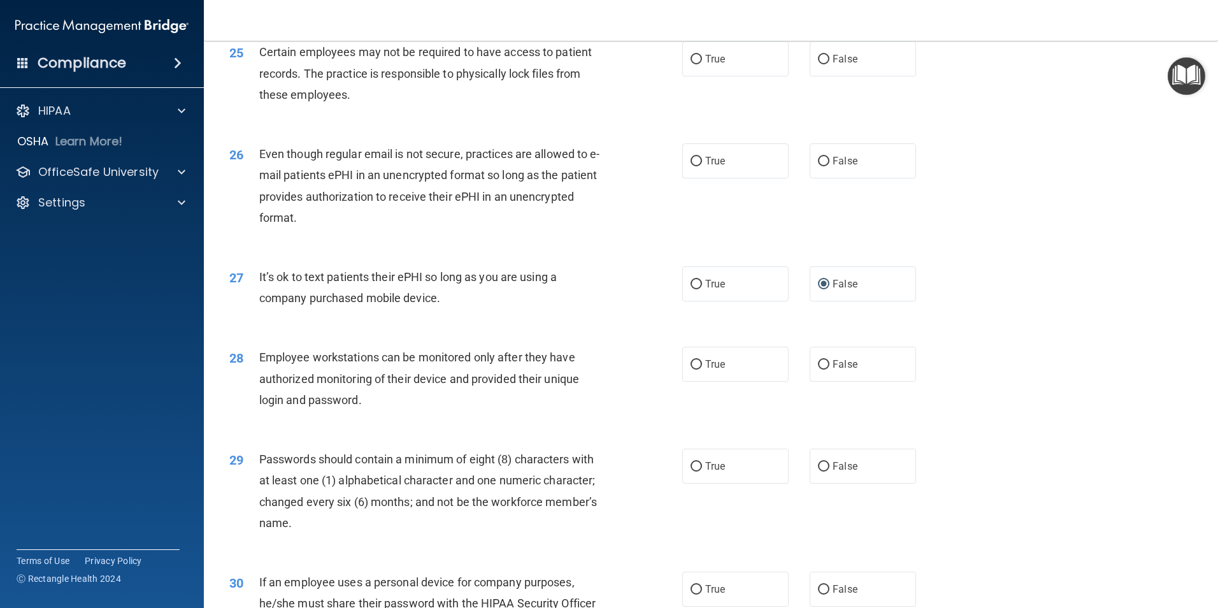
scroll to position [2549, 0]
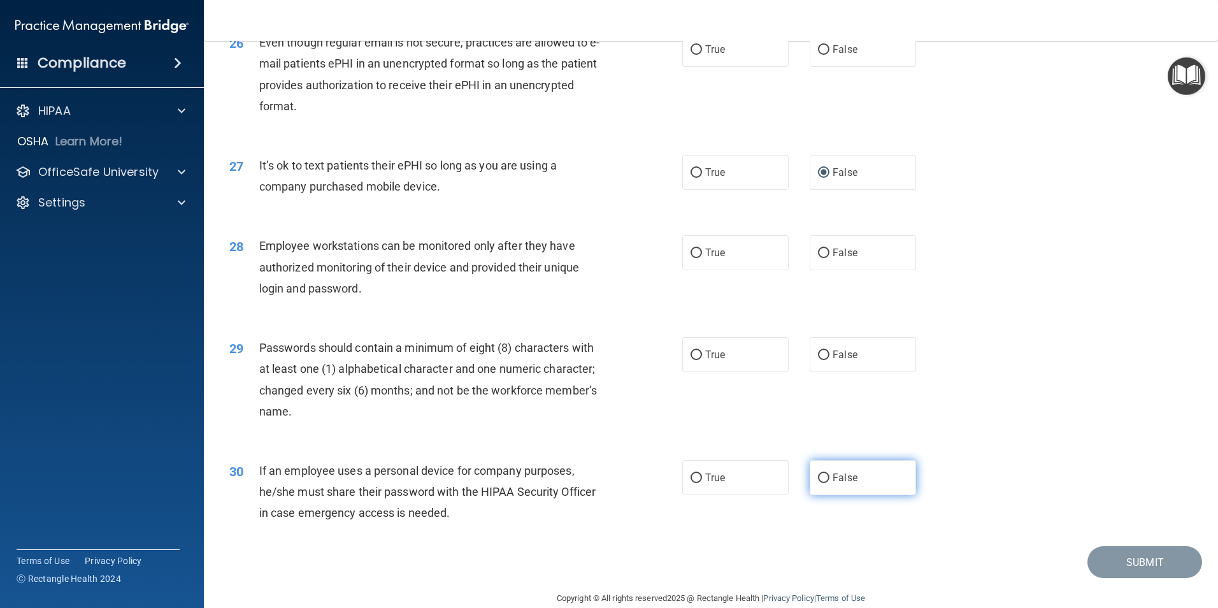
click at [819, 483] on input "False" at bounding box center [823, 478] width 11 height 10
radio input "true"
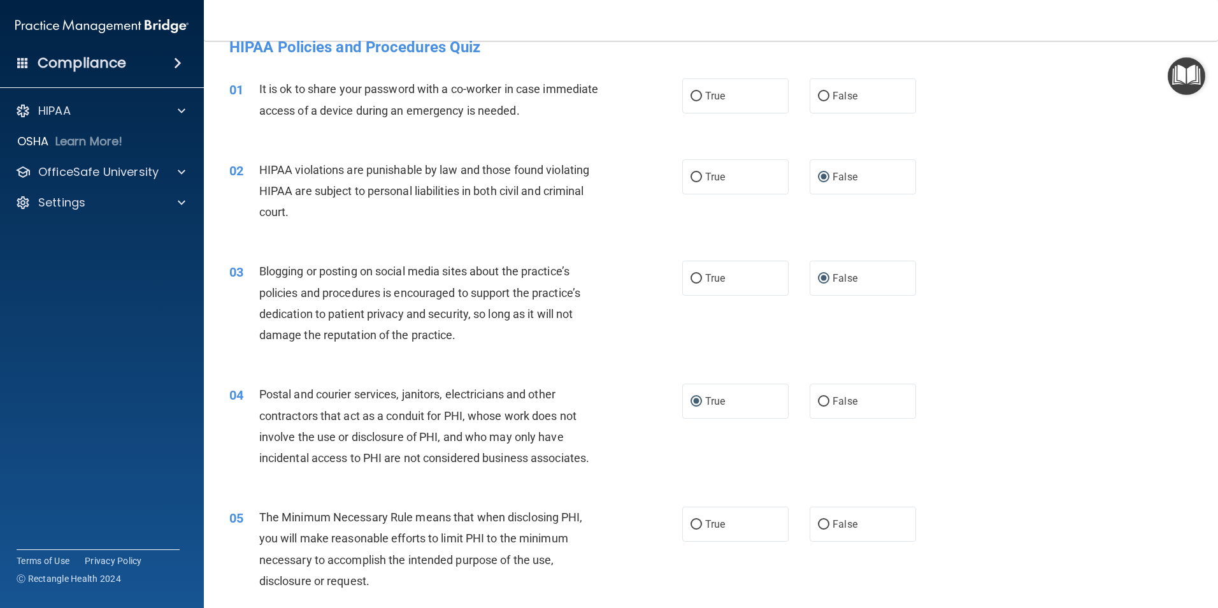
scroll to position [0, 0]
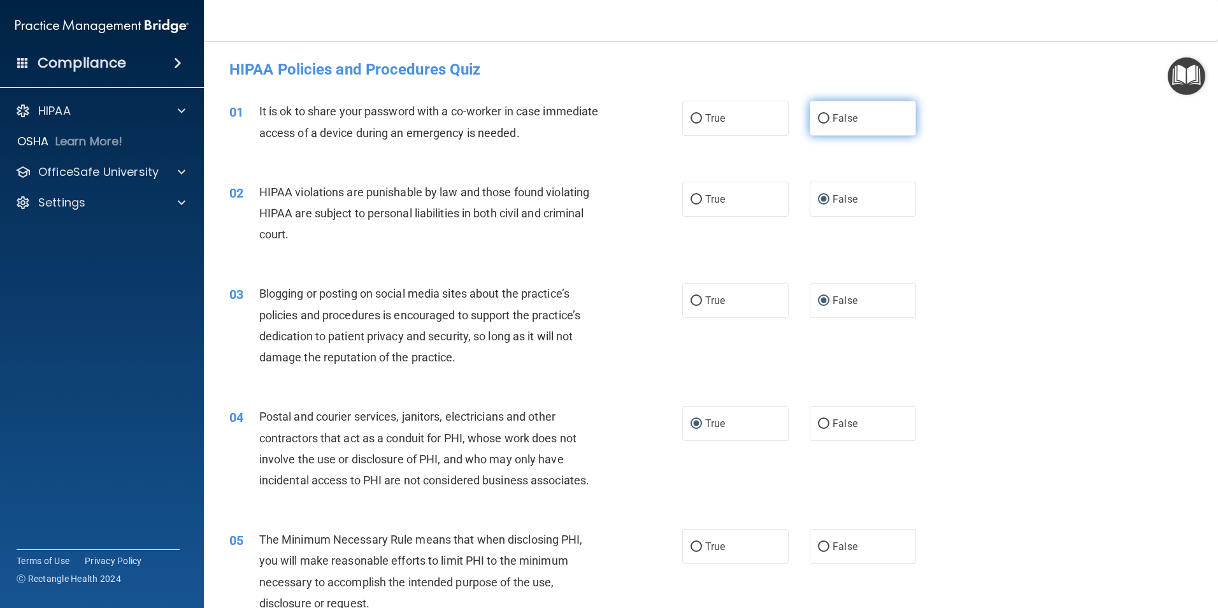
click at [818, 118] on input "False" at bounding box center [823, 119] width 11 height 10
radio input "true"
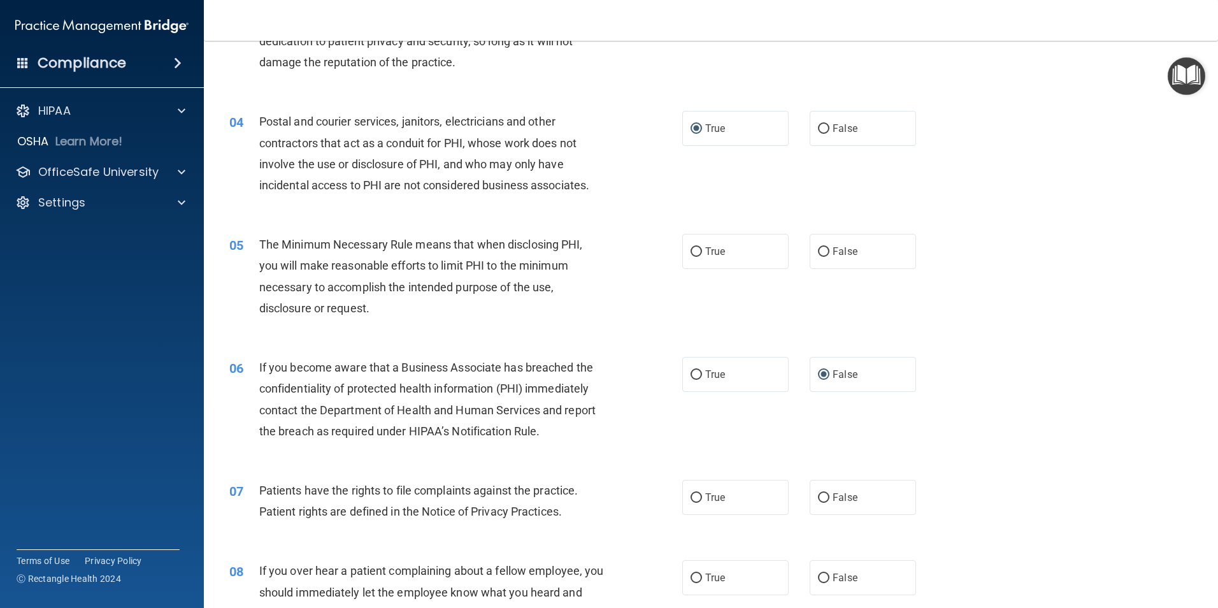
scroll to position [319, 0]
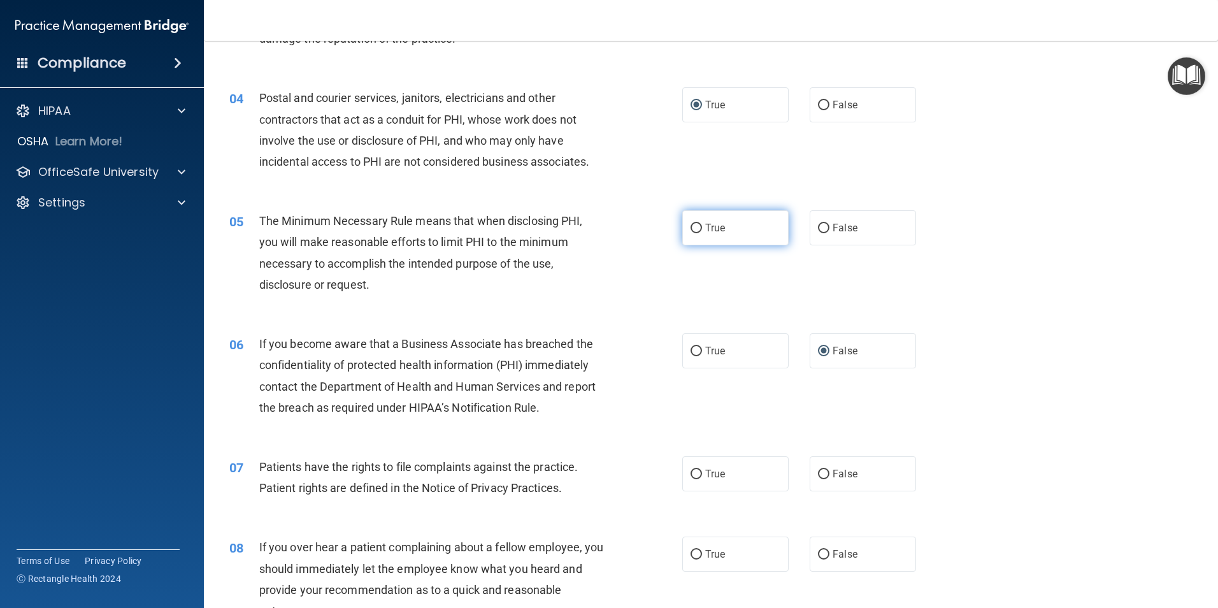
click at [691, 226] on input "True" at bounding box center [696, 229] width 11 height 10
radio input "true"
click at [693, 470] on input "True" at bounding box center [696, 475] width 11 height 10
radio input "true"
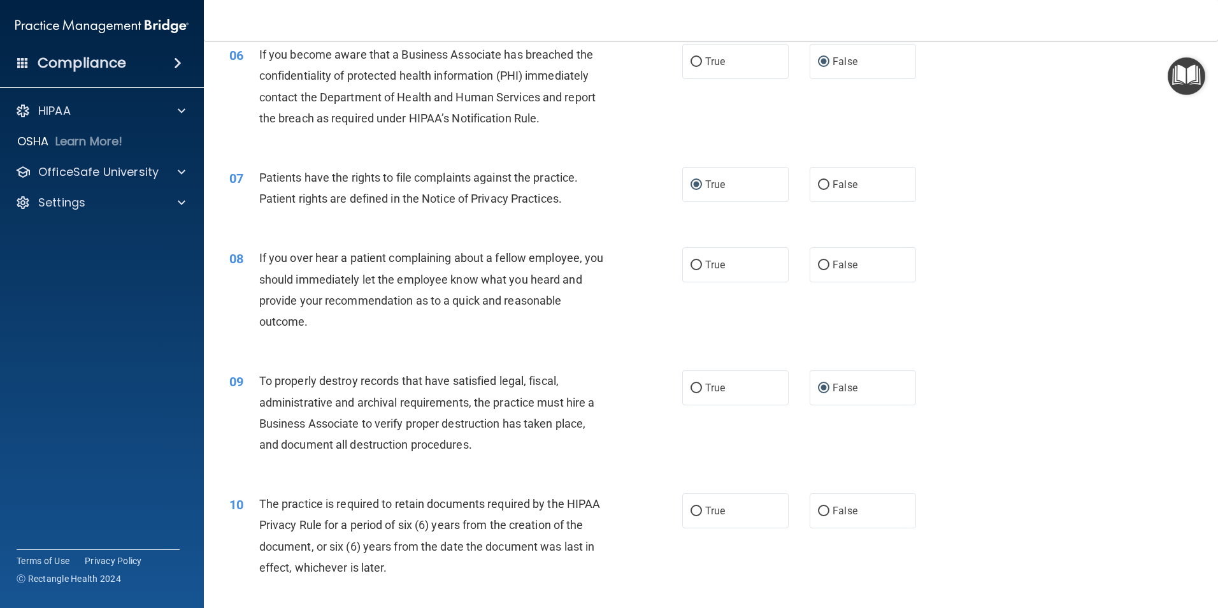
scroll to position [637, 0]
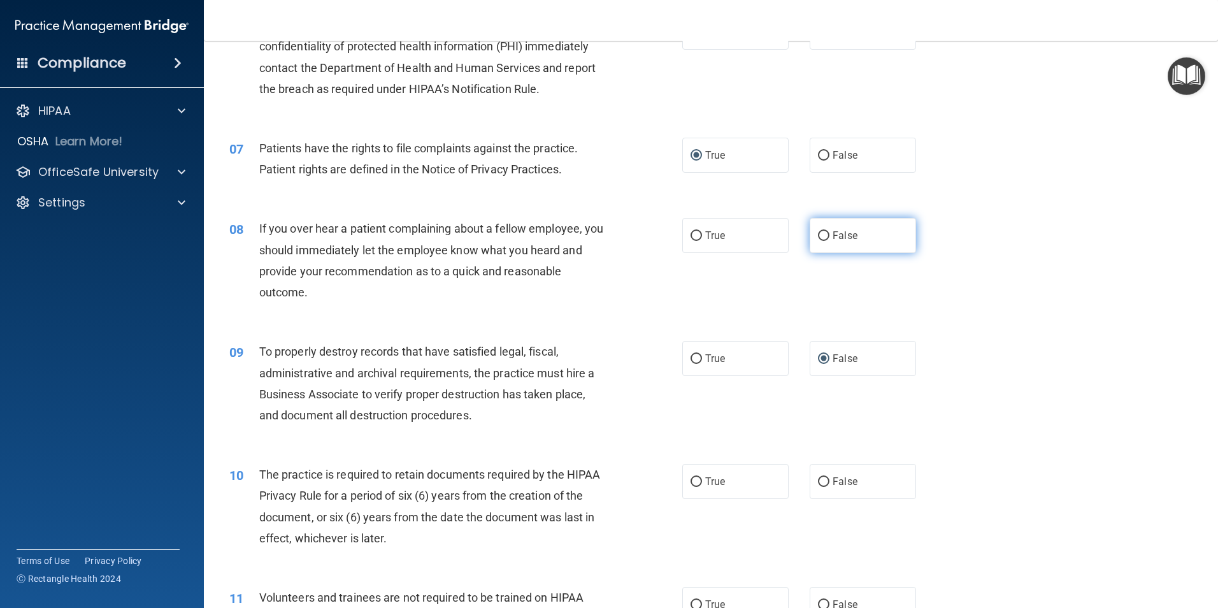
click at [818, 232] on input "False" at bounding box center [823, 236] width 11 height 10
radio input "true"
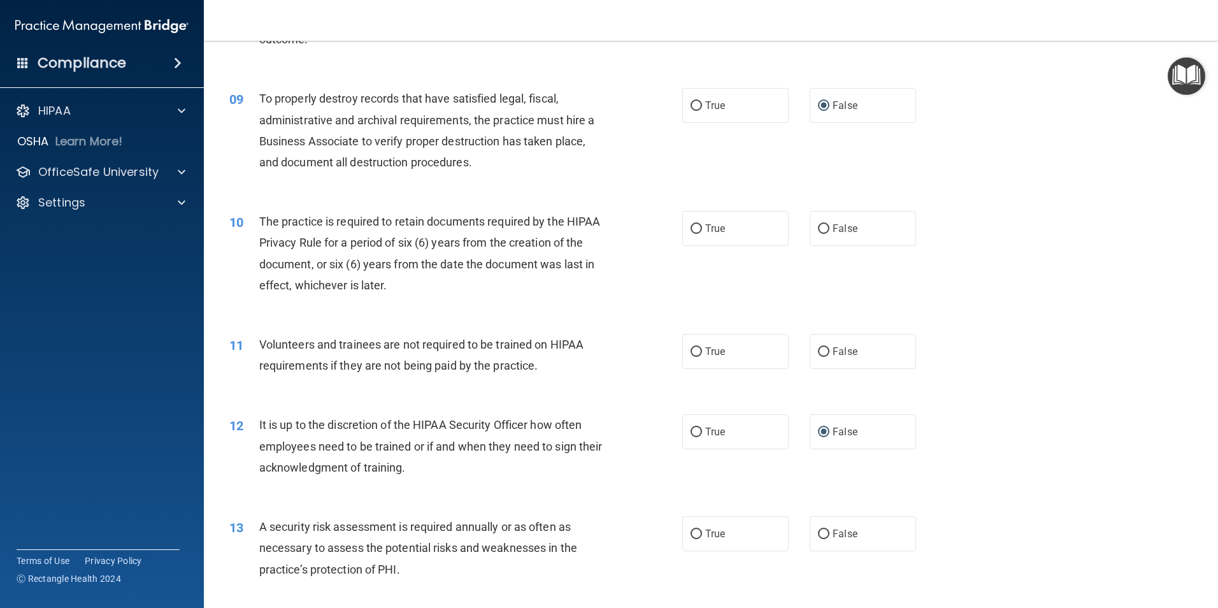
scroll to position [892, 0]
click at [691, 226] on input "True" at bounding box center [696, 227] width 11 height 10
radio input "true"
click at [818, 349] on input "False" at bounding box center [823, 350] width 11 height 10
radio input "true"
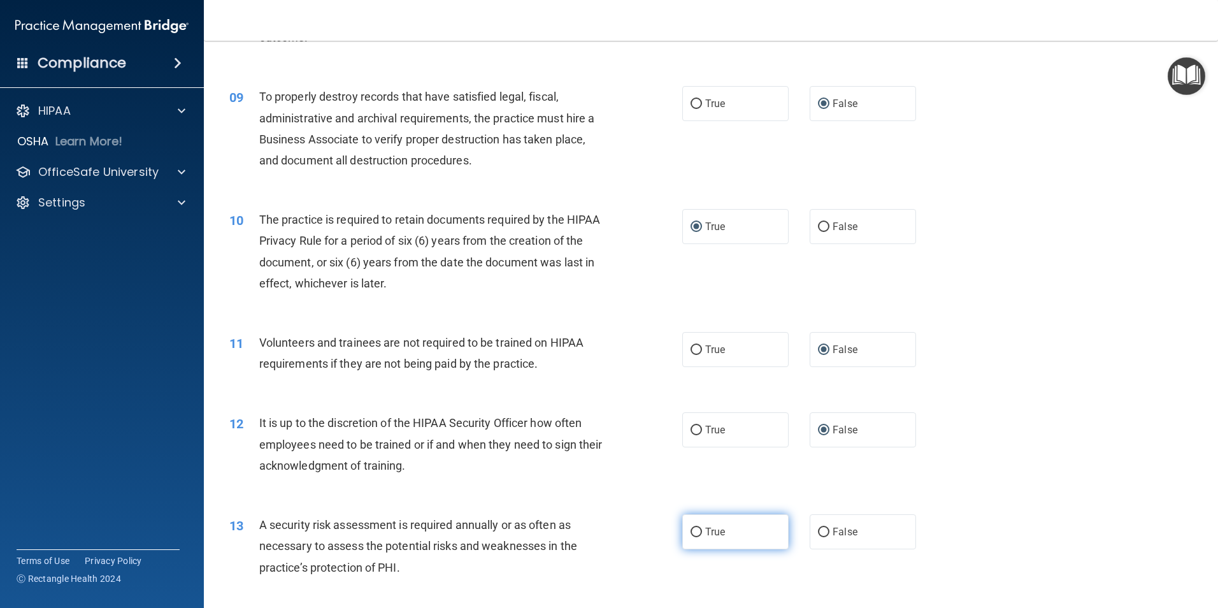
click at [693, 530] on input "True" at bounding box center [696, 533] width 11 height 10
radio input "true"
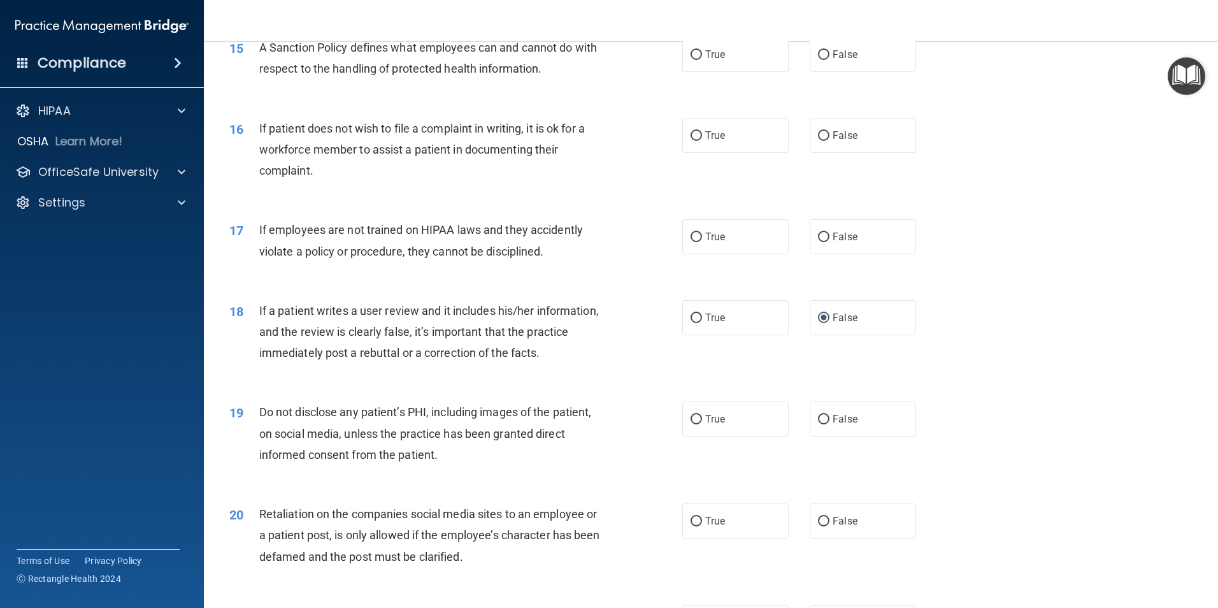
scroll to position [1529, 0]
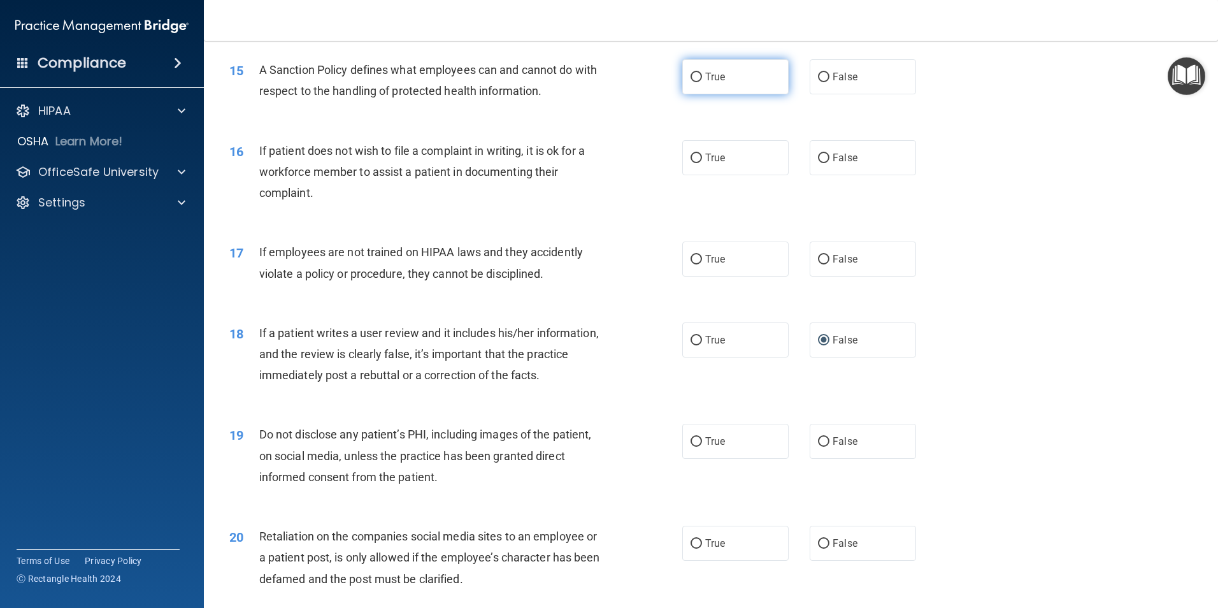
click at [693, 82] on input "True" at bounding box center [696, 78] width 11 height 10
radio input "true"
click at [692, 163] on input "True" at bounding box center [696, 159] width 11 height 10
radio input "true"
click at [818, 264] on input "False" at bounding box center [823, 260] width 11 height 10
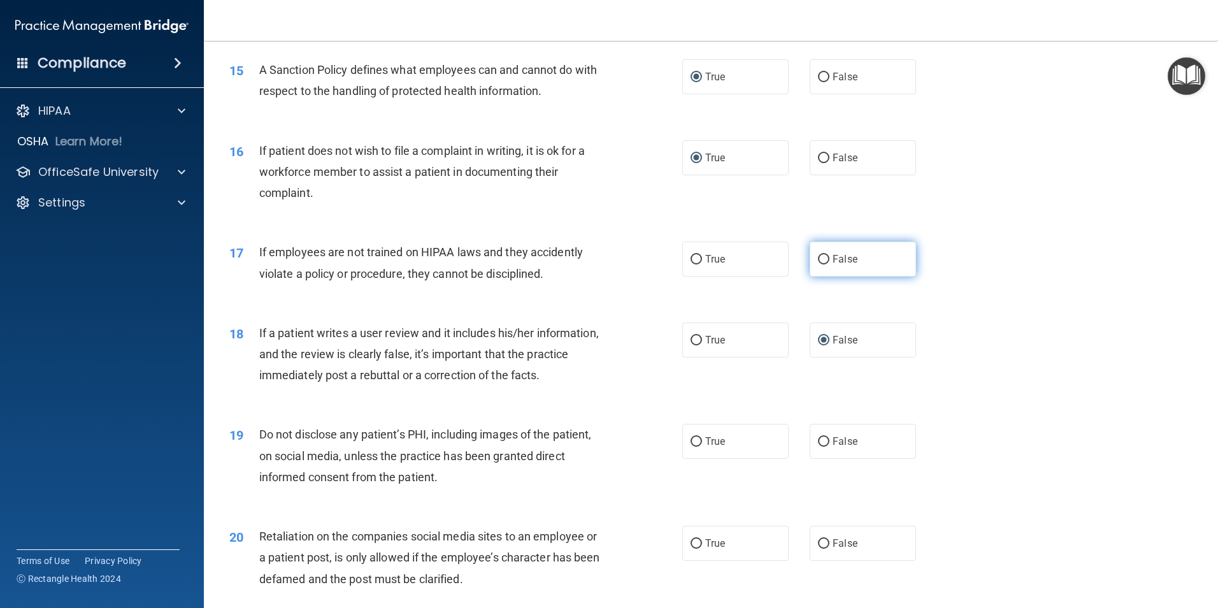
radio input "true"
drag, startPoint x: 690, startPoint y: 461, endPoint x: 698, endPoint y: 461, distance: 7.7
click at [693, 447] on input "True" at bounding box center [696, 442] width 11 height 10
radio input "true"
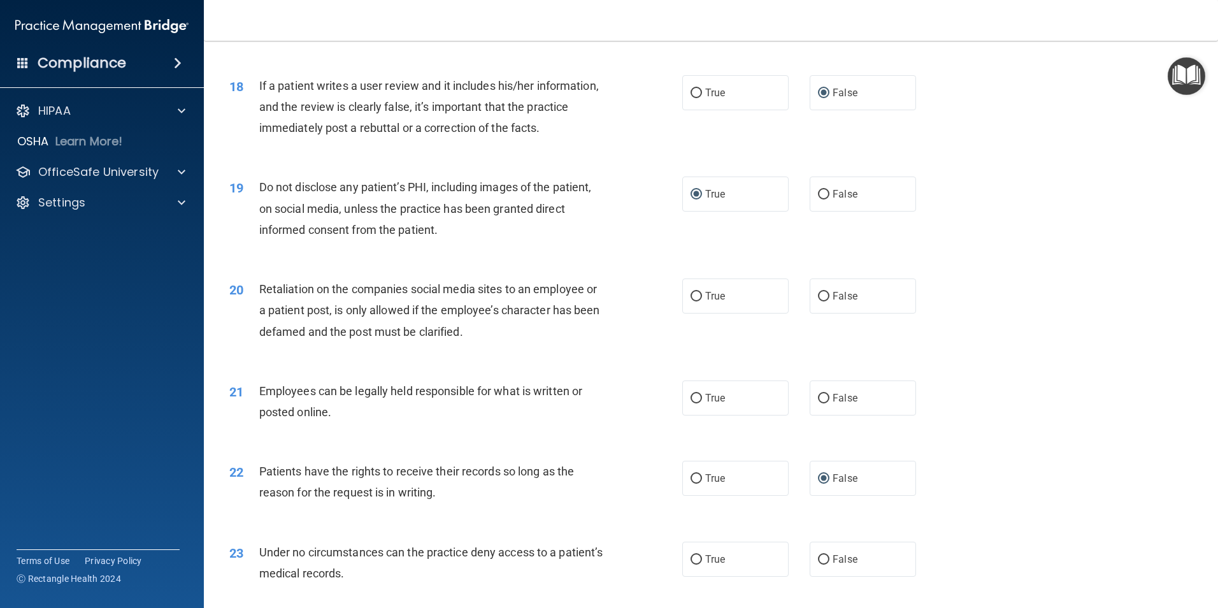
scroll to position [1784, 0]
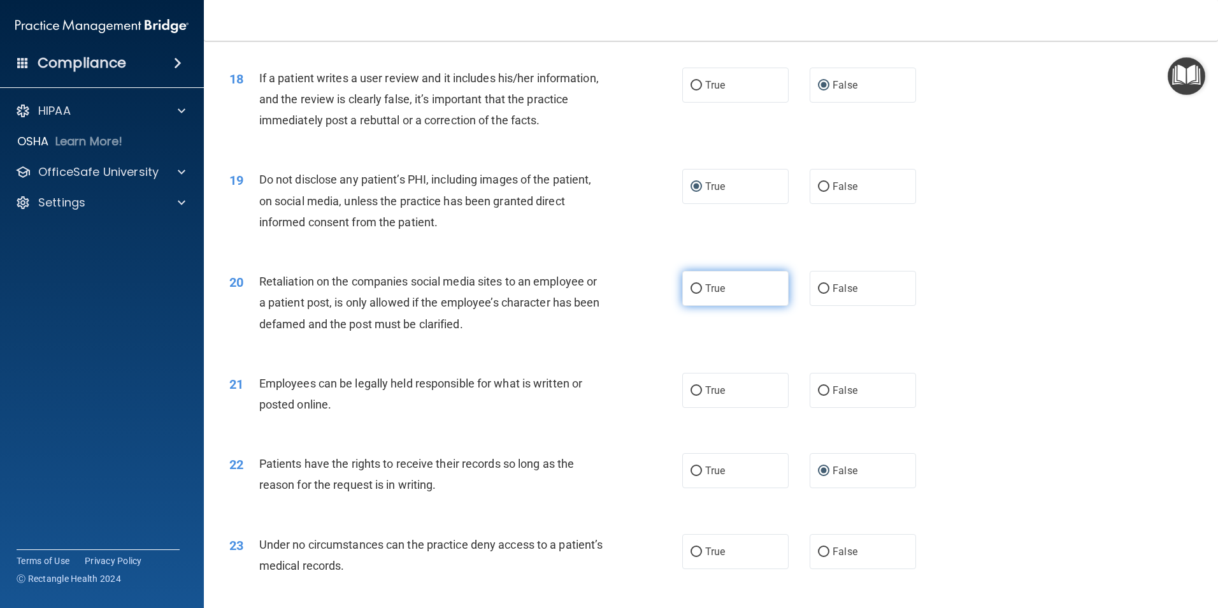
click at [691, 294] on input "True" at bounding box center [696, 289] width 11 height 10
radio input "true"
click at [696, 396] on input "True" at bounding box center [696, 391] width 11 height 10
radio input "true"
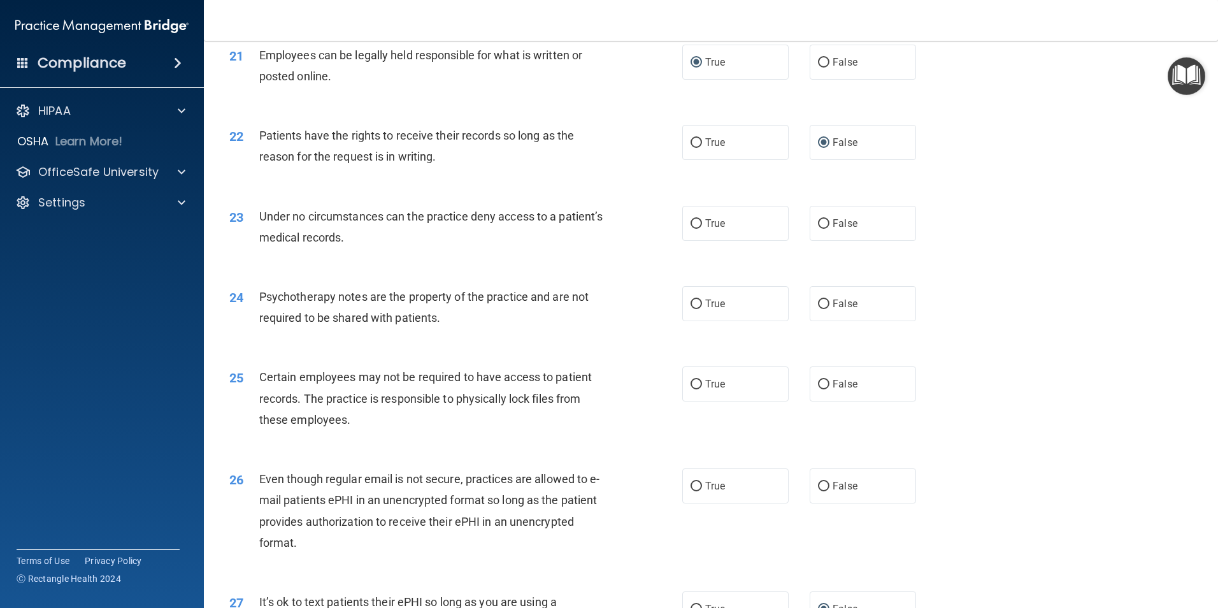
scroll to position [2167, 0]
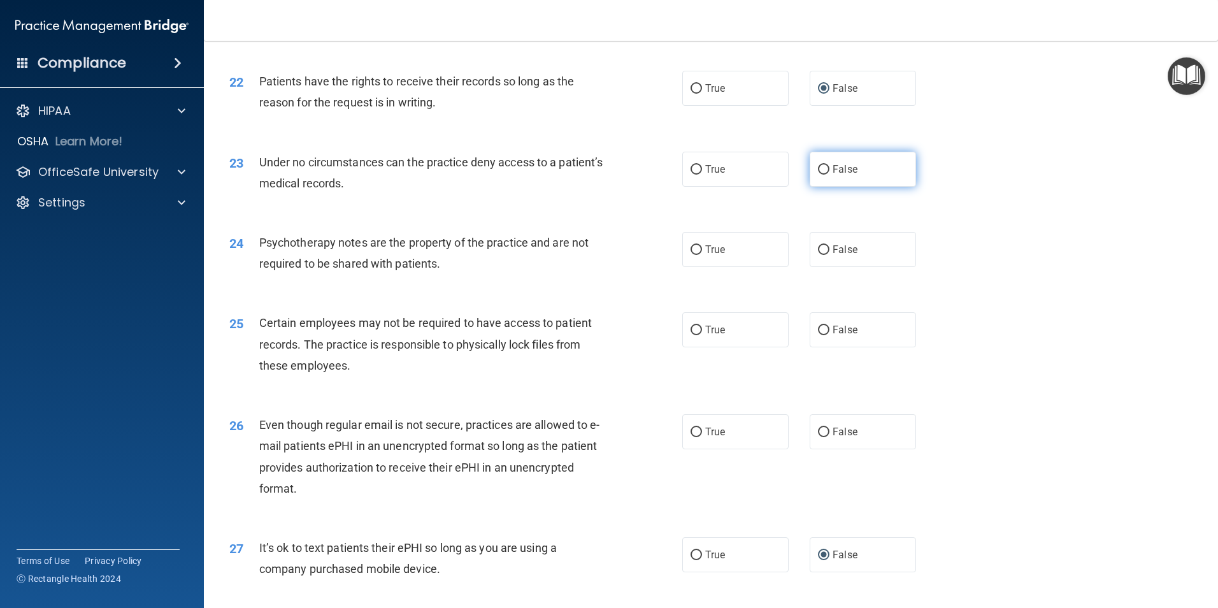
click at [818, 175] on input "False" at bounding box center [823, 170] width 11 height 10
radio input "true"
click at [692, 255] on input "True" at bounding box center [696, 250] width 11 height 10
radio input "true"
click at [695, 335] on input "True" at bounding box center [696, 331] width 11 height 10
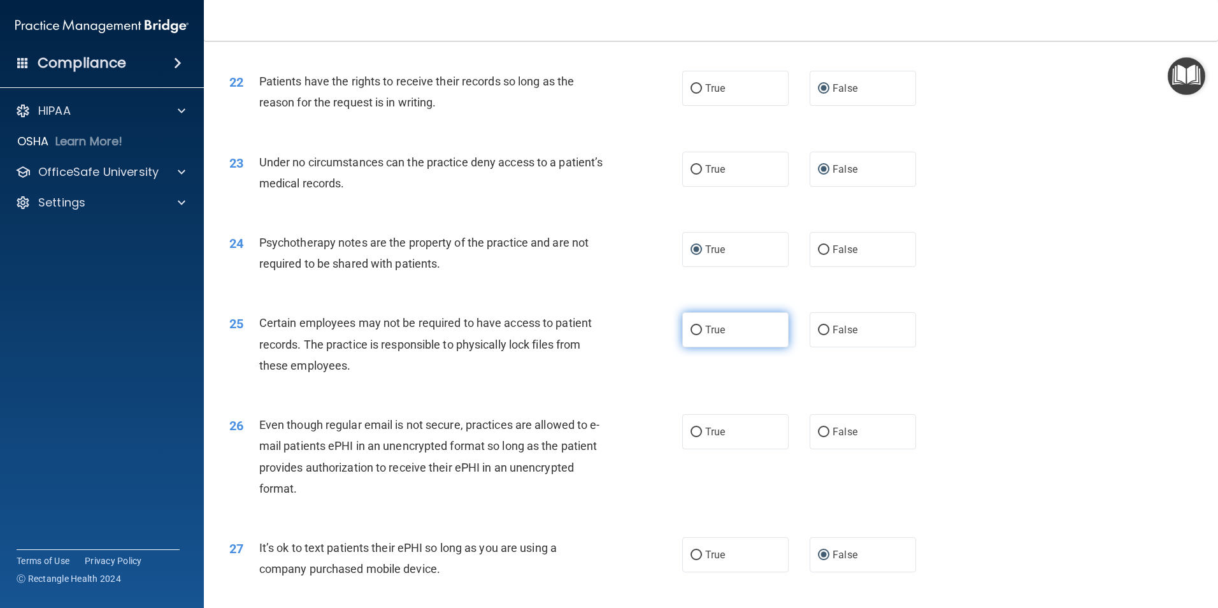
radio input "true"
click at [694, 437] on input "True" at bounding box center [696, 433] width 11 height 10
radio input "true"
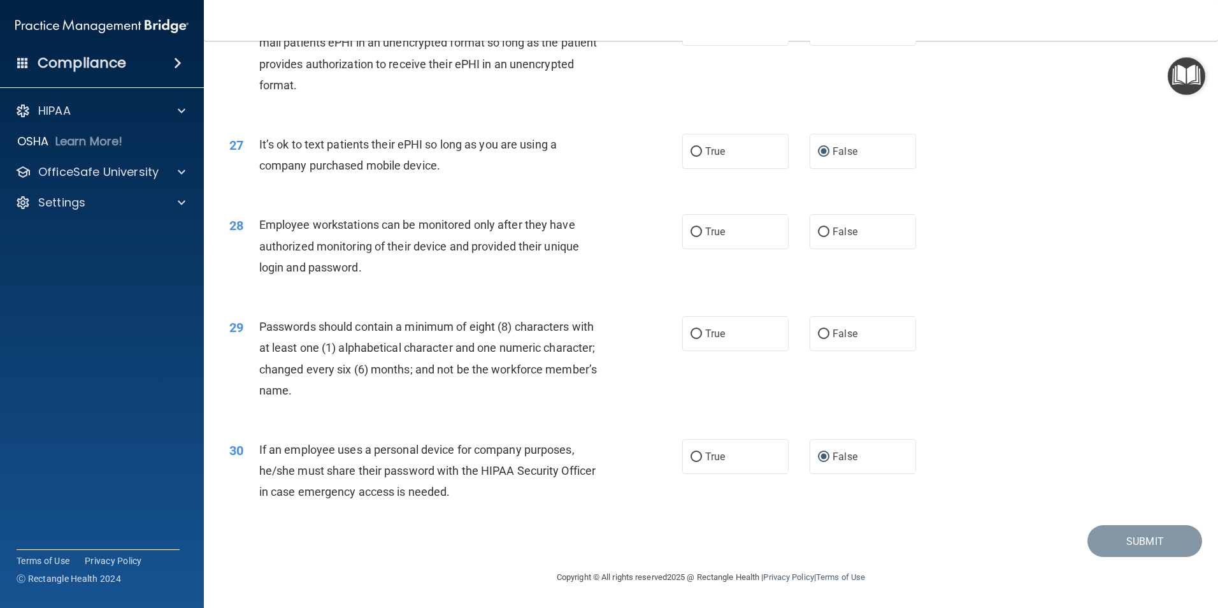
scroll to position [2591, 0]
click at [818, 231] on input "False" at bounding box center [823, 232] width 11 height 10
radio input "true"
click at [693, 335] on input "True" at bounding box center [696, 334] width 11 height 10
radio input "true"
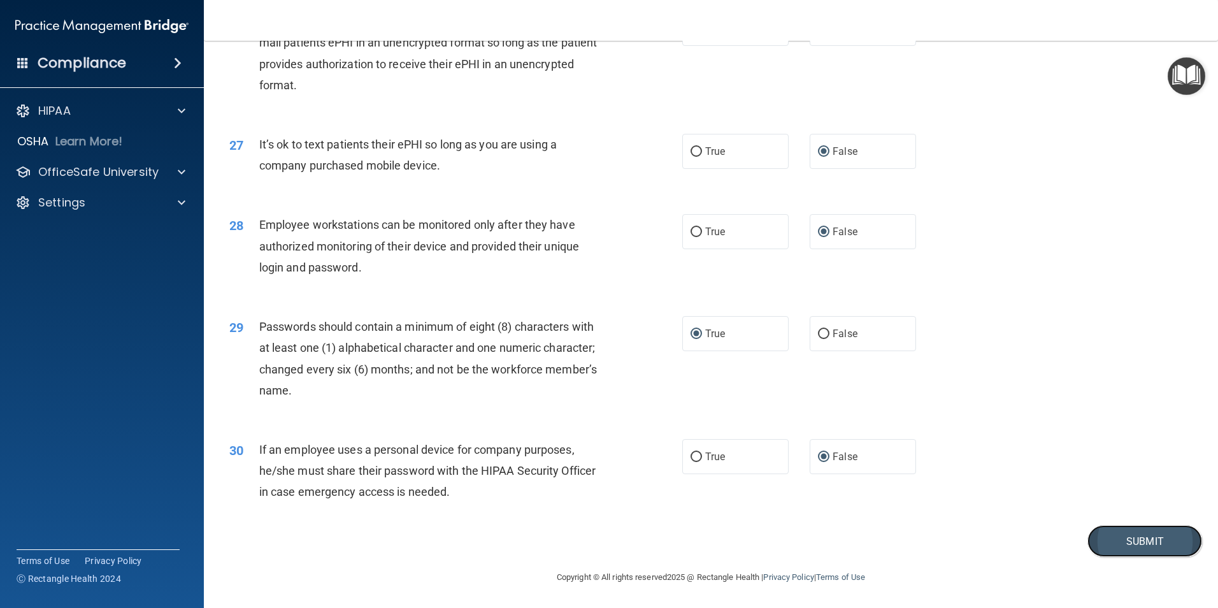
click at [1101, 530] on button "Submit" at bounding box center [1145, 541] width 115 height 32
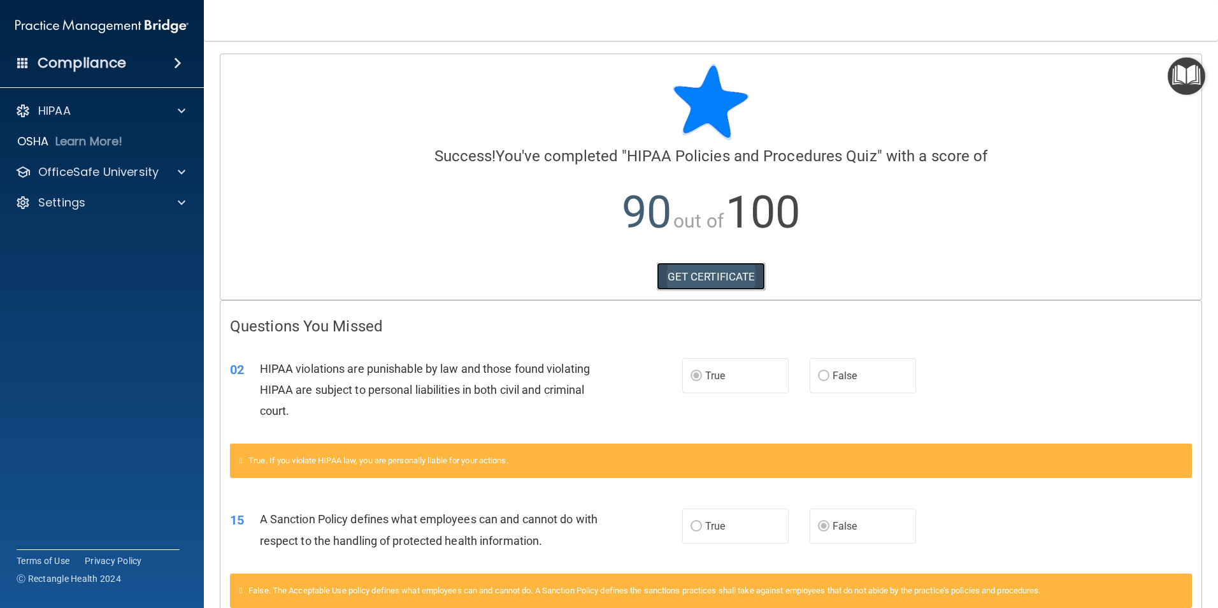
click at [725, 278] on link "GET CERTIFICATE" at bounding box center [711, 277] width 109 height 28
